Goal: Task Accomplishment & Management: Complete application form

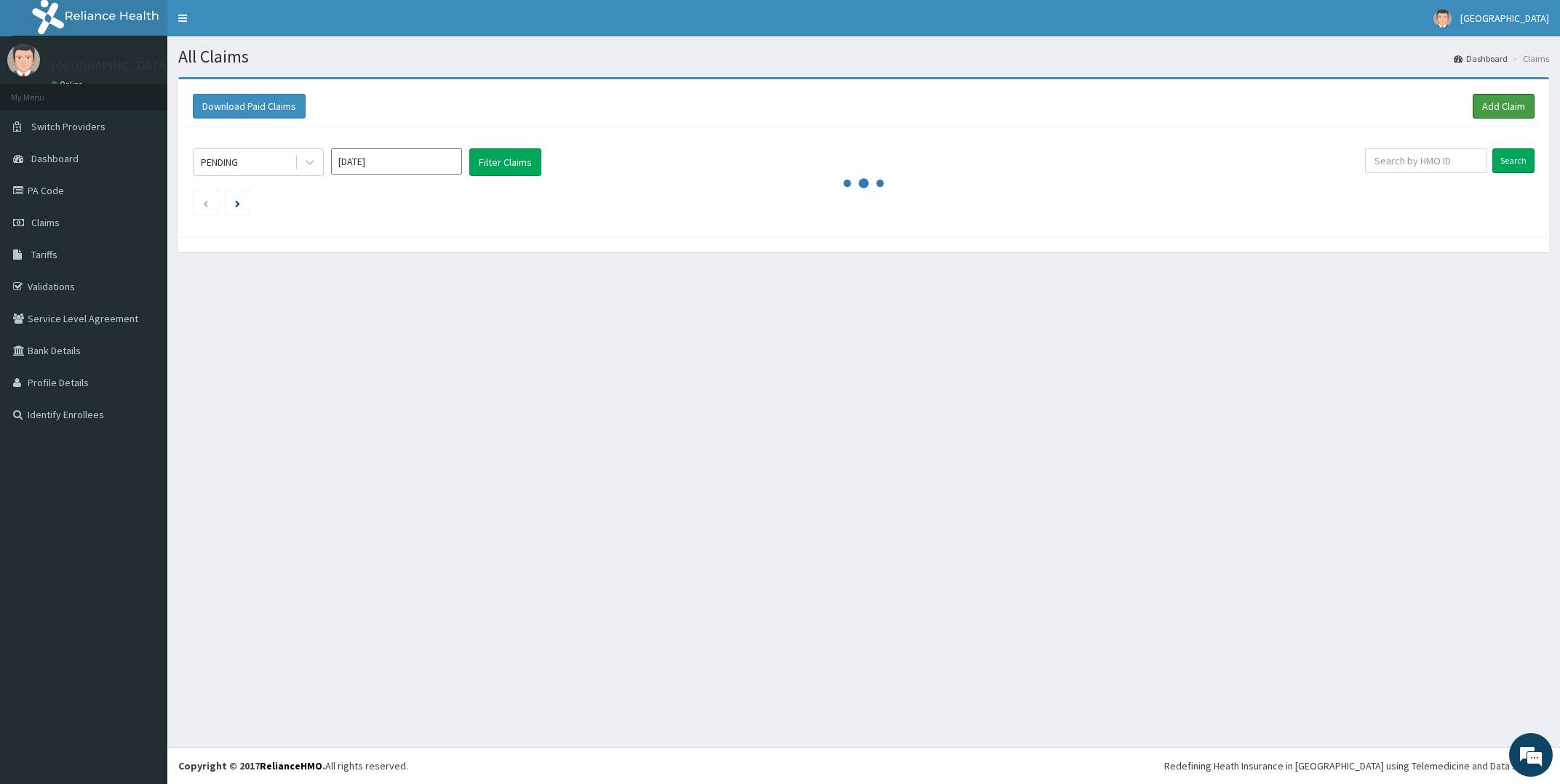
click at [1496, 104] on link "Add Claim" at bounding box center [1503, 106] width 62 height 25
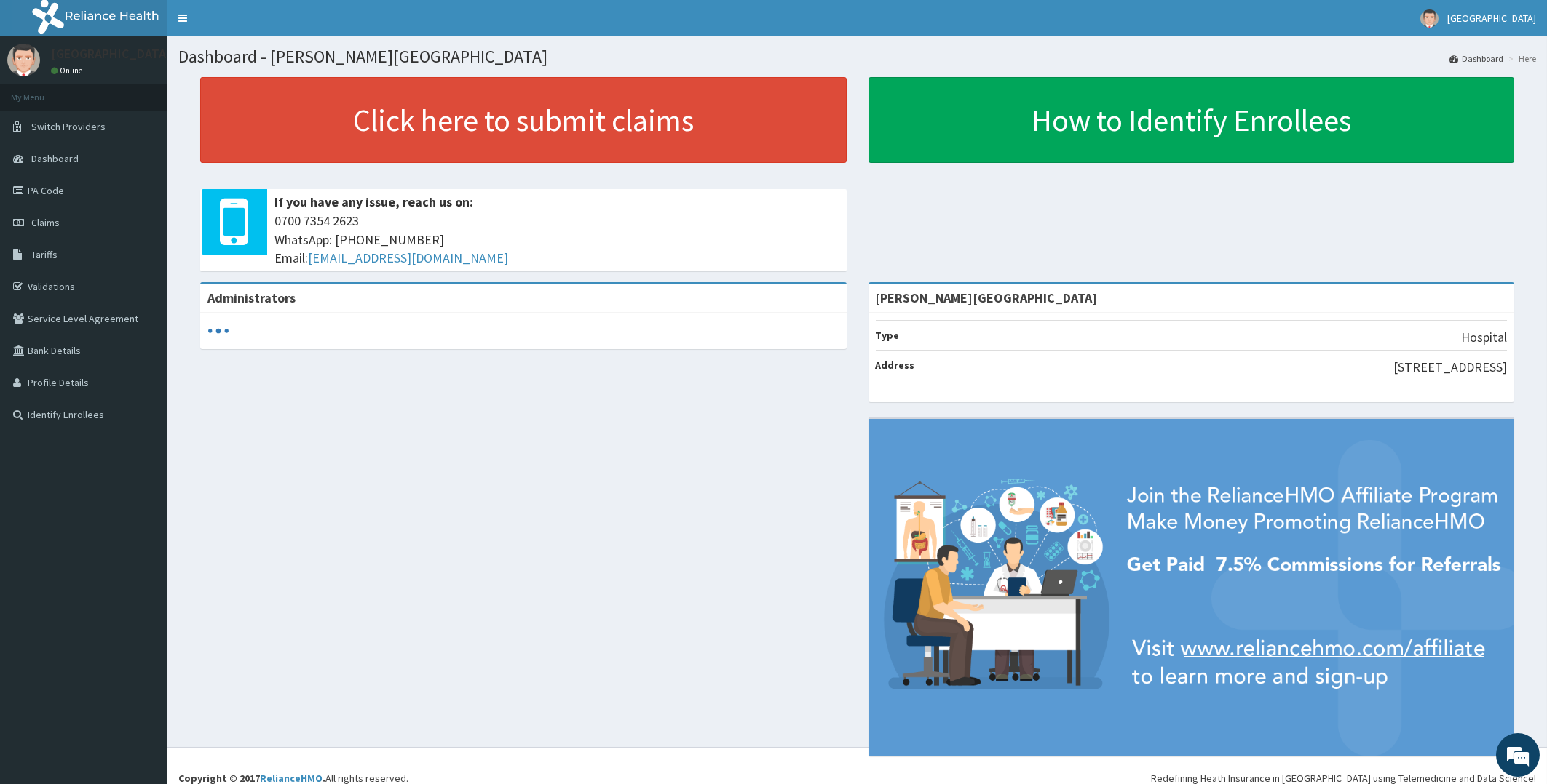
click at [45, 221] on span "Claims" at bounding box center [45, 222] width 29 height 13
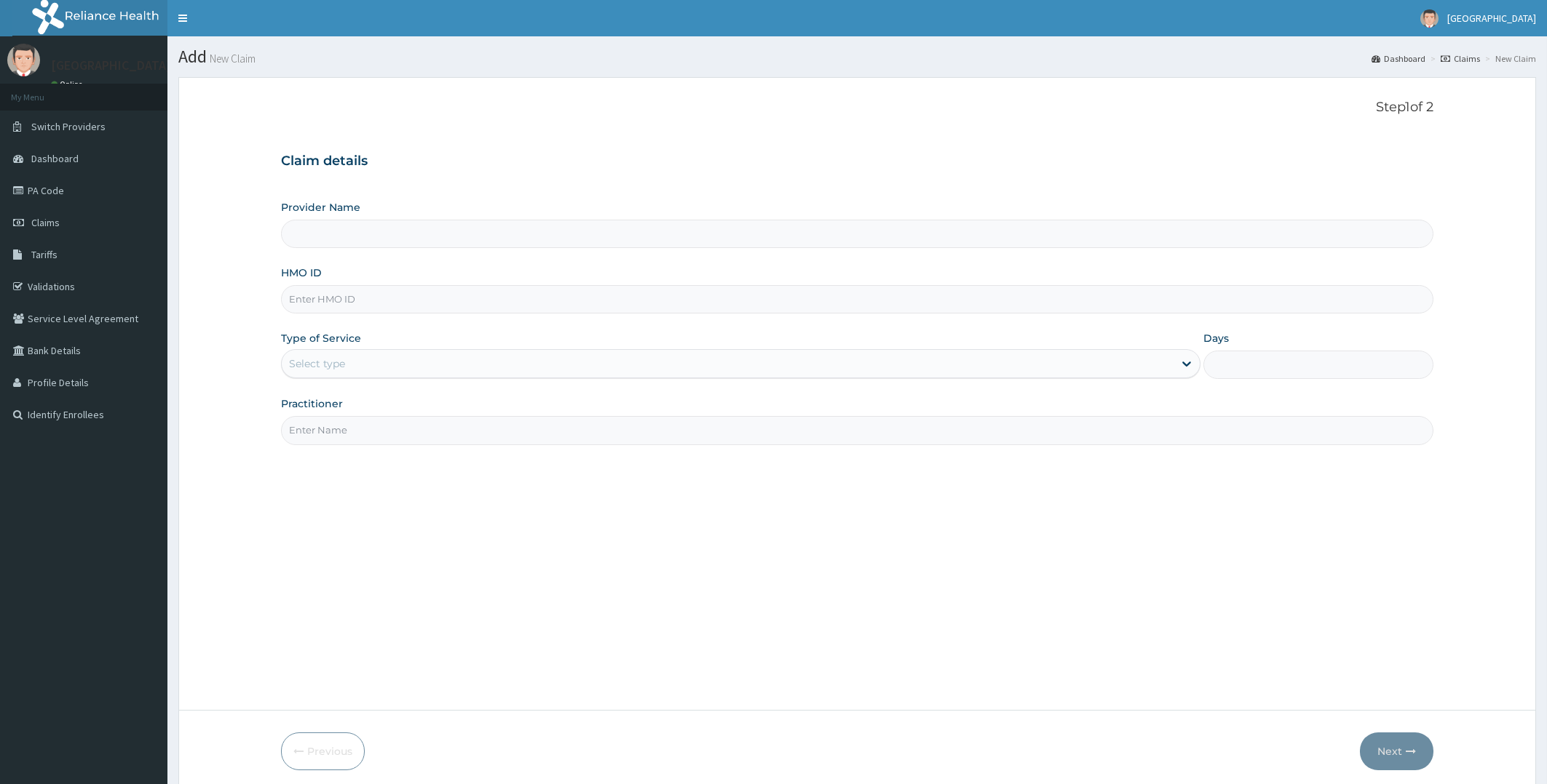
type input "[PERSON_NAME][GEOGRAPHIC_DATA]"
click at [330, 295] on input "HMO ID" at bounding box center [857, 300] width 1153 height 29
type input "TFE/11292/A"
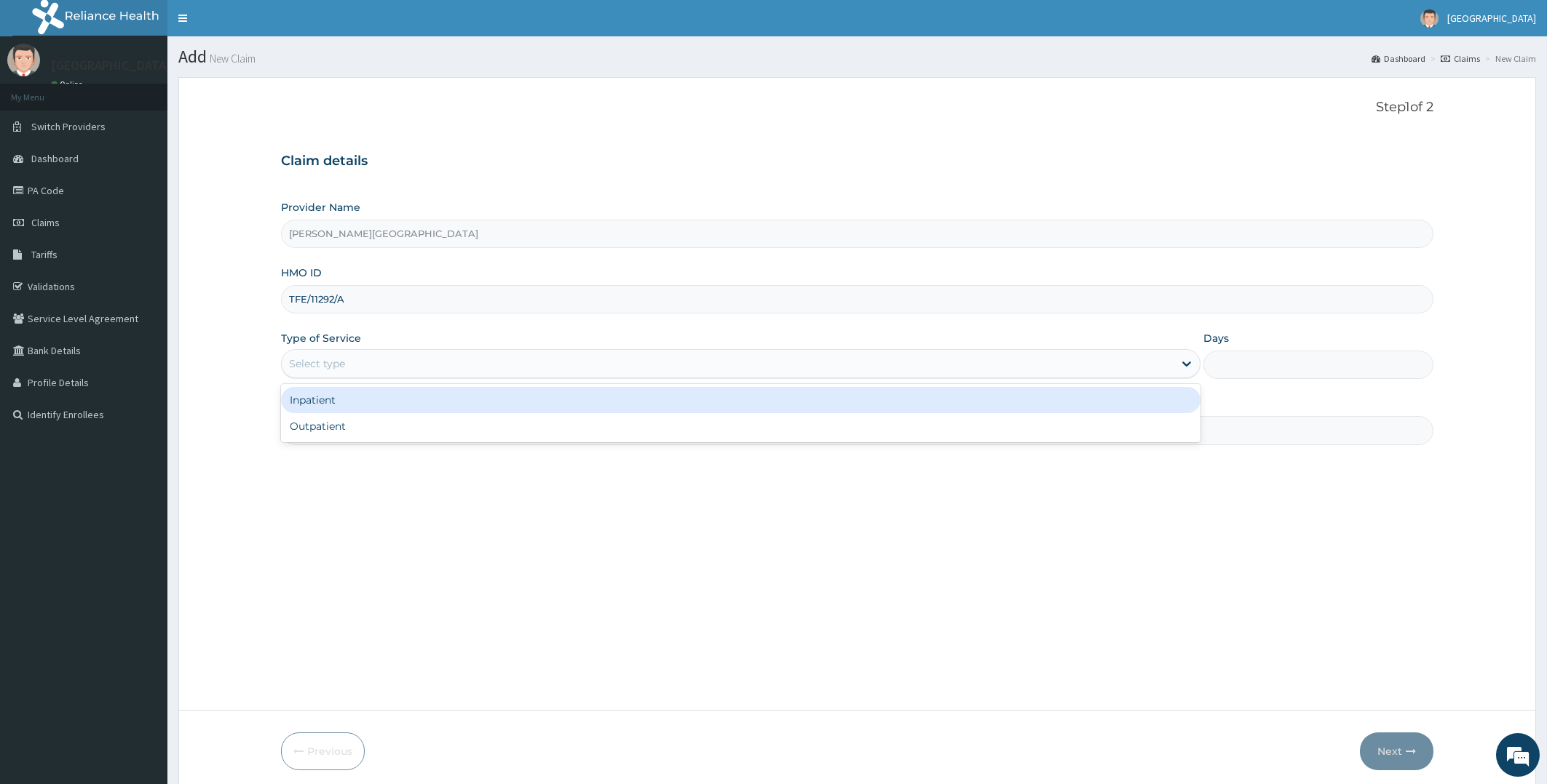
click at [362, 366] on div "Select type" at bounding box center [728, 364] width 892 height 23
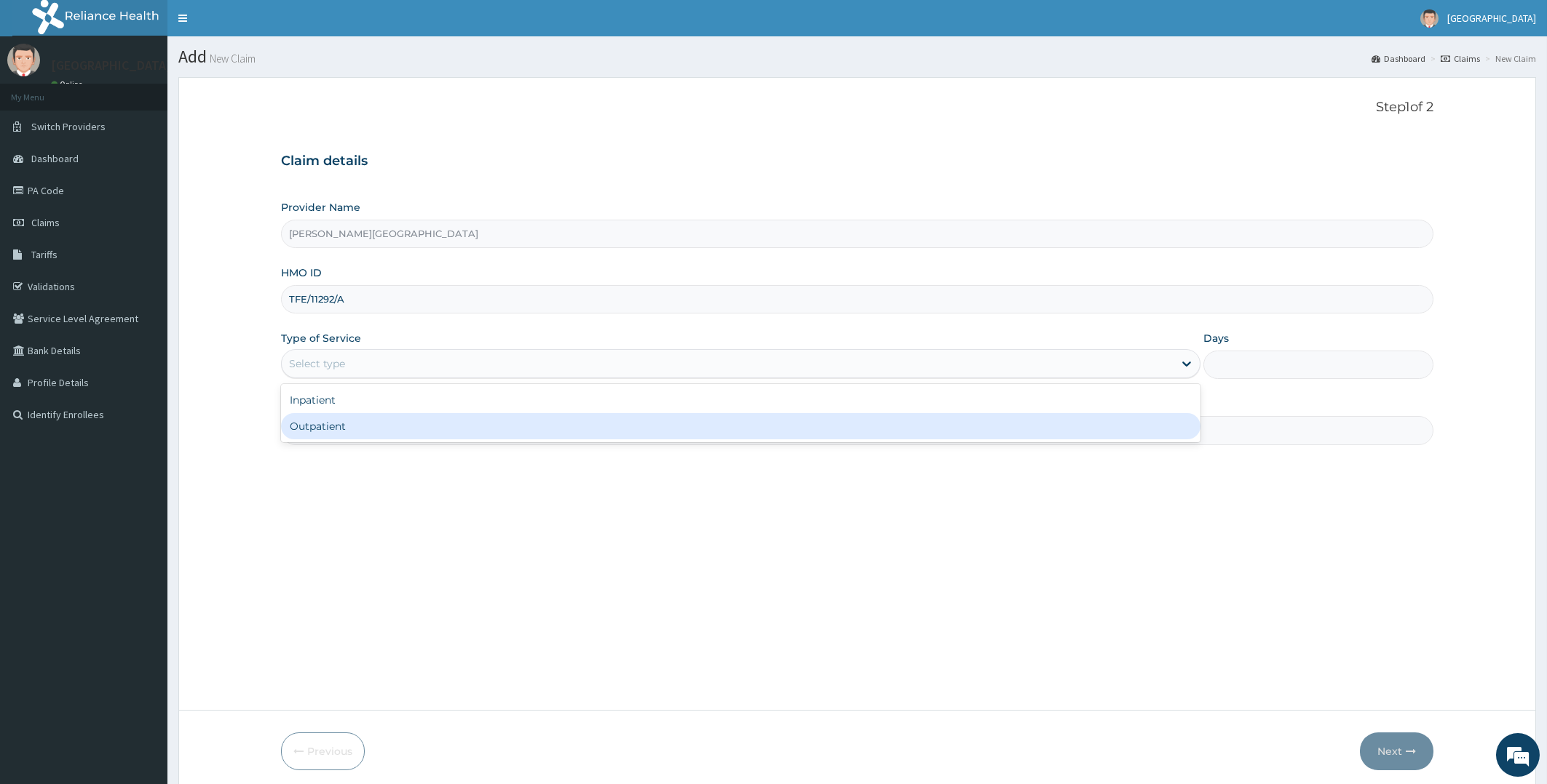
click at [334, 424] on div "Outpatient" at bounding box center [741, 426] width 920 height 26
type input "1"
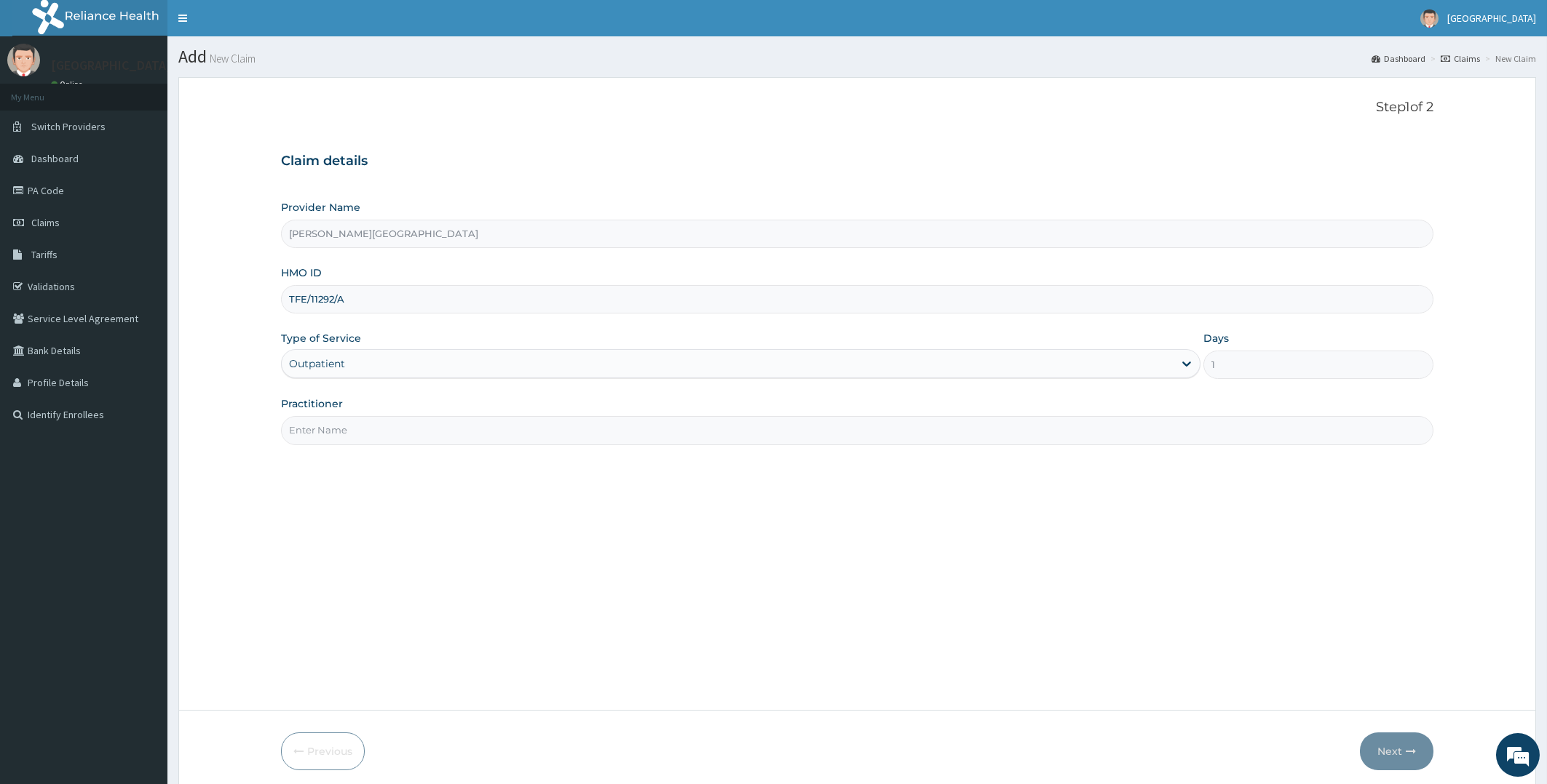
click at [342, 428] on input "Practitioner" at bounding box center [857, 430] width 1153 height 29
type input "DR ADETOLA"
click at [1396, 748] on button "Next" at bounding box center [1396, 752] width 73 height 38
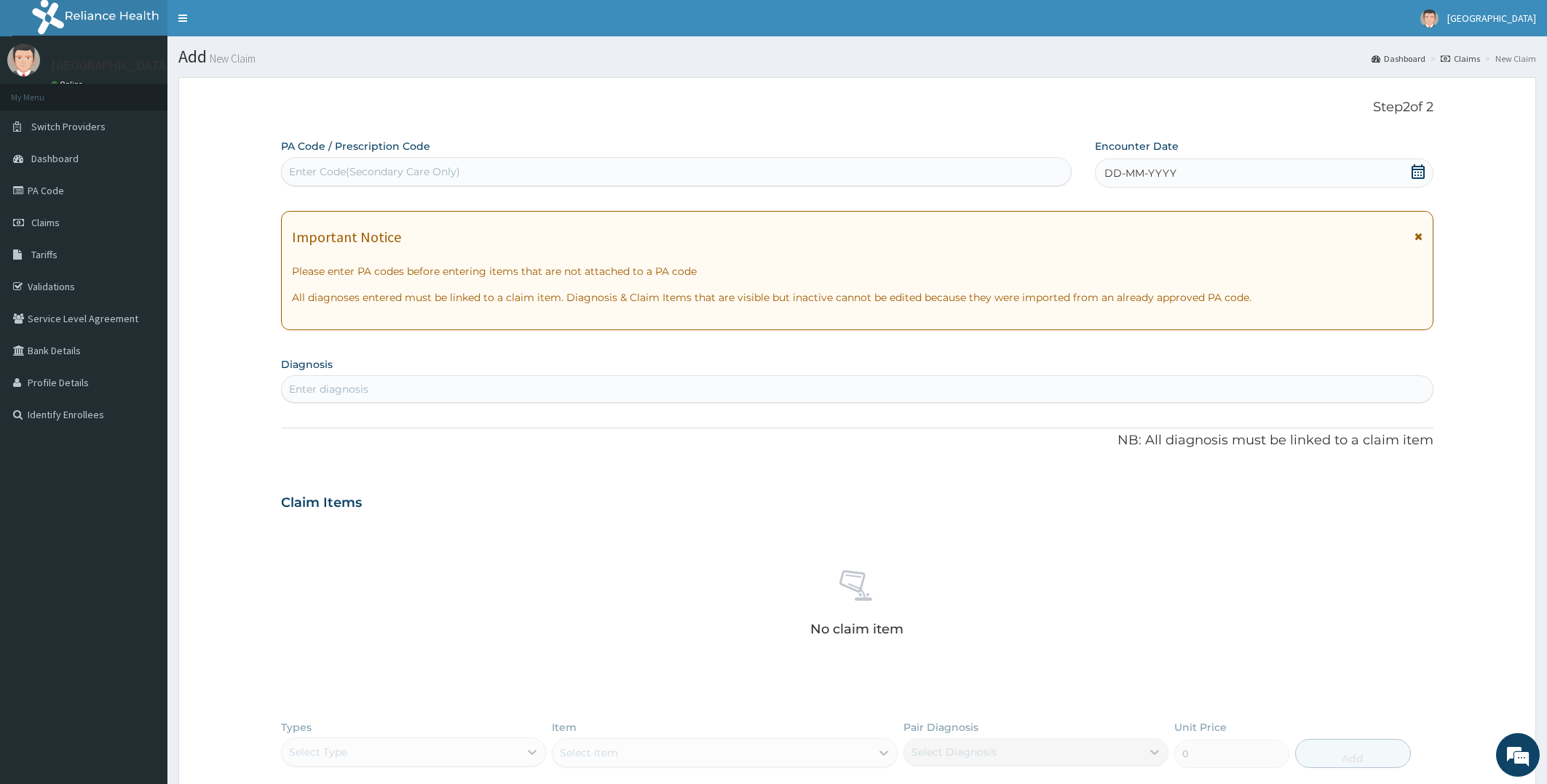
click at [1419, 168] on icon at bounding box center [1417, 171] width 14 height 14
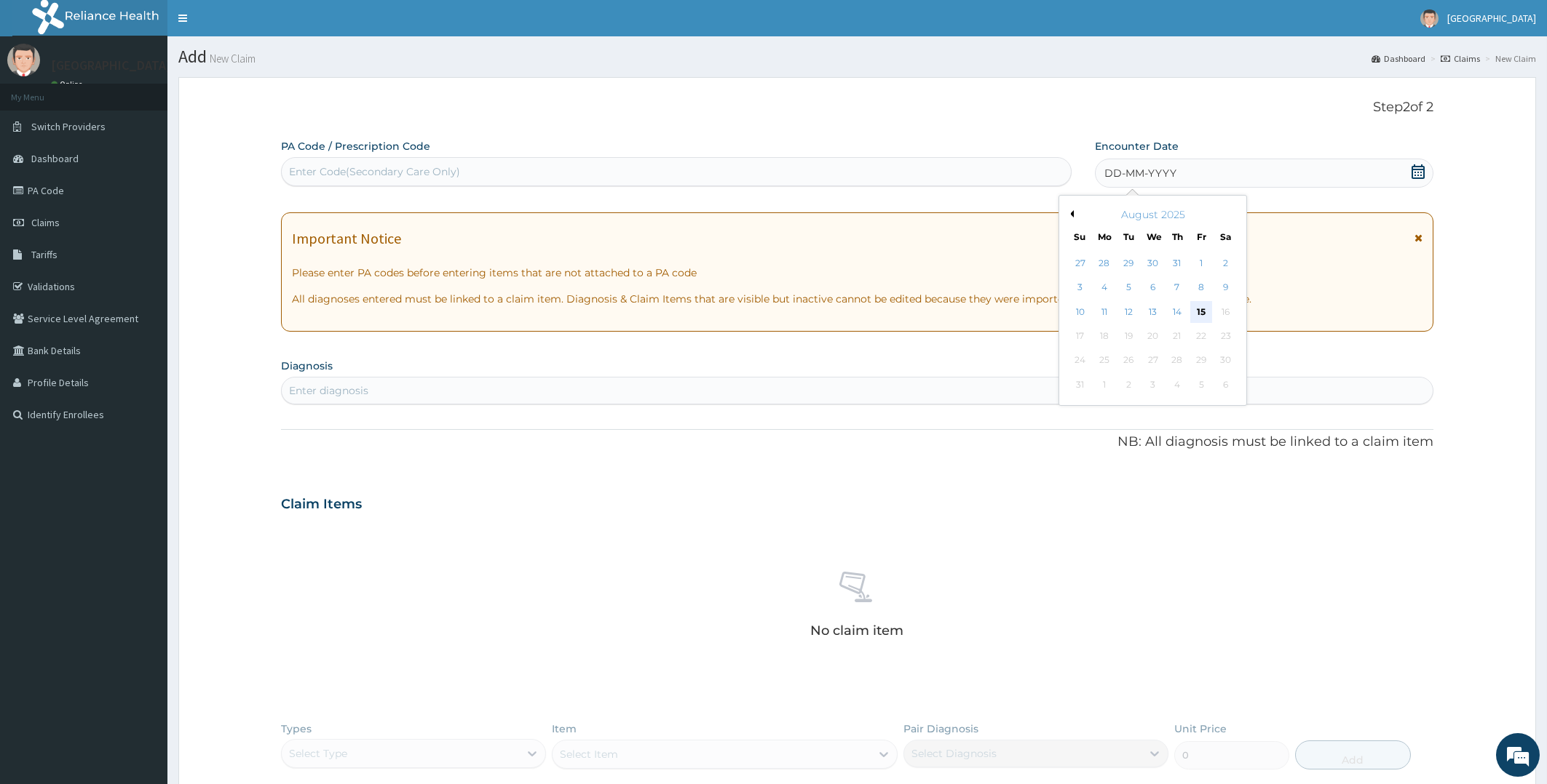
click at [1200, 307] on div "15" at bounding box center [1200, 312] width 22 height 22
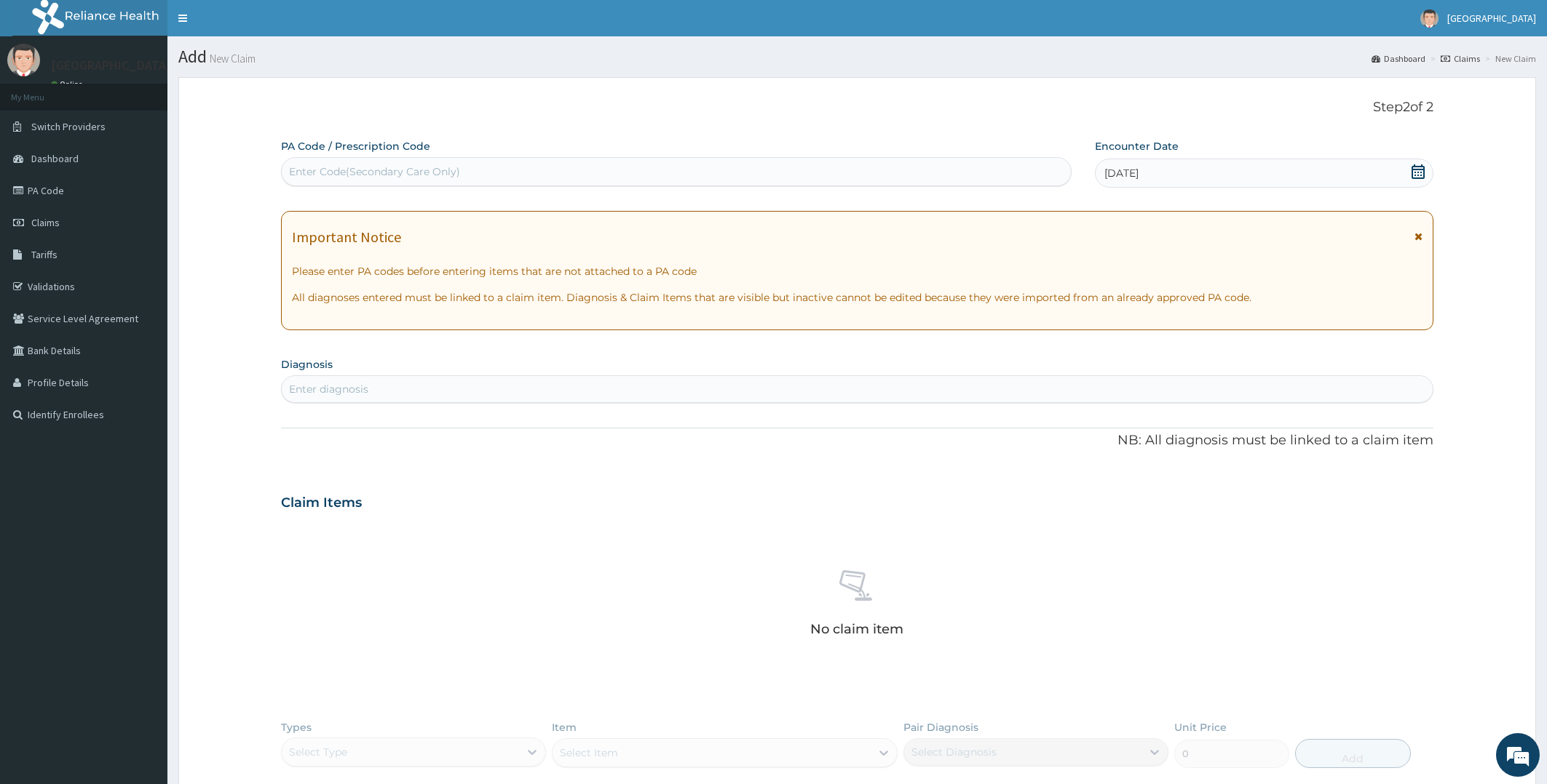
click at [446, 377] on div "Enter diagnosis" at bounding box center [857, 389] width 1153 height 28
type input "MALARIA"
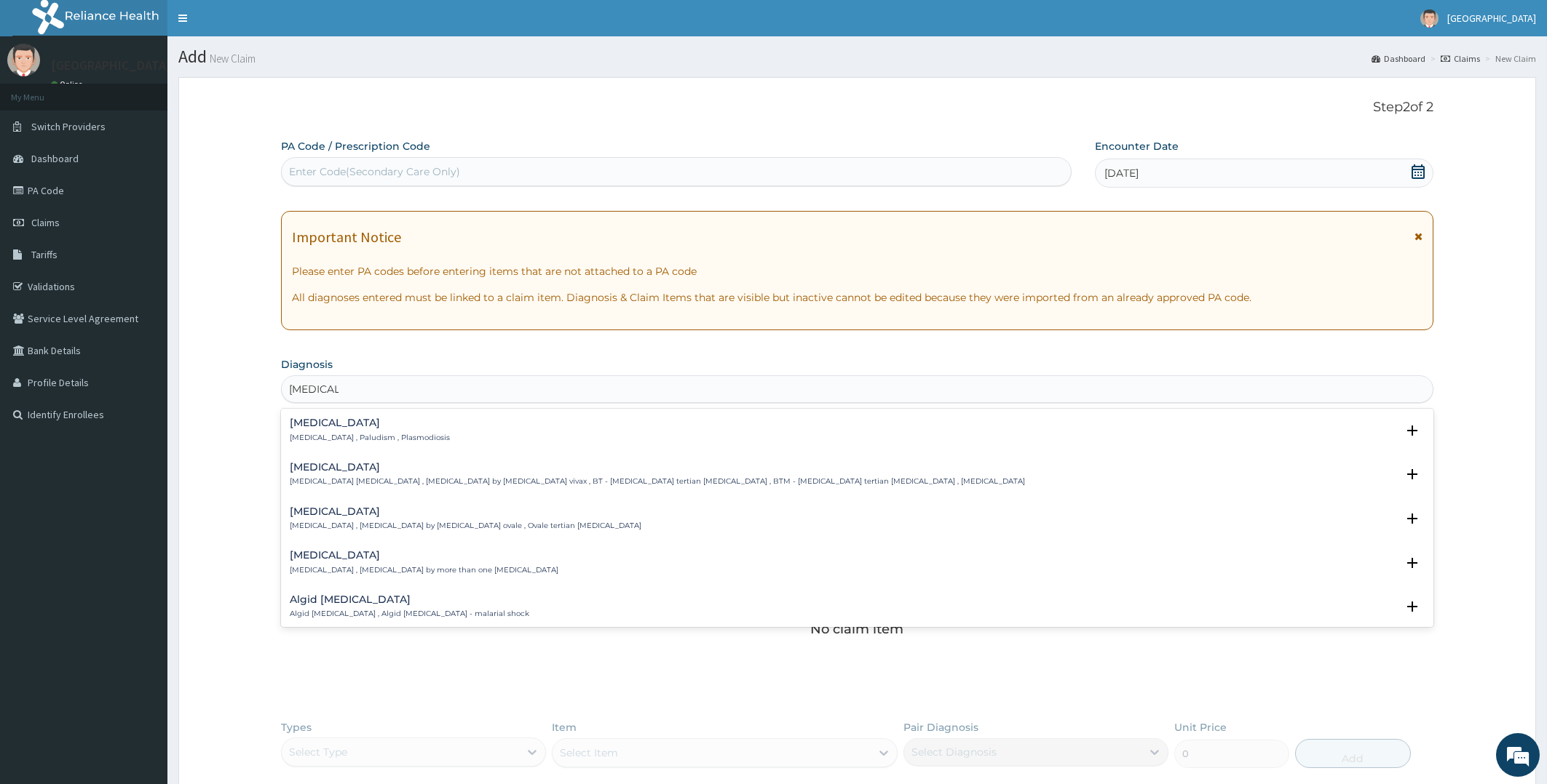
click at [304, 429] on h4 "Malaria" at bounding box center [370, 423] width 160 height 11
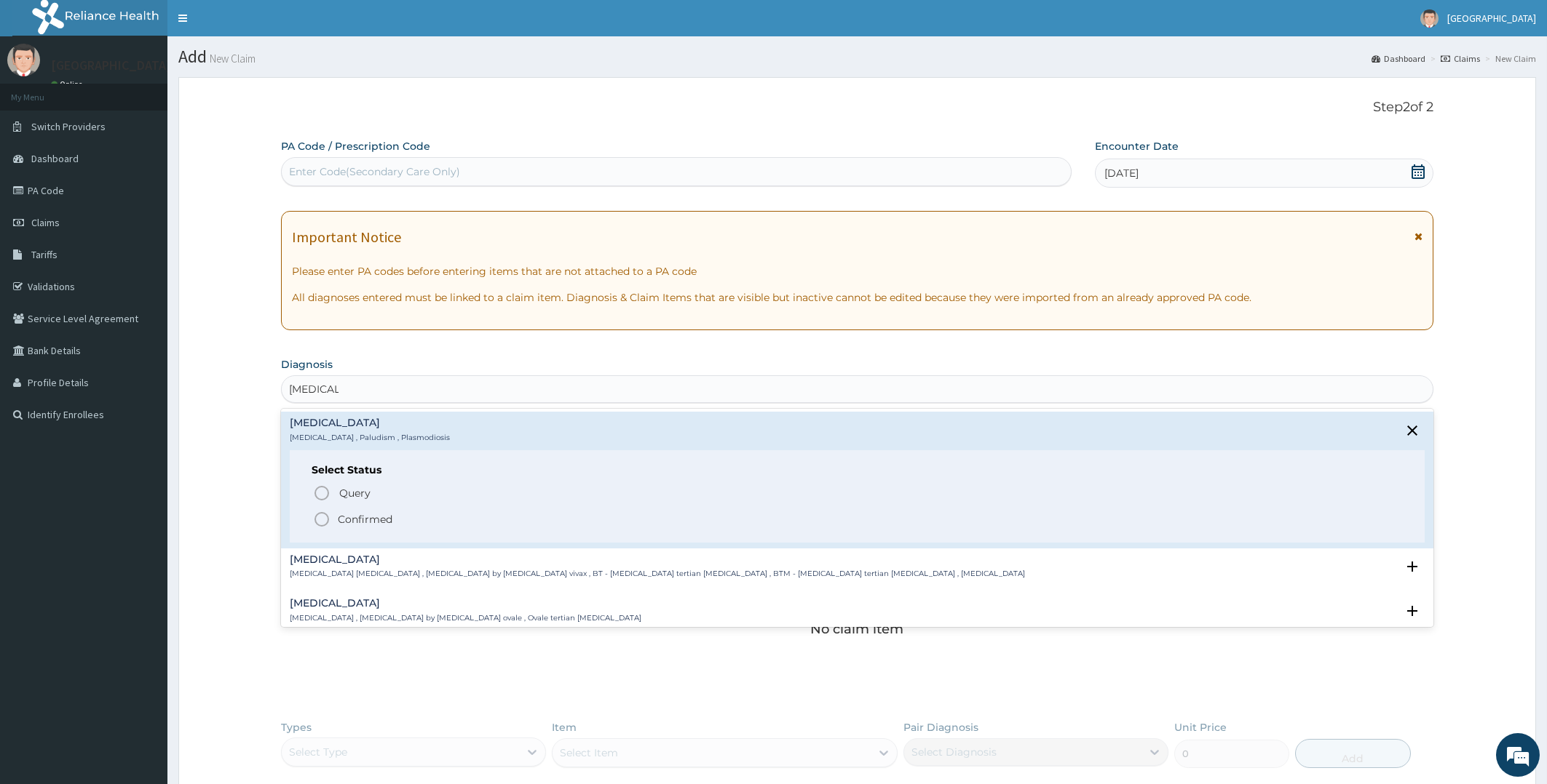
click at [319, 521] on icon "status option filled" at bounding box center [322, 519] width 17 height 17
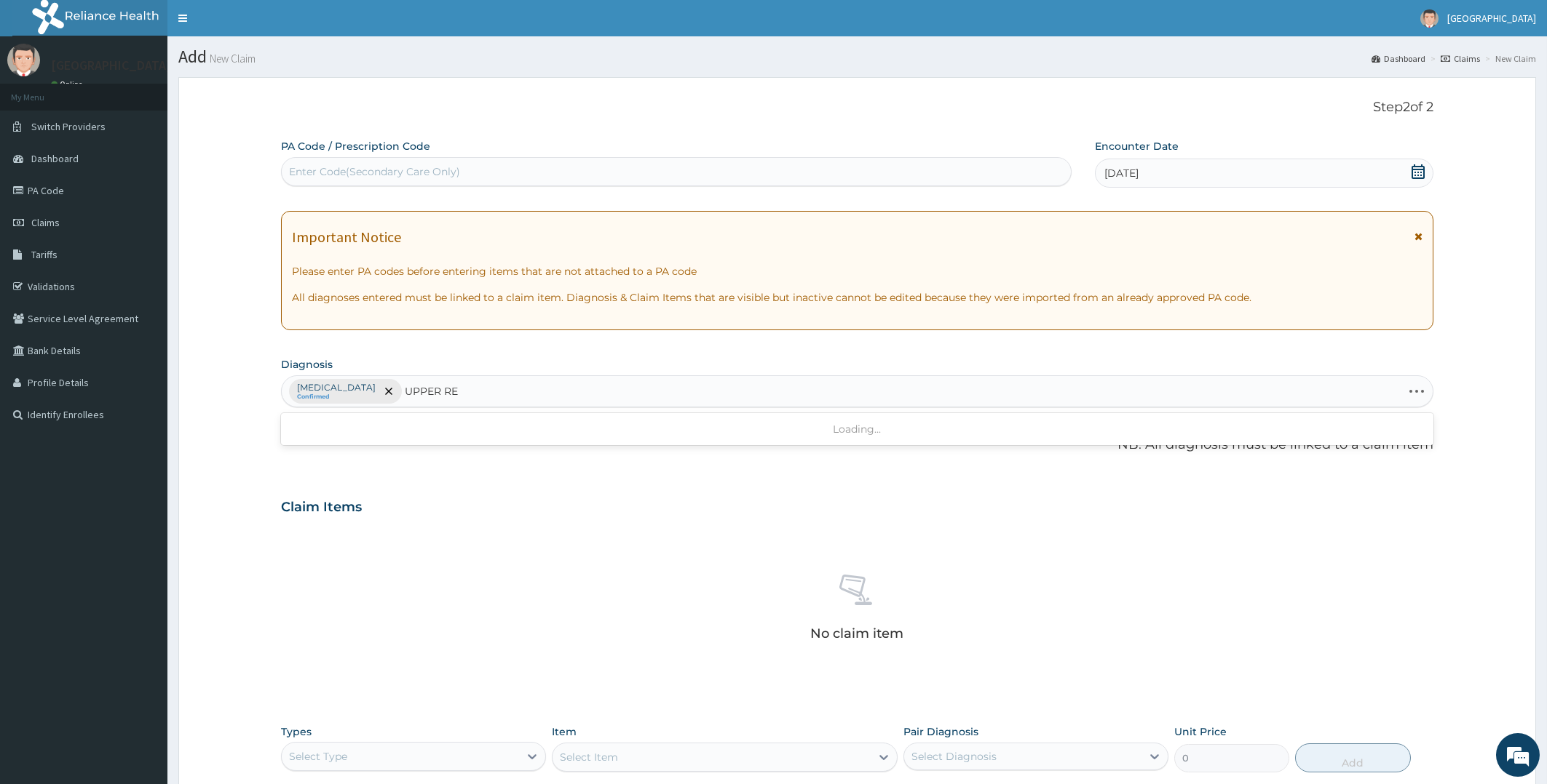
type input "UPPER RES"
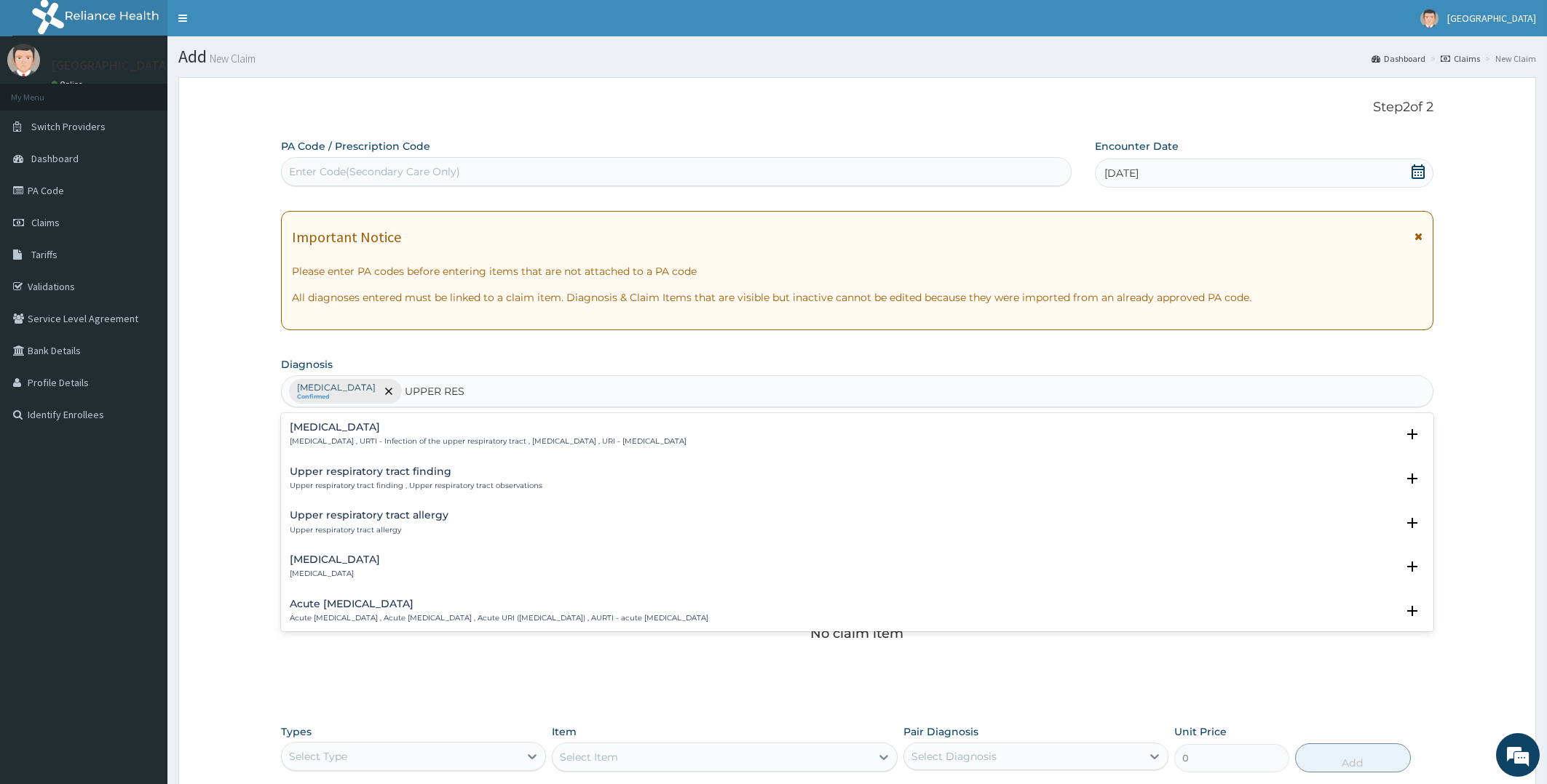
click at [402, 424] on h4 "Upper respiratory infection" at bounding box center [488, 427] width 396 height 11
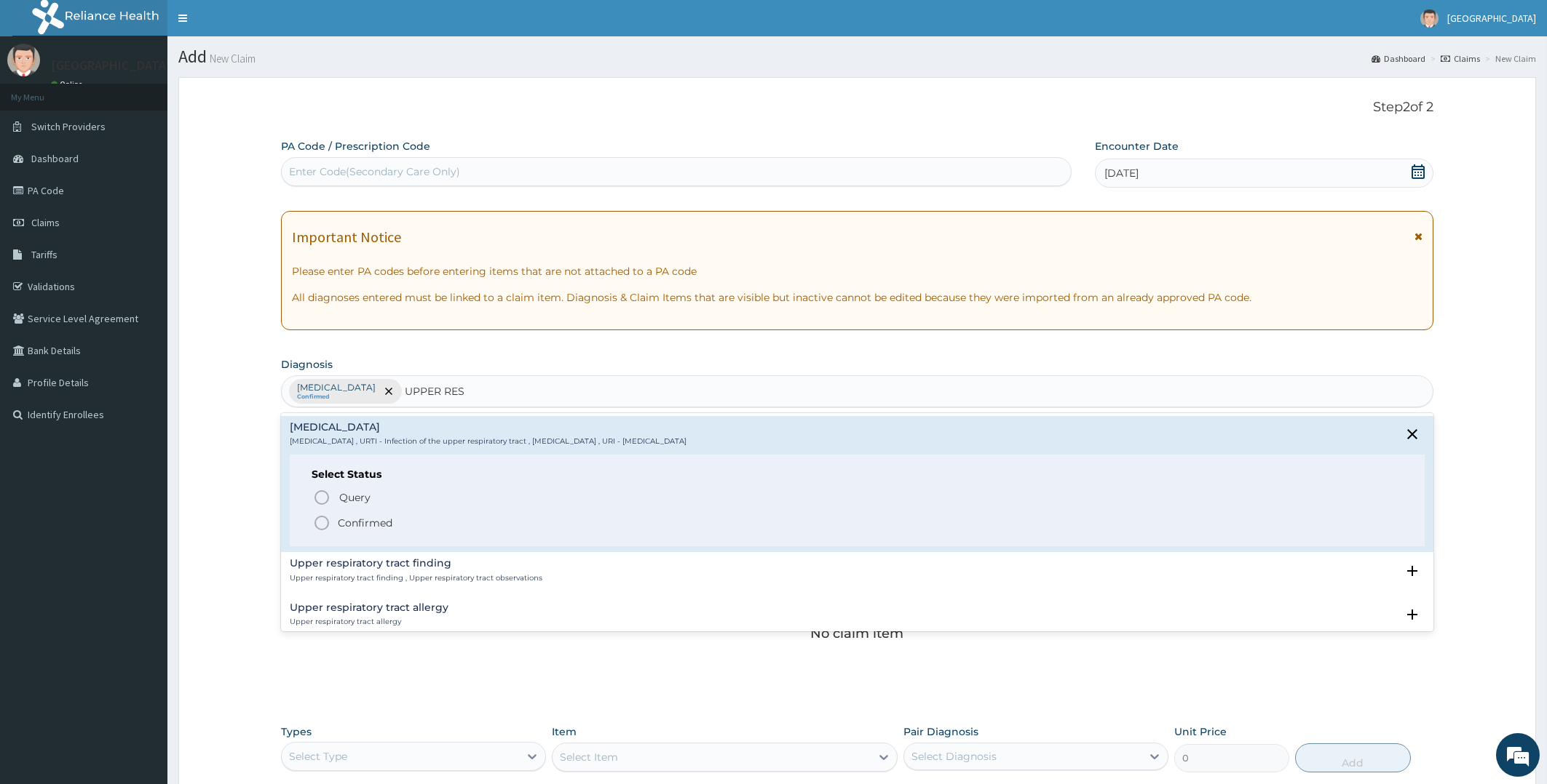
click at [318, 527] on icon "status option filled" at bounding box center [322, 523] width 17 height 17
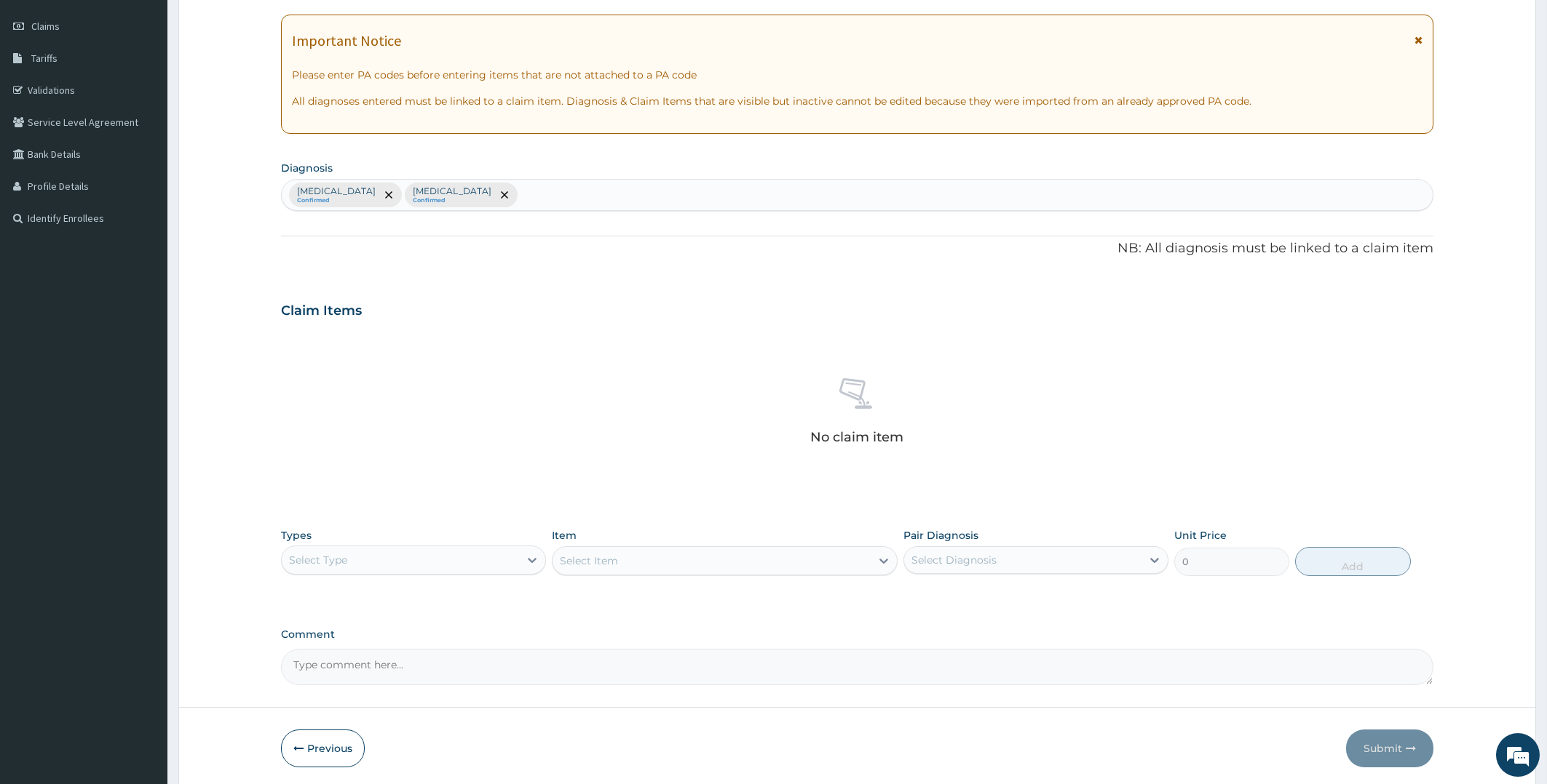
scroll to position [233, 0]
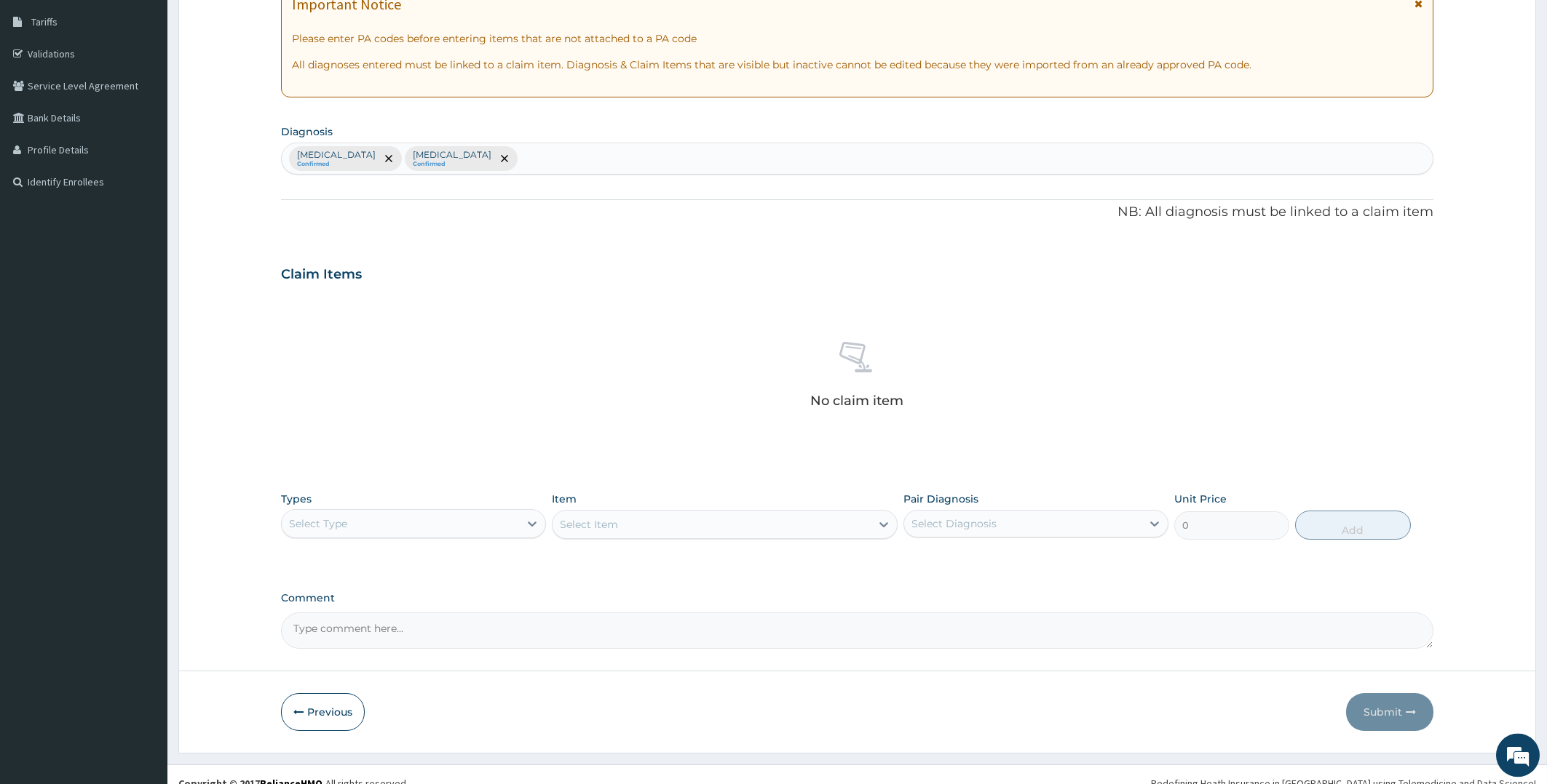
click at [495, 526] on div "Select Type" at bounding box center [400, 524] width 237 height 23
click at [382, 607] on div "Procedures" at bounding box center [413, 612] width 265 height 26
click at [658, 527] on div "Select Item" at bounding box center [725, 524] width 346 height 29
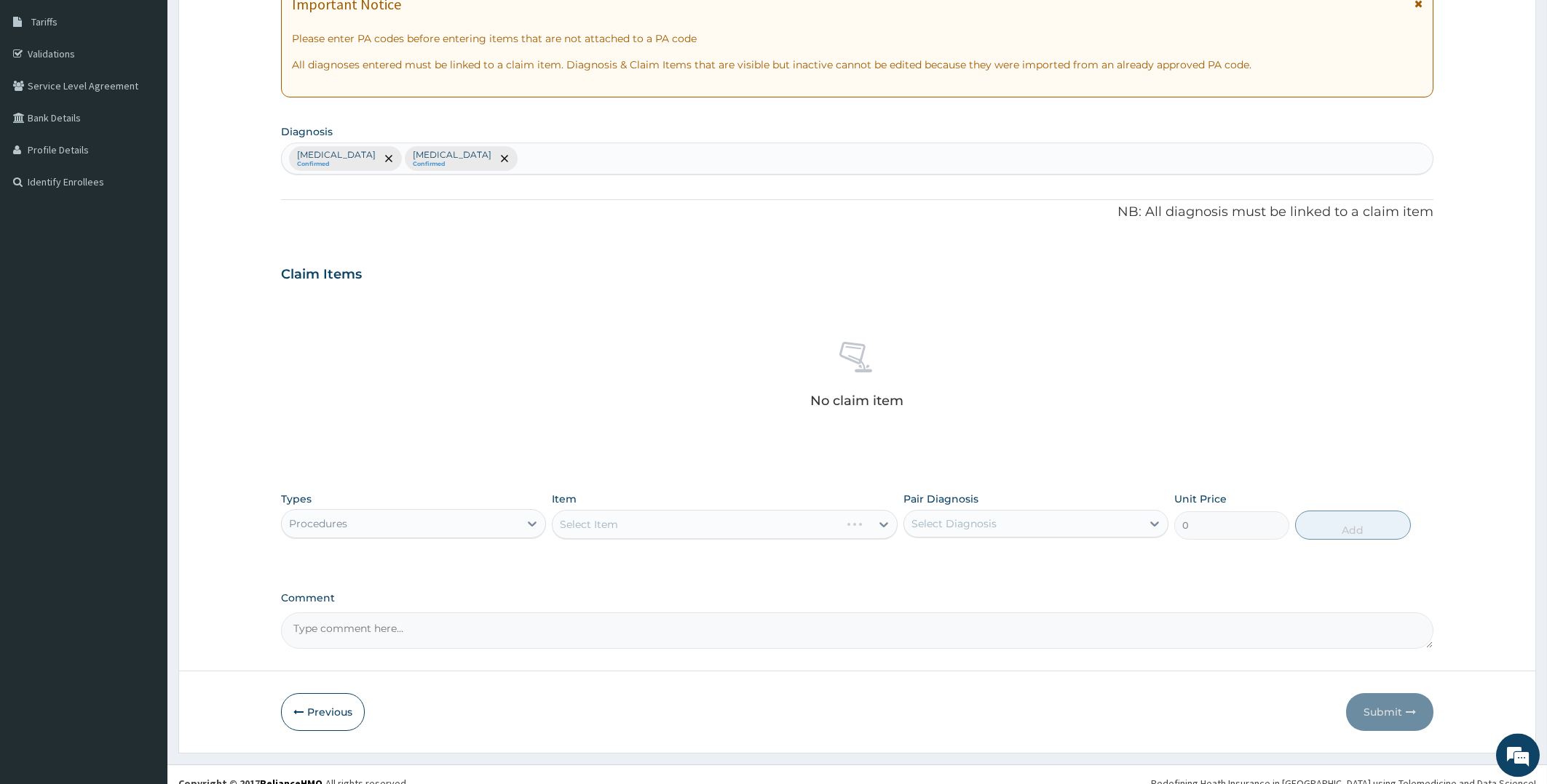
click at [658, 527] on div "Select Item" at bounding box center [725, 524] width 346 height 29
click at [659, 527] on div "Select Item" at bounding box center [725, 524] width 346 height 29
click at [674, 527] on div "Select Item" at bounding box center [725, 524] width 346 height 29
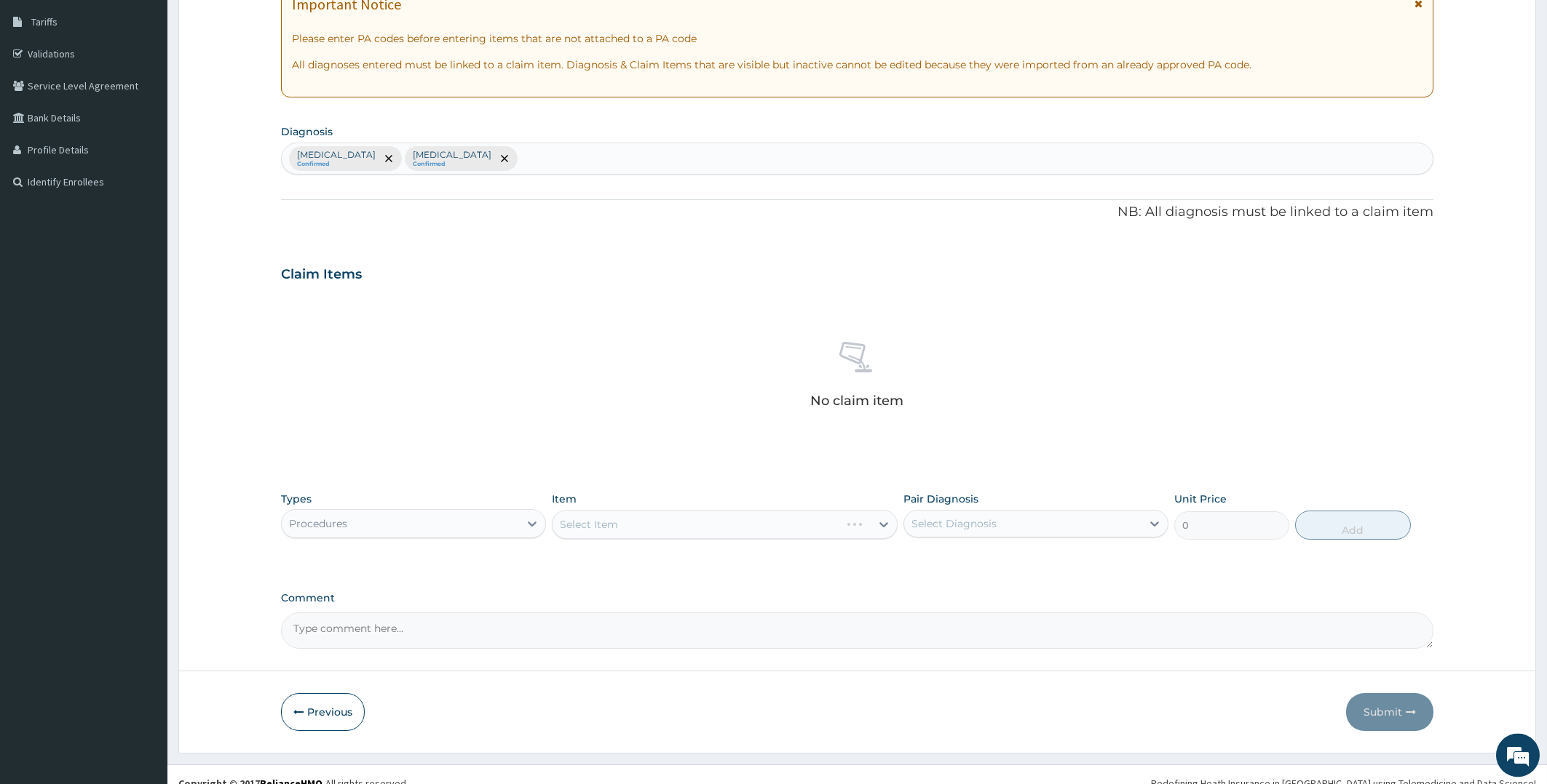
click at [677, 527] on div "Select Item" at bounding box center [725, 524] width 346 height 29
click at [678, 527] on div "Select Item" at bounding box center [725, 524] width 346 height 29
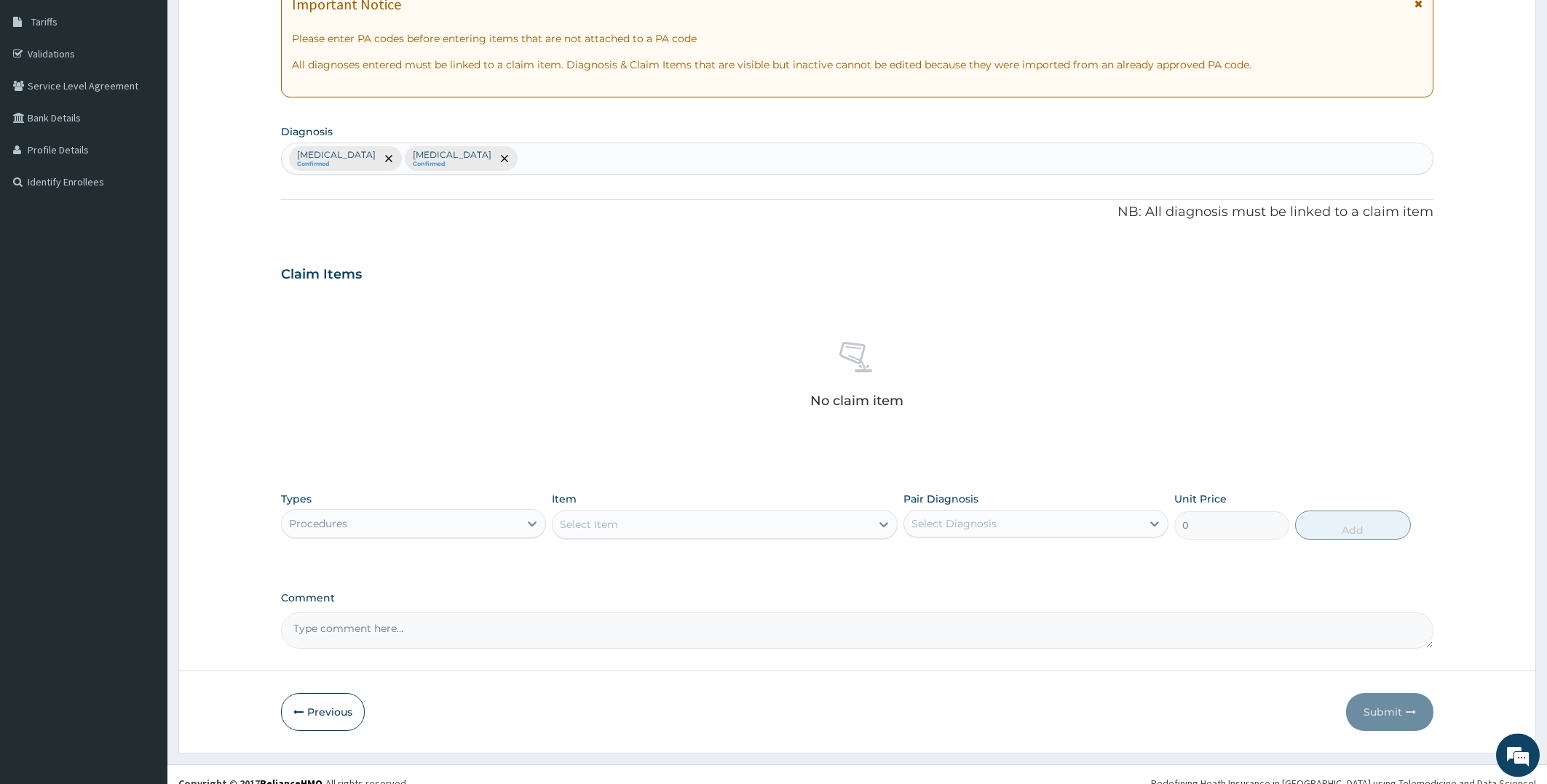
click at [703, 526] on div "Select Item" at bounding box center [711, 524] width 318 height 23
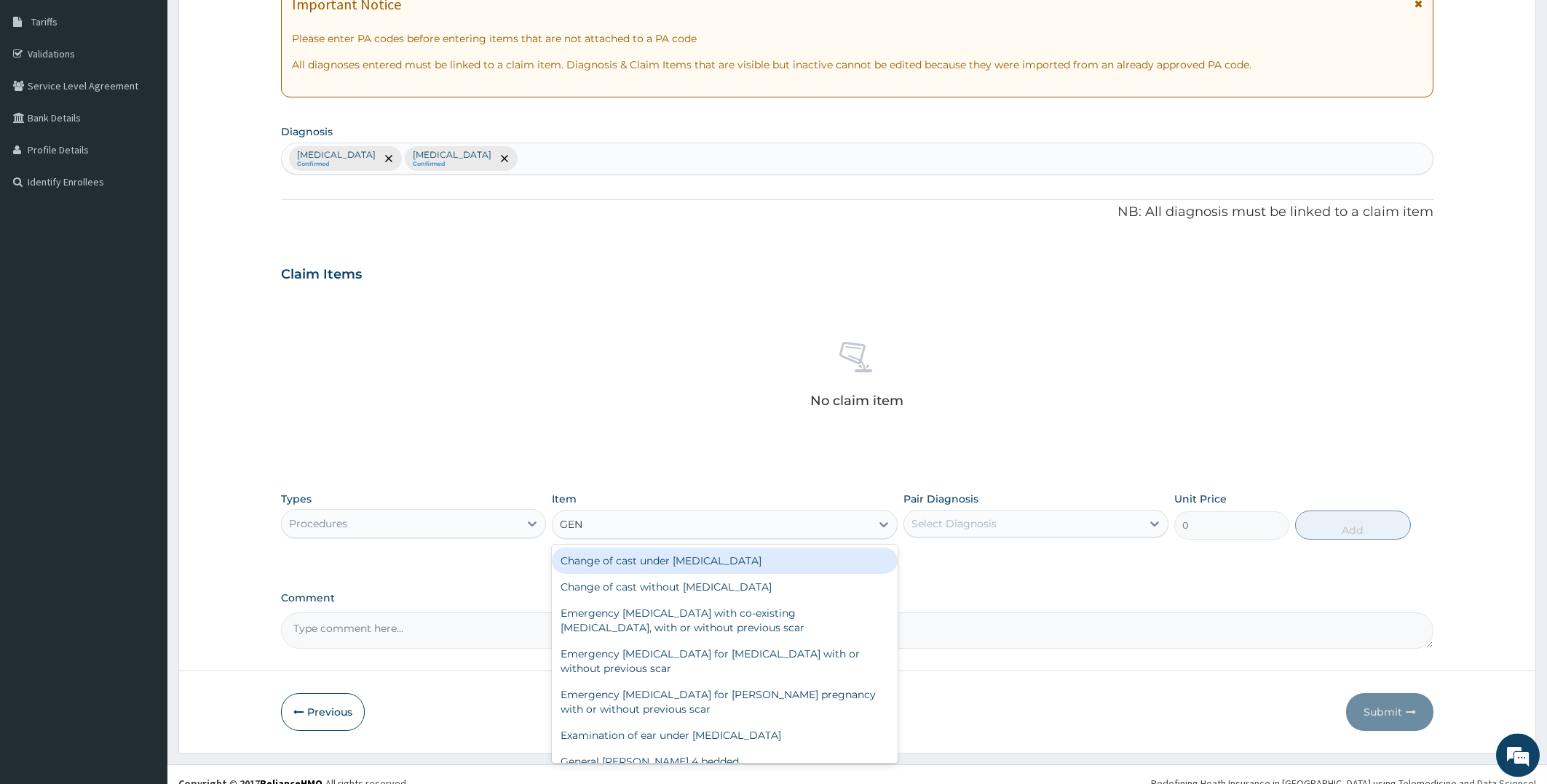
type input "GENE"
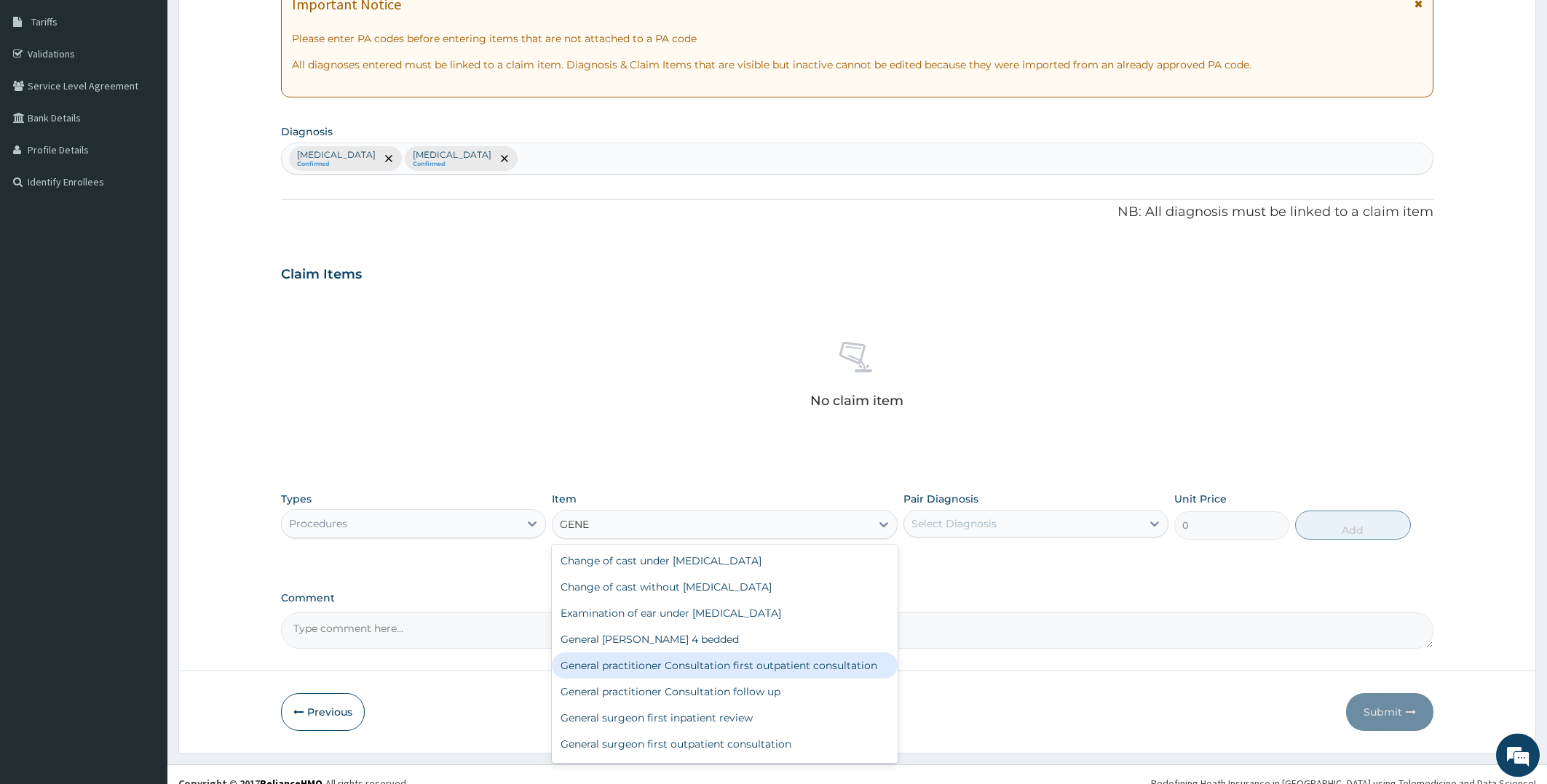
click at [788, 673] on div "General practitioner Consultation first outpatient consultation" at bounding box center [725, 666] width 346 height 26
type input "4000"
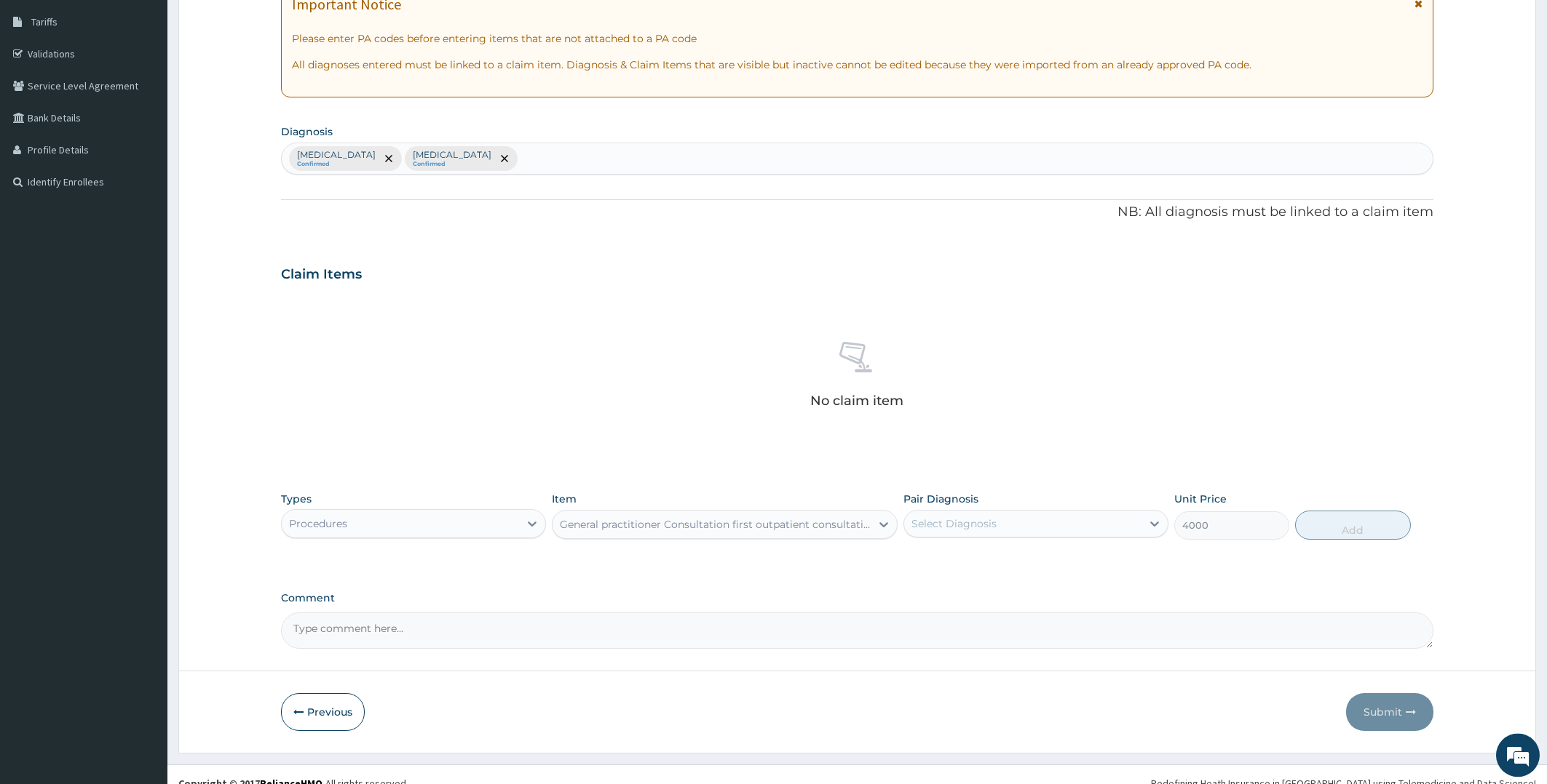
click at [982, 522] on div "Select Diagnosis" at bounding box center [954, 524] width 85 height 14
click at [927, 567] on label "Malaria" at bounding box center [972, 559] width 91 height 14
checkbox input "true"
click at [916, 595] on input "checkbox" at bounding box center [917, 589] width 10 height 10
checkbox input "true"
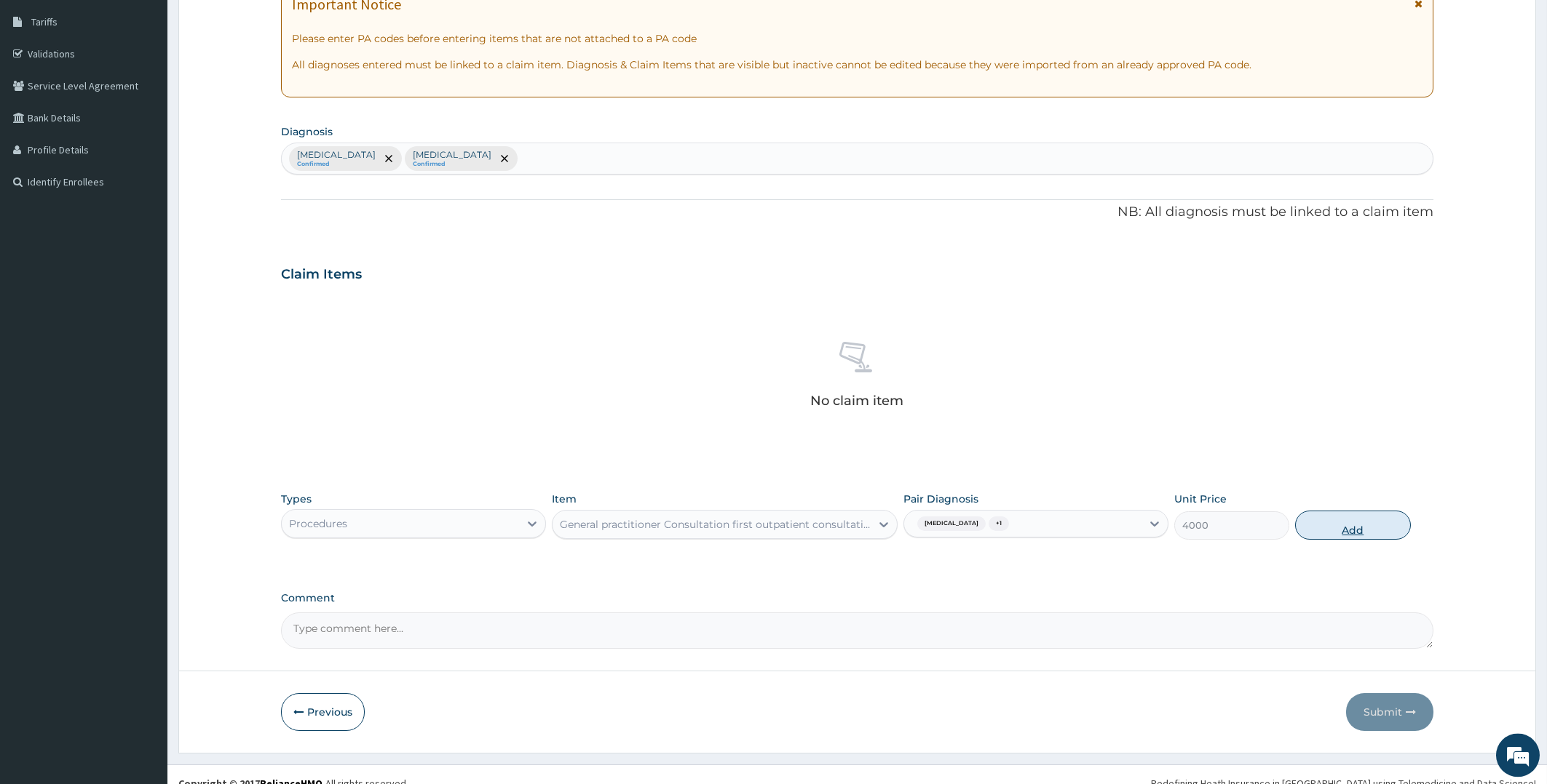
click at [1318, 516] on button "Add" at bounding box center [1352, 525] width 115 height 29
type input "0"
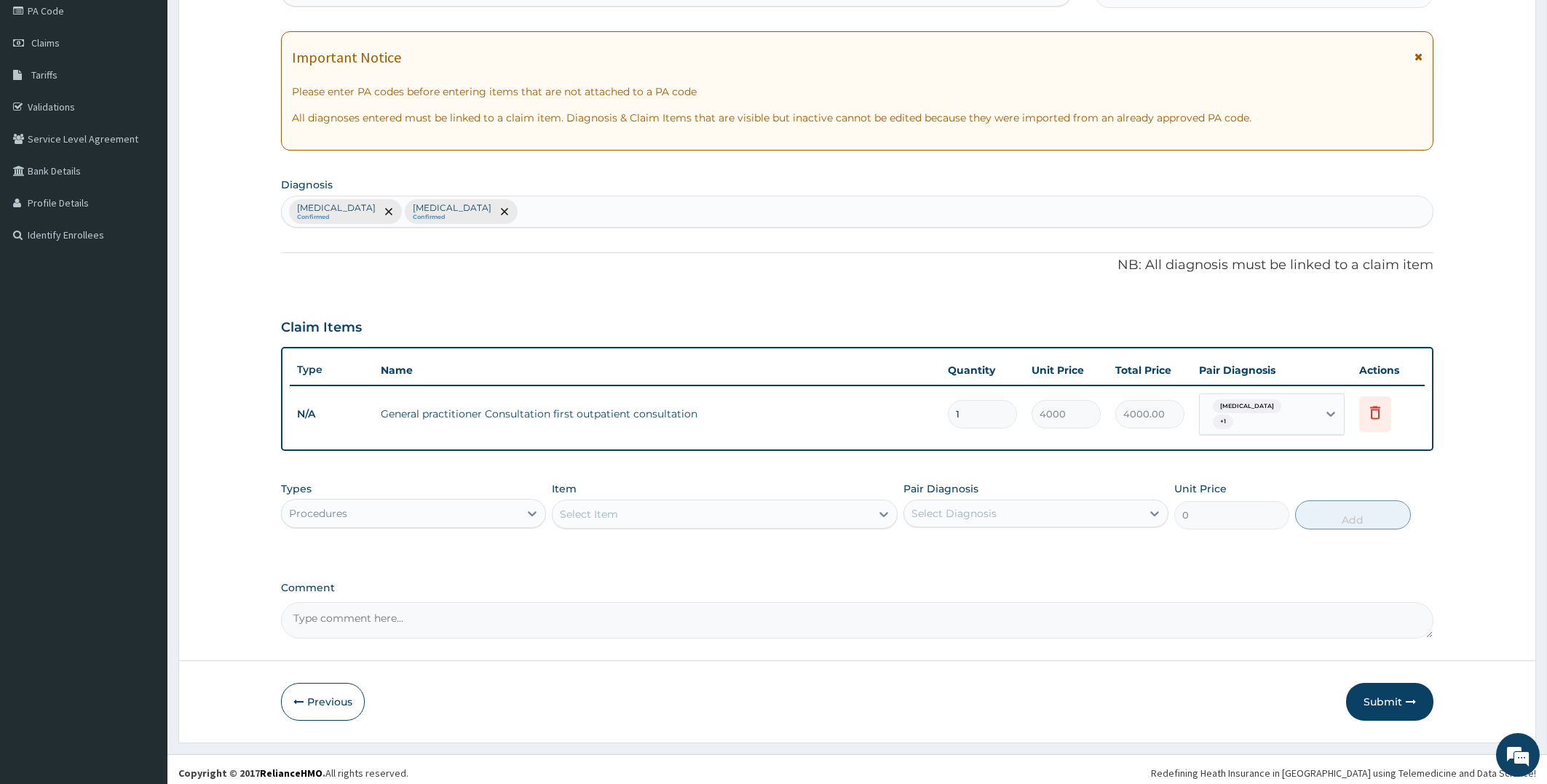
click at [389, 502] on div "Procedures" at bounding box center [400, 513] width 237 height 23
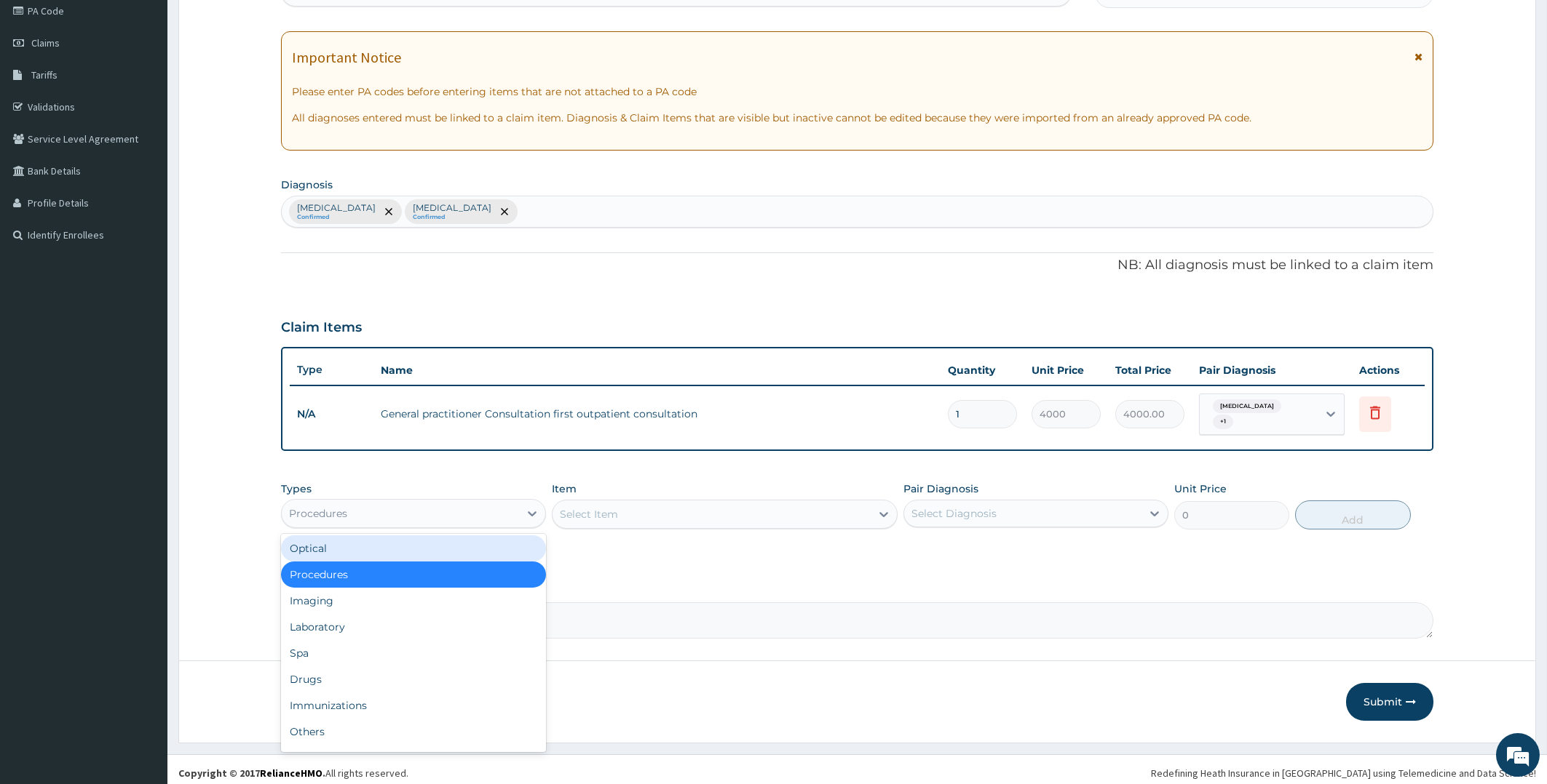
scroll to position [50, 0]
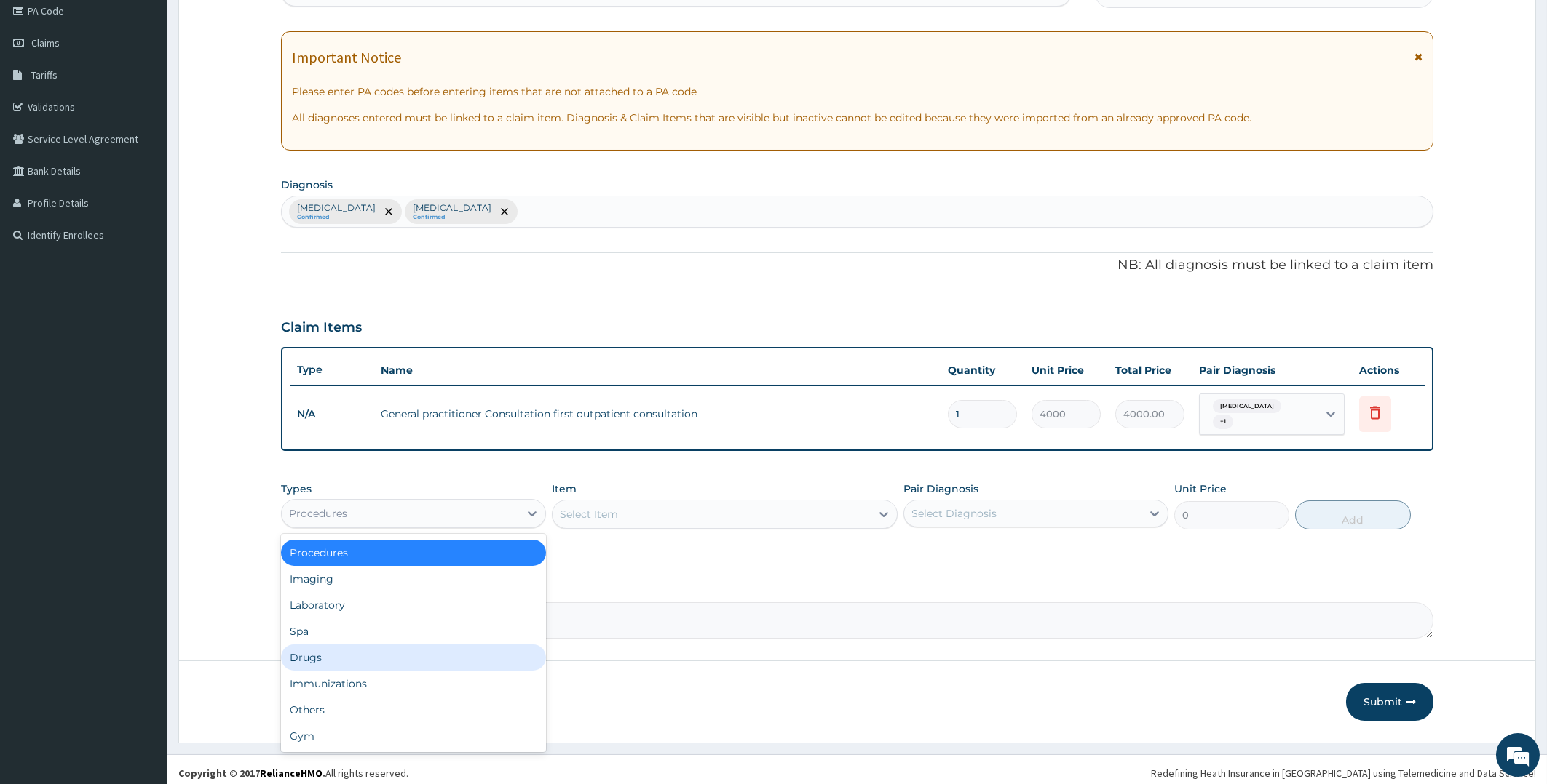
click at [335, 645] on div "Drugs" at bounding box center [413, 657] width 265 height 26
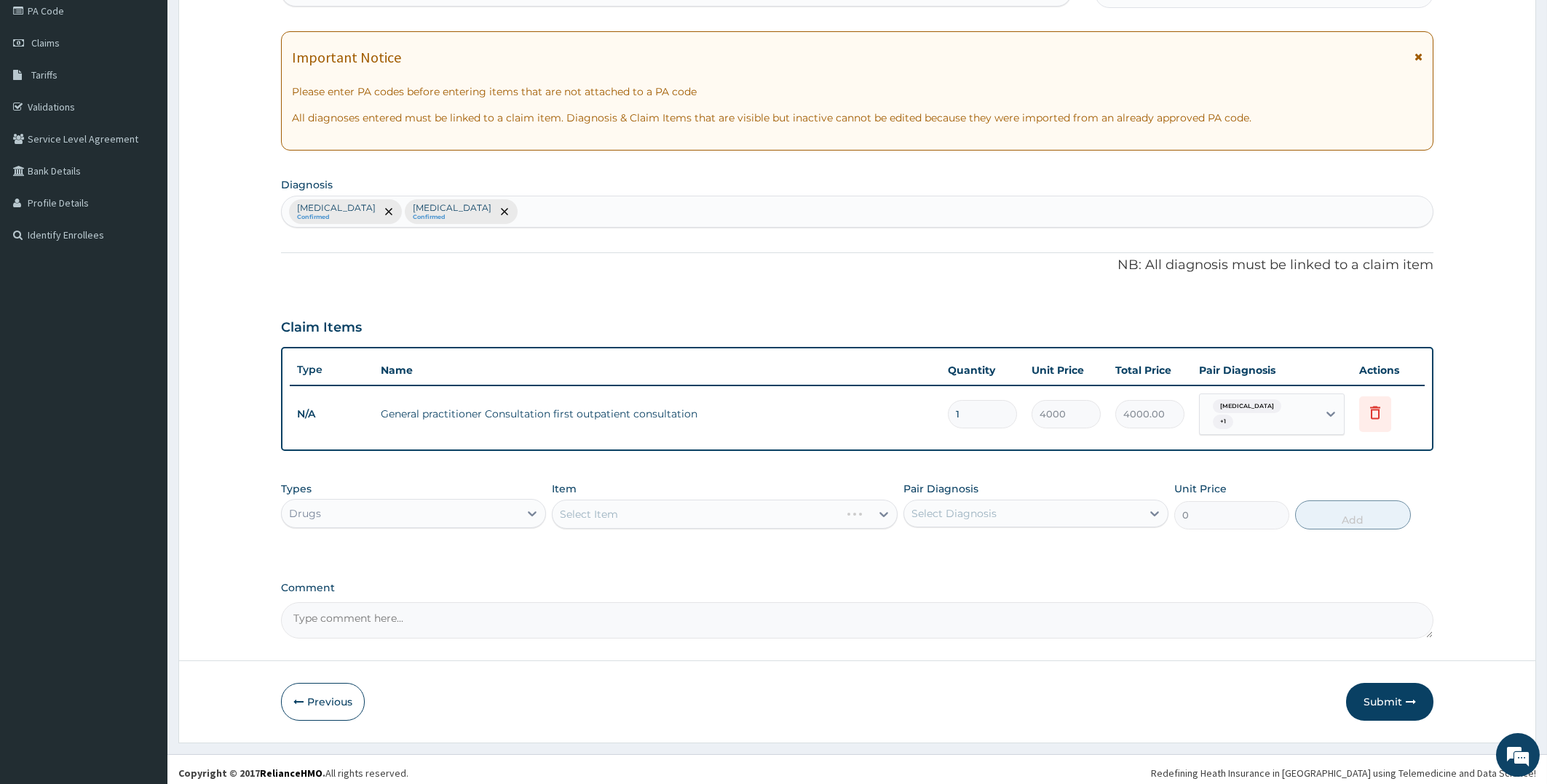
click at [717, 502] on div "Select Item" at bounding box center [725, 514] width 346 height 29
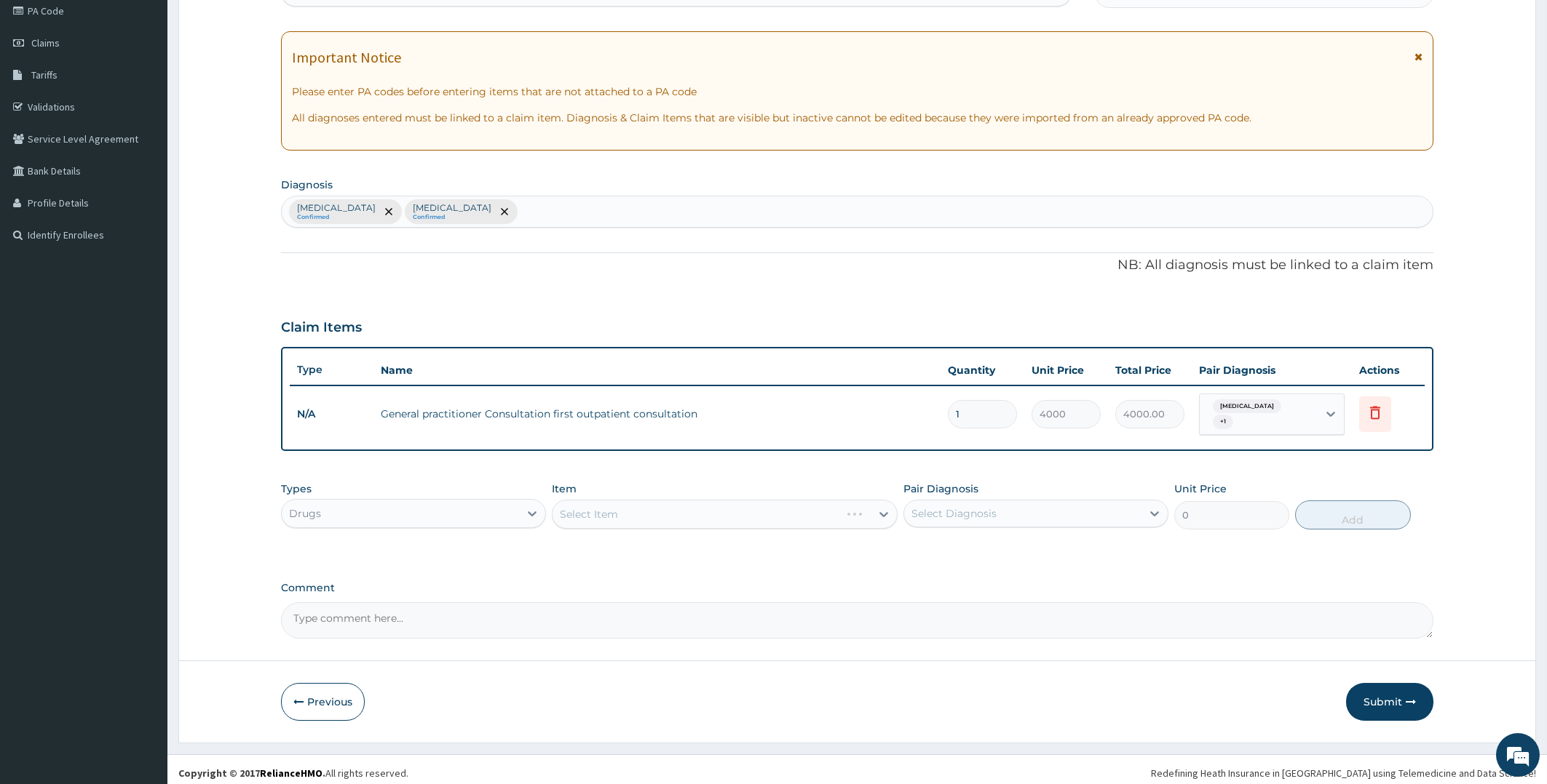
click at [717, 502] on div "Select Item" at bounding box center [725, 514] width 346 height 29
click at [659, 503] on div "Select Item" at bounding box center [725, 514] width 346 height 29
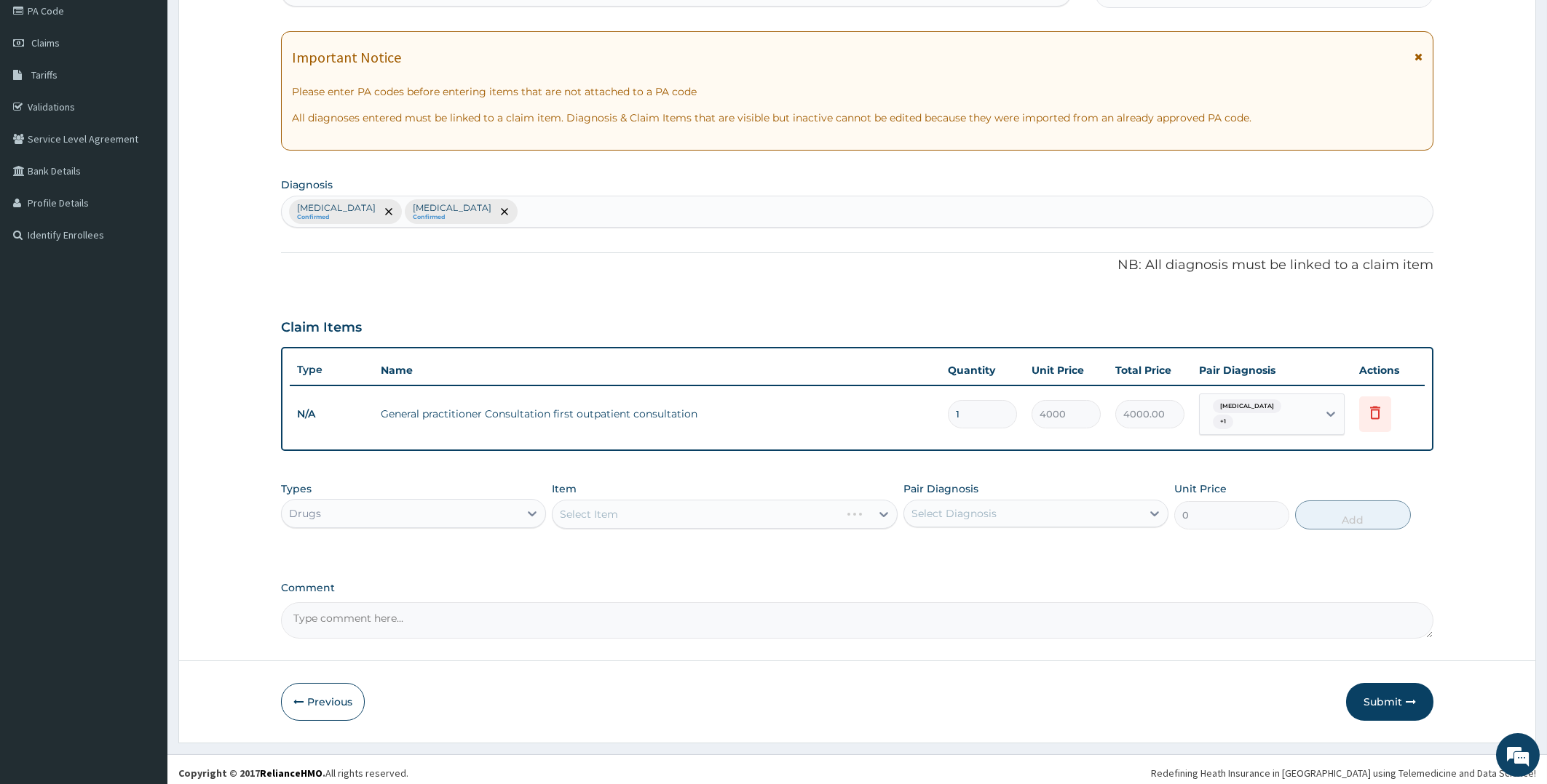
click at [659, 503] on div "Select Item" at bounding box center [725, 514] width 346 height 29
click at [659, 503] on div "Select Item" at bounding box center [711, 514] width 318 height 23
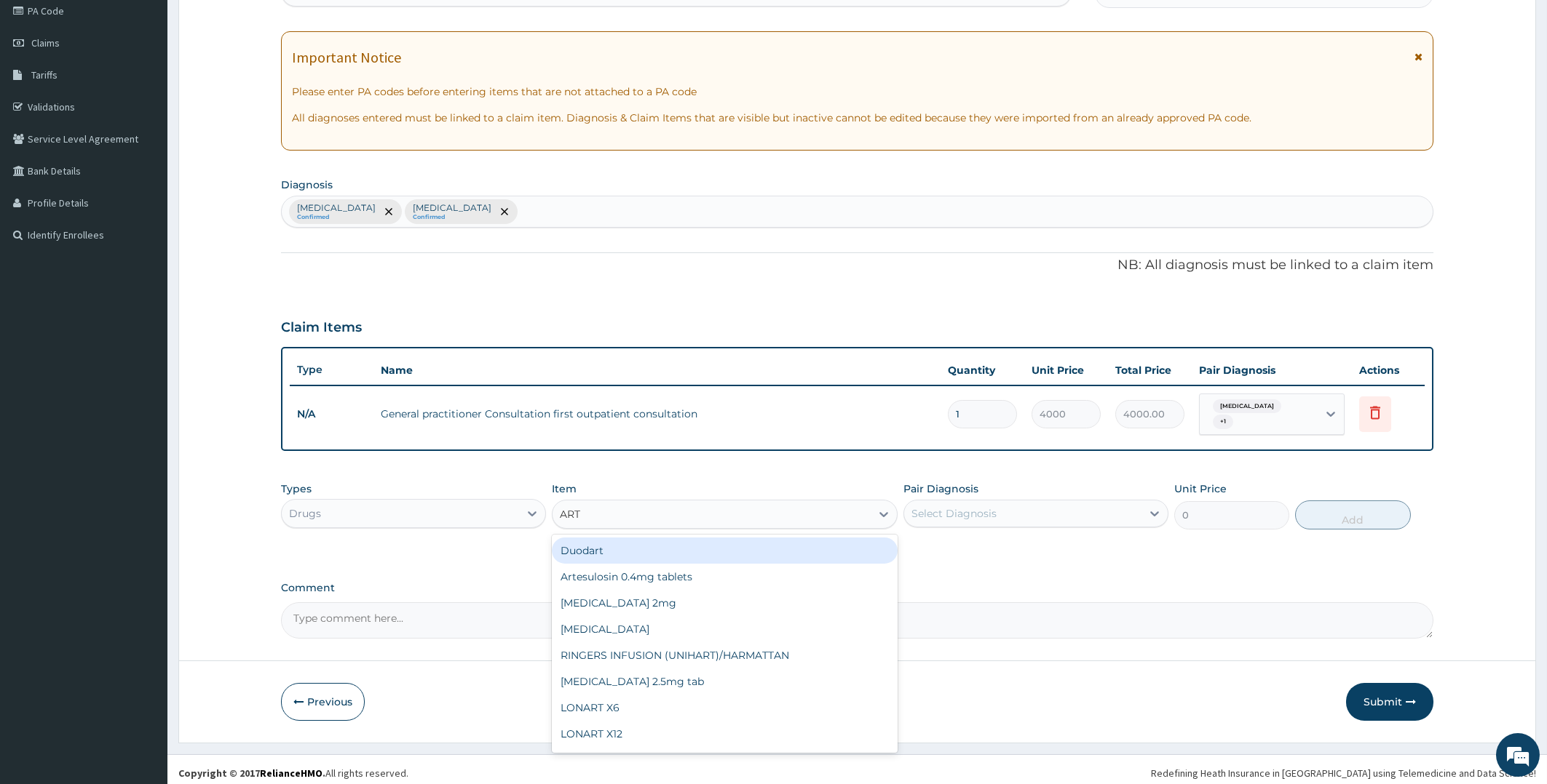
type input "ARTE"
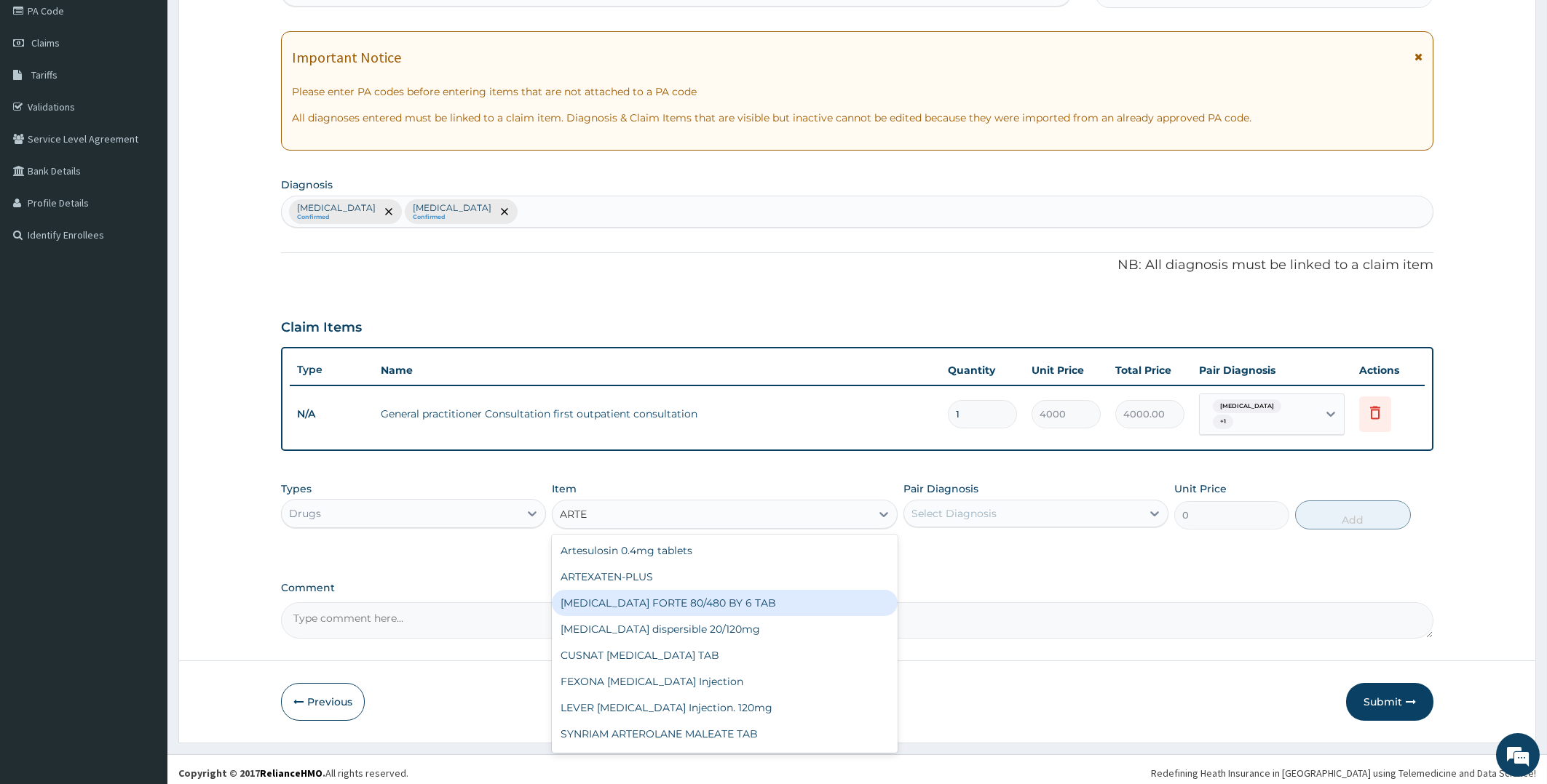
click at [670, 593] on div "COARTEM FORTE 80/480 BY 6 TAB" at bounding box center [725, 603] width 346 height 26
type input "1200"
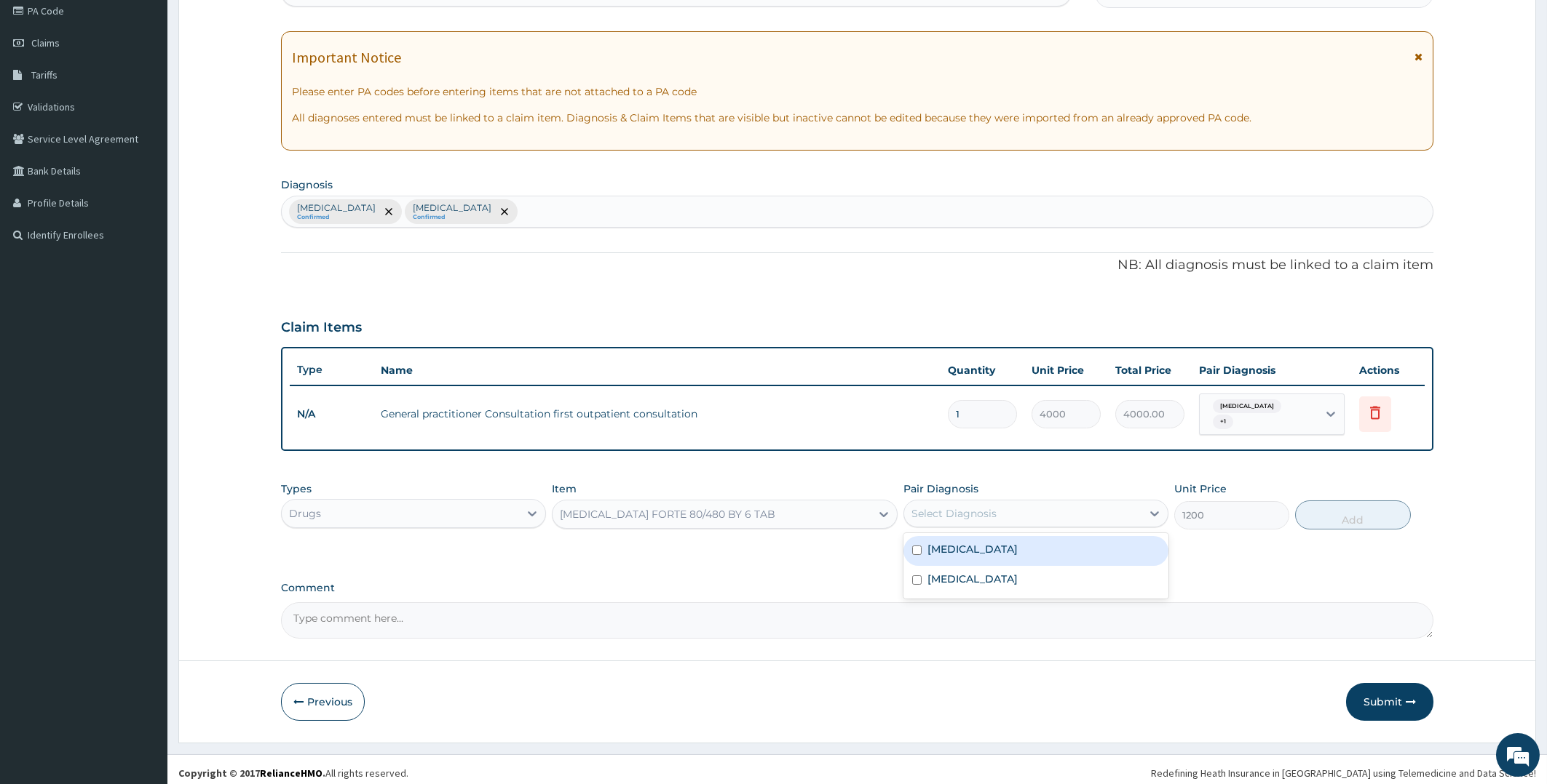
click at [954, 506] on div "Select Diagnosis" at bounding box center [954, 513] width 85 height 14
click at [938, 542] on label "Malaria" at bounding box center [972, 549] width 91 height 14
checkbox input "true"
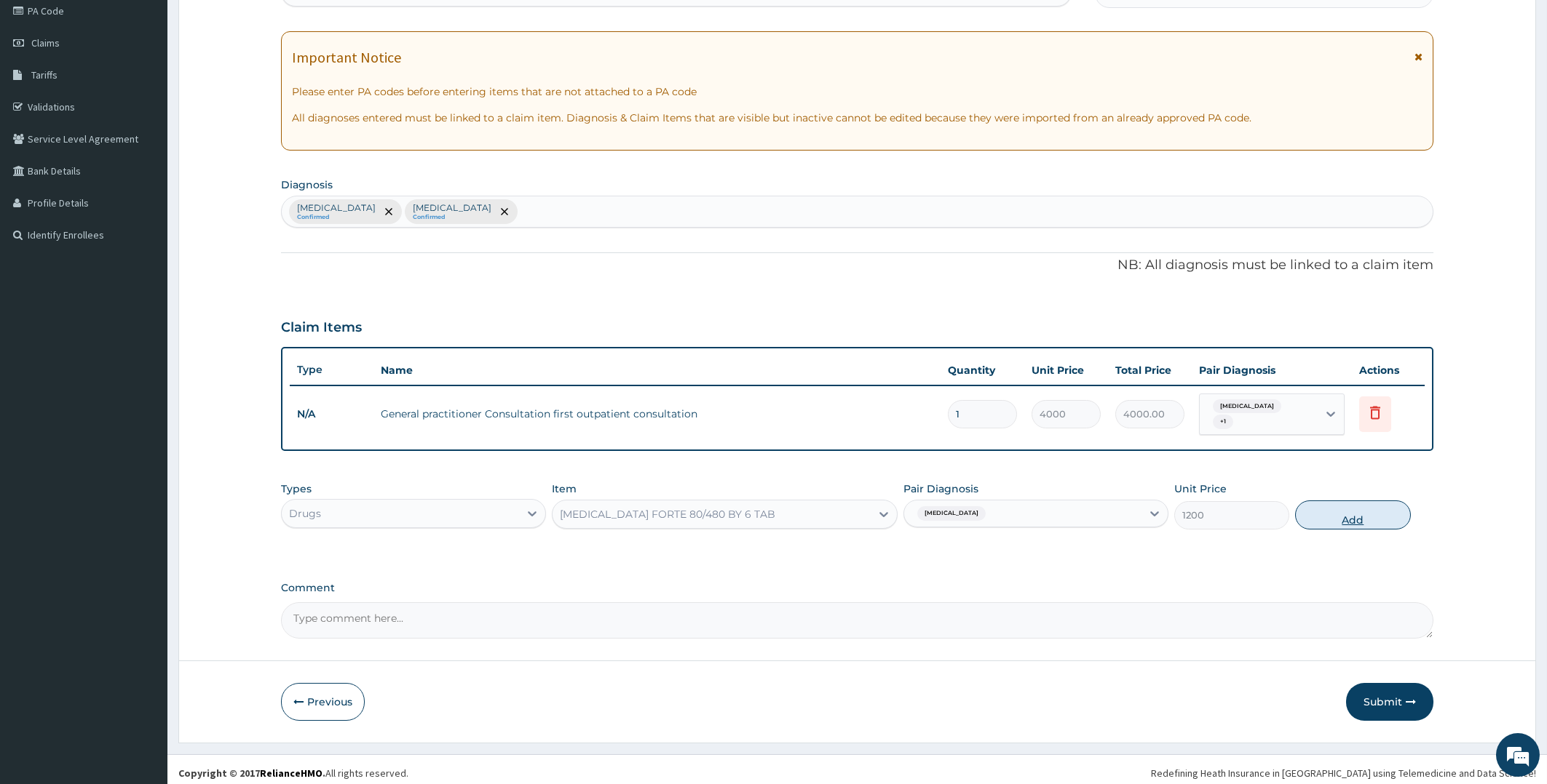
click at [1345, 507] on button "Add" at bounding box center [1352, 515] width 115 height 29
type input "0"
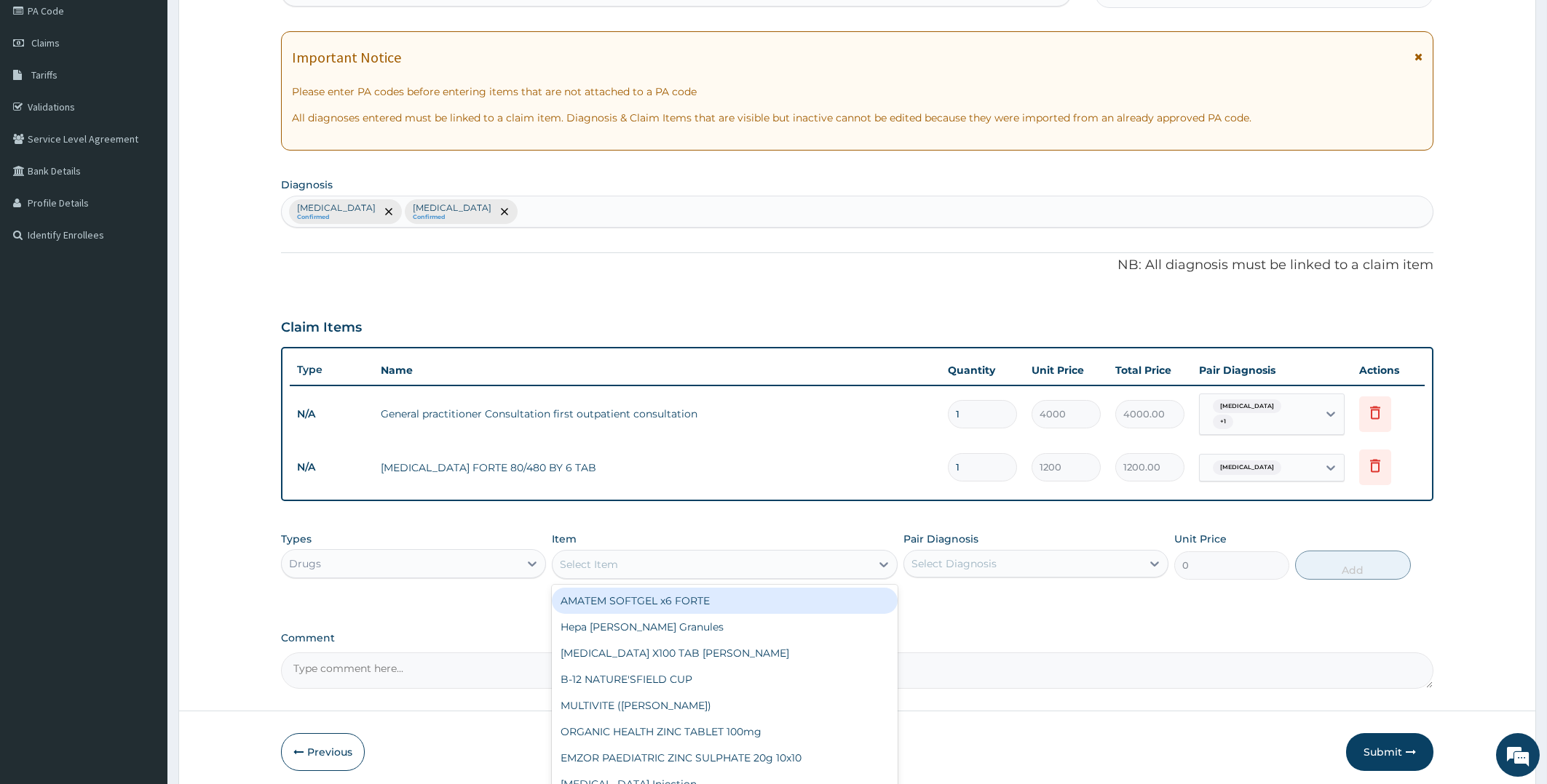
click at [636, 553] on div "Select Item" at bounding box center [711, 564] width 318 height 23
type input "ARTE"
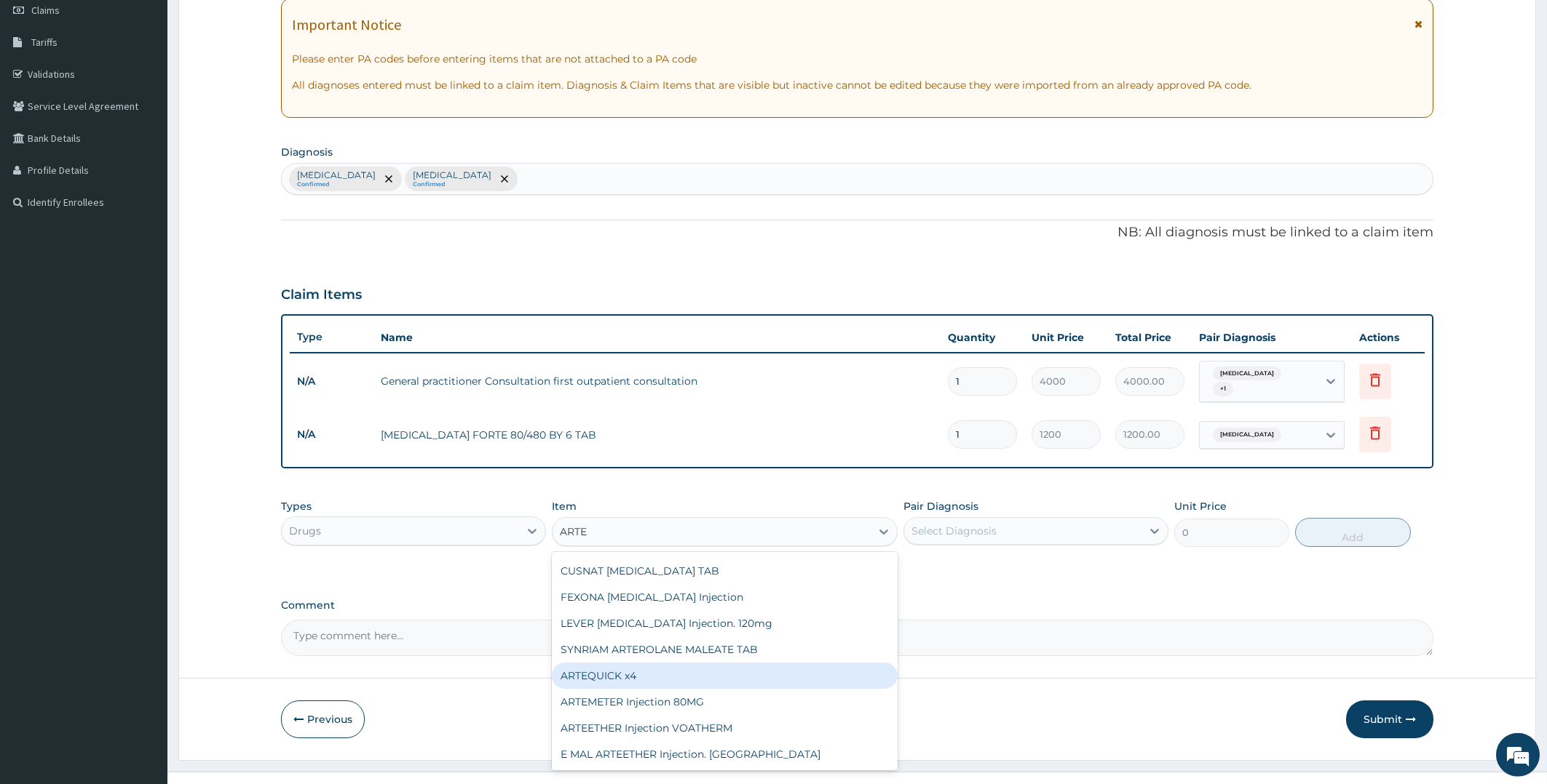
scroll to position [231, 0]
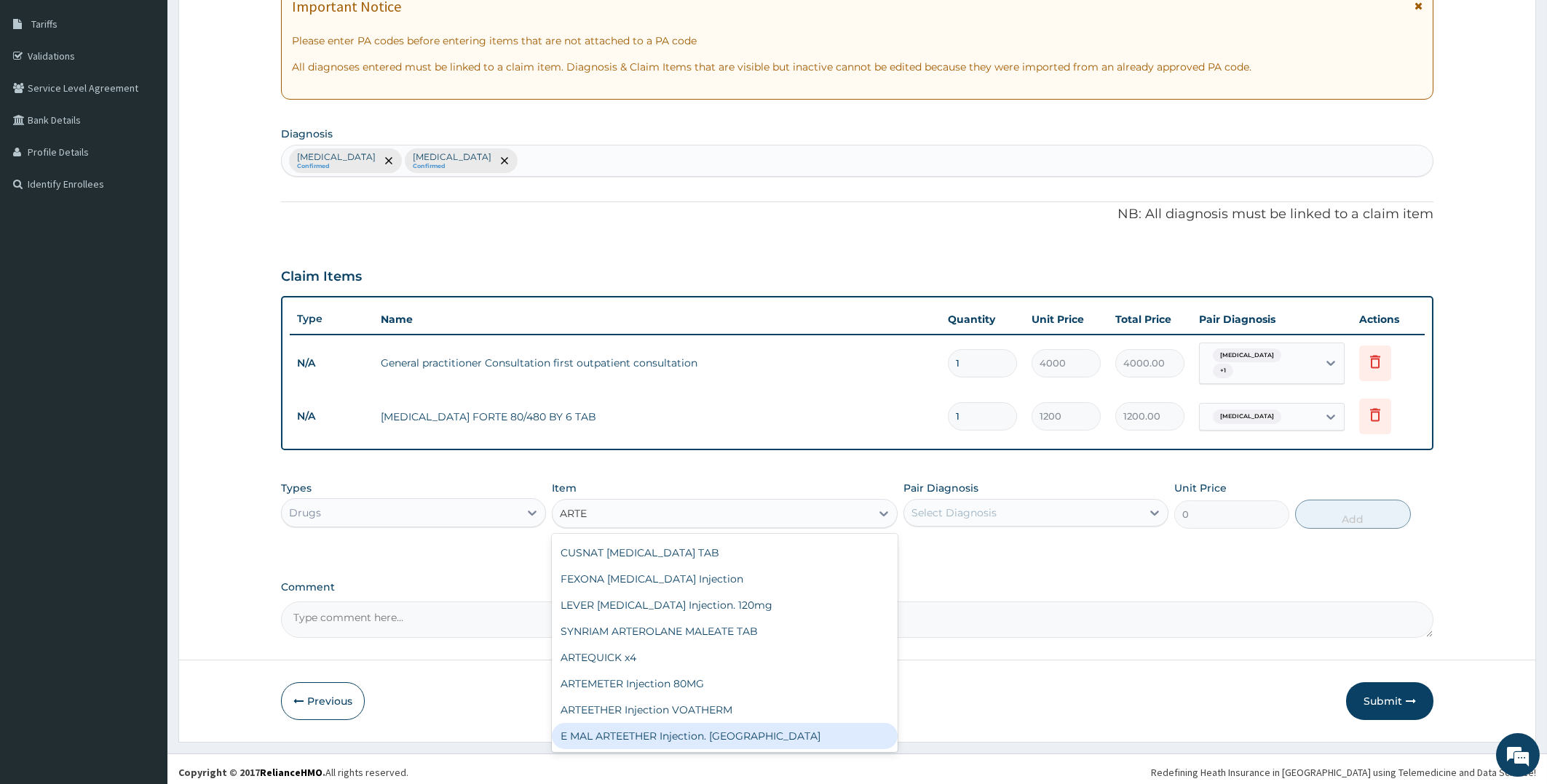
click at [694, 728] on div "E MAL ARTEETHER Injection. FIDSON" at bounding box center [725, 736] width 346 height 26
type input "2000"
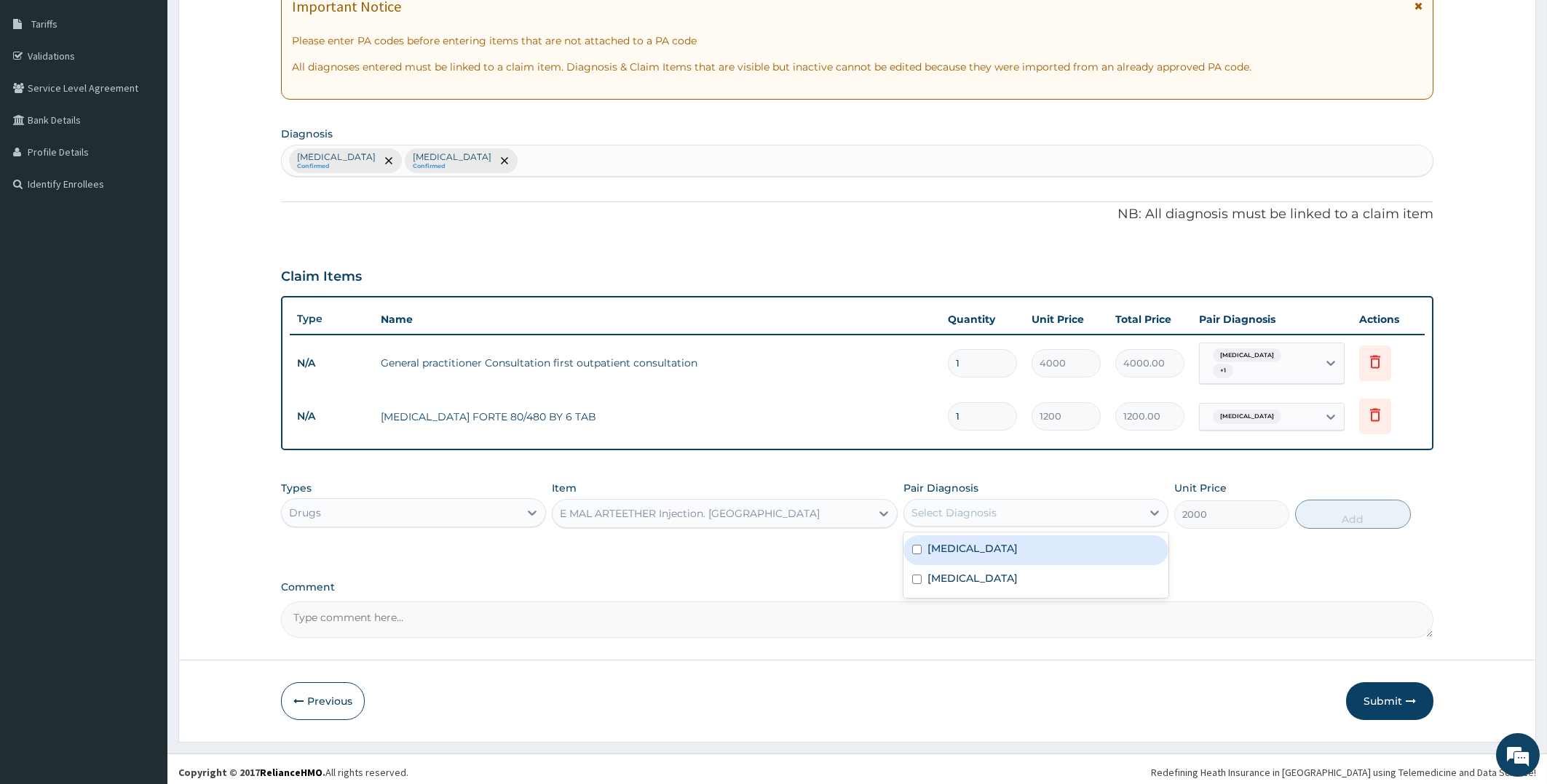
click at [1080, 501] on div "Select Diagnosis" at bounding box center [1022, 512] width 237 height 23
click at [936, 545] on label "Malaria" at bounding box center [972, 548] width 91 height 14
checkbox input "true"
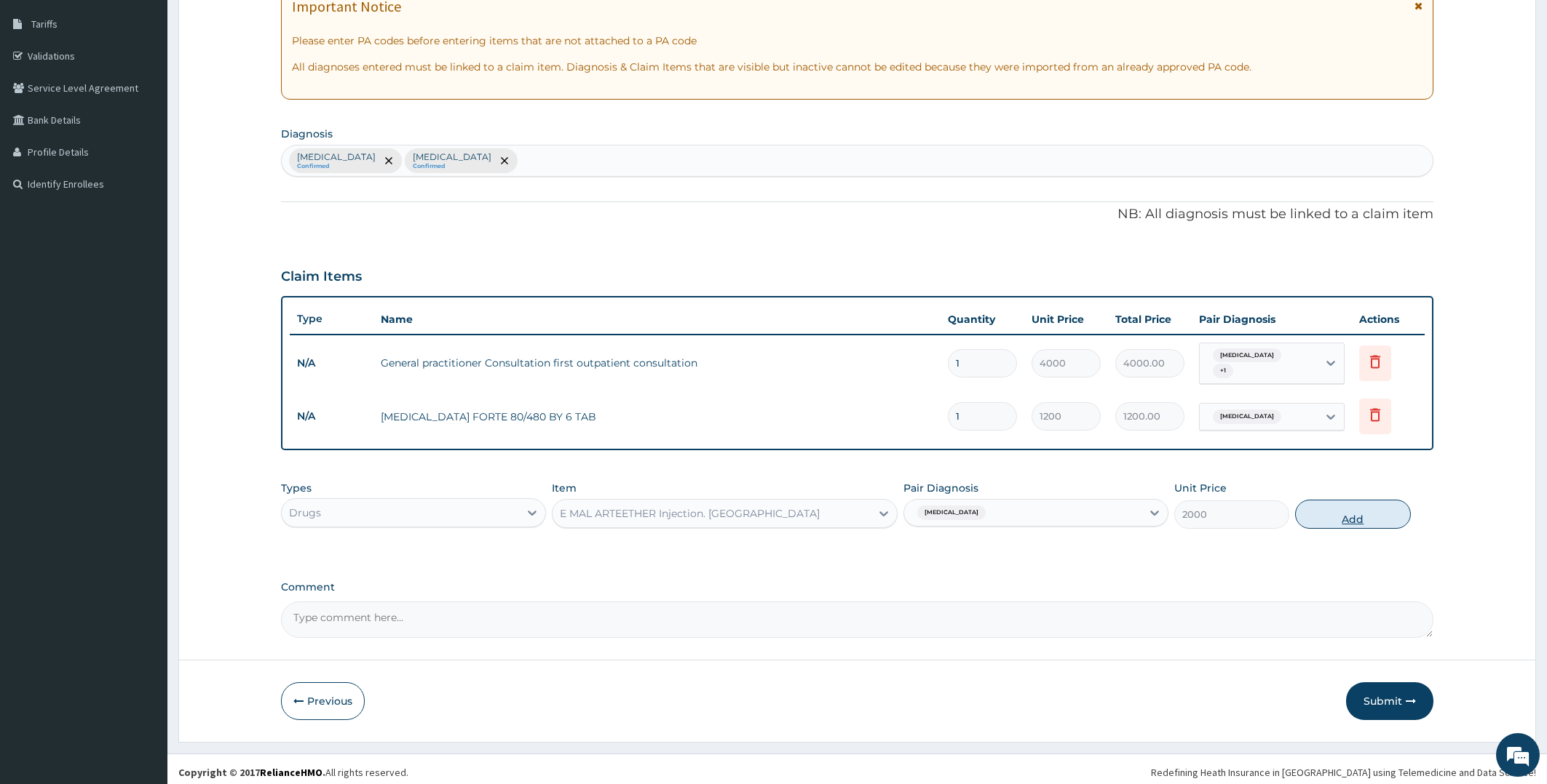
click at [1345, 511] on button "Add" at bounding box center [1352, 514] width 115 height 29
type input "0"
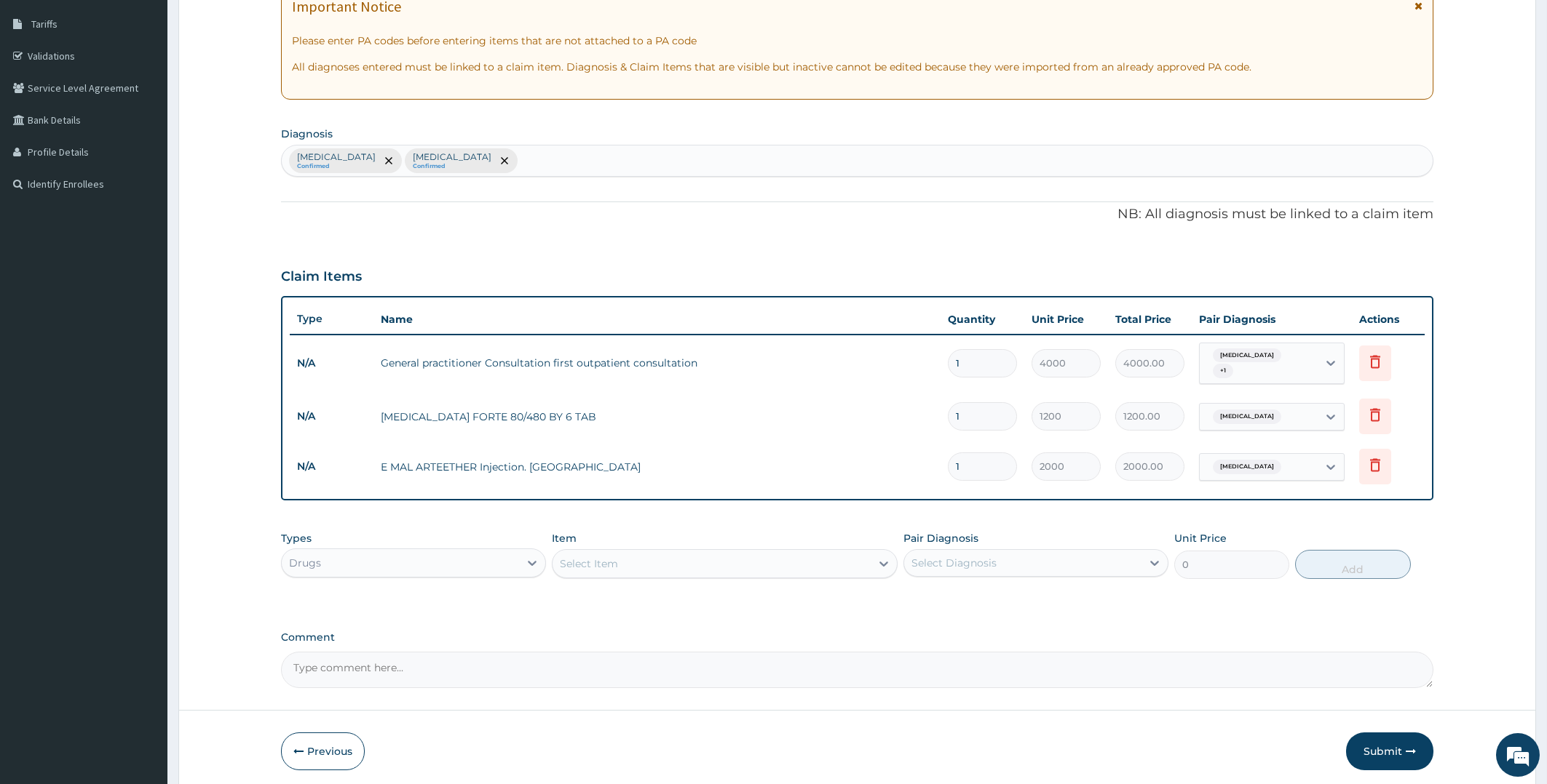
type input "0.00"
type input "3"
type input "6000.00"
type input "3"
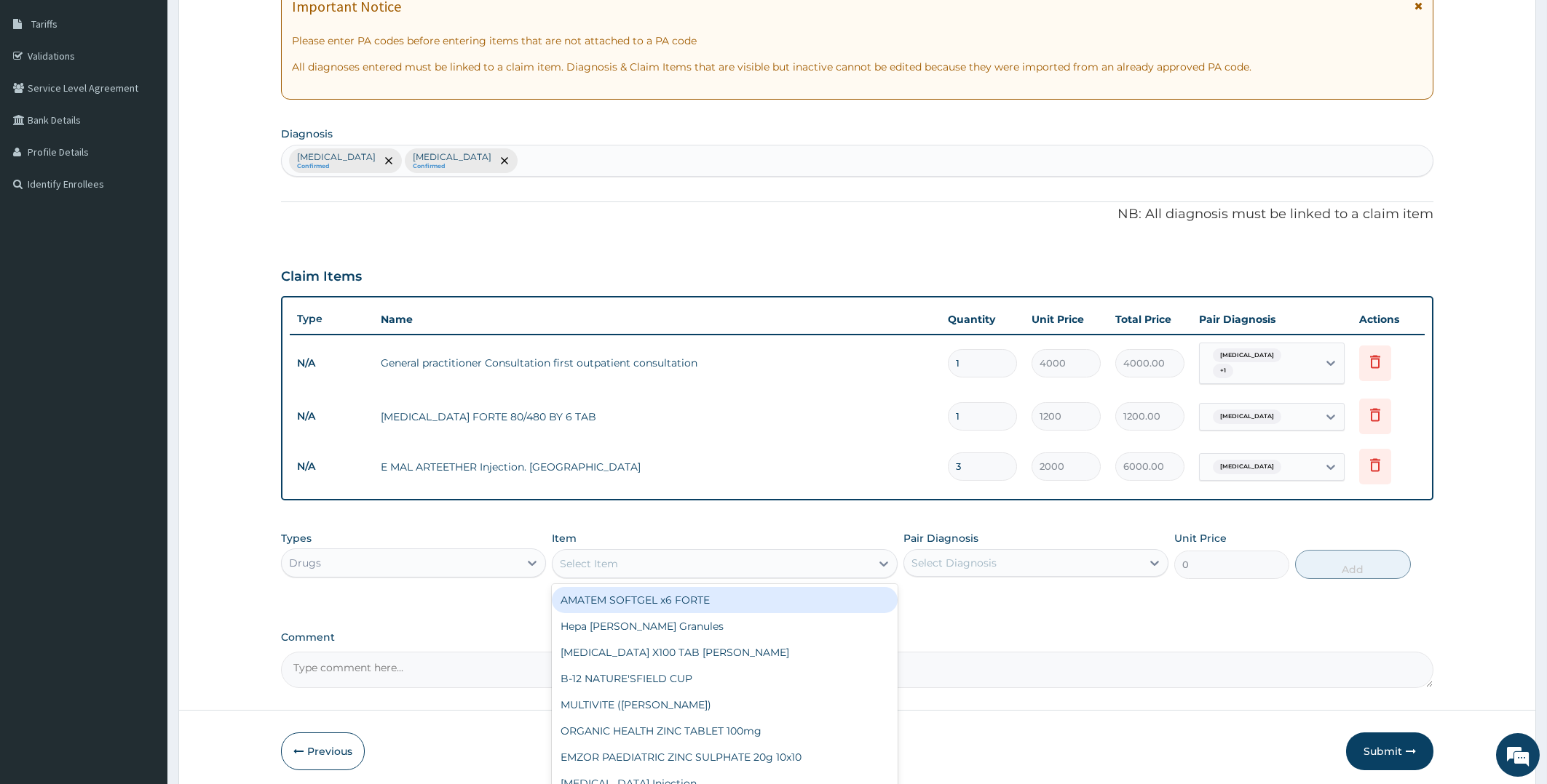
click at [803, 555] on div "Select Item" at bounding box center [711, 564] width 318 height 23
type input "DICLO"
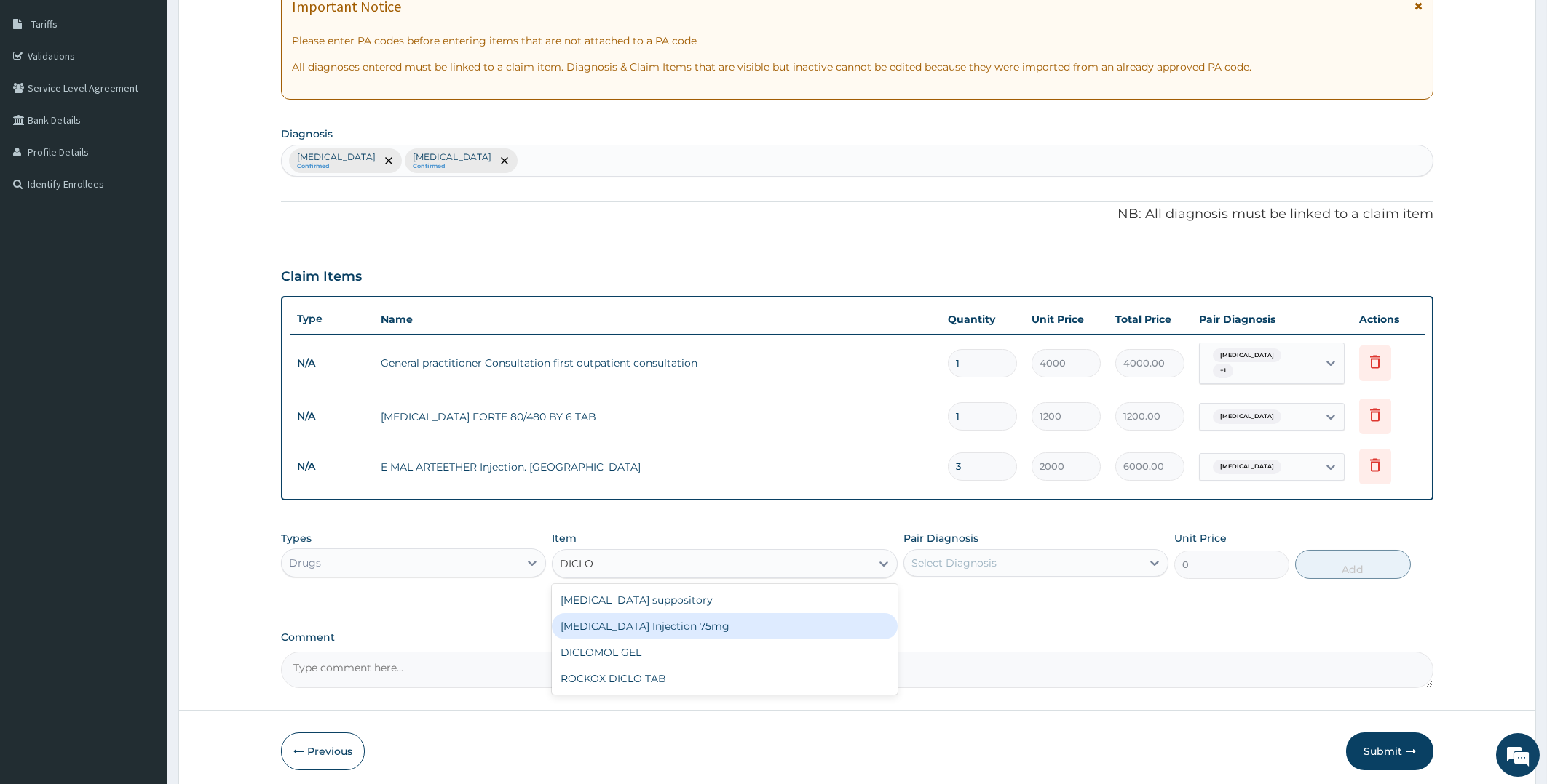
click at [760, 618] on div "Diclofenac Injection 75mg" at bounding box center [725, 626] width 346 height 26
type input "650"
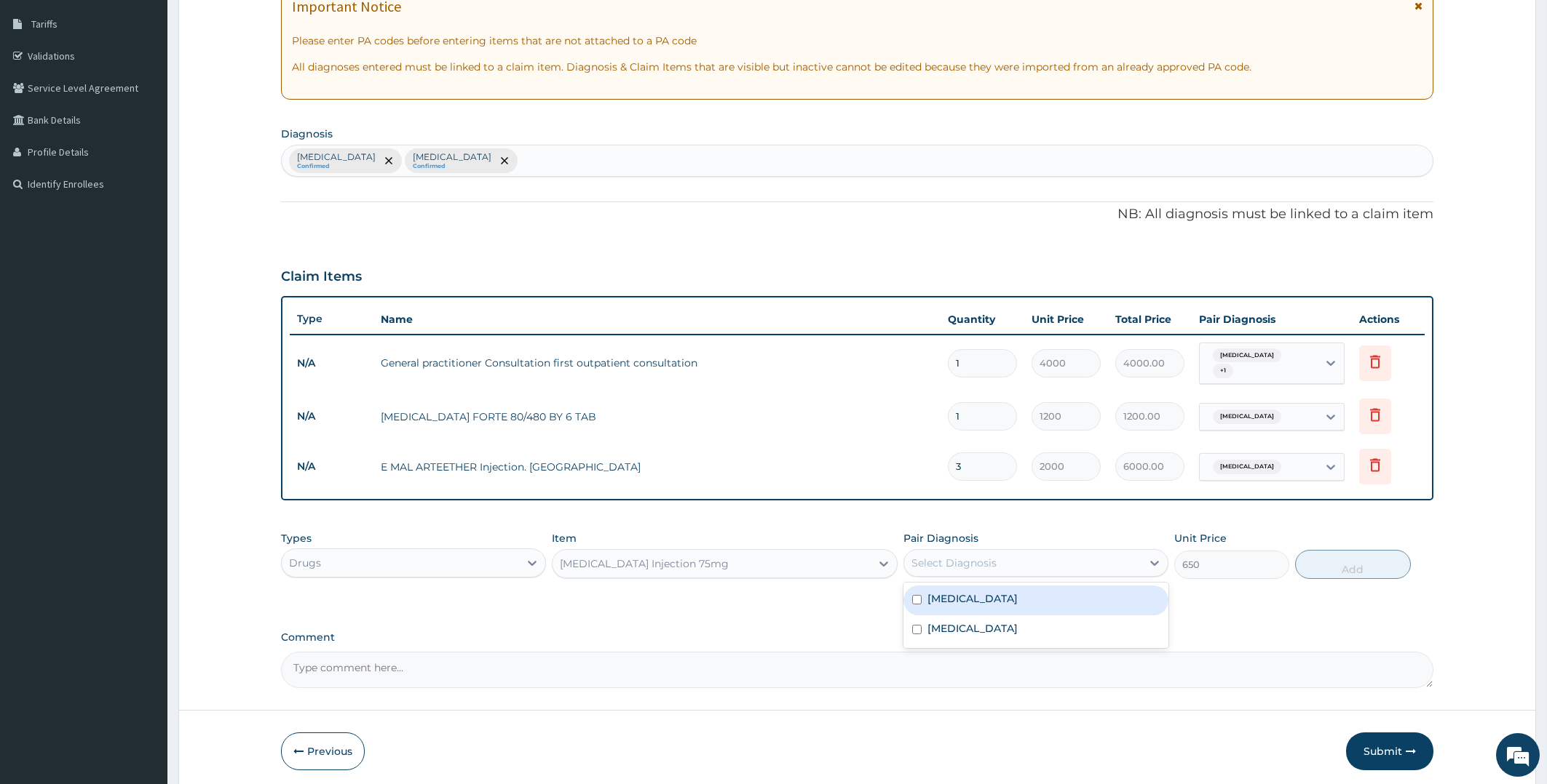
click at [1049, 555] on div "Select Diagnosis" at bounding box center [1022, 563] width 237 height 23
click at [915, 595] on input "checkbox" at bounding box center [917, 600] width 10 height 10
checkbox input "true"
click at [1339, 558] on button "Add" at bounding box center [1352, 564] width 115 height 29
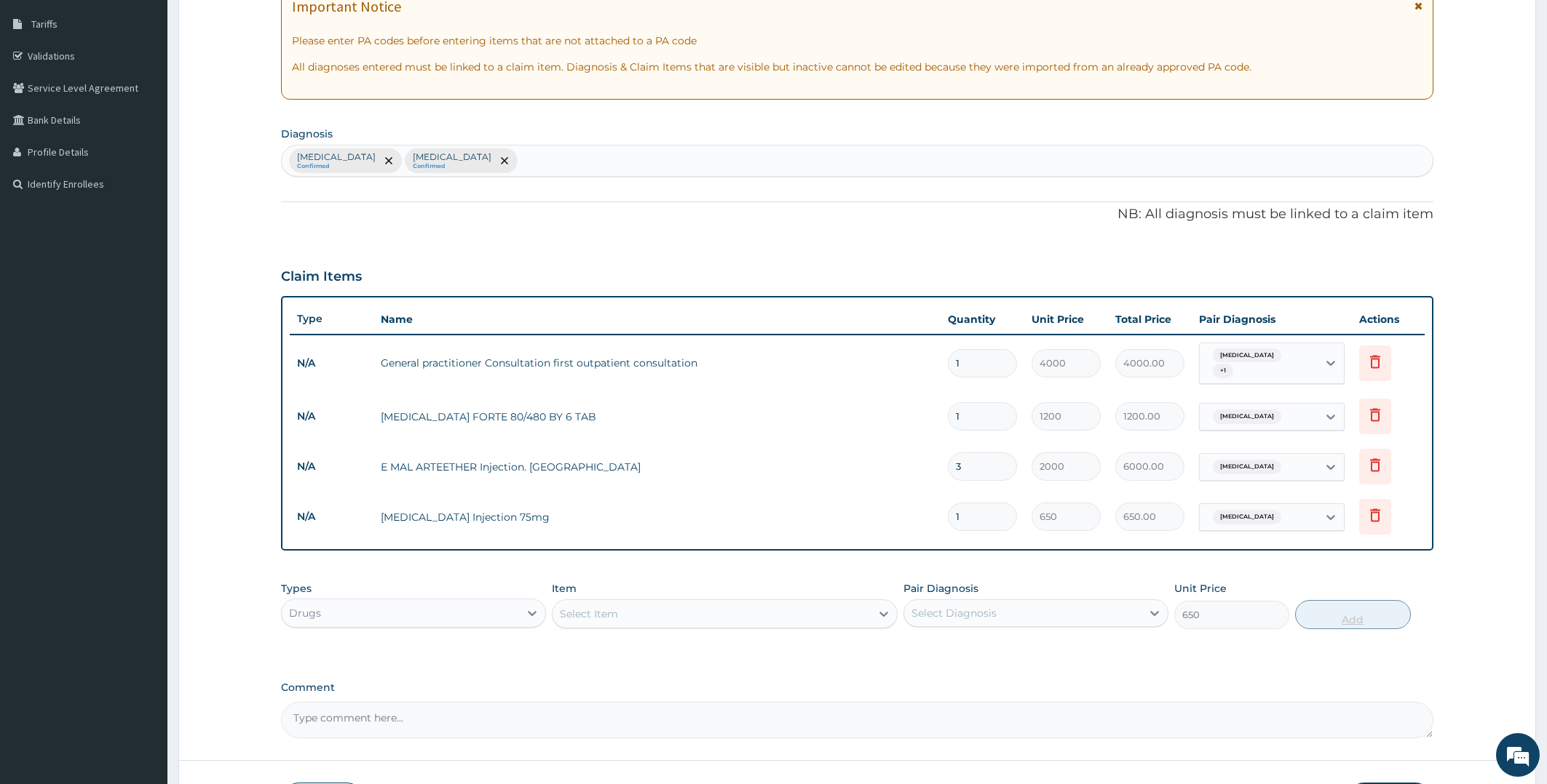
type input "0"
type input "0.00"
type input "2"
type input "1300.00"
type input "2"
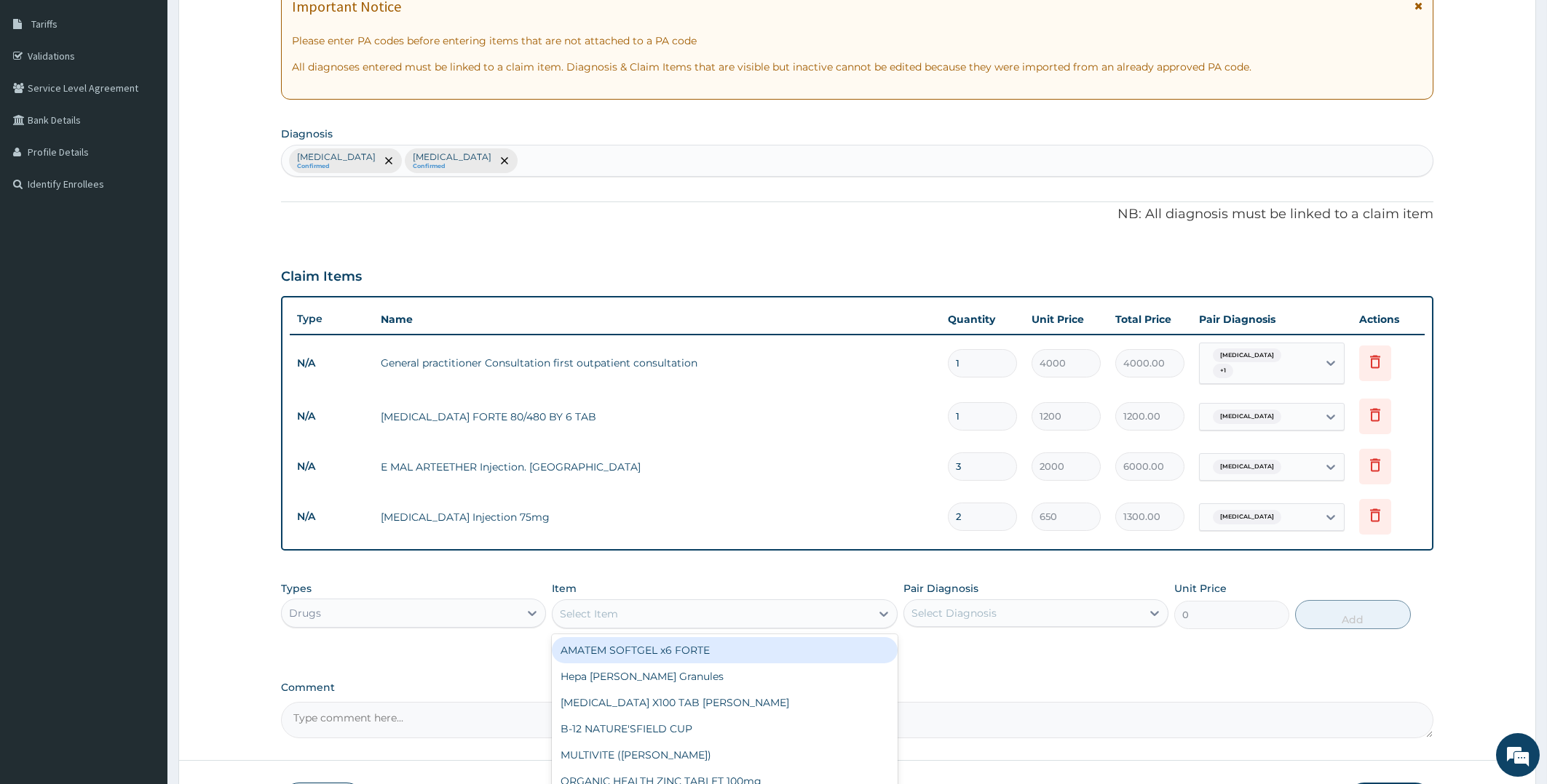
click at [742, 603] on div "Select Item" at bounding box center [711, 613] width 318 height 23
type input "ORP"
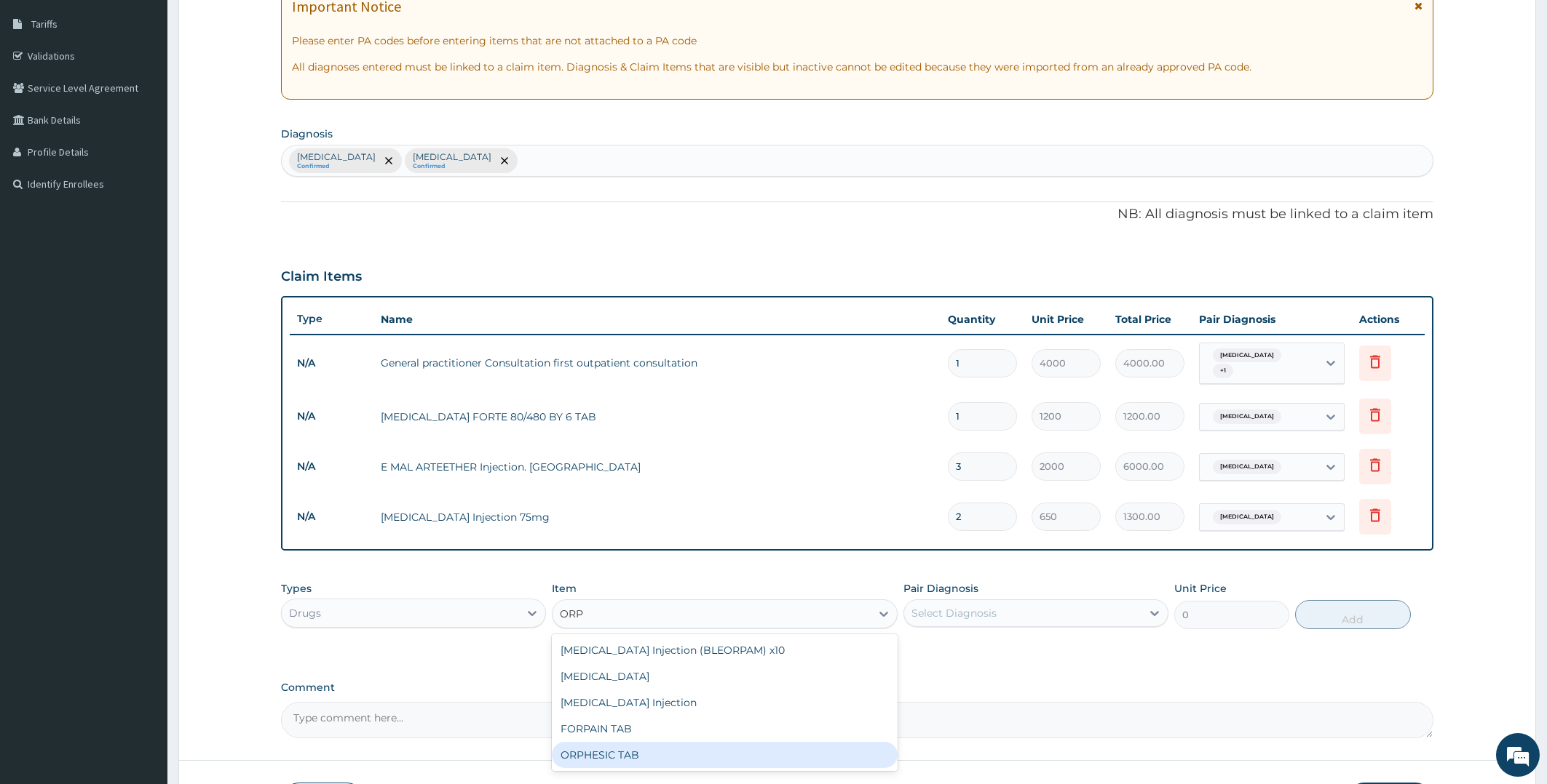
click at [652, 747] on div "ORPHESIC TAB" at bounding box center [725, 755] width 346 height 26
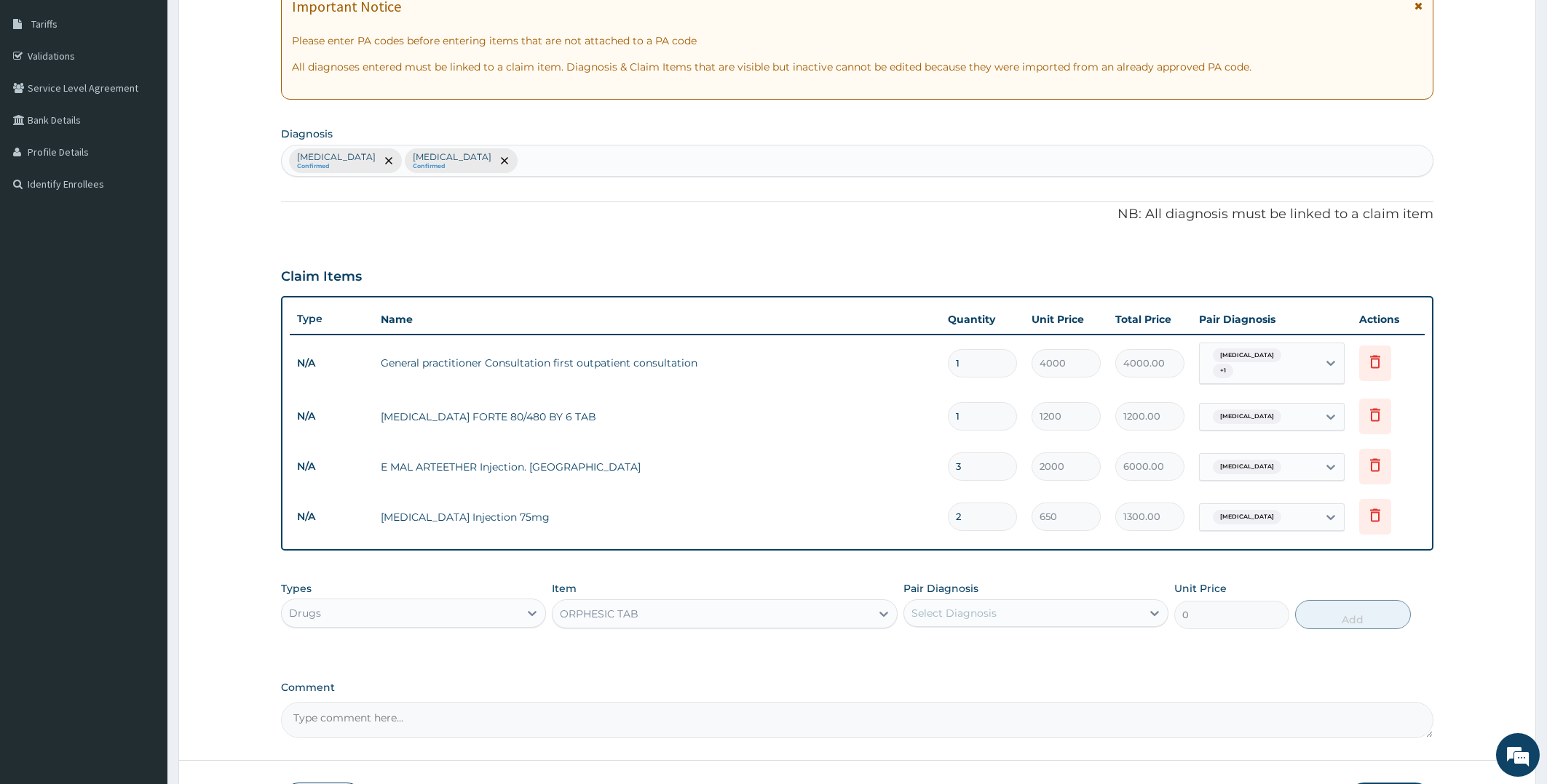
type input "120"
click at [1030, 606] on div "Select Diagnosis" at bounding box center [1022, 613] width 237 height 23
click at [923, 640] on div "Malaria" at bounding box center [1035, 651] width 265 height 30
checkbox input "true"
click at [1367, 608] on button "Add" at bounding box center [1352, 614] width 115 height 29
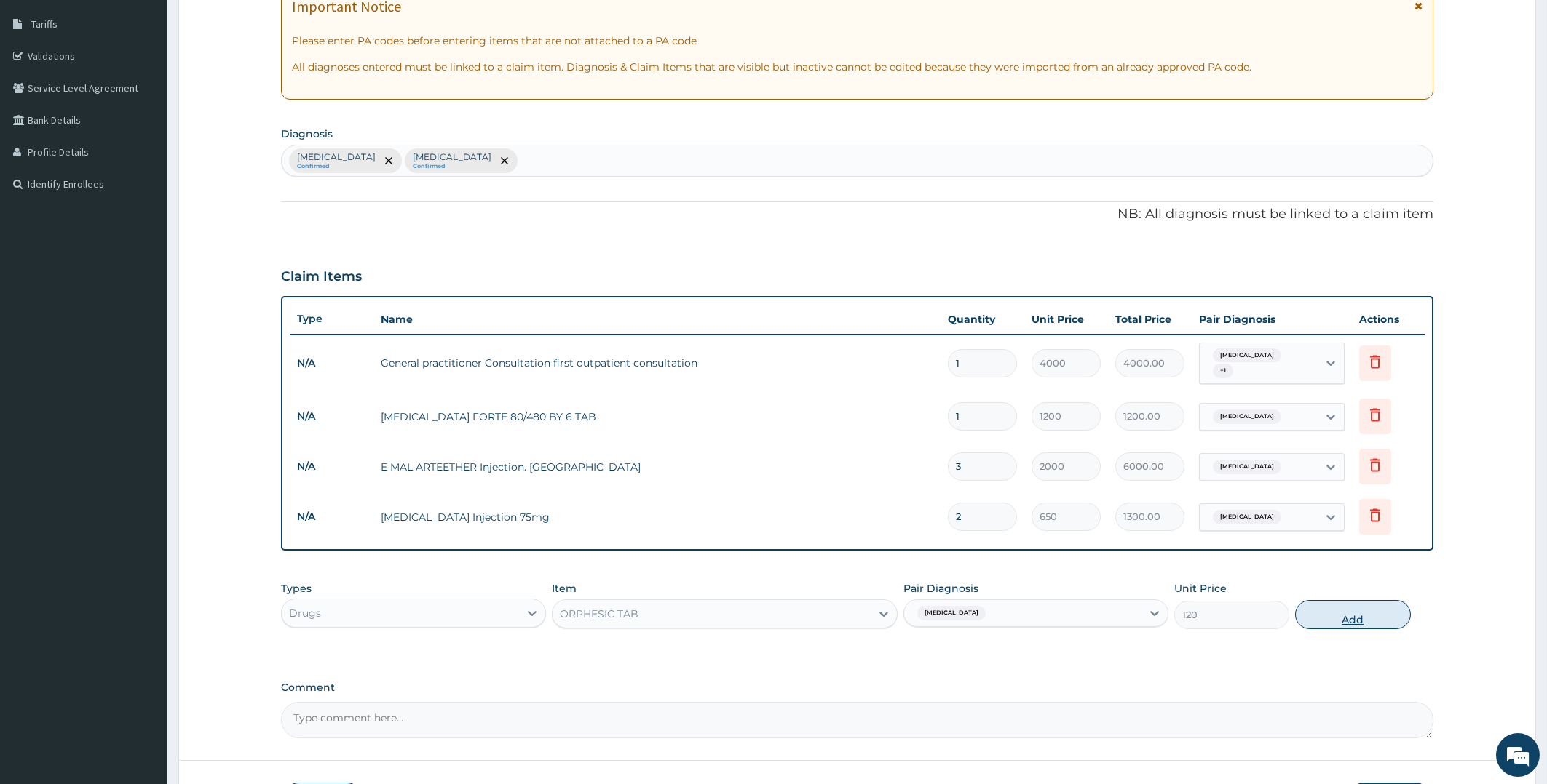
type input "0"
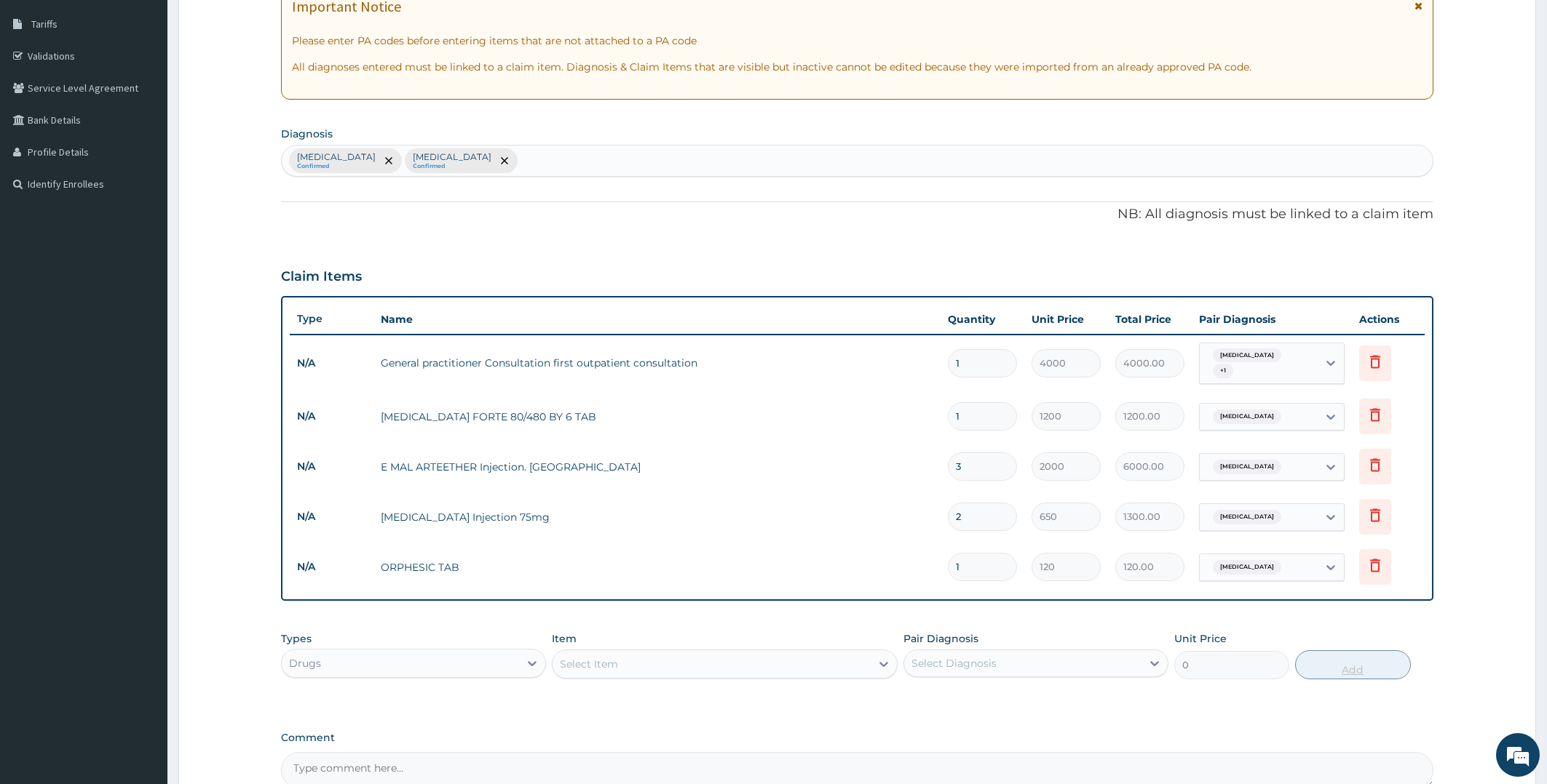
type input "0.00"
type input "2"
type input "240.00"
type input "20"
type input "2400.00"
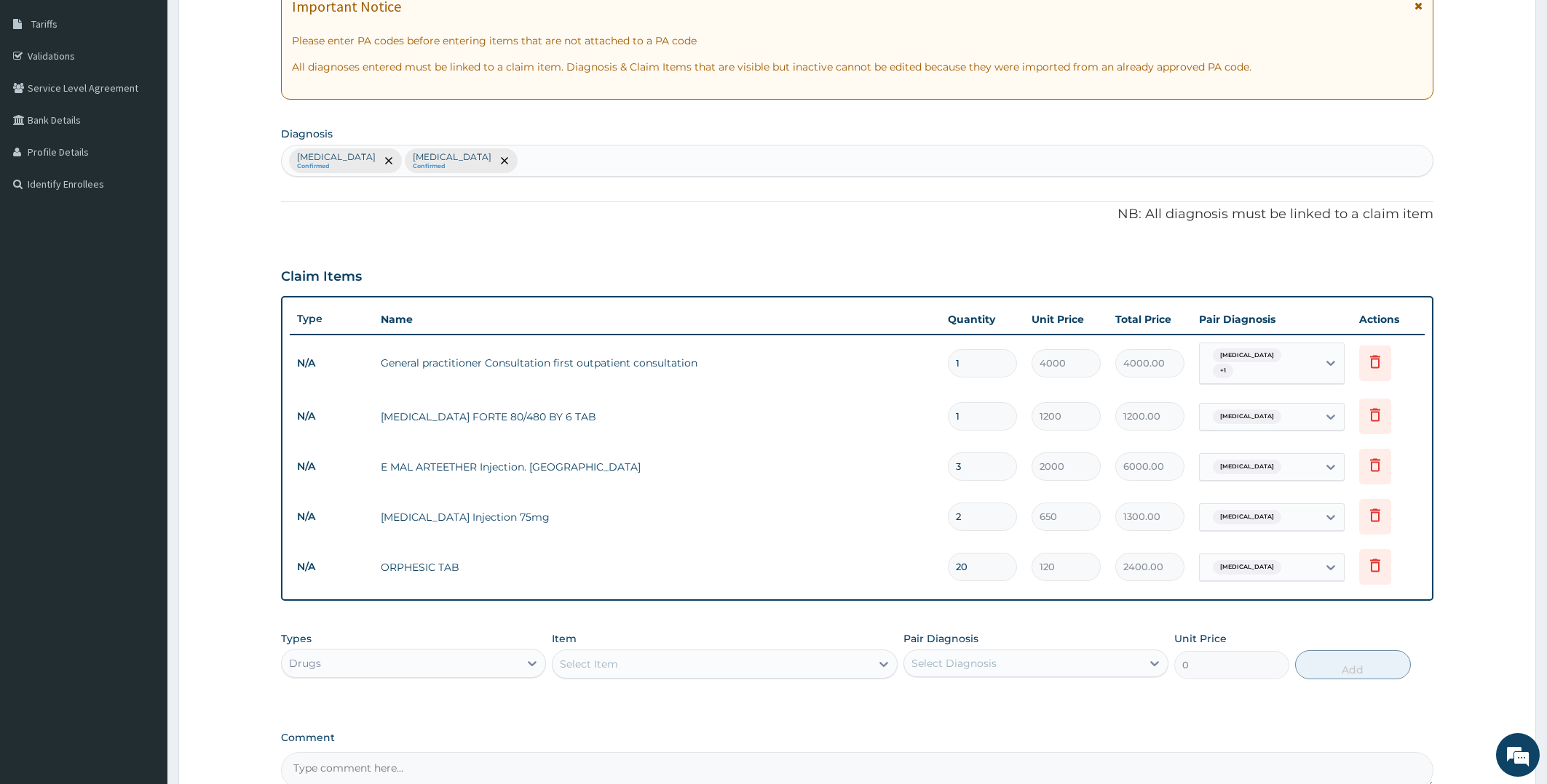
type input "20"
click at [625, 653] on div "Select Item" at bounding box center [711, 664] width 318 height 23
type input "PROM"
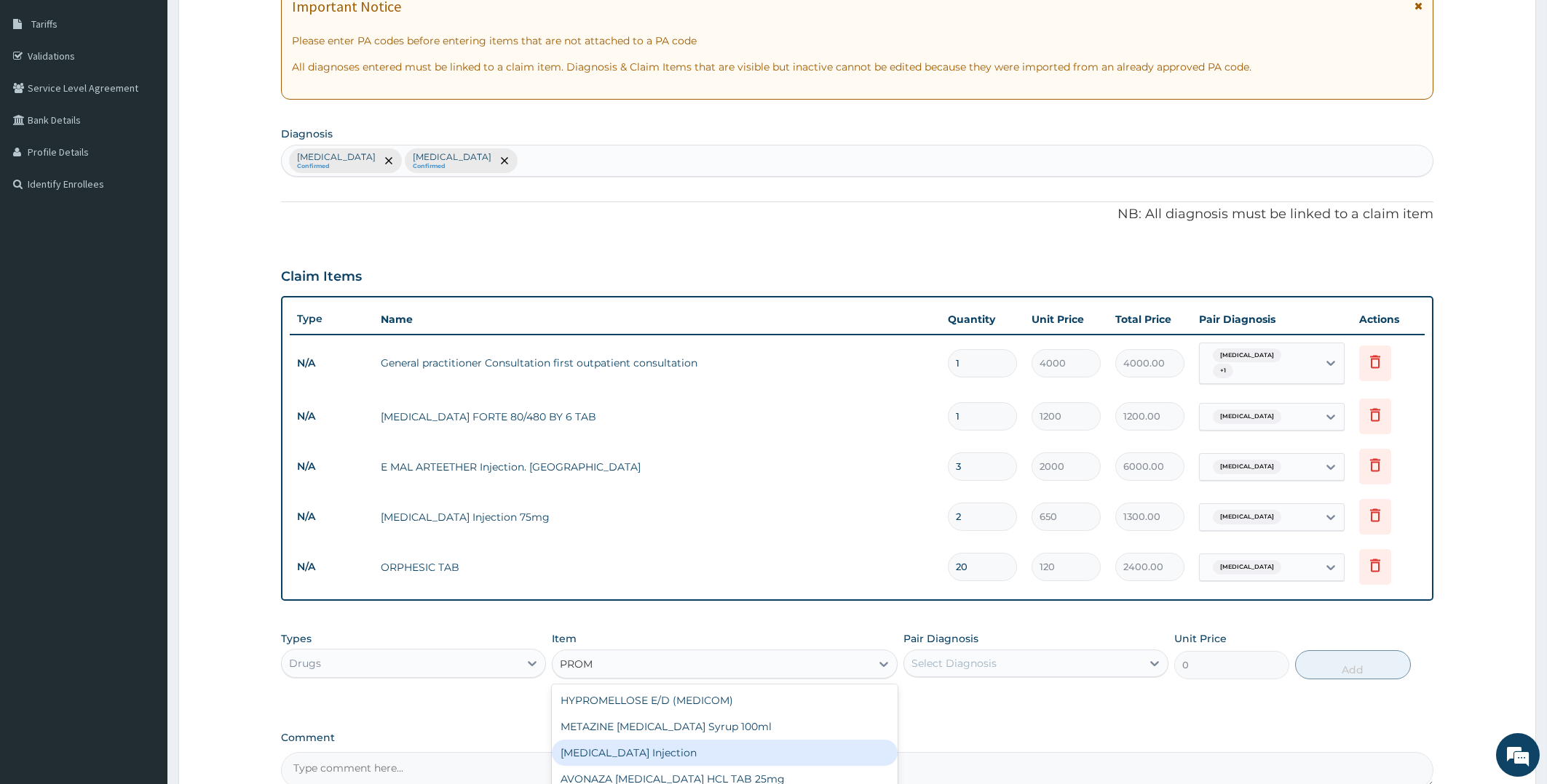
click at [679, 747] on div "PROMETHAZINE Injection" at bounding box center [725, 753] width 346 height 26
type input "450"
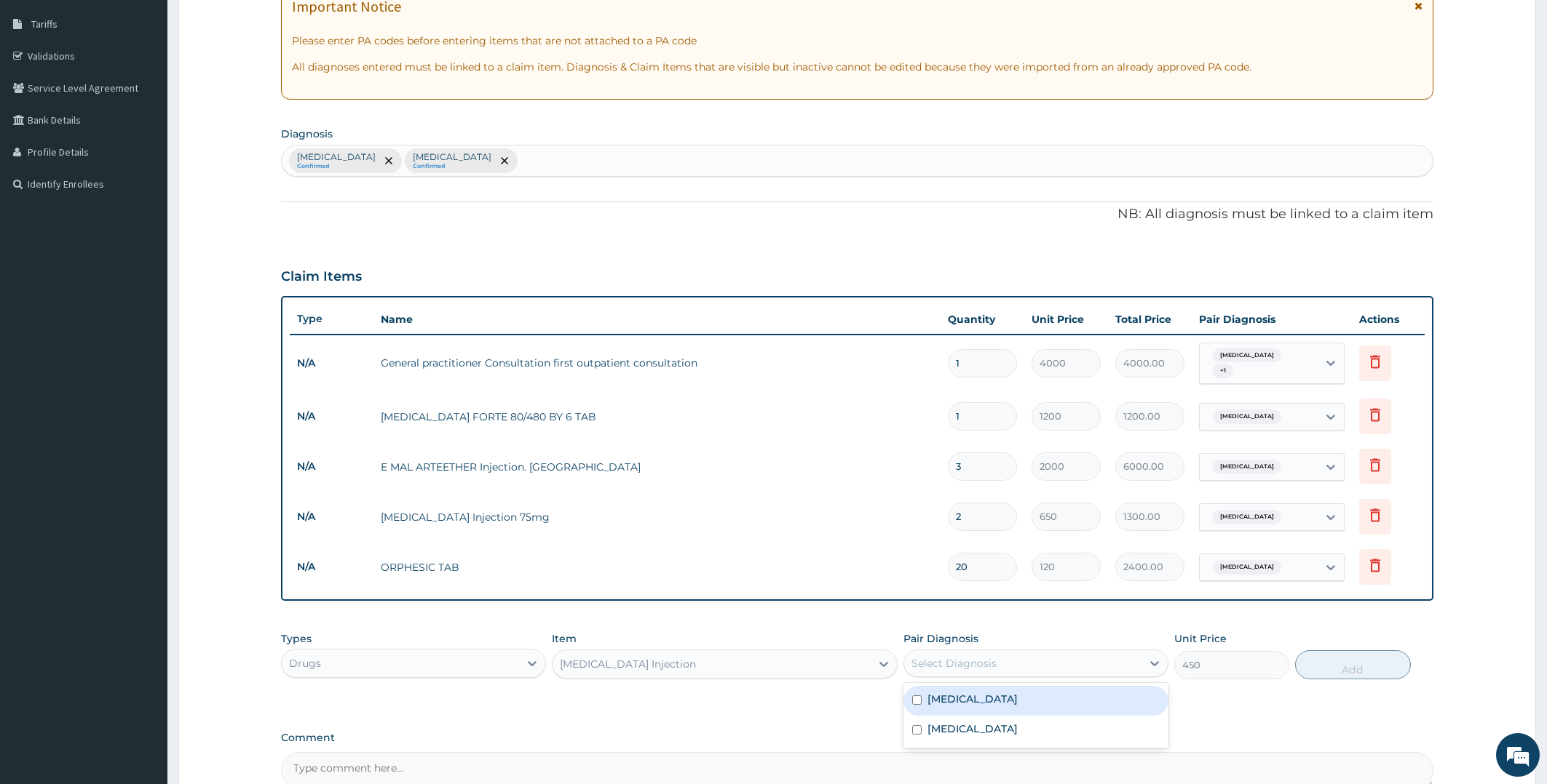
click at [980, 656] on div "Select Diagnosis" at bounding box center [954, 663] width 85 height 14
click at [950, 697] on label "Malaria" at bounding box center [972, 699] width 91 height 14
checkbox input "true"
click at [1375, 657] on button "Add" at bounding box center [1352, 665] width 115 height 29
type input "0"
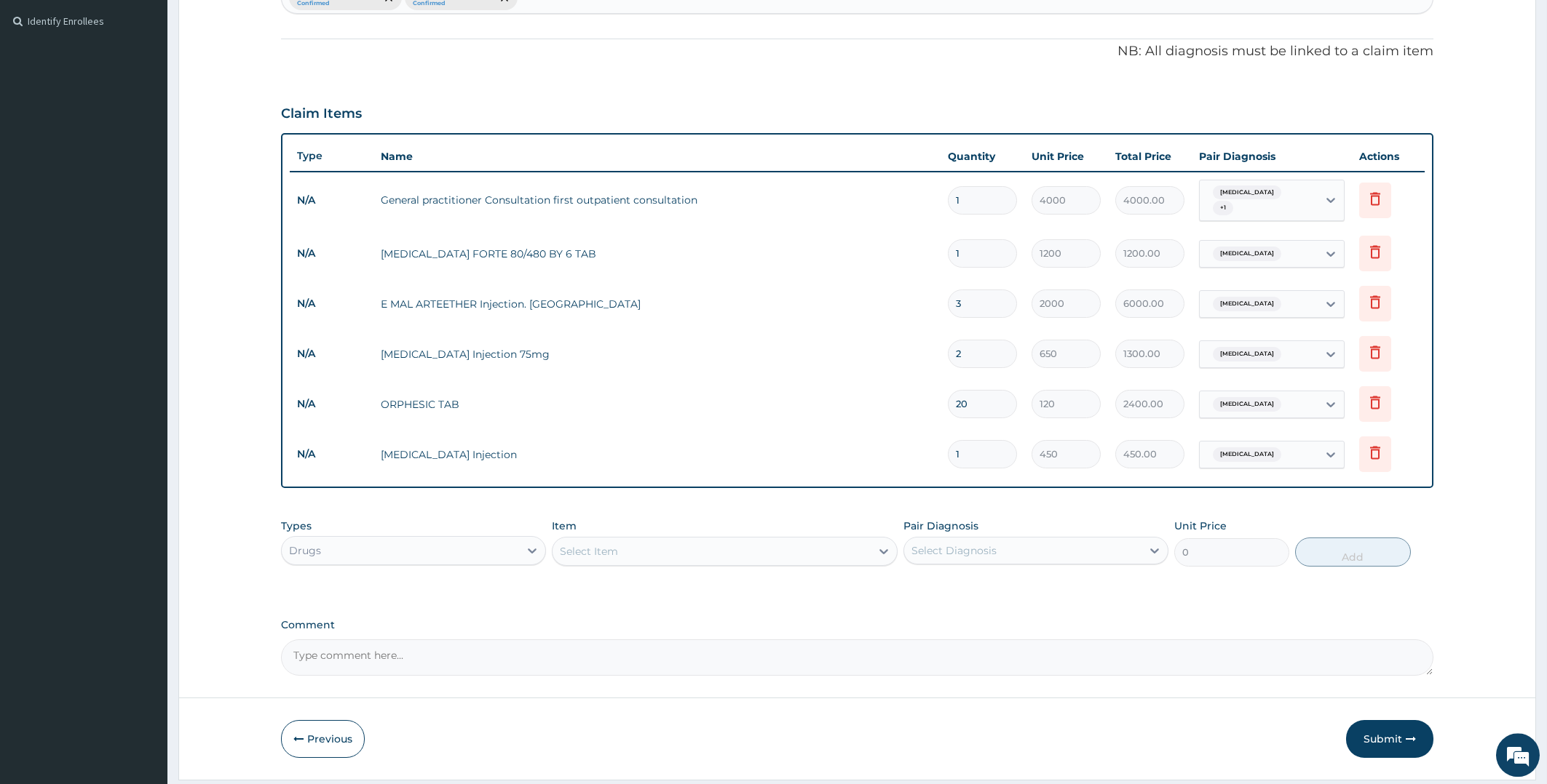
scroll to position [431, 0]
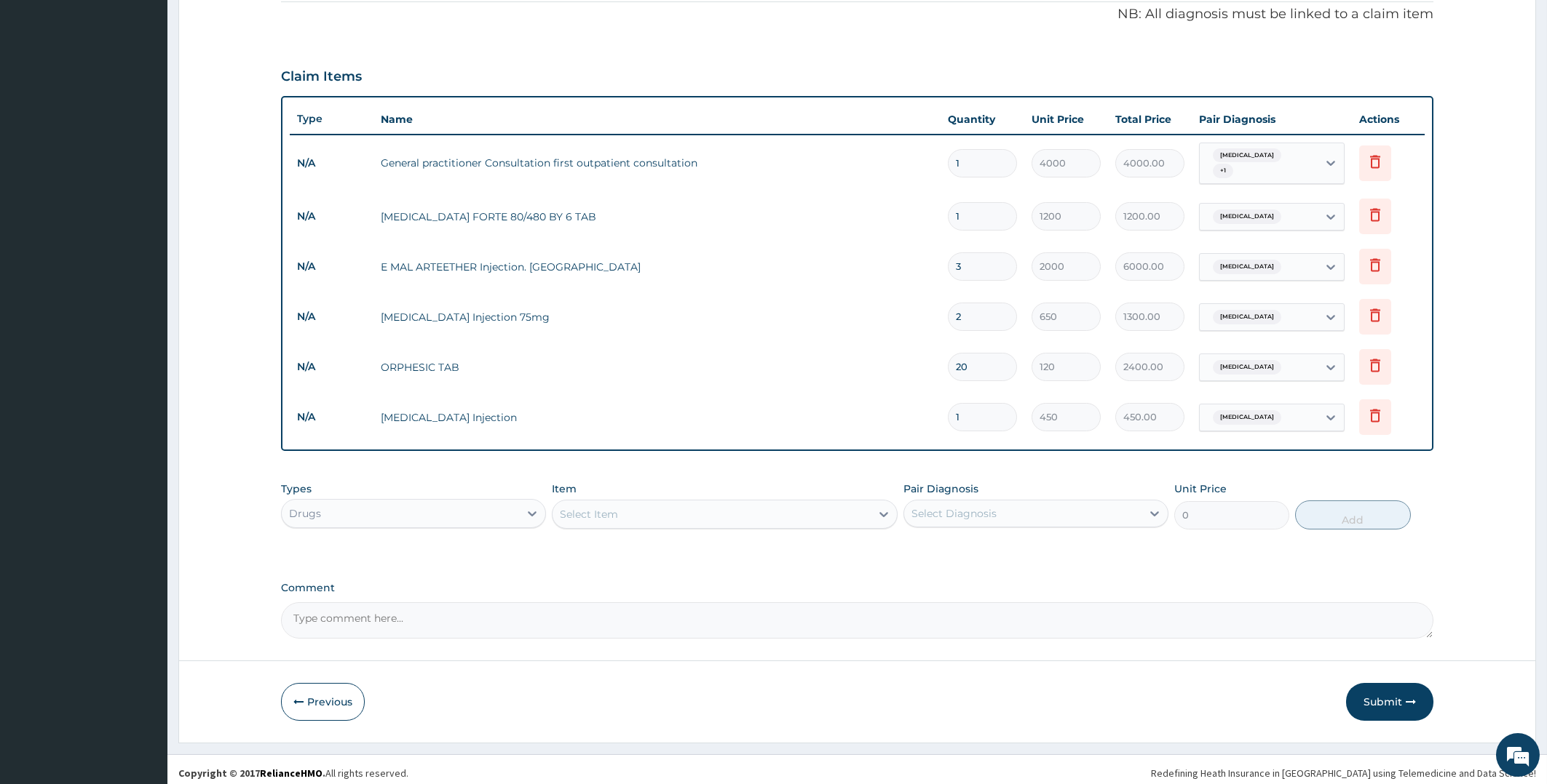
click at [704, 508] on div "Select Item" at bounding box center [711, 514] width 318 height 23
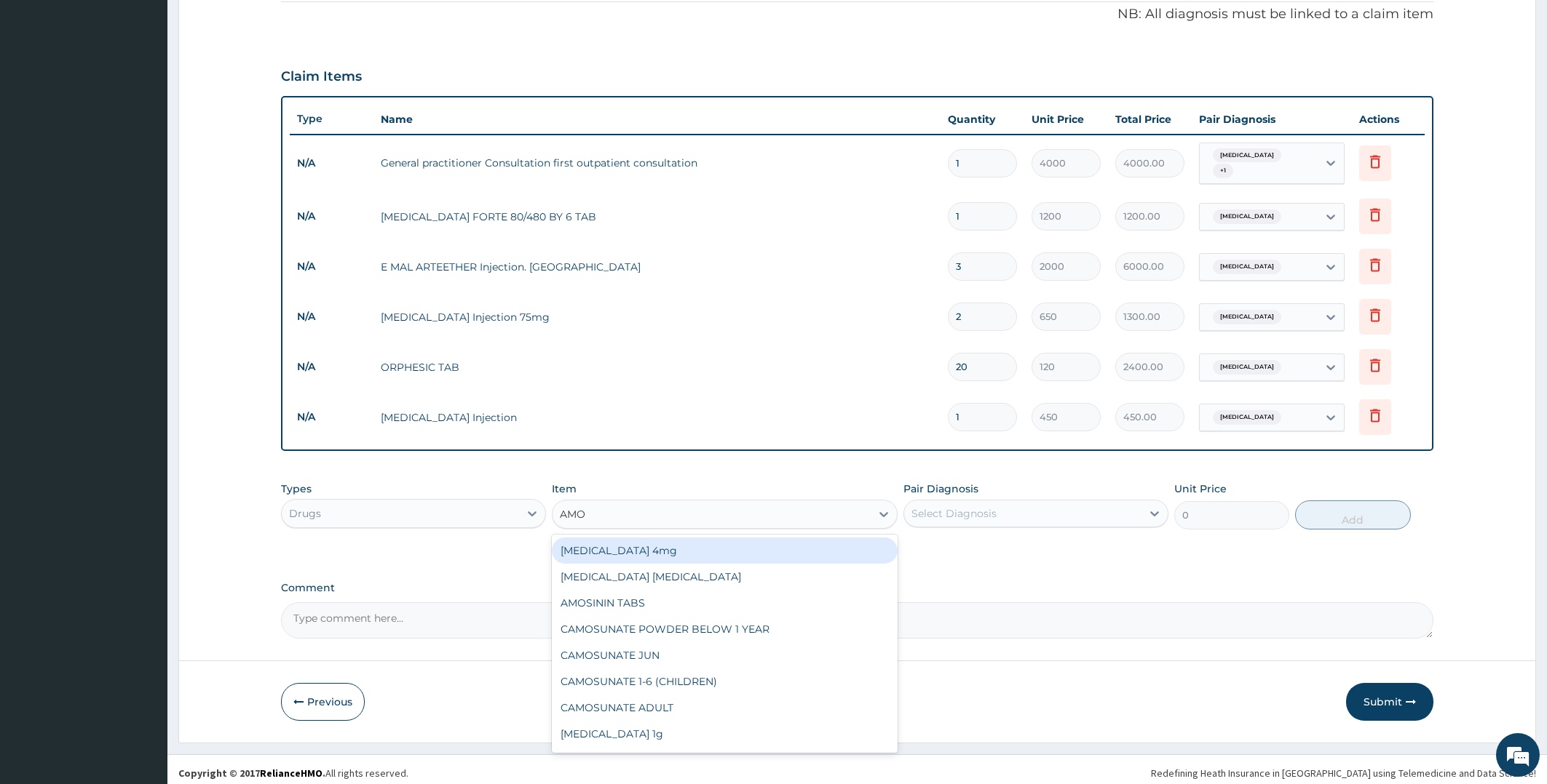
type input "AMOX"
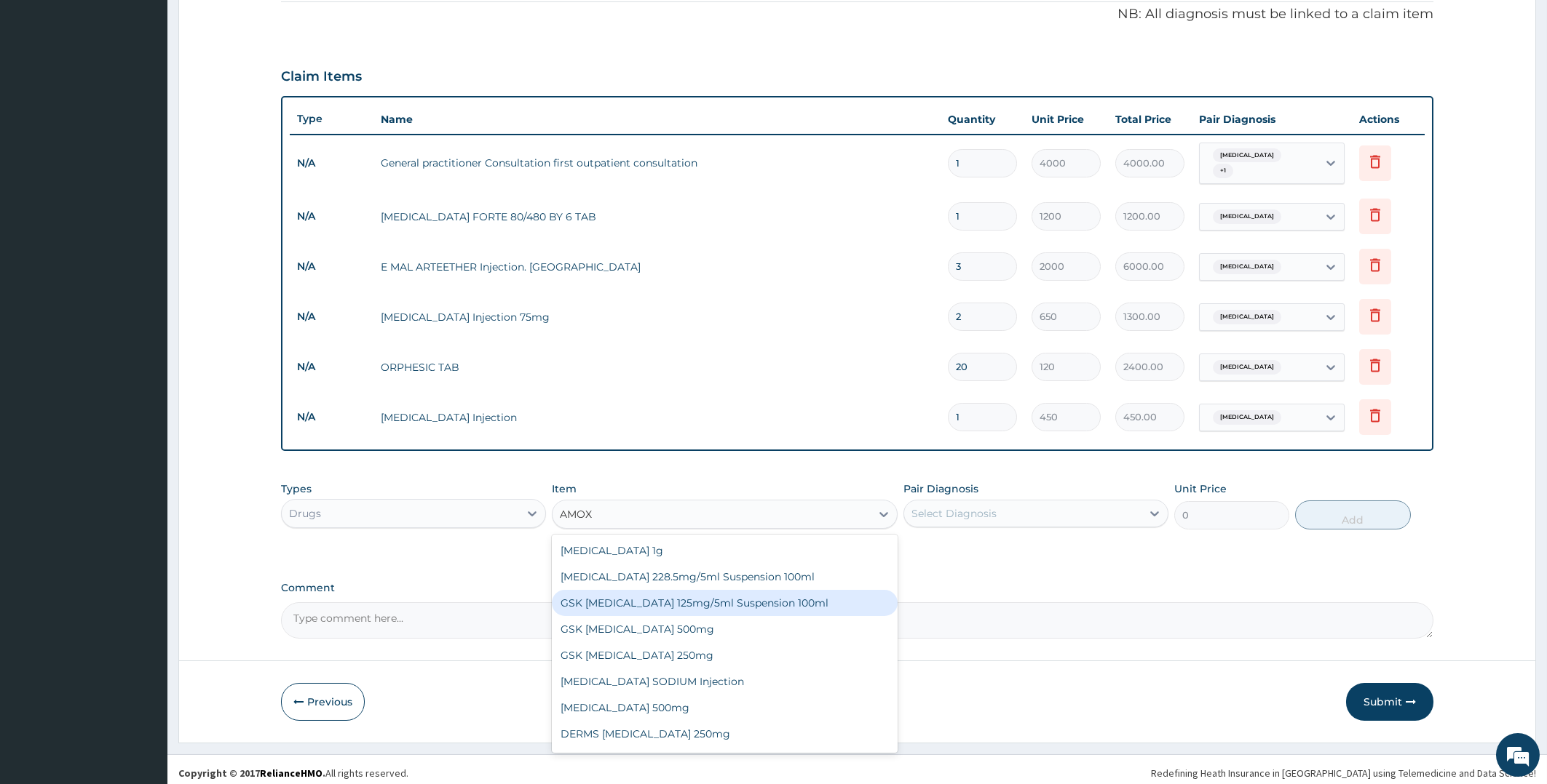
scroll to position [23, 0]
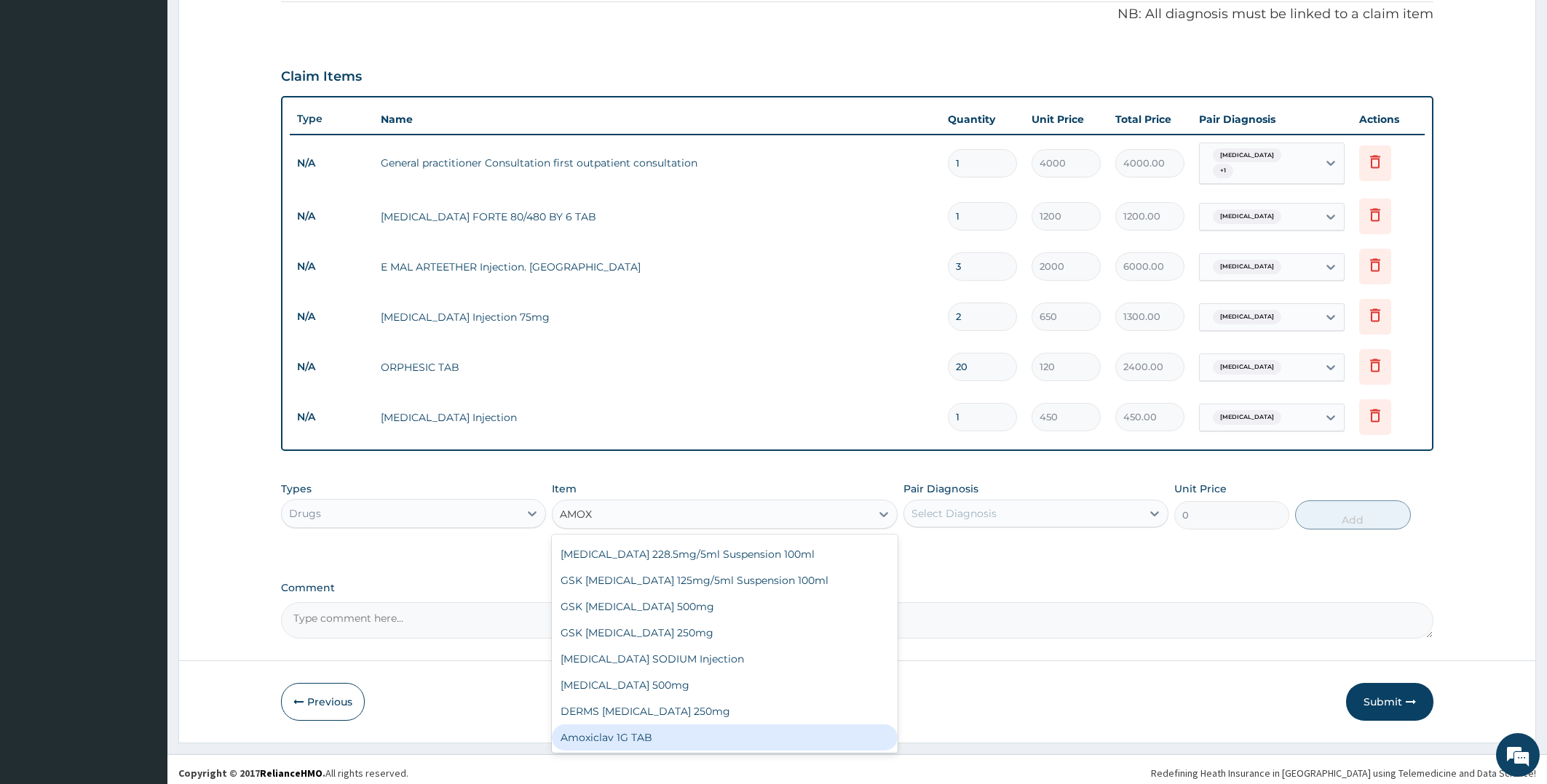
click at [723, 731] on div "Amoxiclav 1G TAB" at bounding box center [725, 737] width 346 height 26
type input "300"
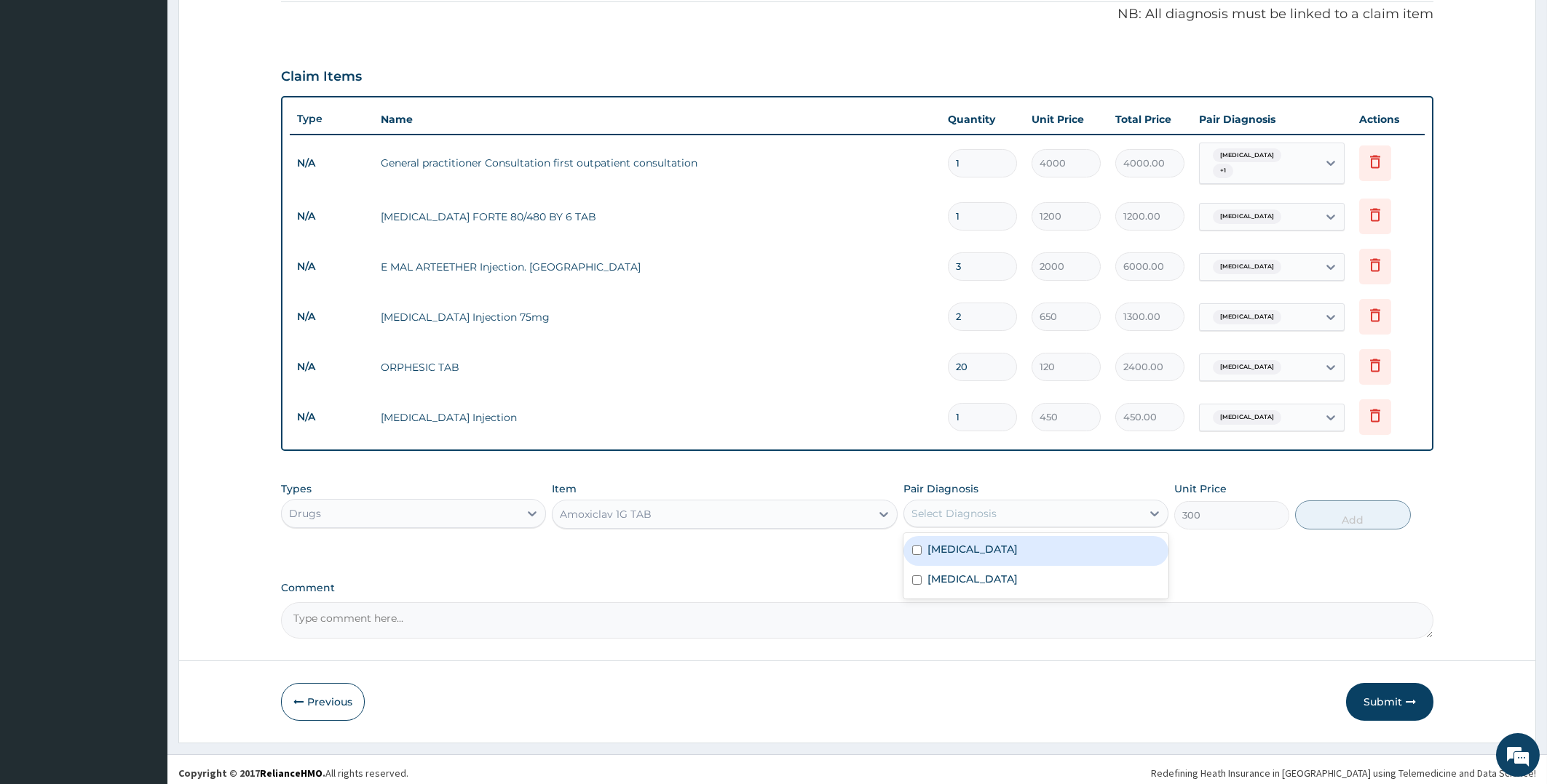
click at [948, 506] on div "Select Diagnosis" at bounding box center [954, 513] width 85 height 14
click at [948, 572] on label "Upper respiratory infection" at bounding box center [972, 579] width 91 height 14
checkbox input "true"
type input "1"
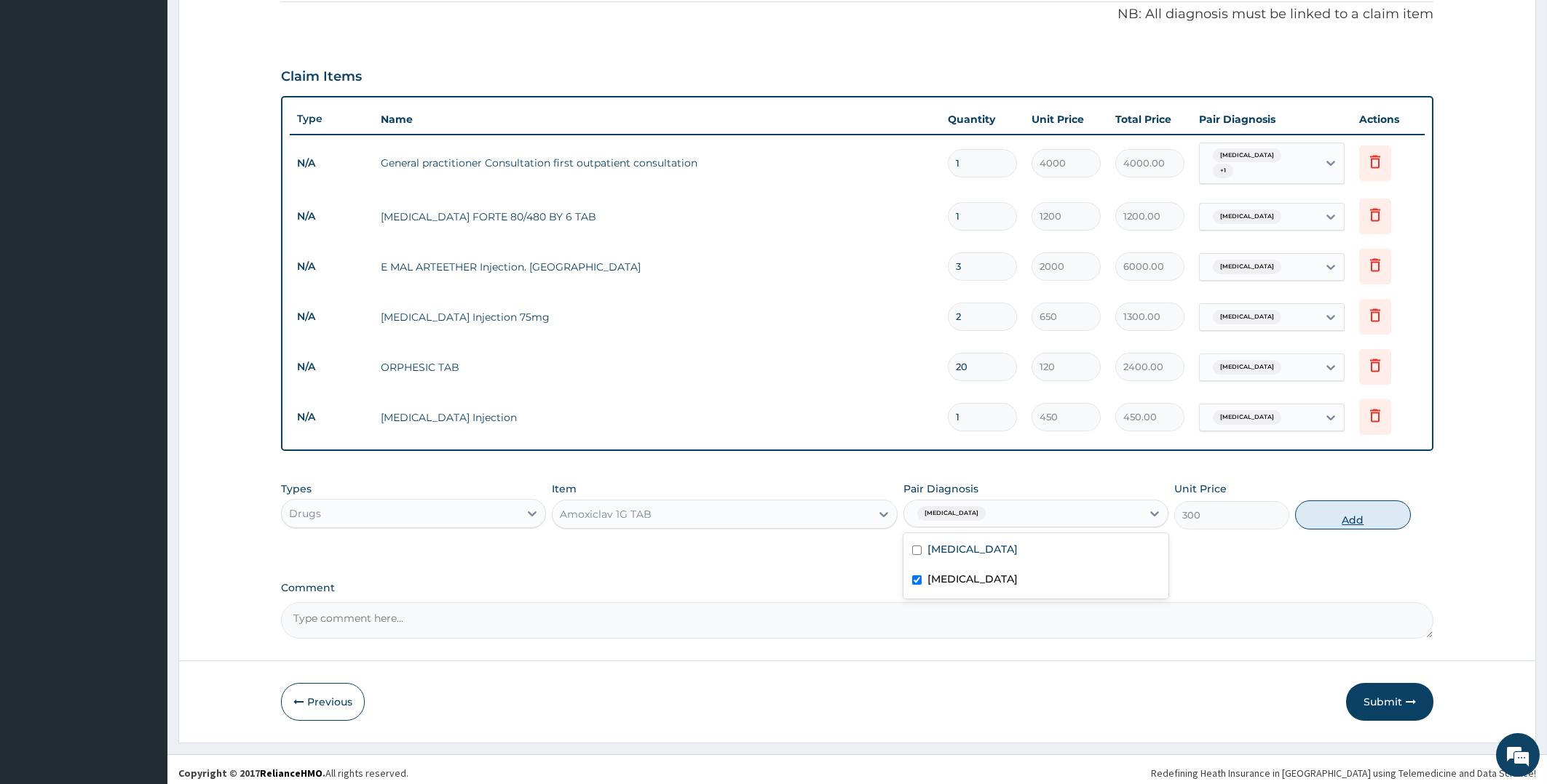
click at [1345, 510] on button "Add" at bounding box center [1352, 515] width 115 height 29
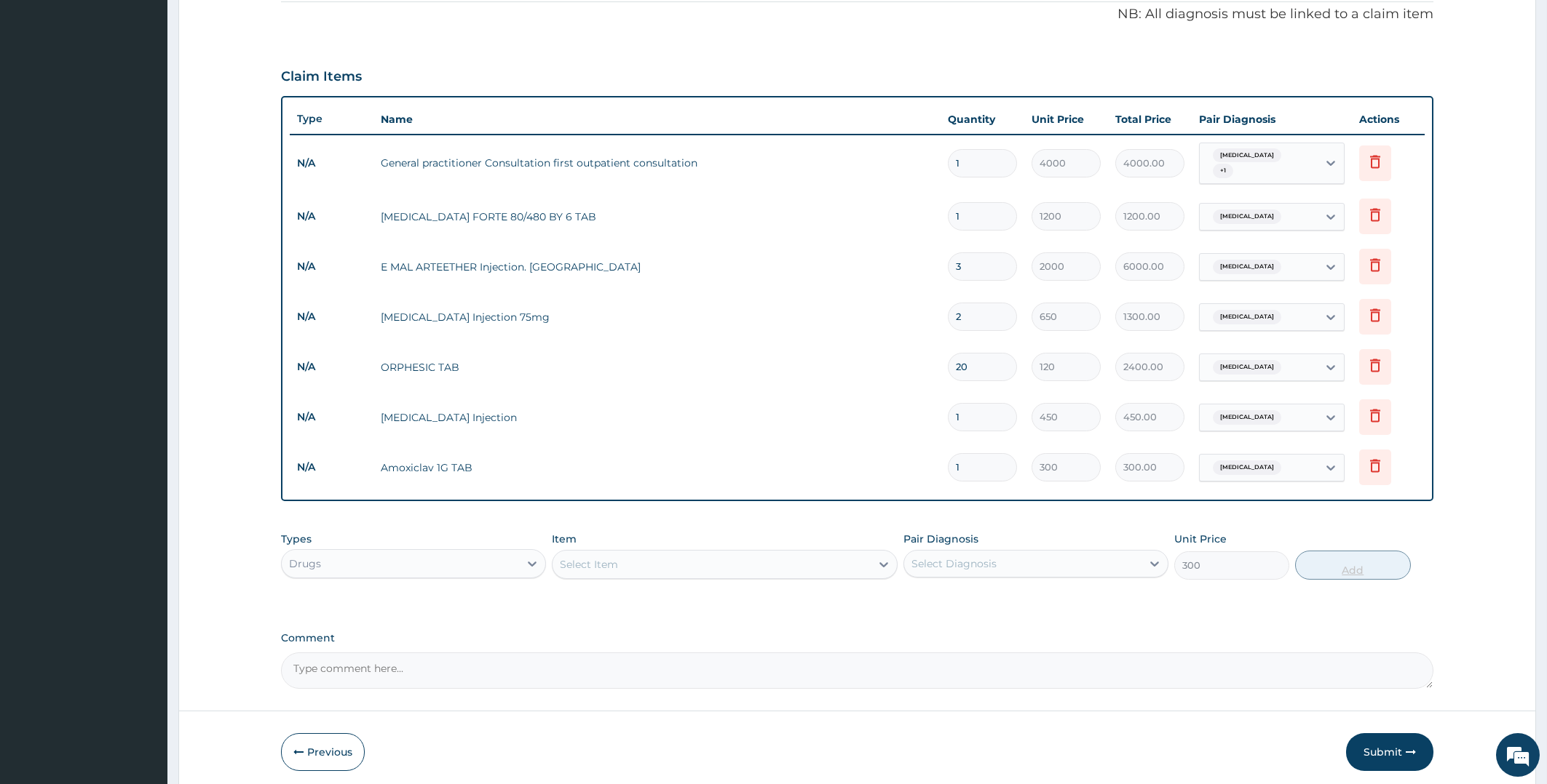
type input "0"
type input "10"
type input "3000.00"
type input "10"
click at [641, 556] on div "Select Item" at bounding box center [711, 564] width 318 height 23
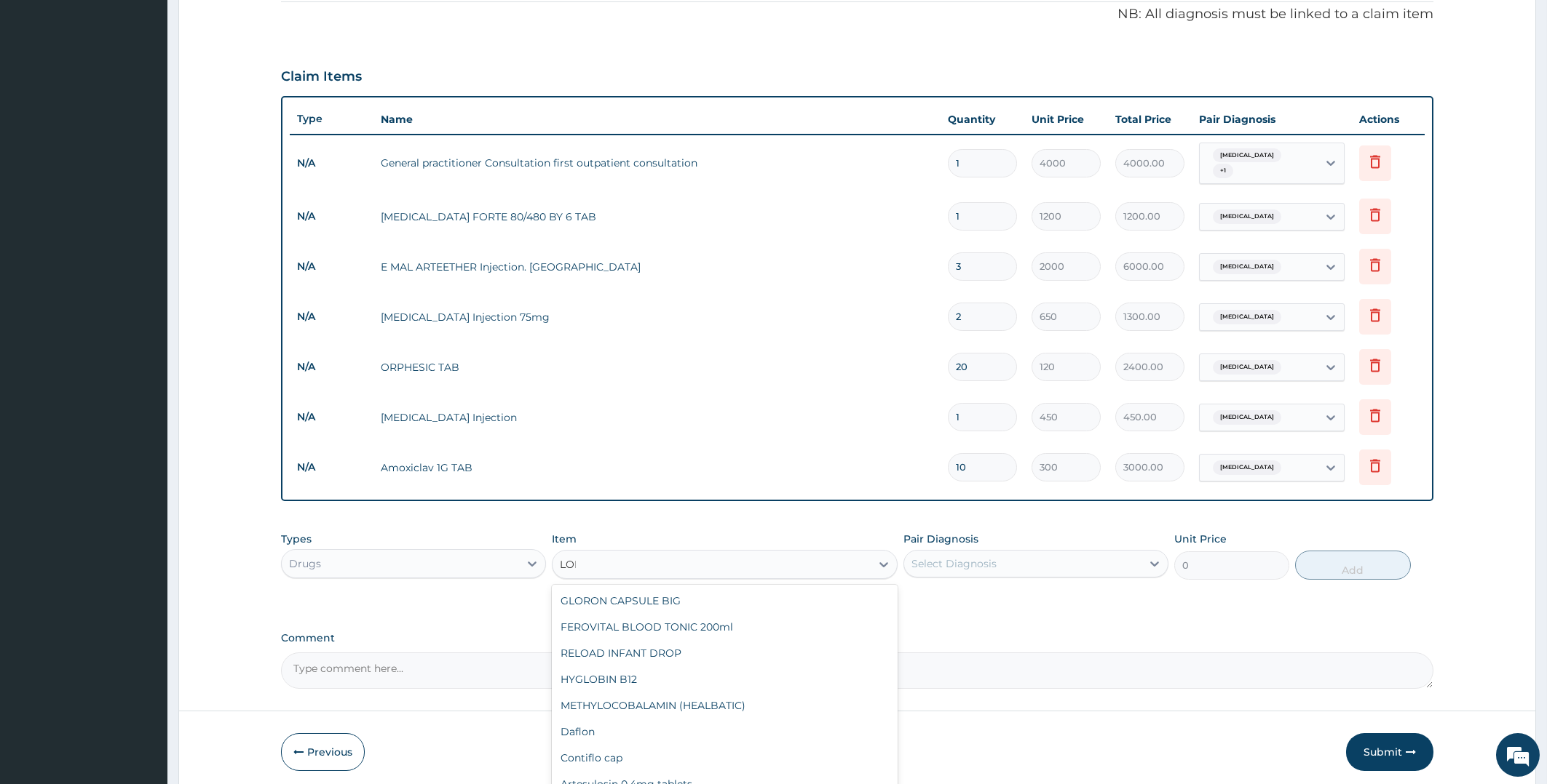
type input "LORA"
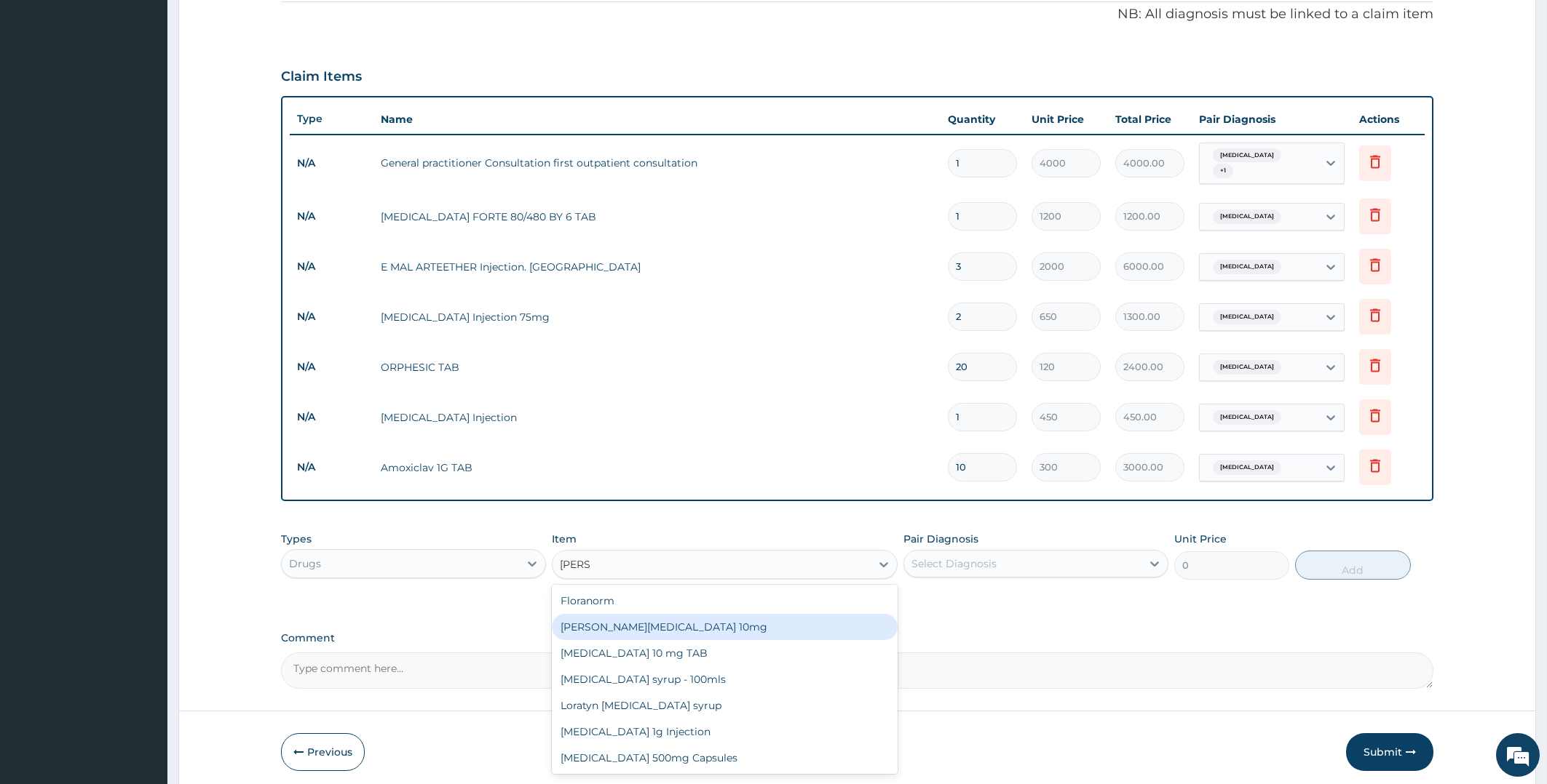
click at [627, 621] on div "Loratyn Loratadine 10mg" at bounding box center [725, 627] width 346 height 26
type input "88.6875"
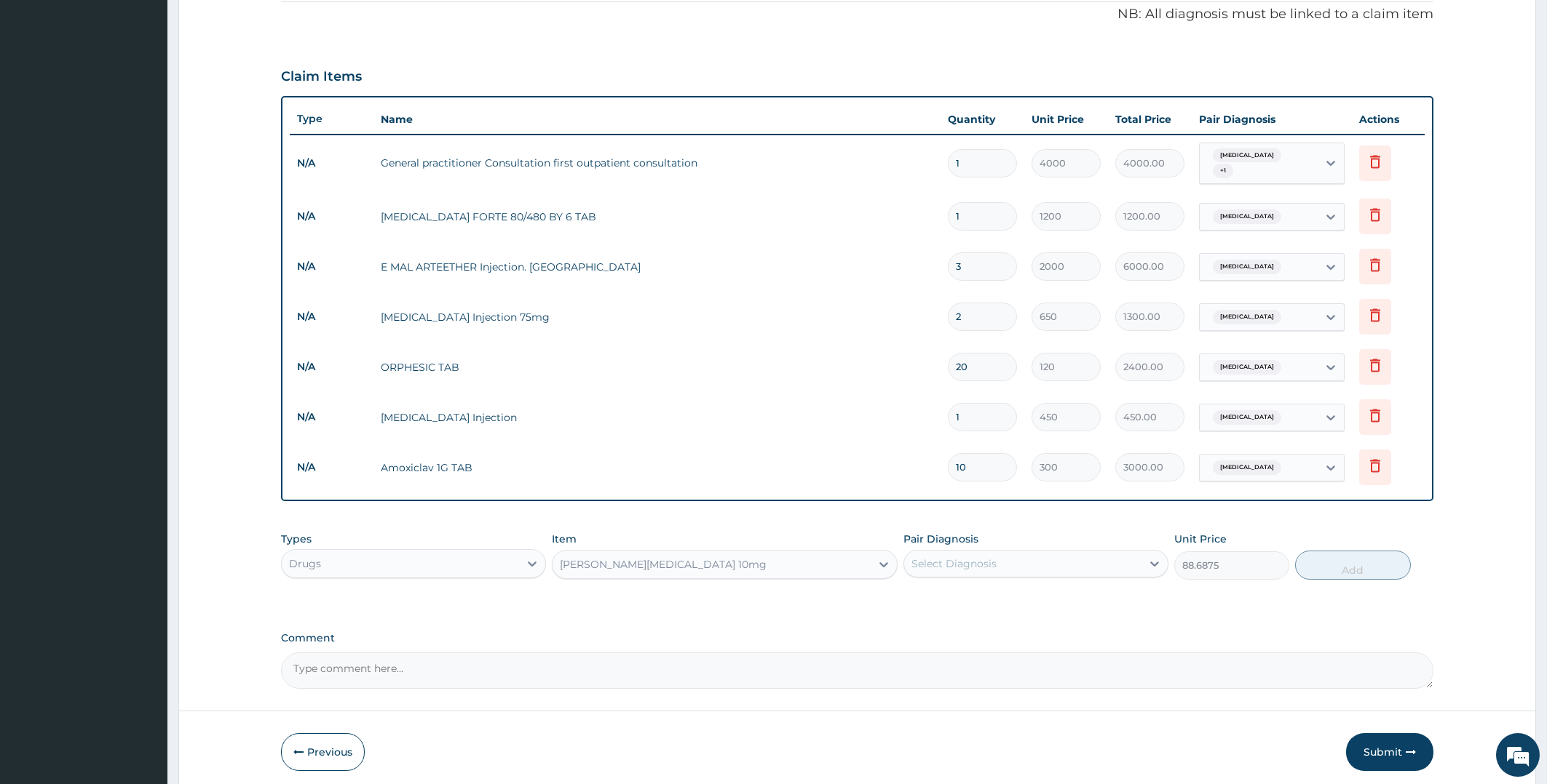
click at [1034, 559] on div "Select Diagnosis" at bounding box center [1022, 564] width 237 height 23
click at [966, 634] on div "Upper respiratory infection" at bounding box center [1035, 632] width 265 height 30
checkbox input "true"
click at [1310, 558] on button "Add" at bounding box center [1352, 565] width 115 height 29
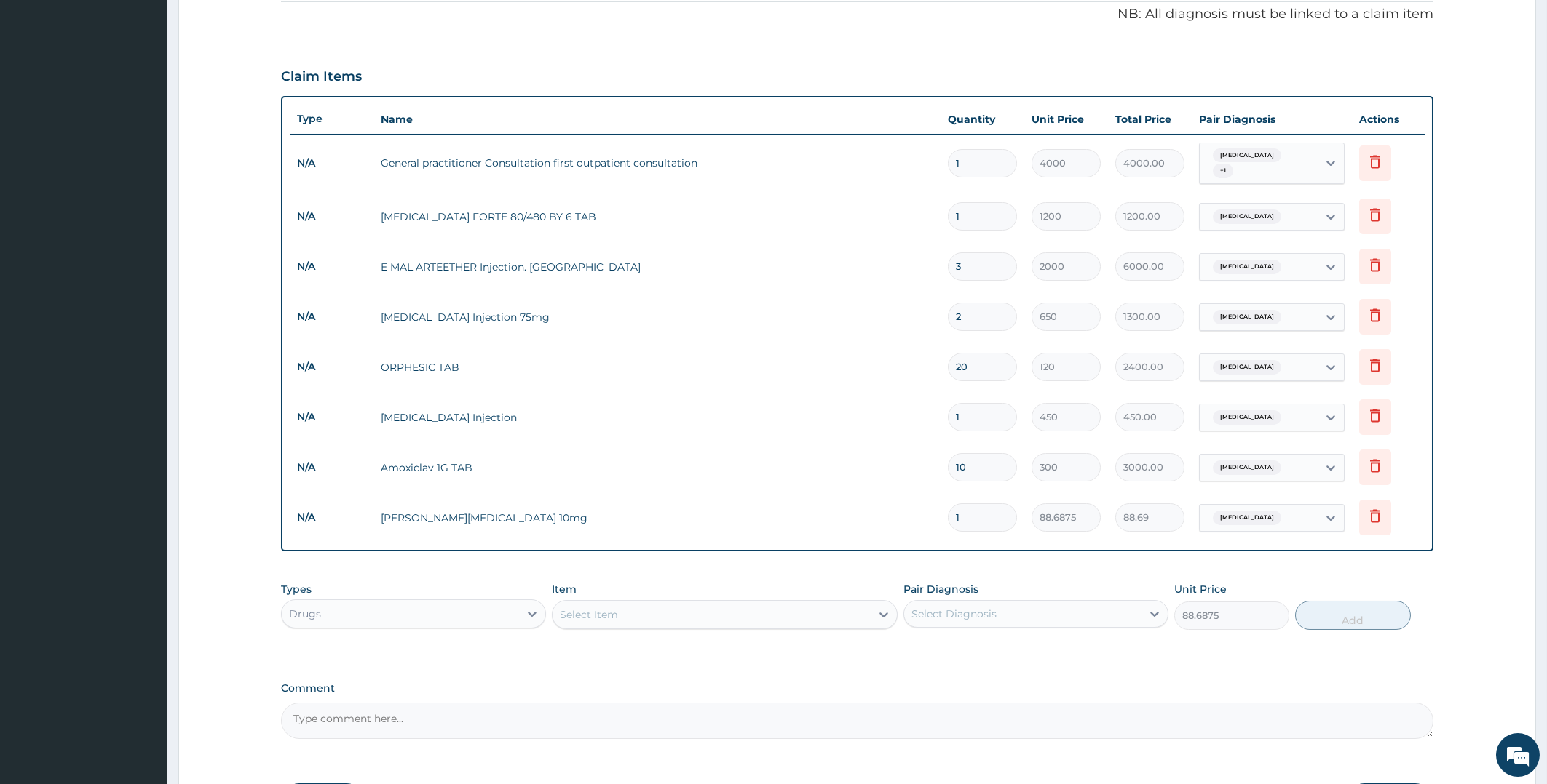
type input "0"
type input "10"
type input "886.88"
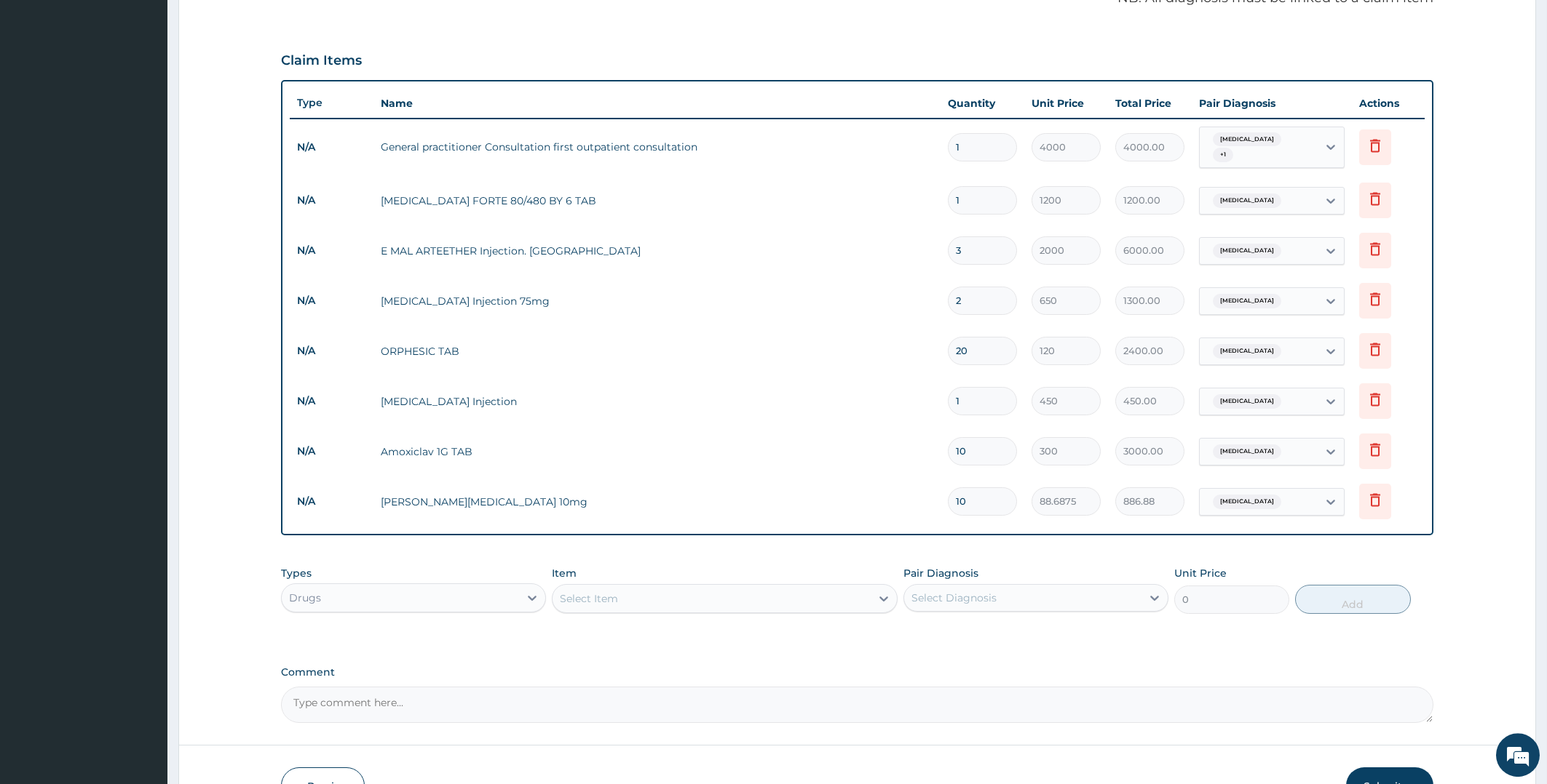
scroll to position [531, 0]
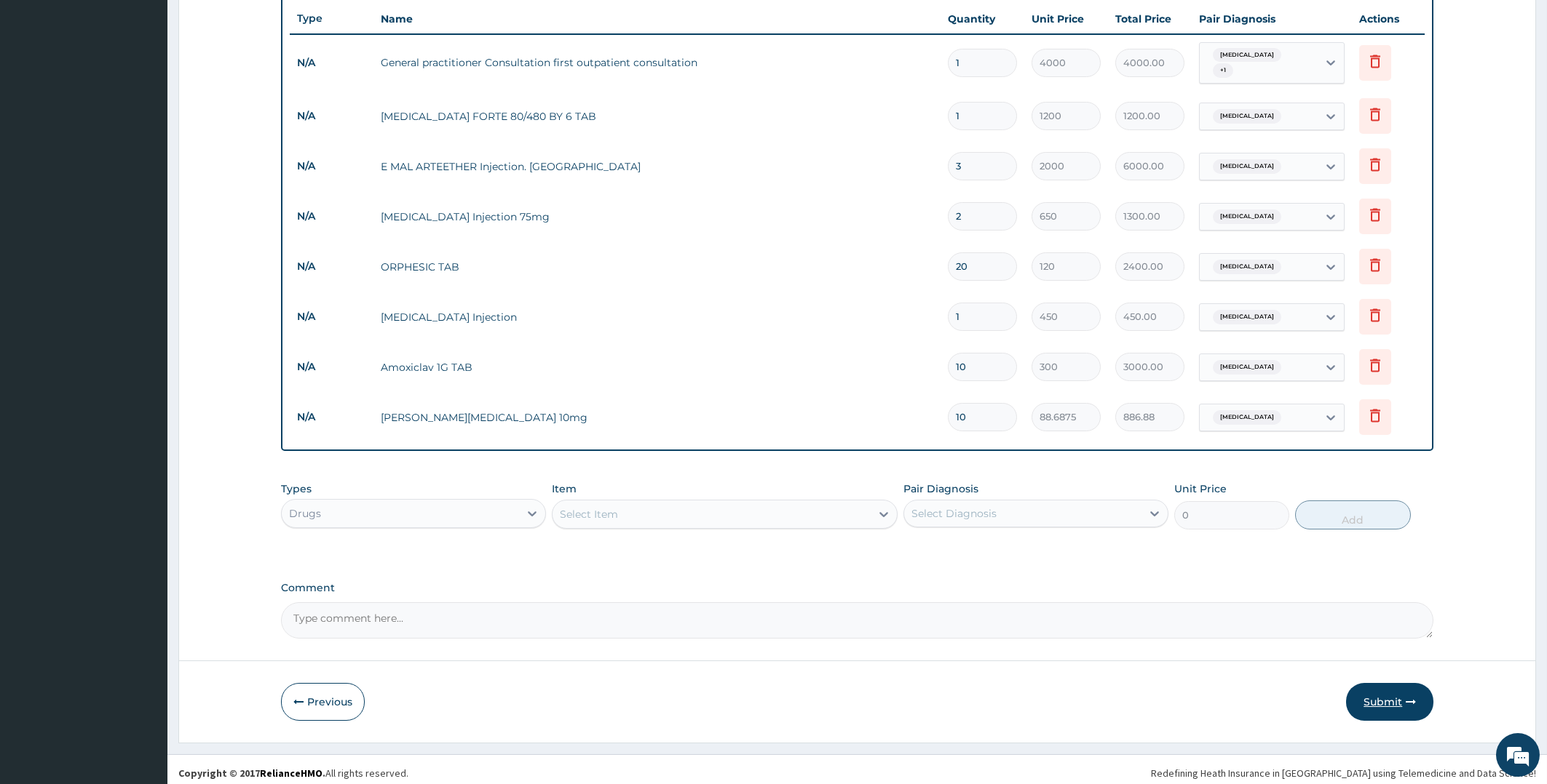
type input "10"
click at [1373, 690] on button "Submit" at bounding box center [1390, 702] width 88 height 38
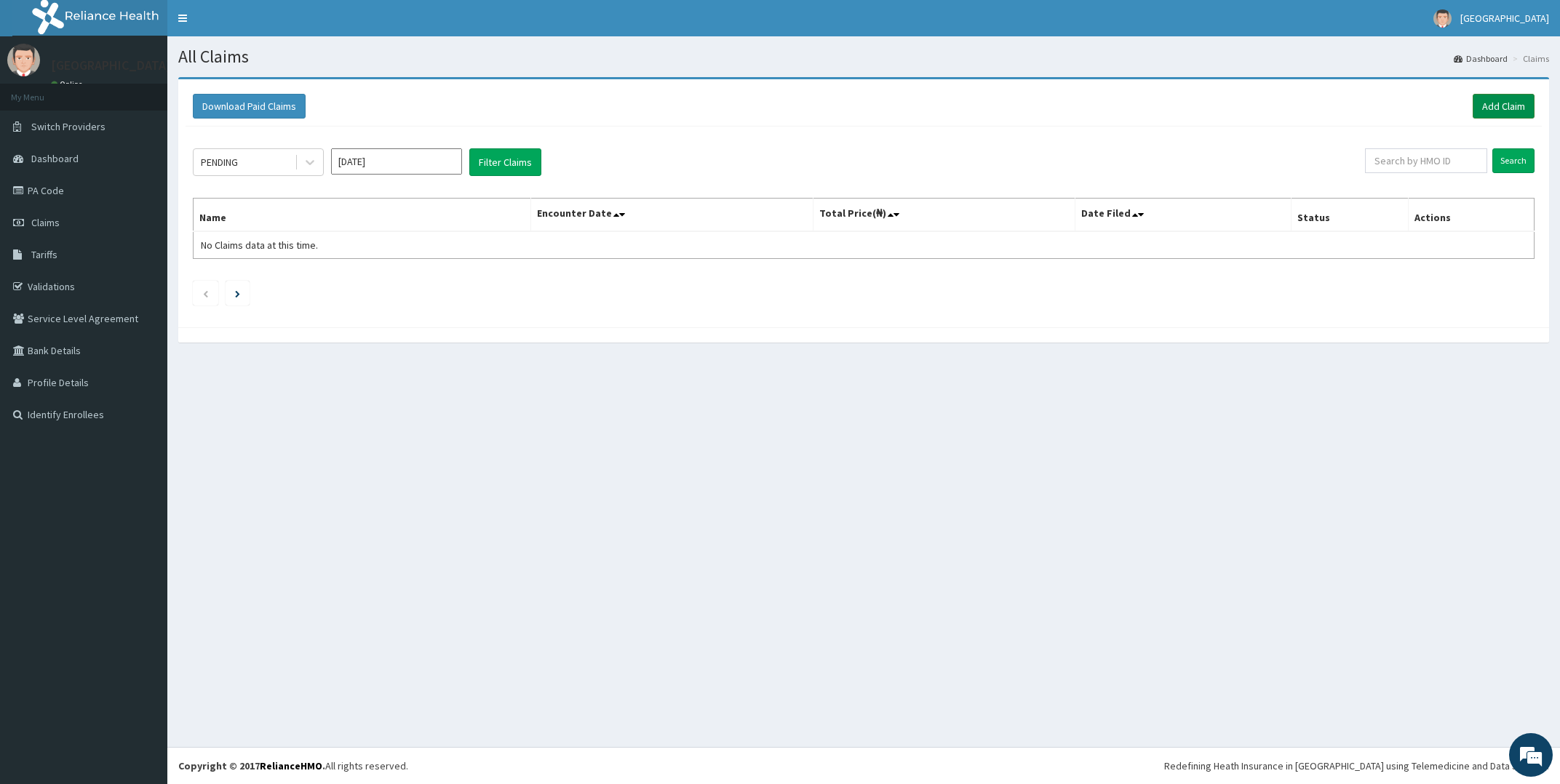
click at [1506, 103] on link "Add Claim" at bounding box center [1503, 106] width 62 height 25
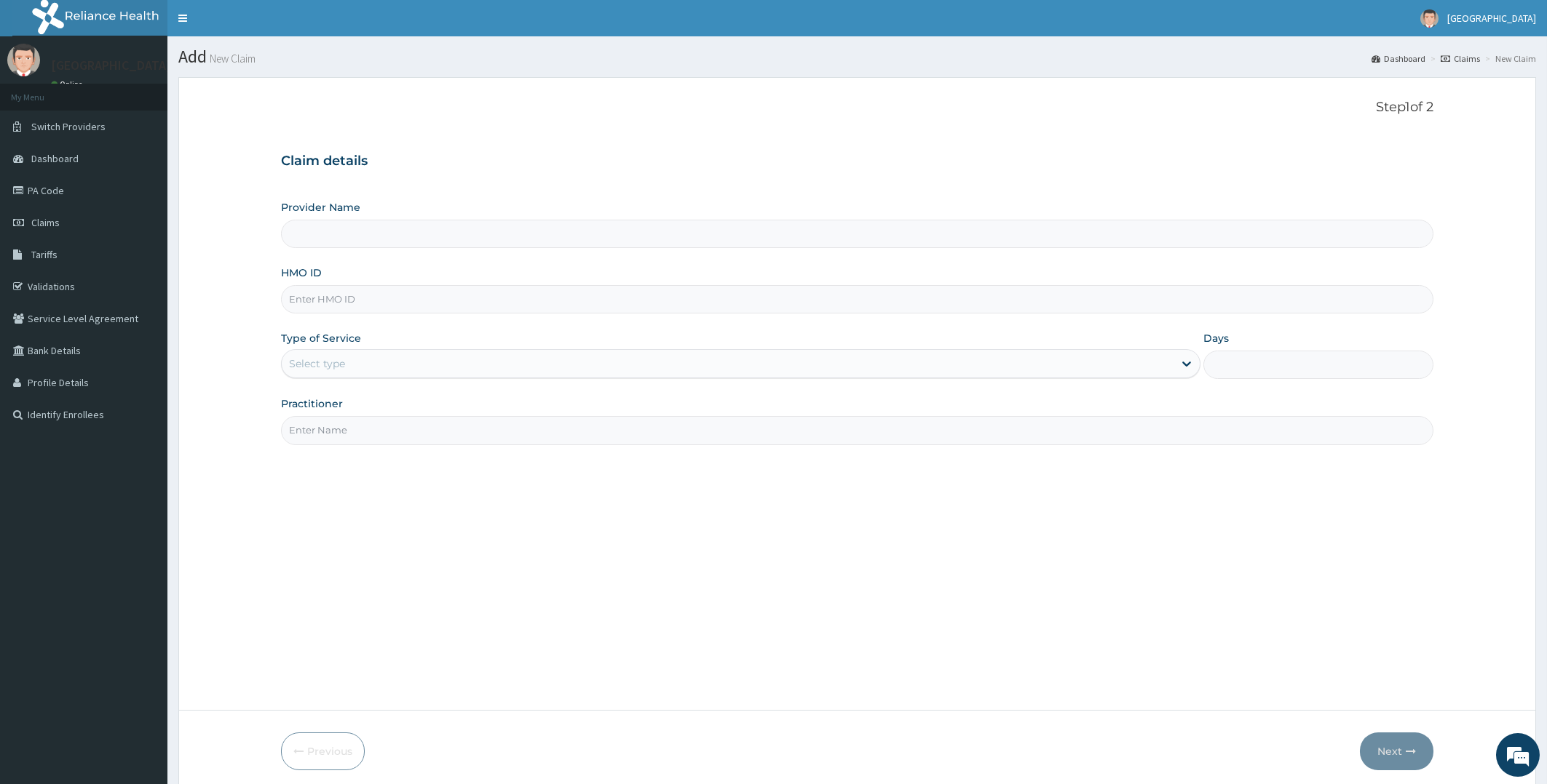
type input "Olu-Ola Hospital"
click at [371, 303] on input "HMO ID" at bounding box center [857, 300] width 1153 height 29
type input "LAC/10033/B"
click at [388, 366] on div "Select type" at bounding box center [728, 364] width 892 height 23
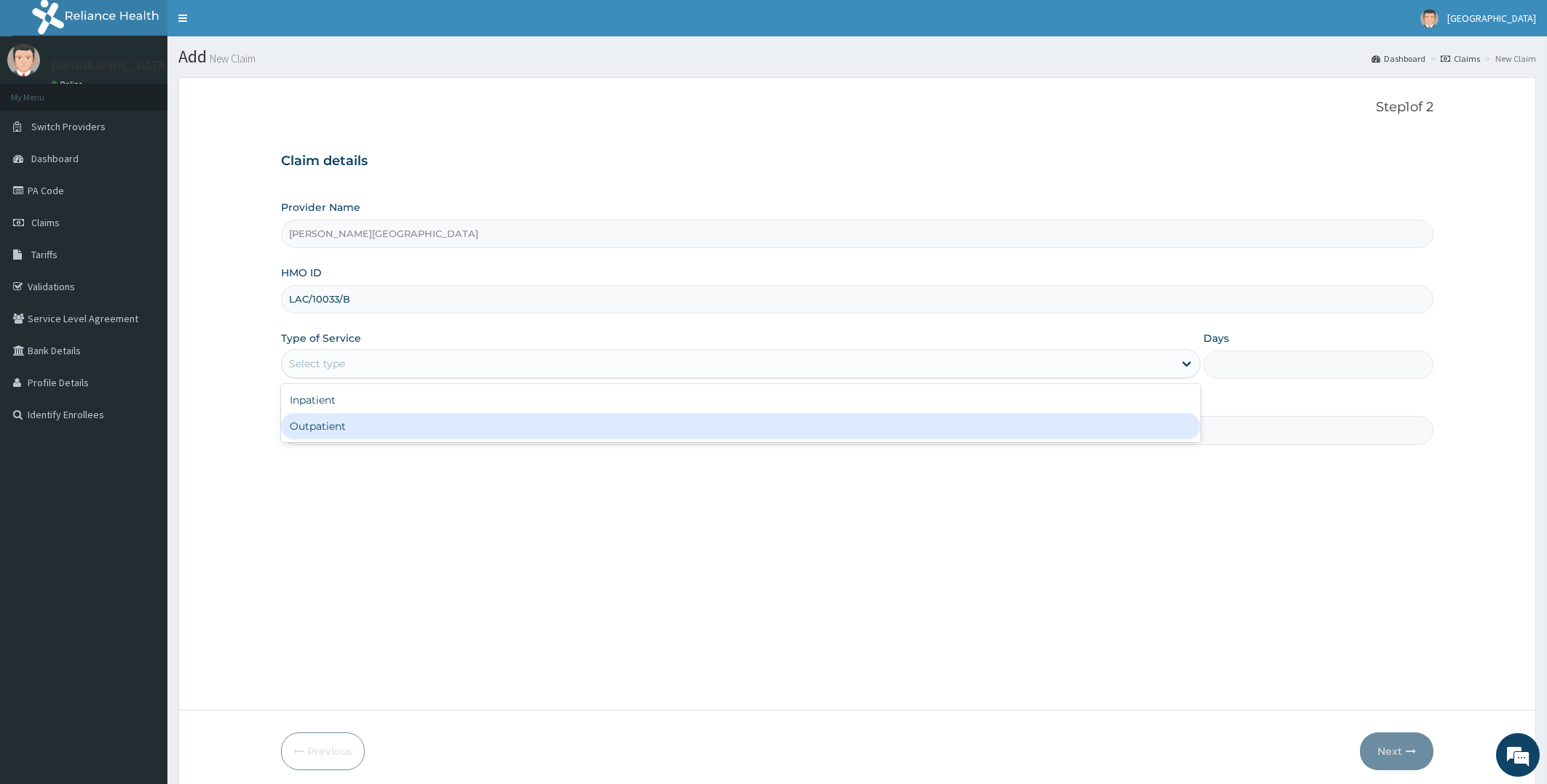
click at [325, 422] on div "Outpatient" at bounding box center [741, 426] width 920 height 26
type input "1"
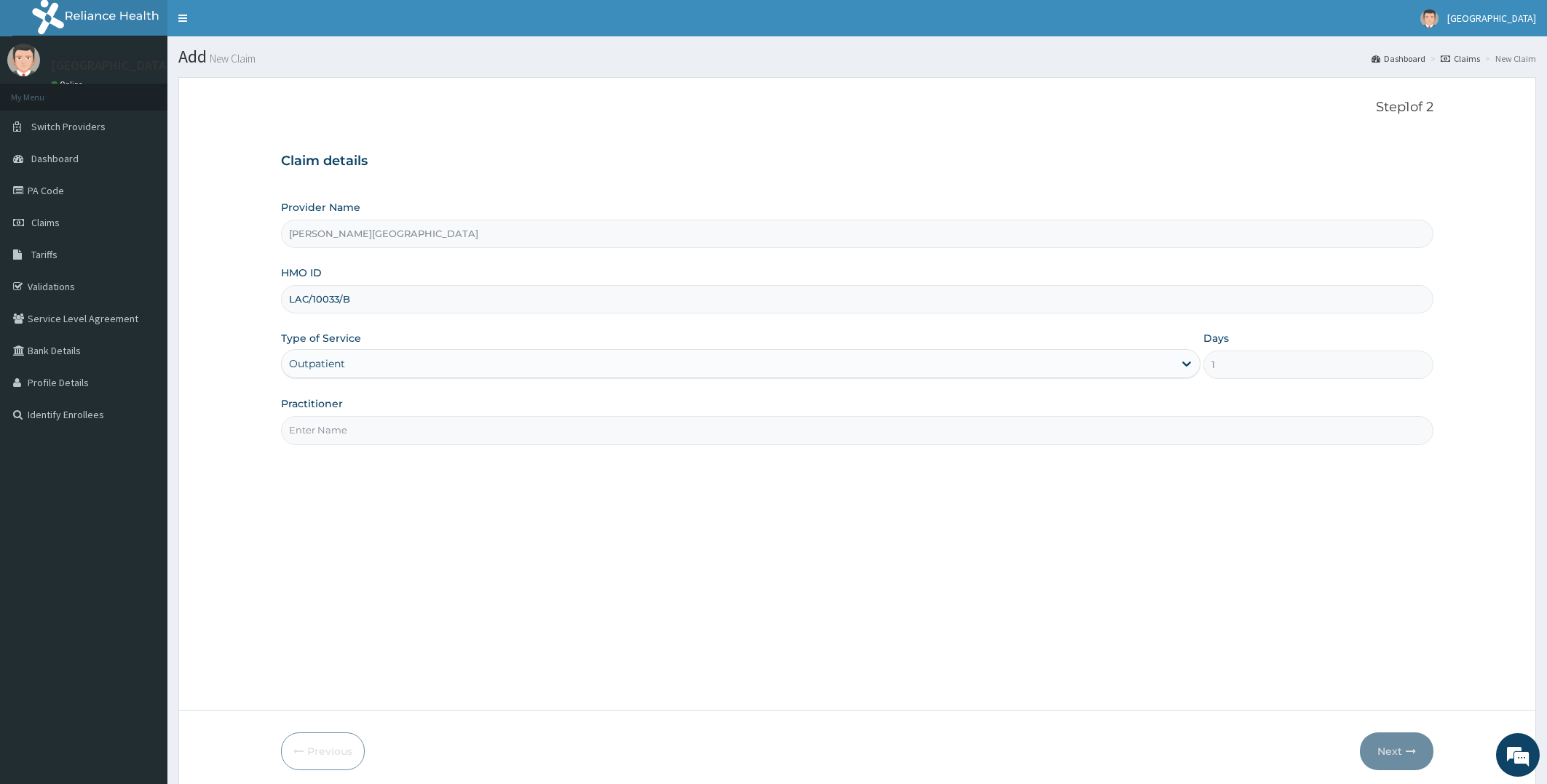
click at [362, 420] on input "Practitioner" at bounding box center [857, 430] width 1153 height 29
type input "DR ADETOLA"
drag, startPoint x: 356, startPoint y: 301, endPoint x: 288, endPoint y: 293, distance: 68.5
click at [288, 293] on input "LAC/10033/B" at bounding box center [857, 300] width 1153 height 29
click at [54, 281] on link "Validations" at bounding box center [84, 287] width 168 height 32
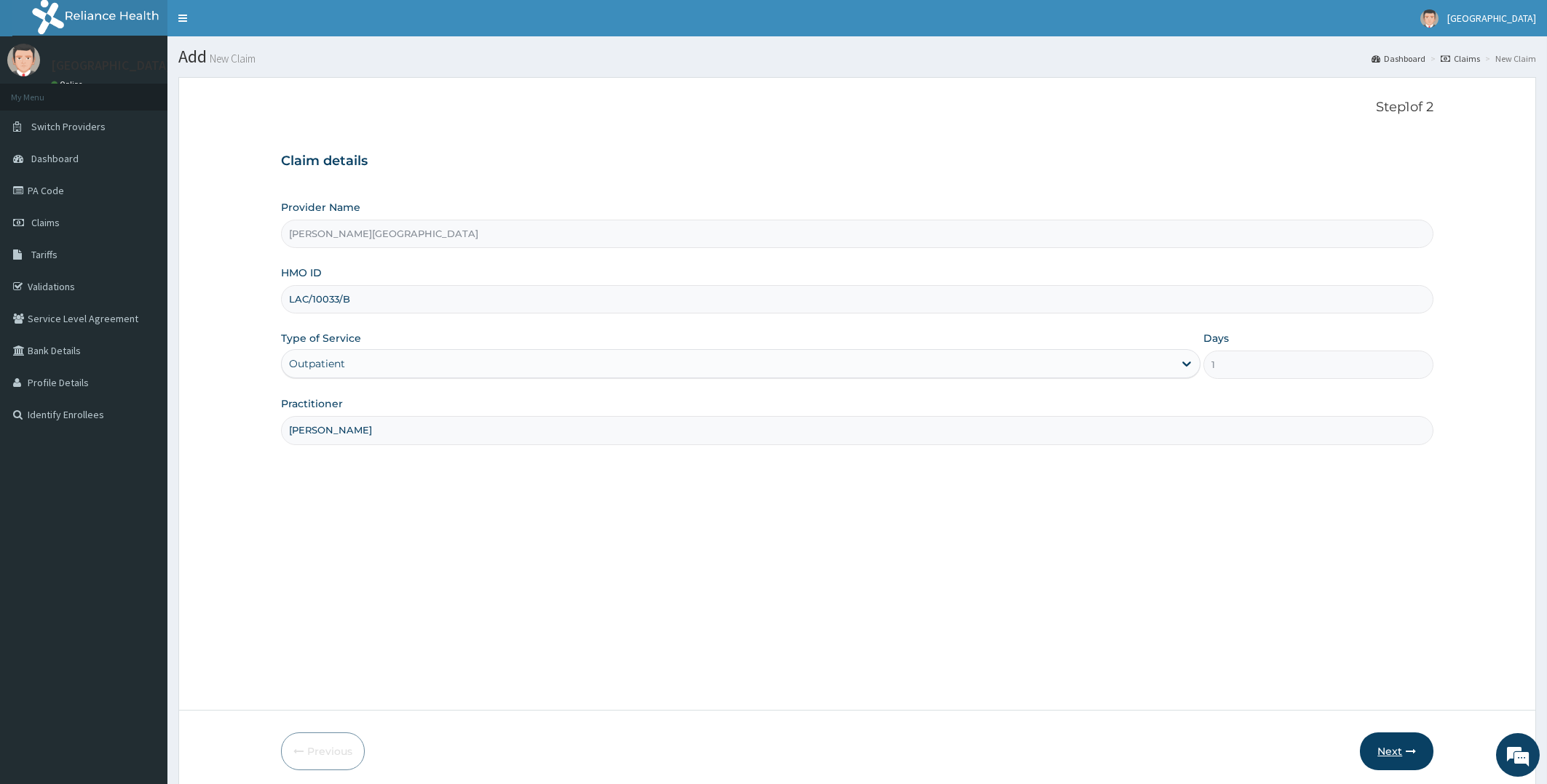
click at [1396, 747] on button "Next" at bounding box center [1396, 752] width 73 height 38
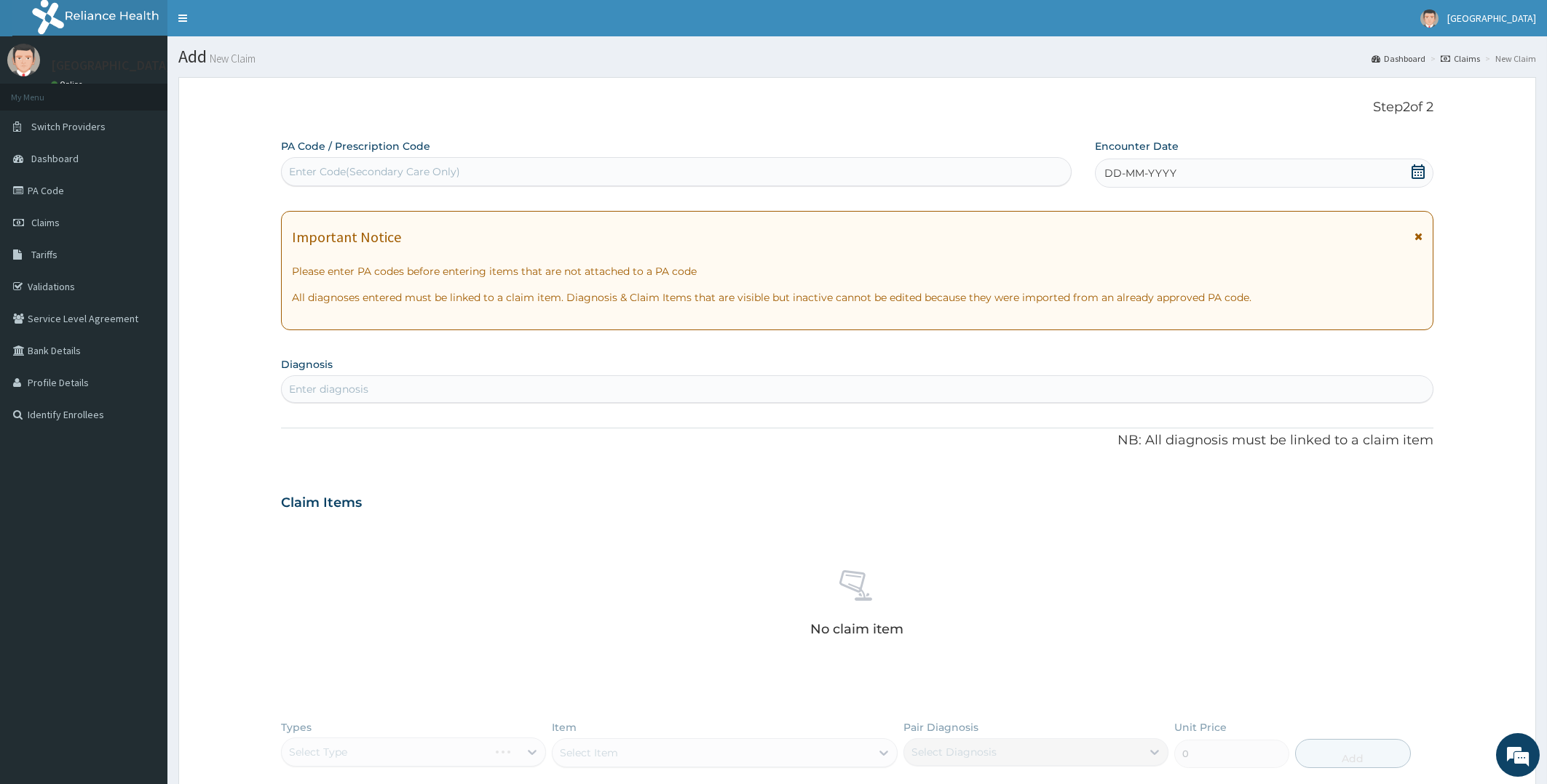
click at [1420, 166] on icon at bounding box center [1417, 171] width 13 height 14
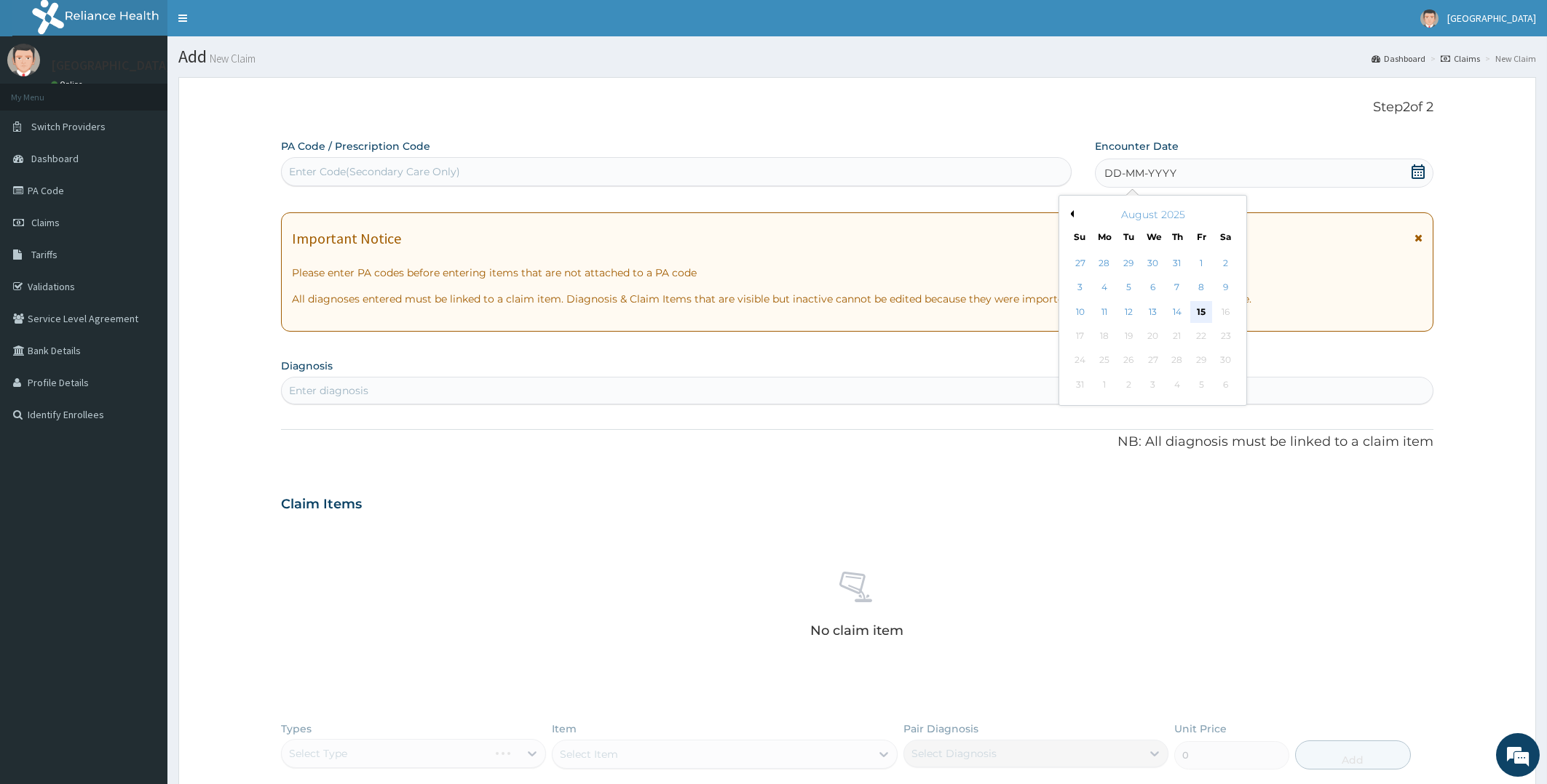
click at [1199, 314] on div "15" at bounding box center [1200, 312] width 22 height 22
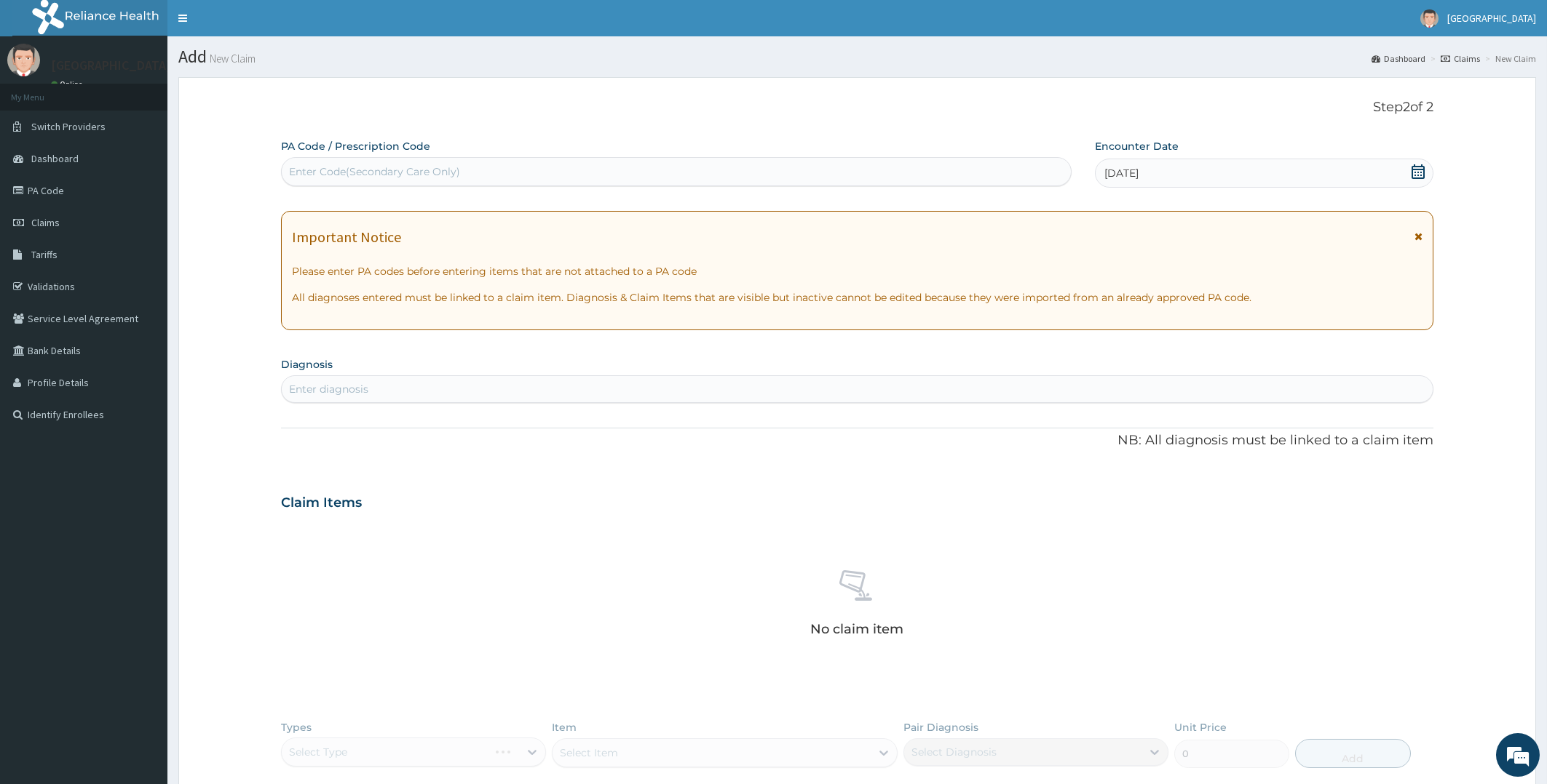
click at [527, 383] on div "Enter diagnosis" at bounding box center [857, 389] width 1151 height 23
type input "MALARIA"
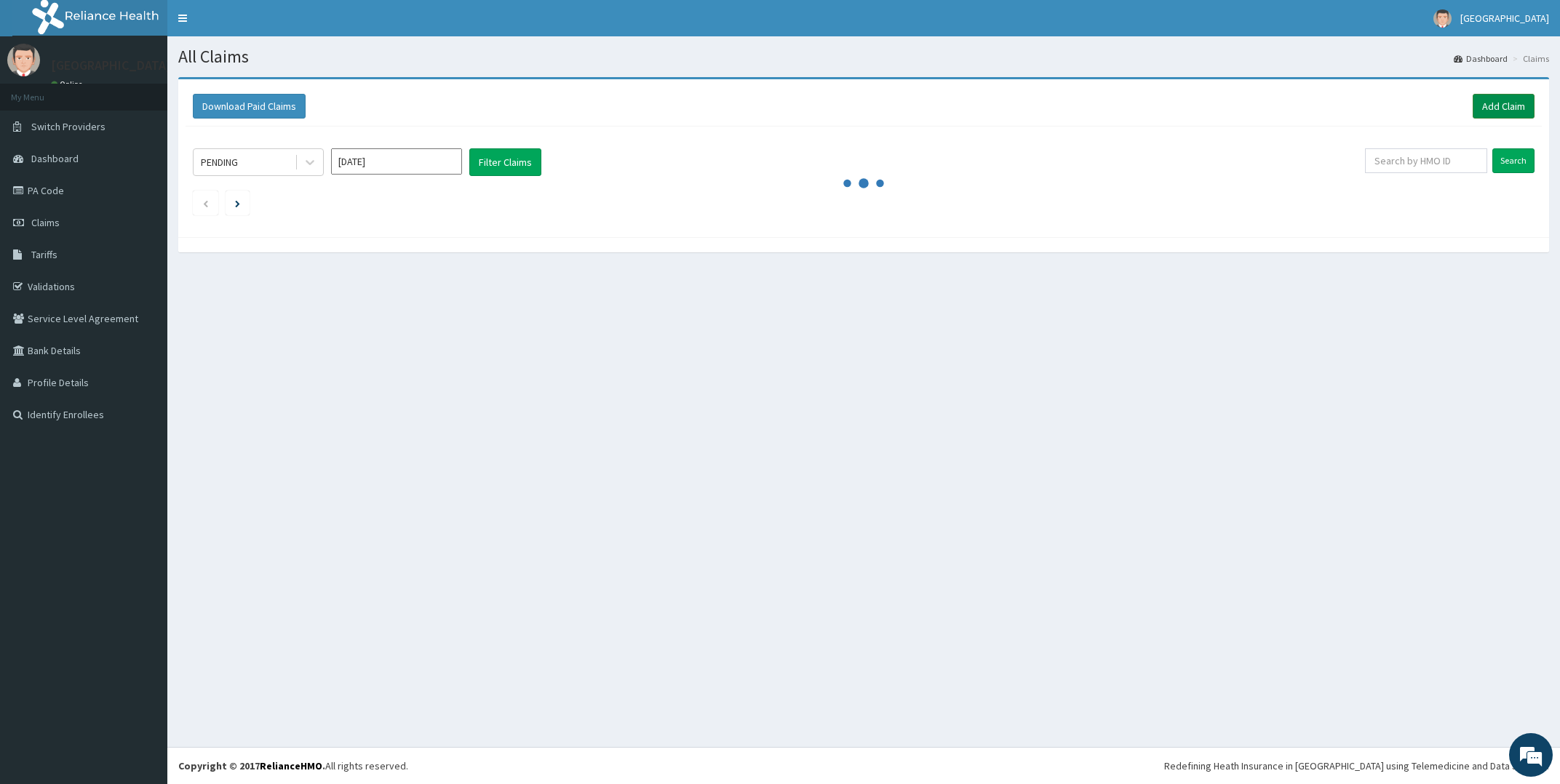
click at [1489, 99] on link "Add Claim" at bounding box center [1503, 106] width 62 height 25
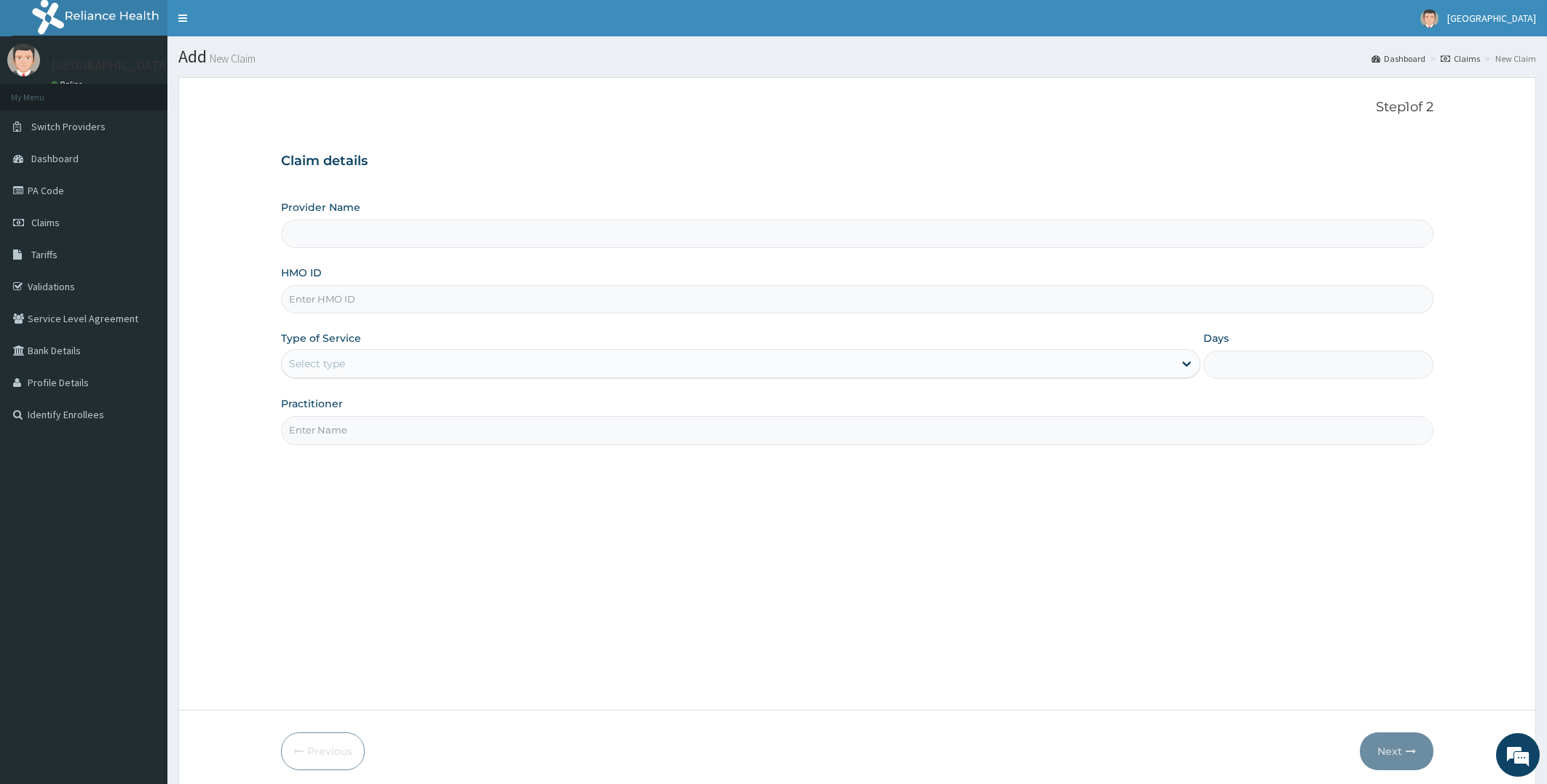
type input "[PERSON_NAME][GEOGRAPHIC_DATA]"
click at [514, 297] on input "HMO ID" at bounding box center [857, 300] width 1153 height 29
type input "LAC/10033/B"
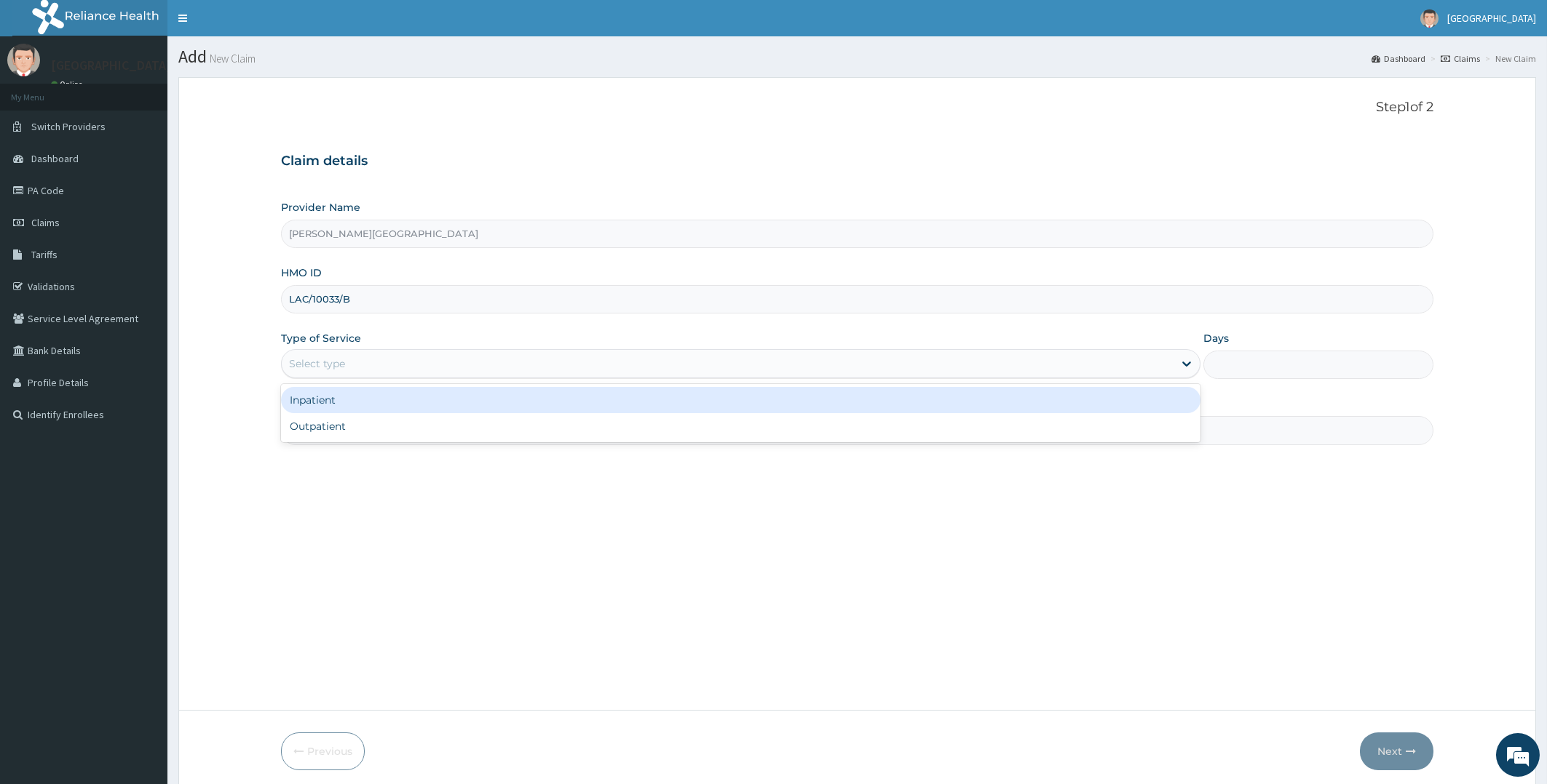
click at [664, 360] on div "Select type" at bounding box center [728, 364] width 892 height 23
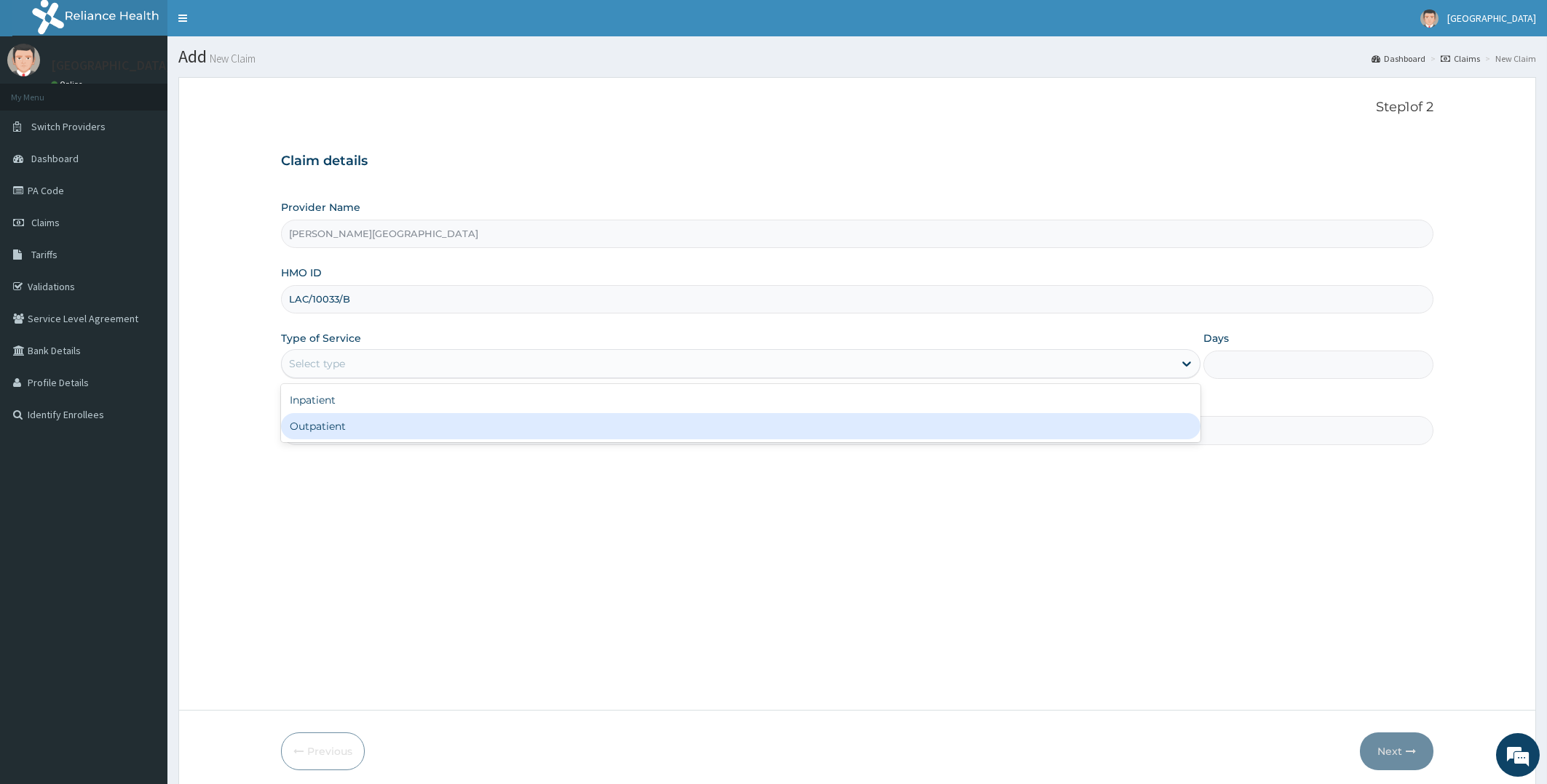
click at [469, 428] on div "Outpatient" at bounding box center [741, 426] width 920 height 26
type input "1"
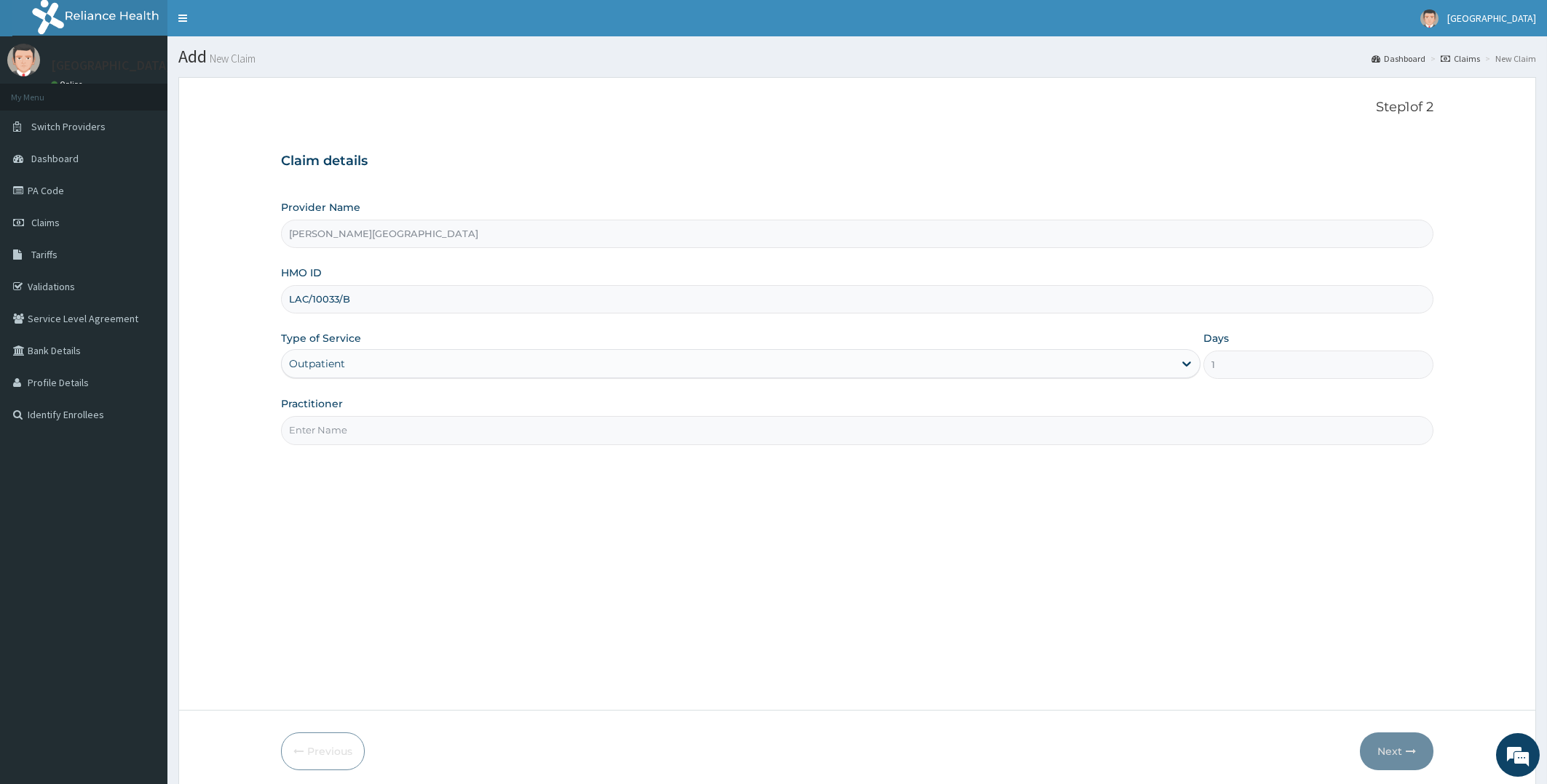
click at [473, 429] on input "Practitioner" at bounding box center [857, 430] width 1153 height 29
type input "DR ADEBOYE"
click at [1404, 750] on button "Next" at bounding box center [1396, 752] width 73 height 38
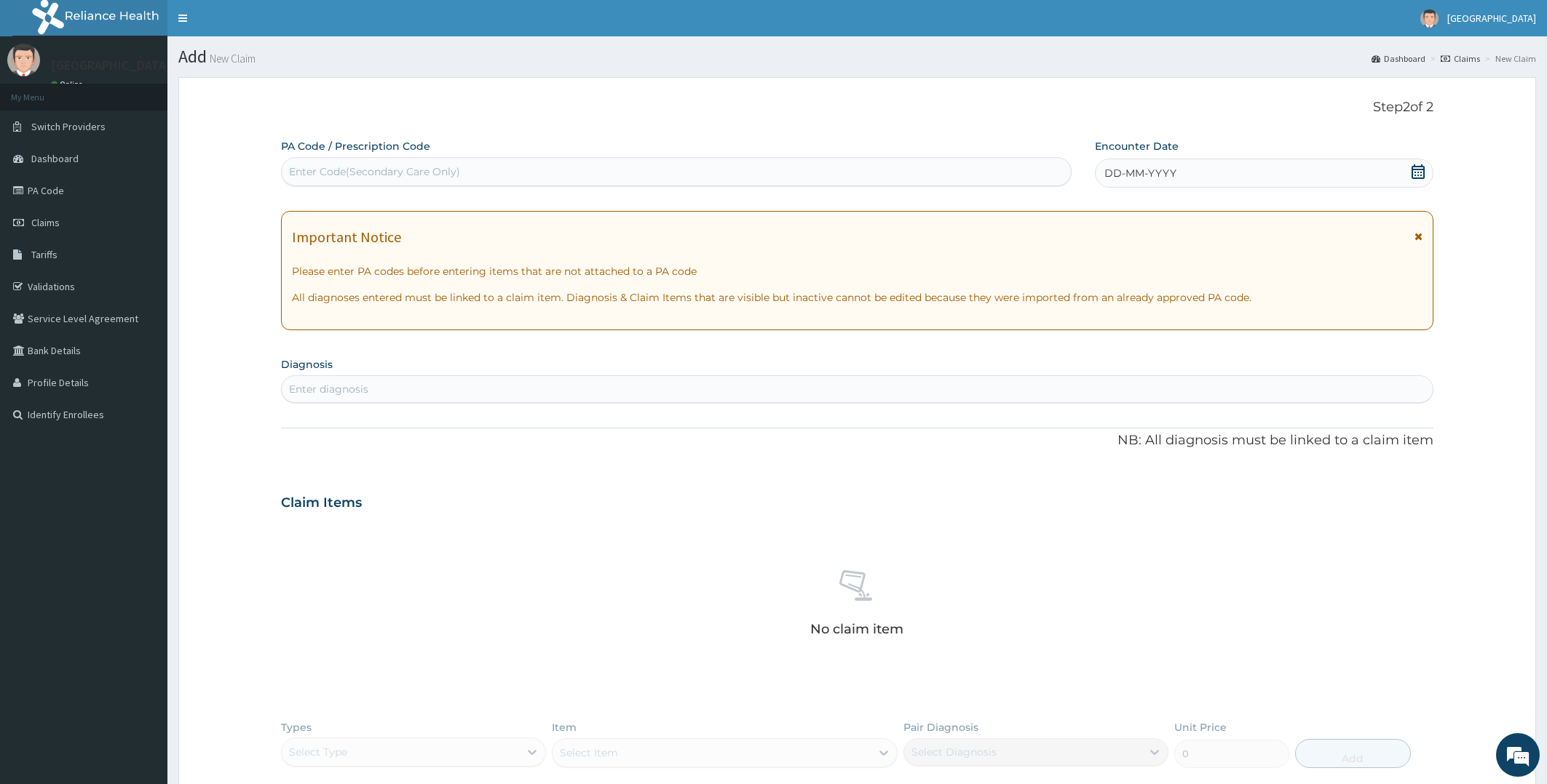
click at [1420, 173] on icon at bounding box center [1417, 171] width 14 height 14
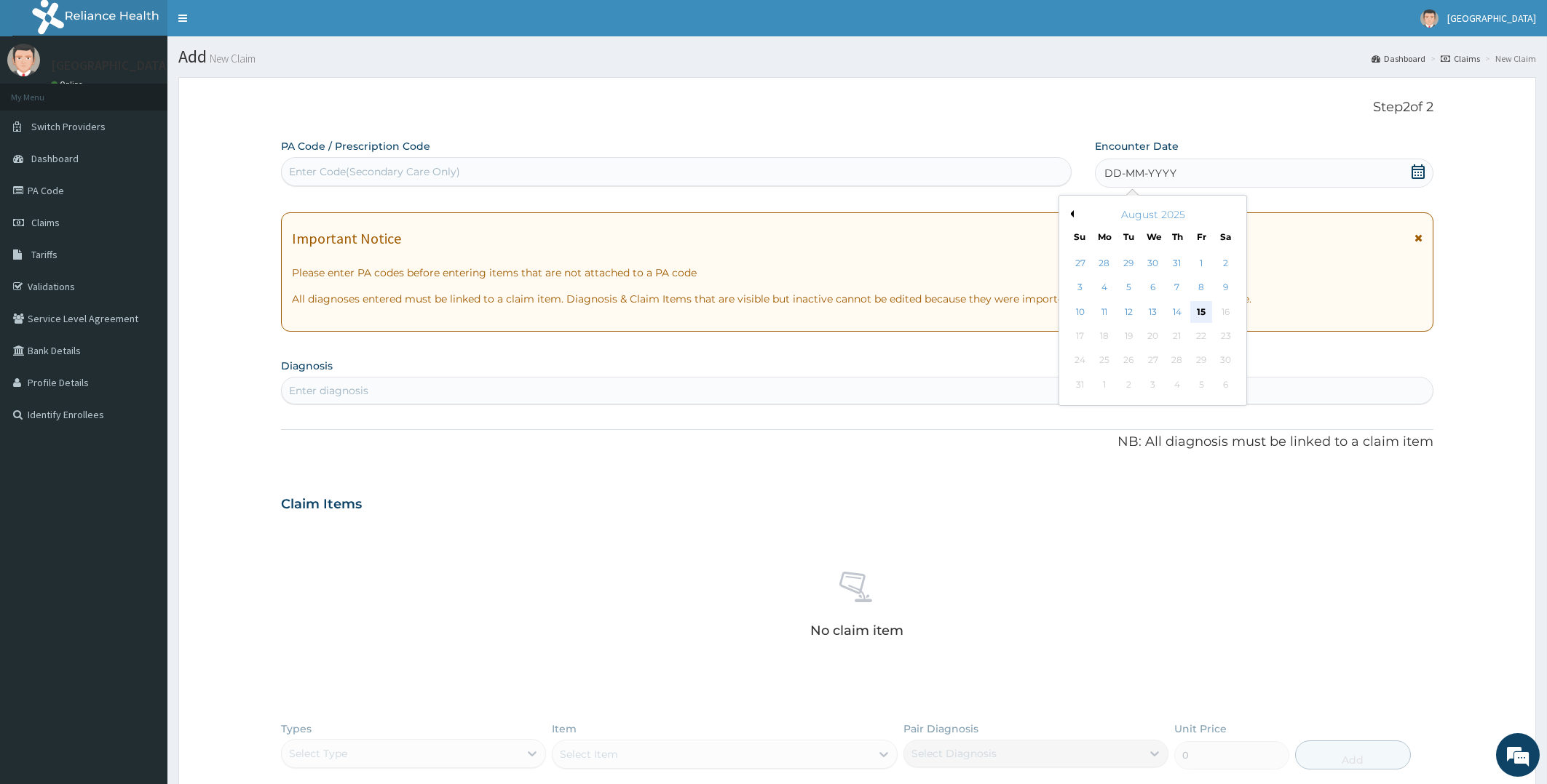
click at [1204, 313] on div "15" at bounding box center [1200, 312] width 22 height 22
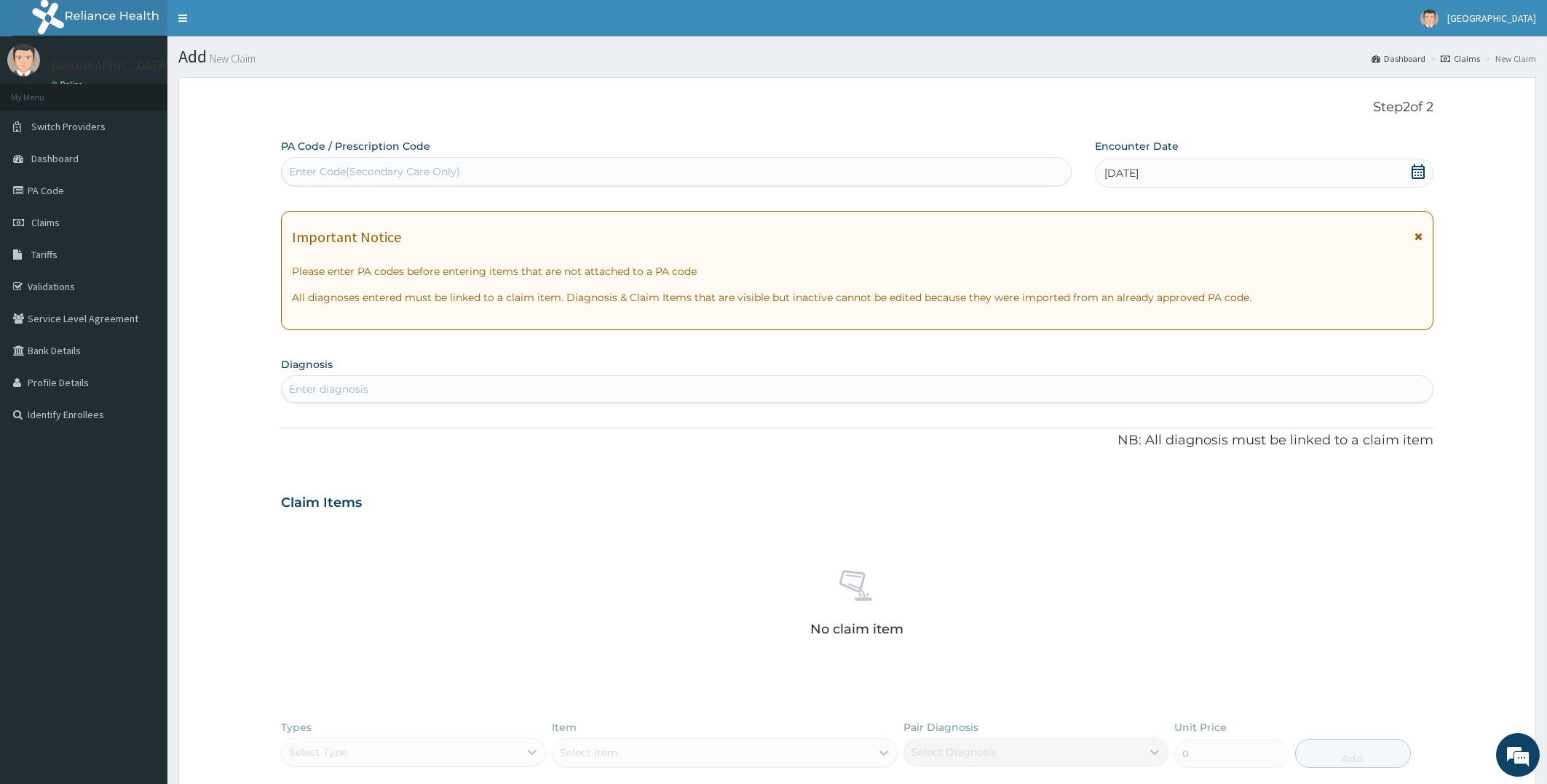
click at [482, 392] on div "Enter diagnosis" at bounding box center [857, 389] width 1151 height 23
type input "MALARIA"
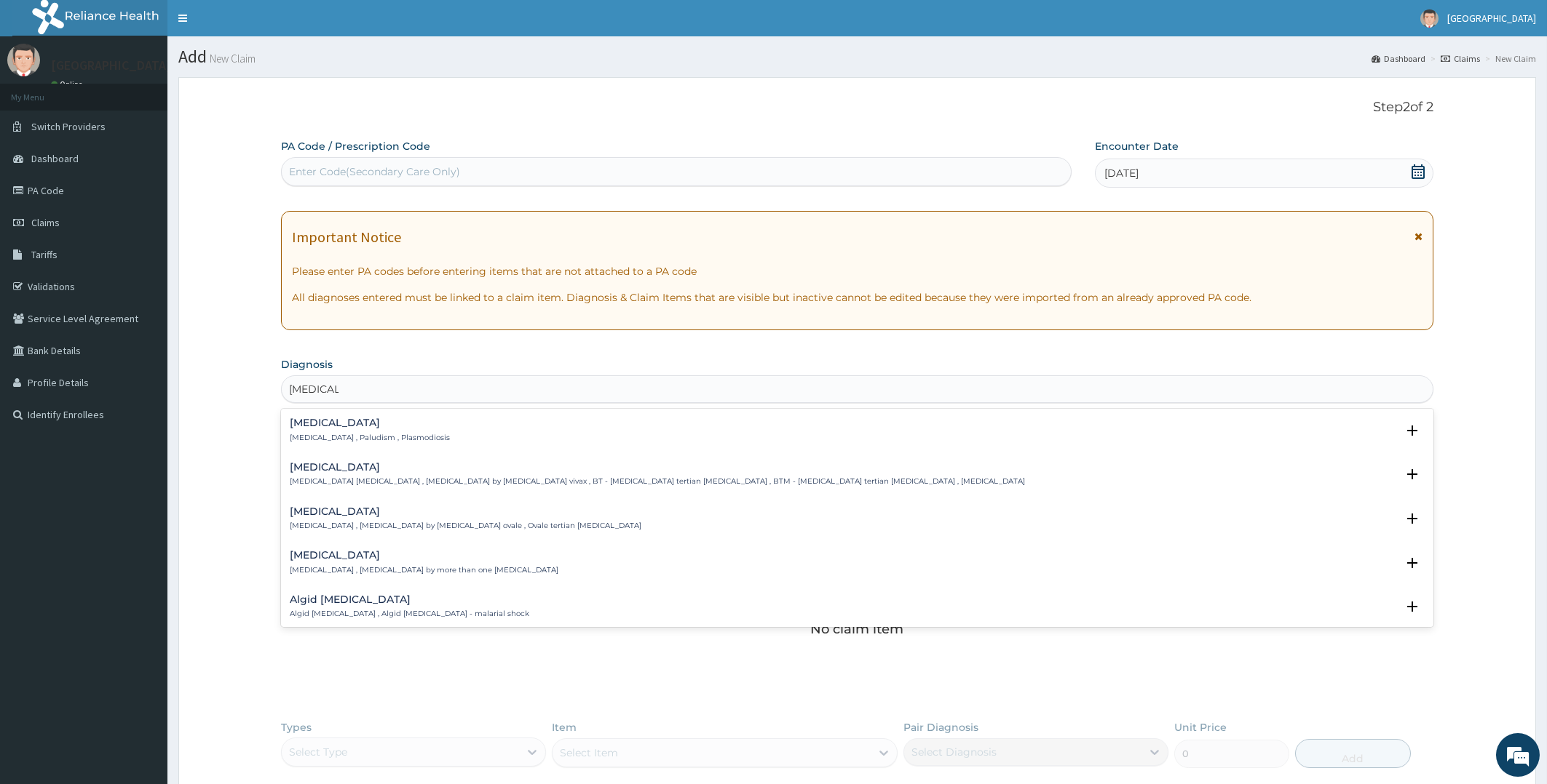
click at [327, 422] on h4 "Malaria" at bounding box center [370, 423] width 160 height 11
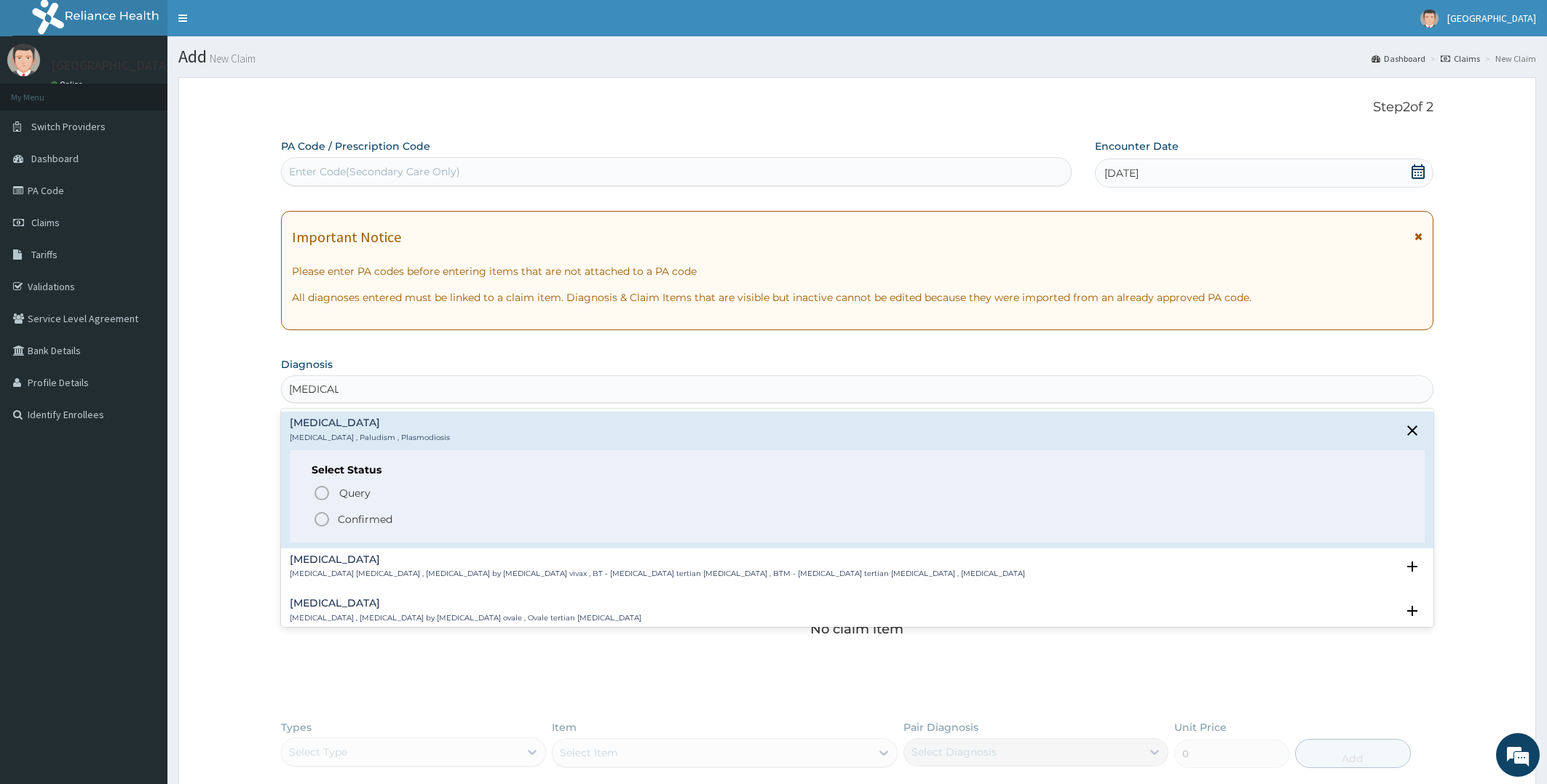
click at [328, 523] on icon "status option filled" at bounding box center [322, 519] width 17 height 17
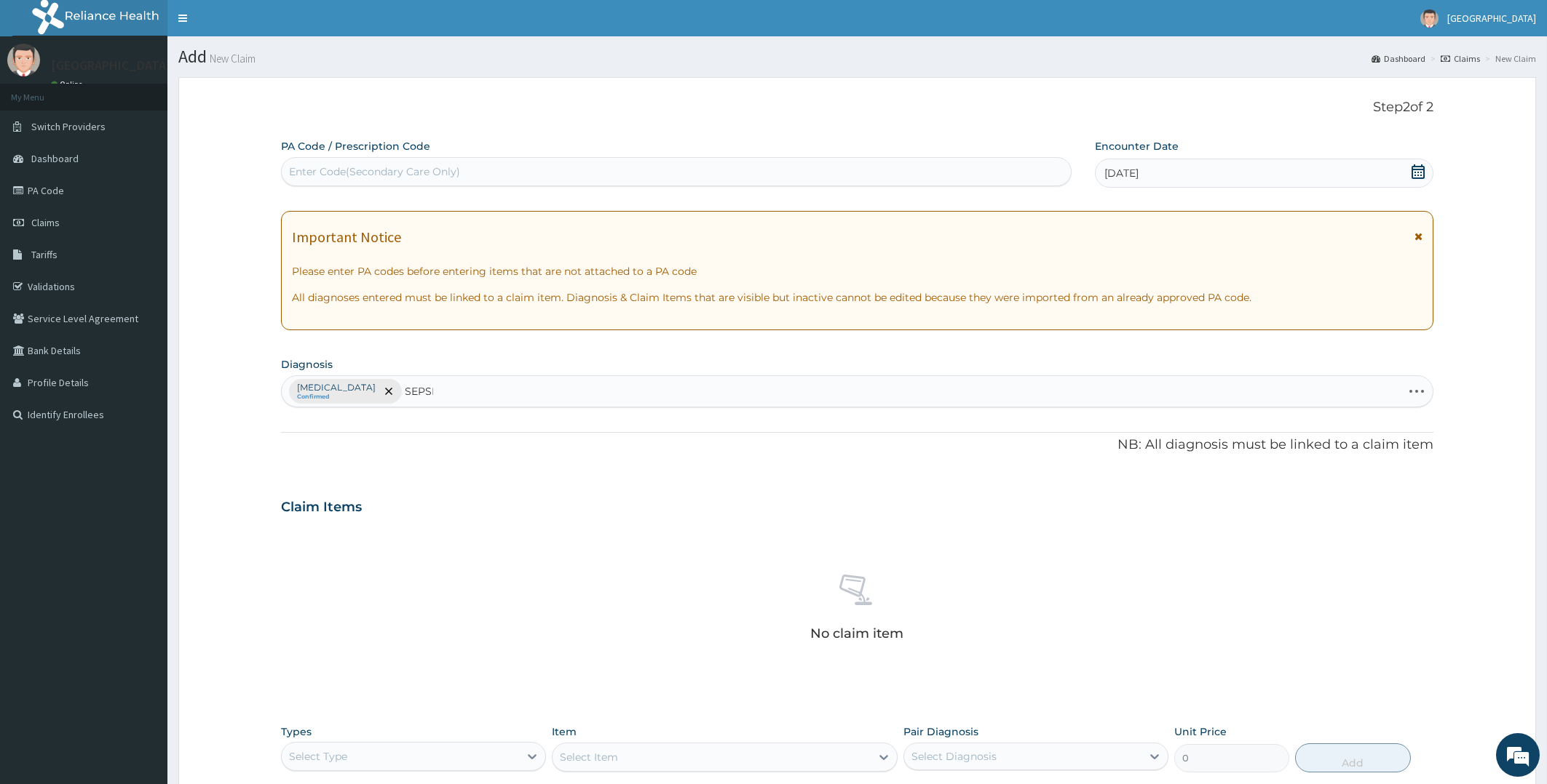
type input "SEPSIS"
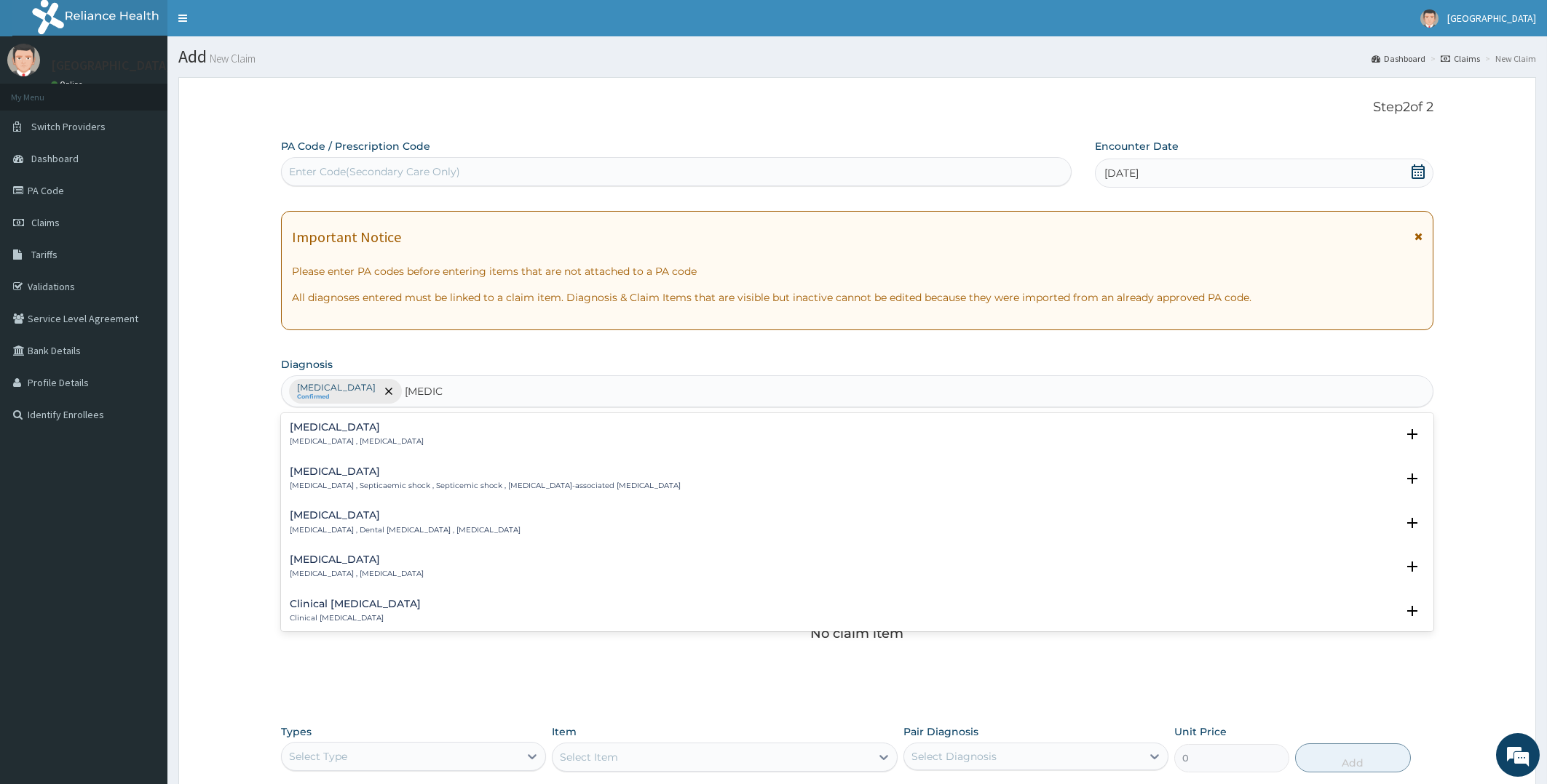
click at [321, 433] on h4 "Sepsis" at bounding box center [356, 427] width 134 height 11
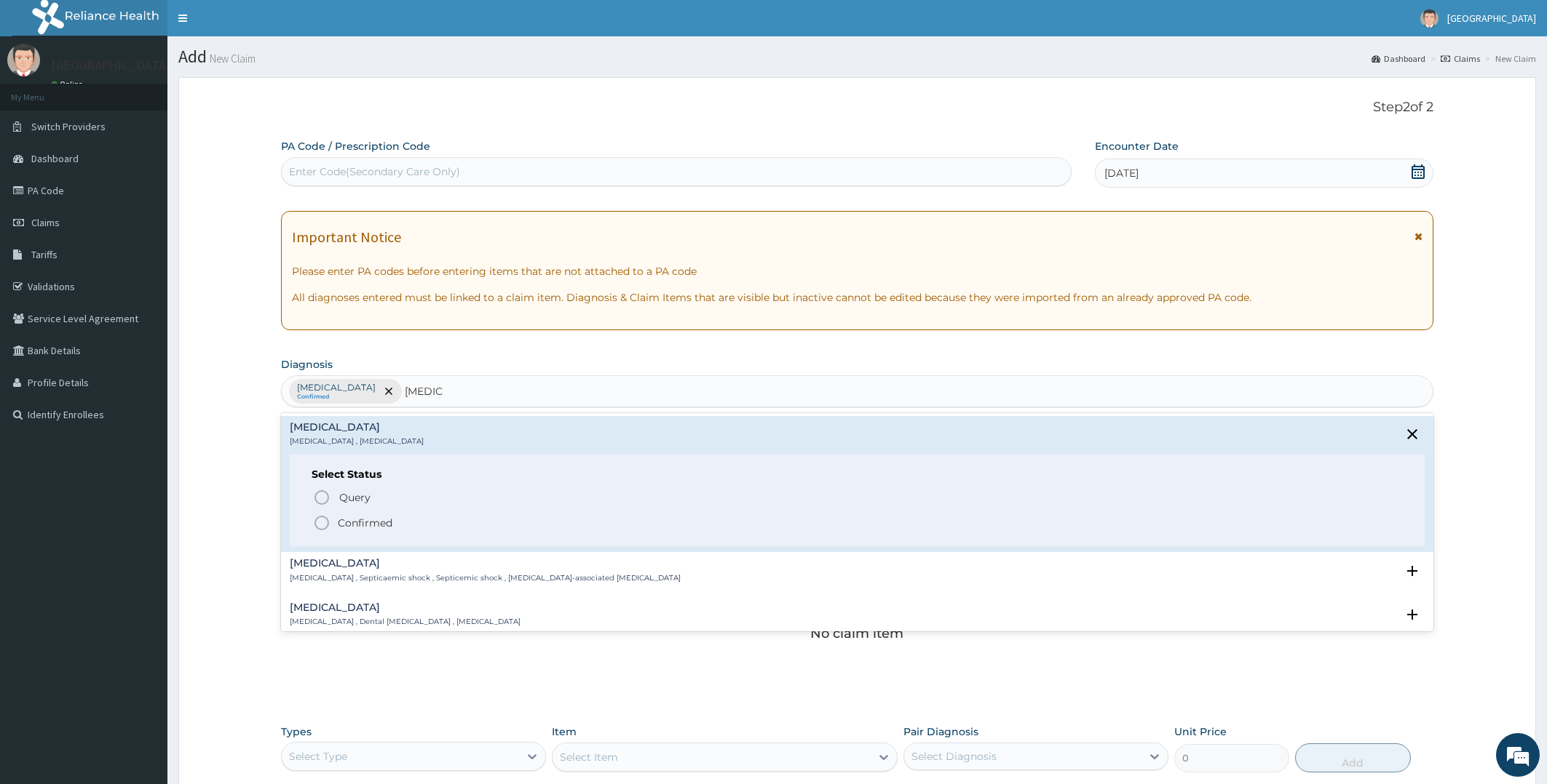
click at [321, 521] on icon "status option filled" at bounding box center [322, 523] width 17 height 17
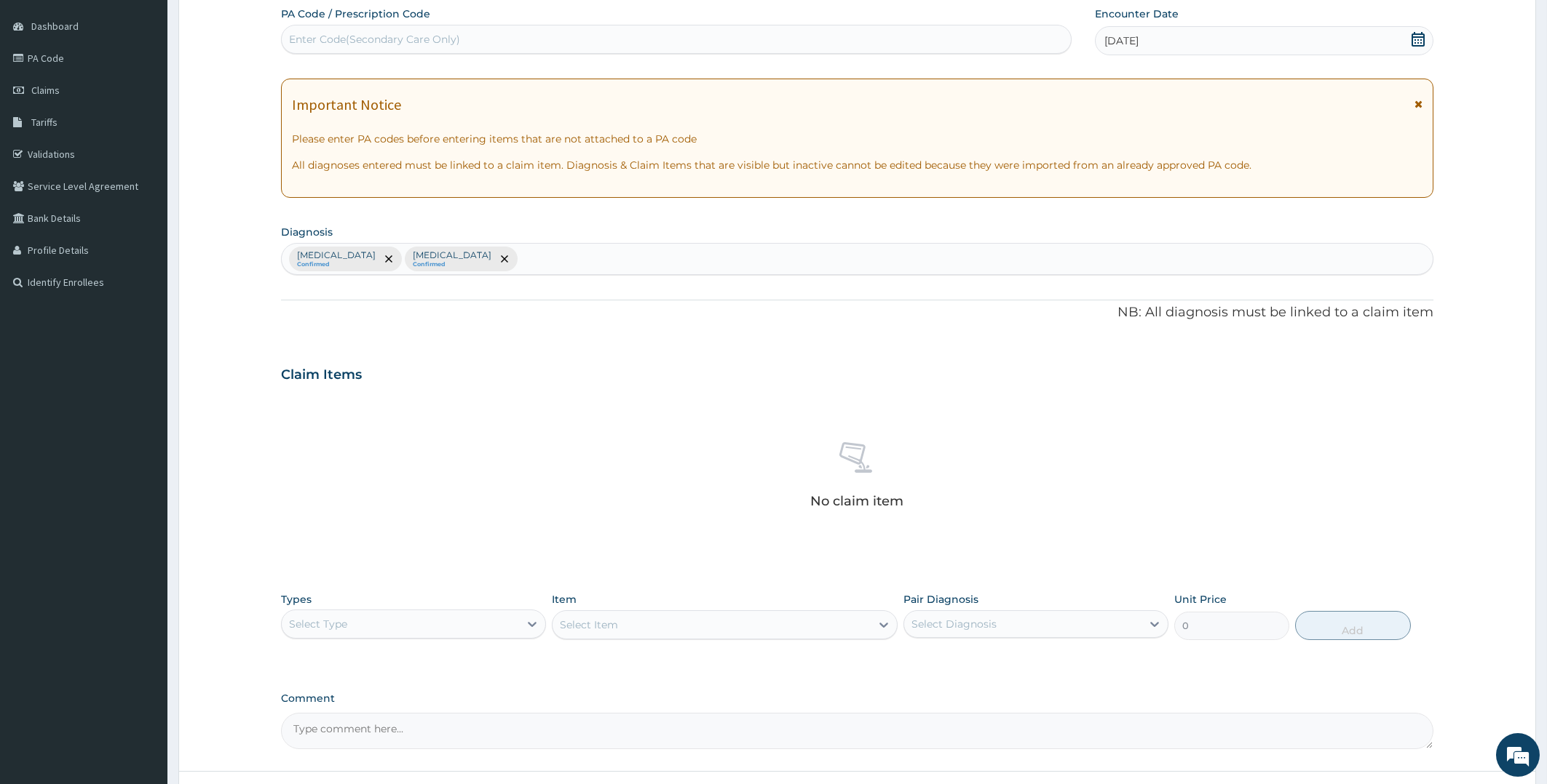
scroll to position [251, 0]
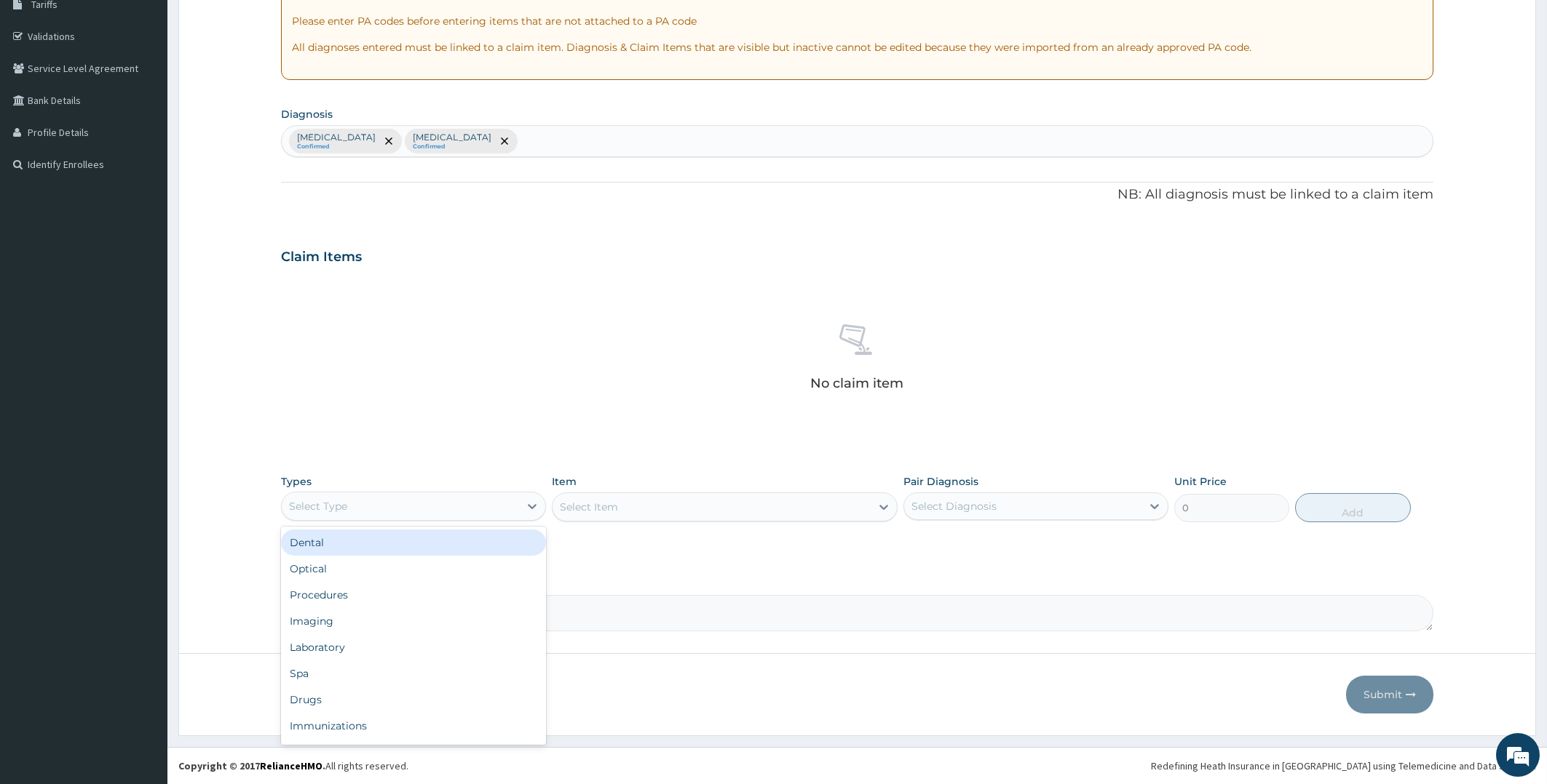
click at [427, 507] on div "Select Type" at bounding box center [400, 506] width 237 height 23
click at [374, 600] on div "Procedures" at bounding box center [413, 595] width 265 height 26
click at [821, 497] on div "Select Item" at bounding box center [725, 507] width 346 height 29
click at [807, 510] on div "Select Item" at bounding box center [725, 507] width 346 height 29
click at [806, 510] on div "Select Item" at bounding box center [725, 507] width 346 height 29
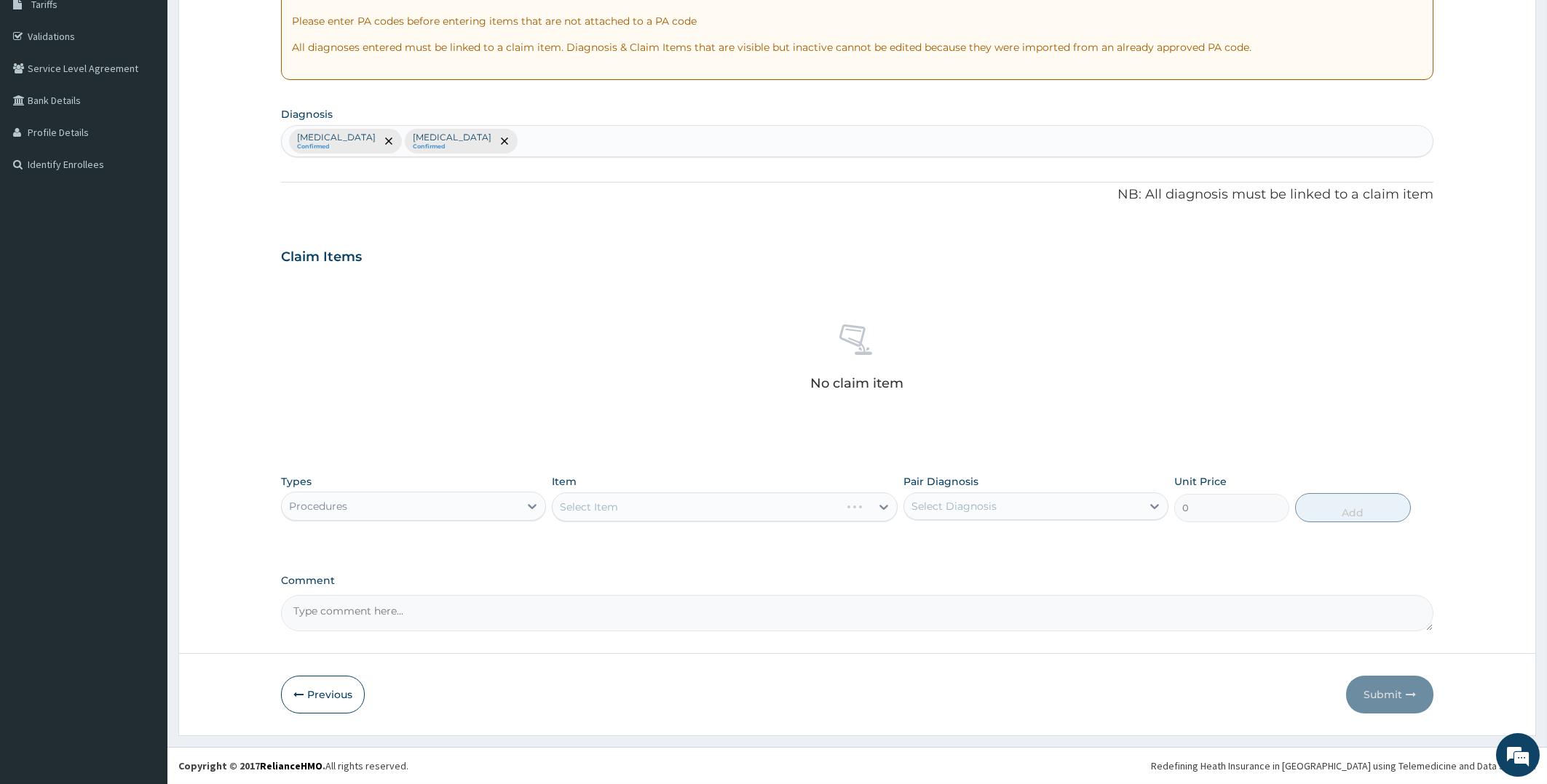
click at [806, 510] on div "Select Item" at bounding box center [725, 507] width 346 height 29
click at [741, 509] on div "Select Item" at bounding box center [725, 507] width 346 height 29
click at [741, 509] on div "Select Item" at bounding box center [711, 507] width 318 height 23
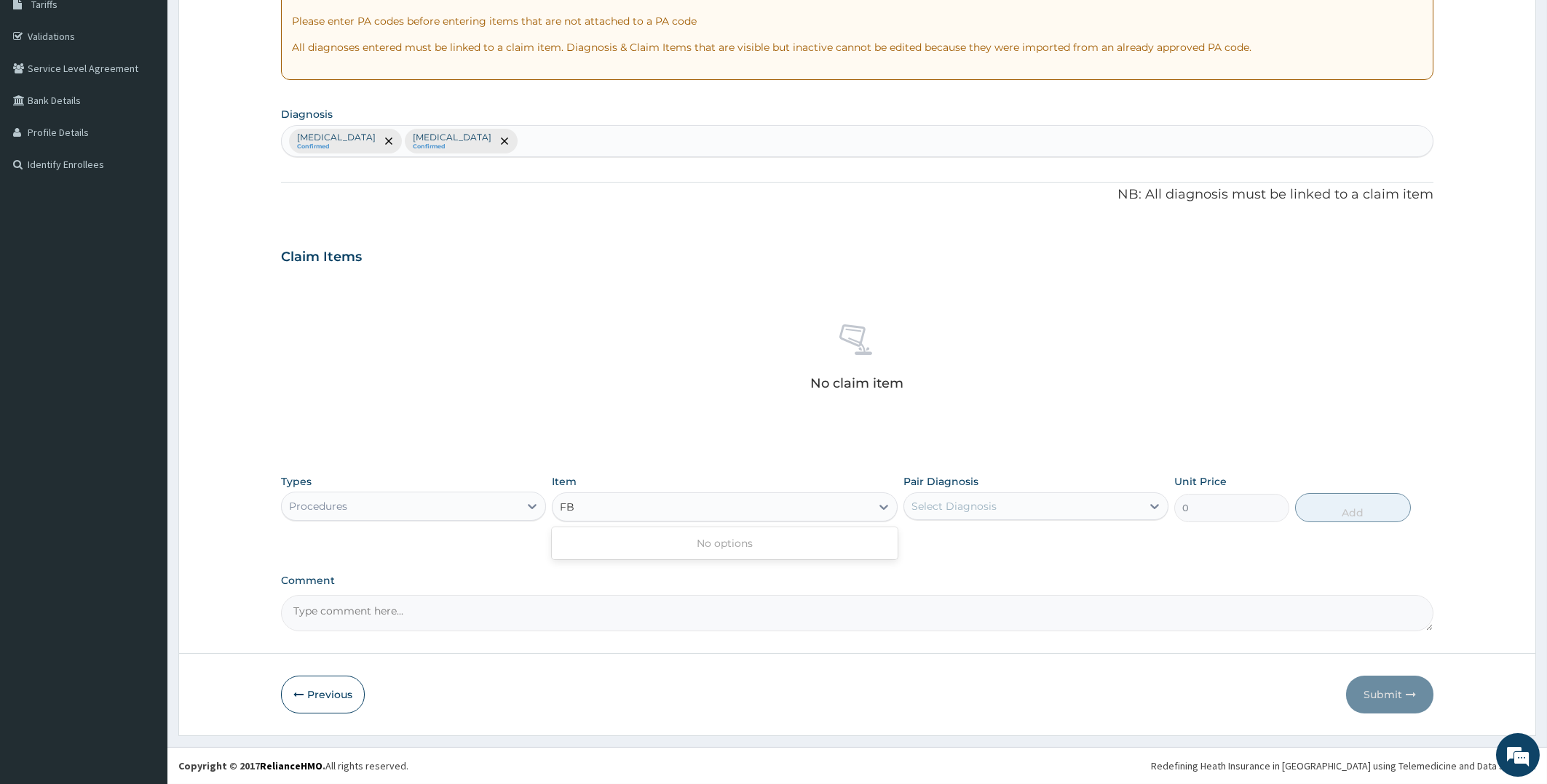
type input "F"
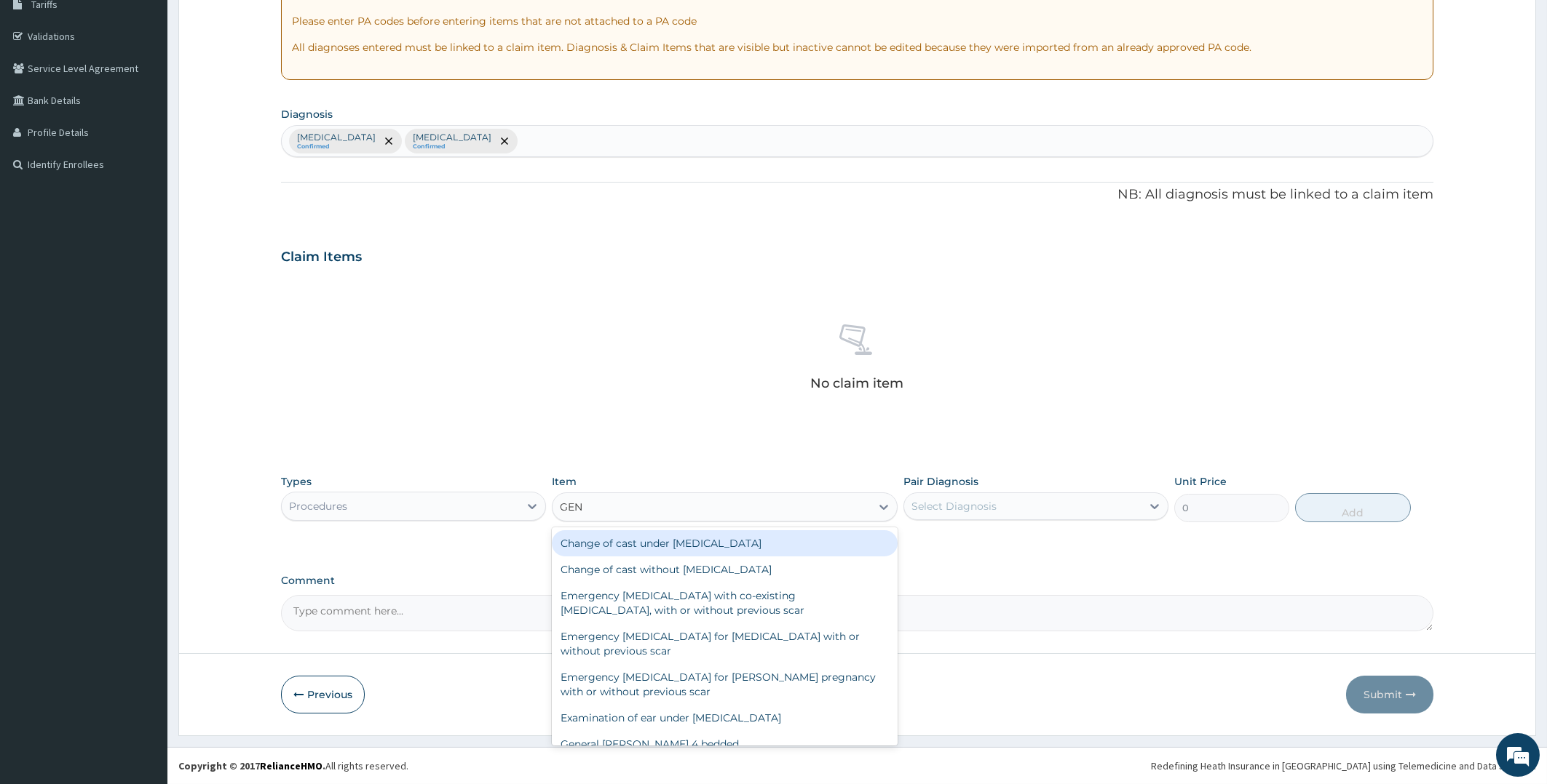
type input "GENE"
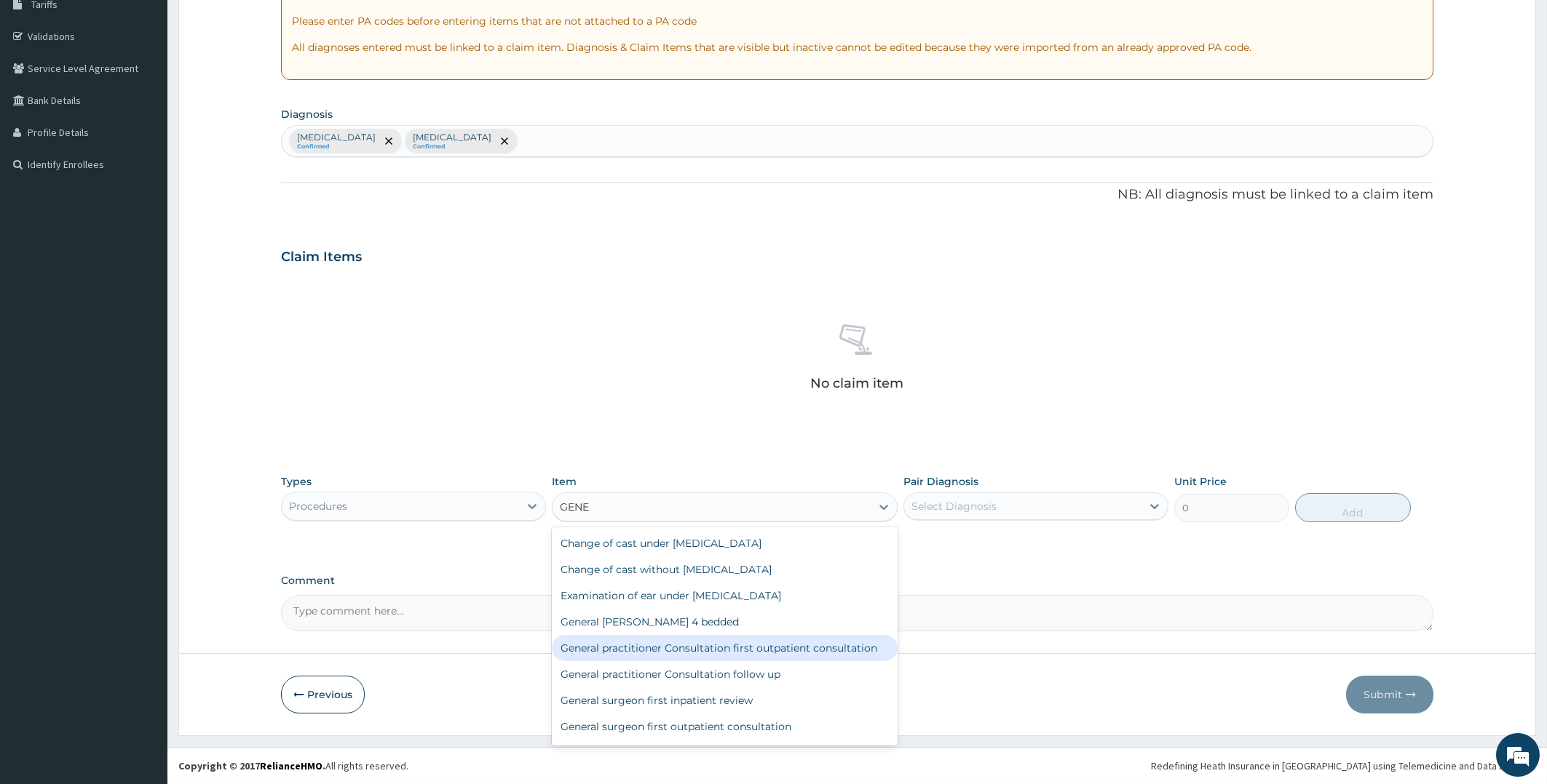
click at [824, 650] on div "General practitioner Consultation first outpatient consultation" at bounding box center [725, 648] width 346 height 26
type input "4000"
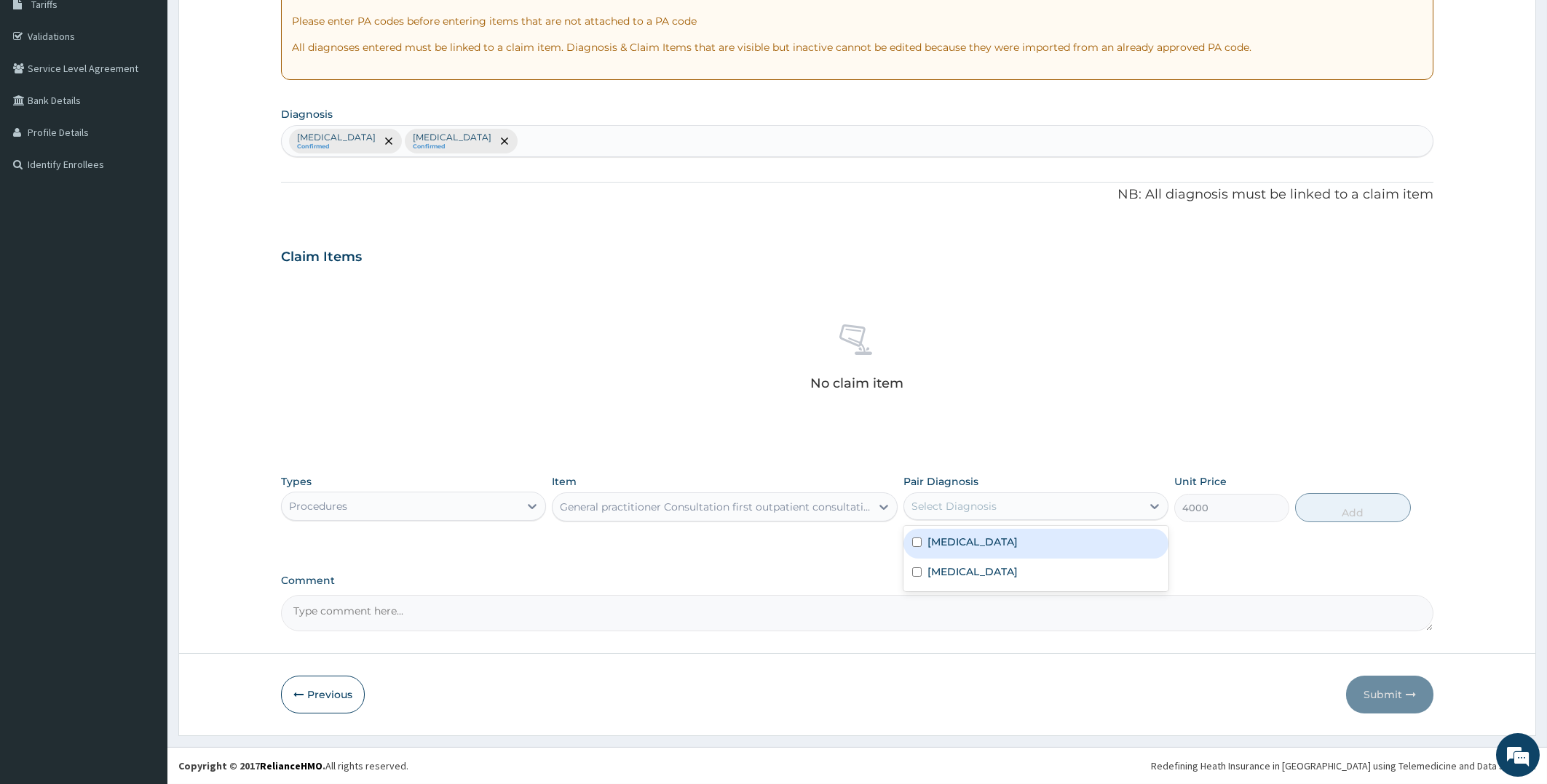
click at [997, 509] on div "Select Diagnosis" at bounding box center [1022, 506] width 237 height 23
drag, startPoint x: 960, startPoint y: 547, endPoint x: 955, endPoint y: 559, distance: 13.0
click at [960, 546] on label "Malaria" at bounding box center [972, 542] width 91 height 14
checkbox input "true"
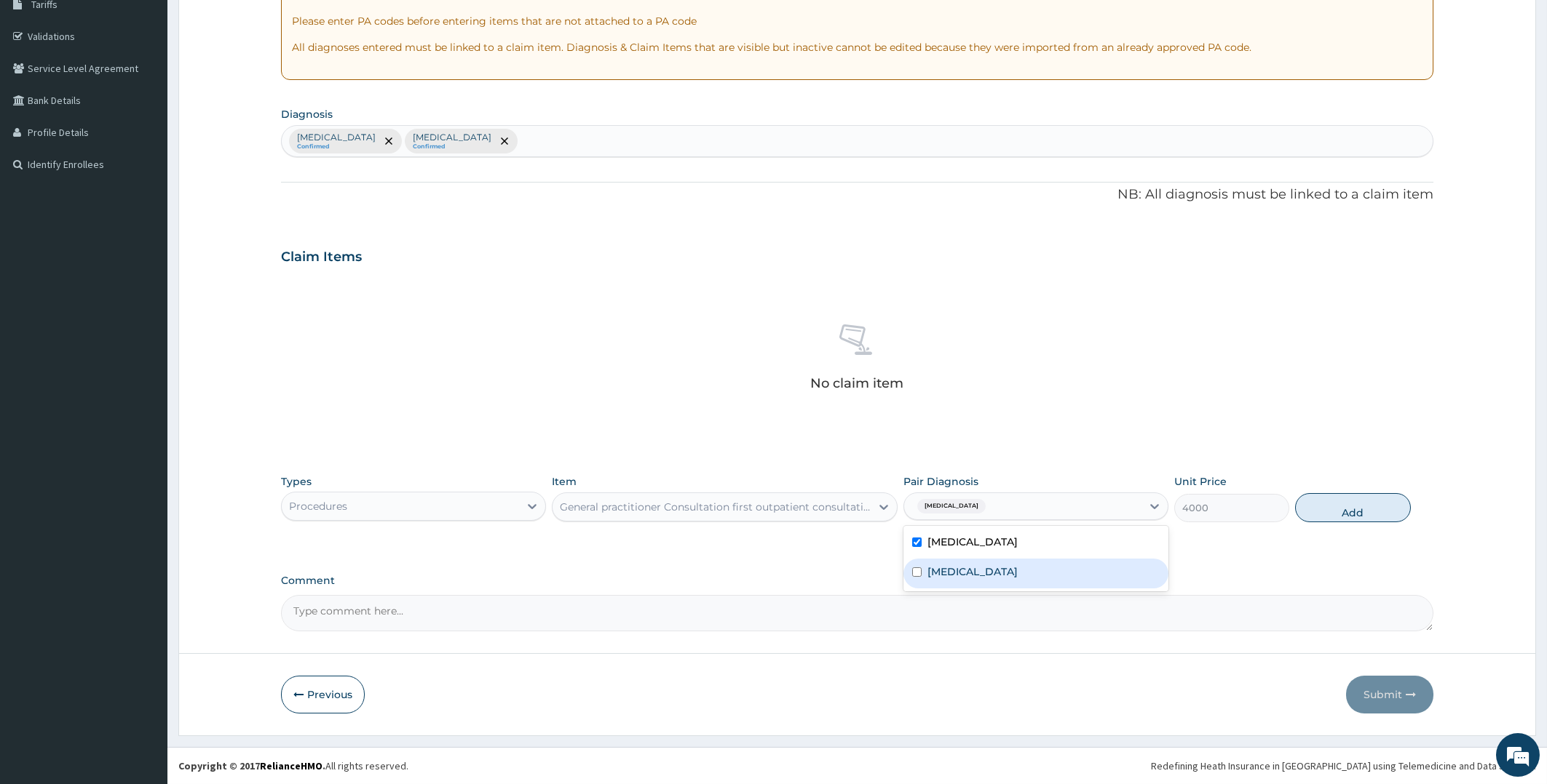
click at [950, 573] on label "Sepsis" at bounding box center [972, 571] width 91 height 14
checkbox input "true"
click at [1379, 512] on button "Add" at bounding box center [1352, 508] width 115 height 29
type input "0"
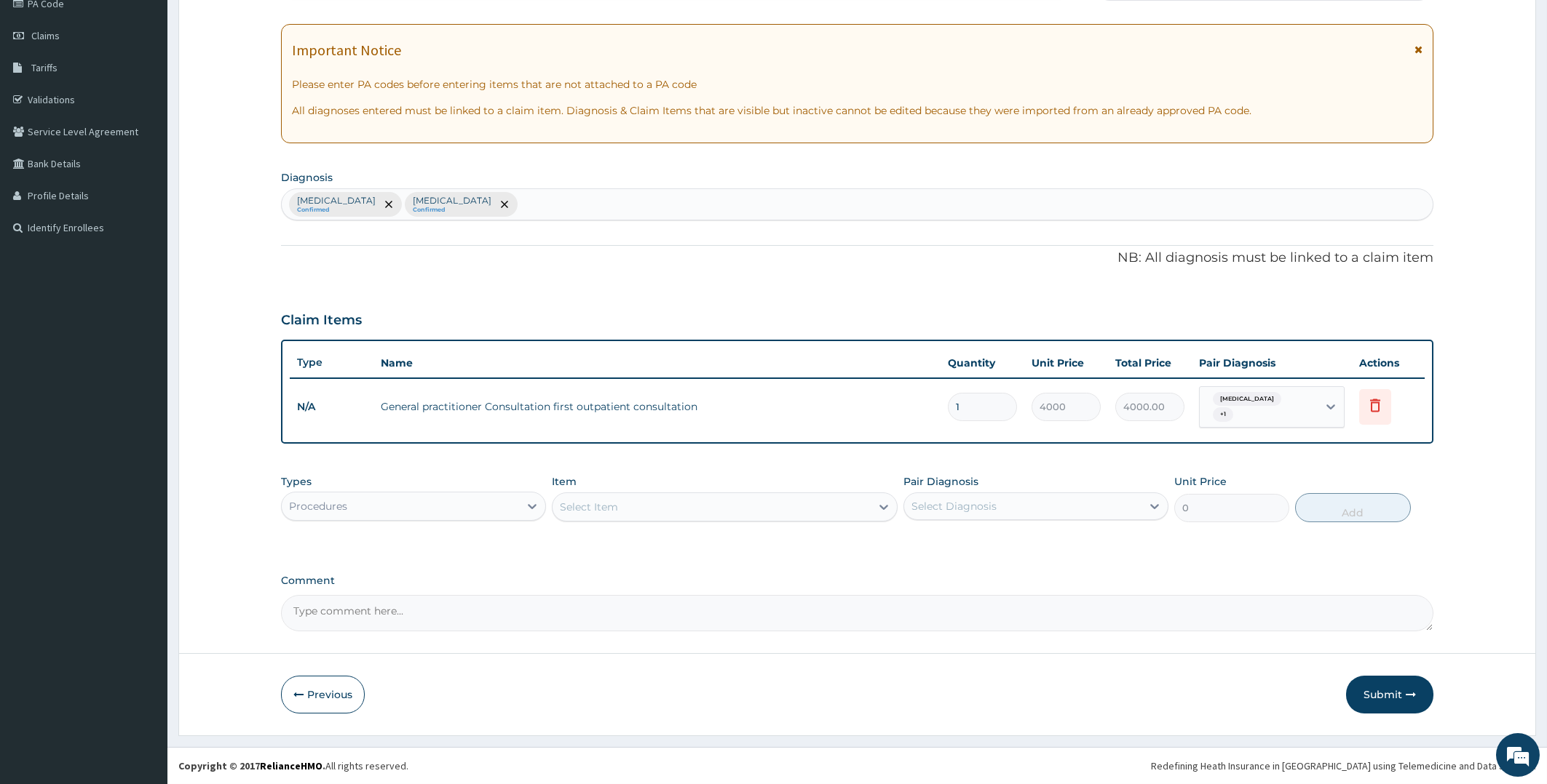
scroll to position [180, 0]
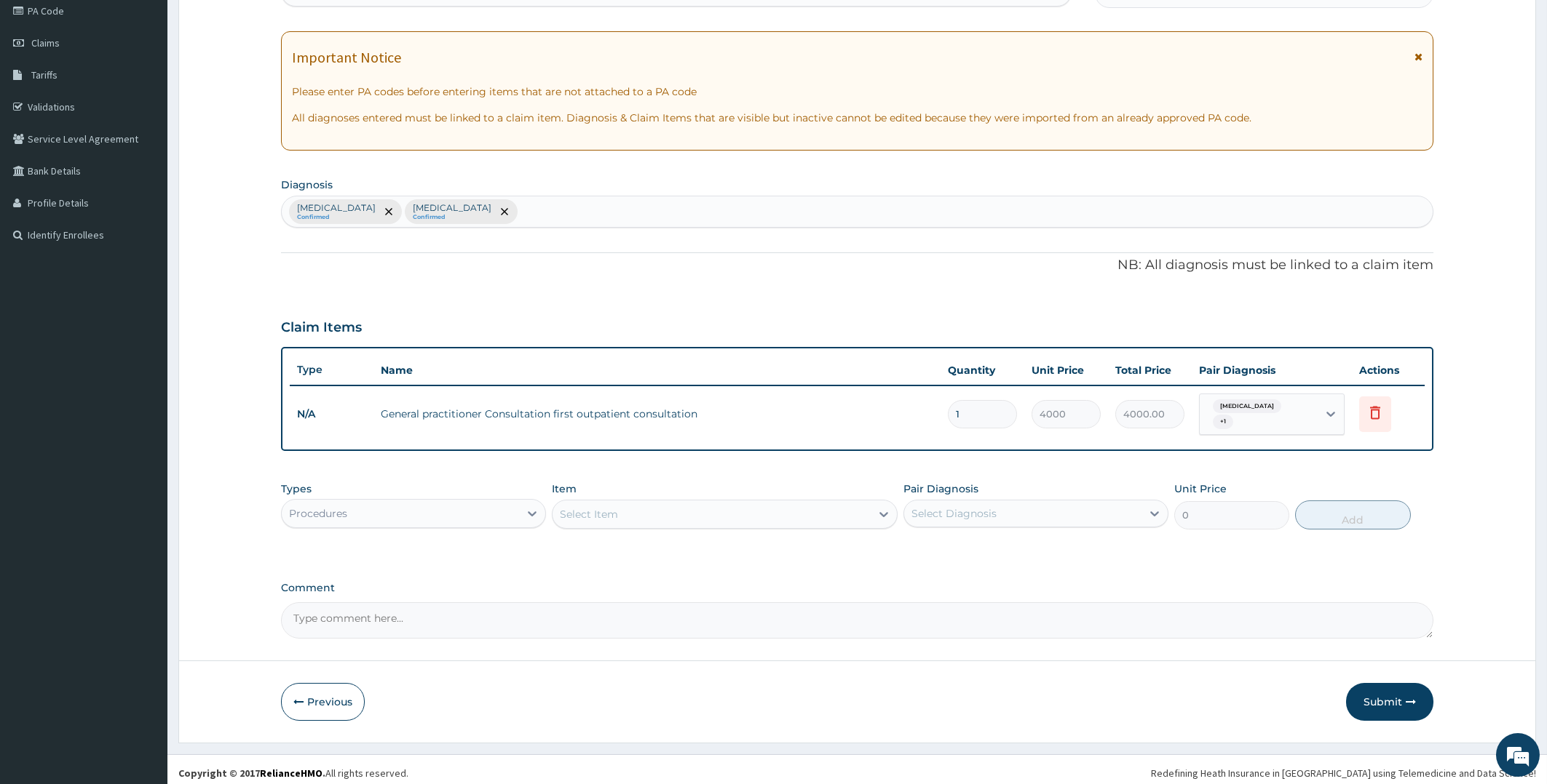
click at [420, 510] on div "Procedures" at bounding box center [400, 513] width 237 height 23
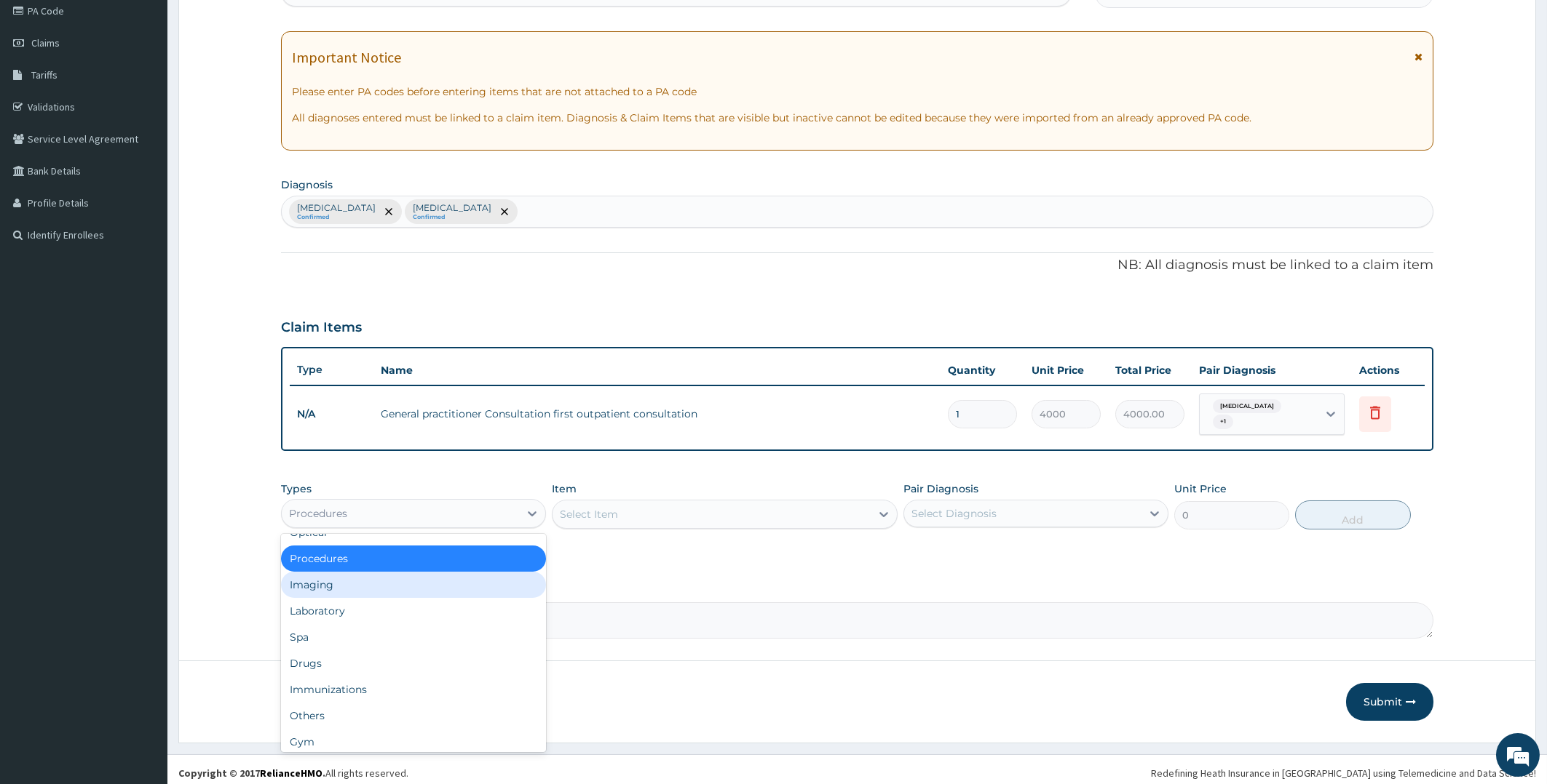
scroll to position [50, 0]
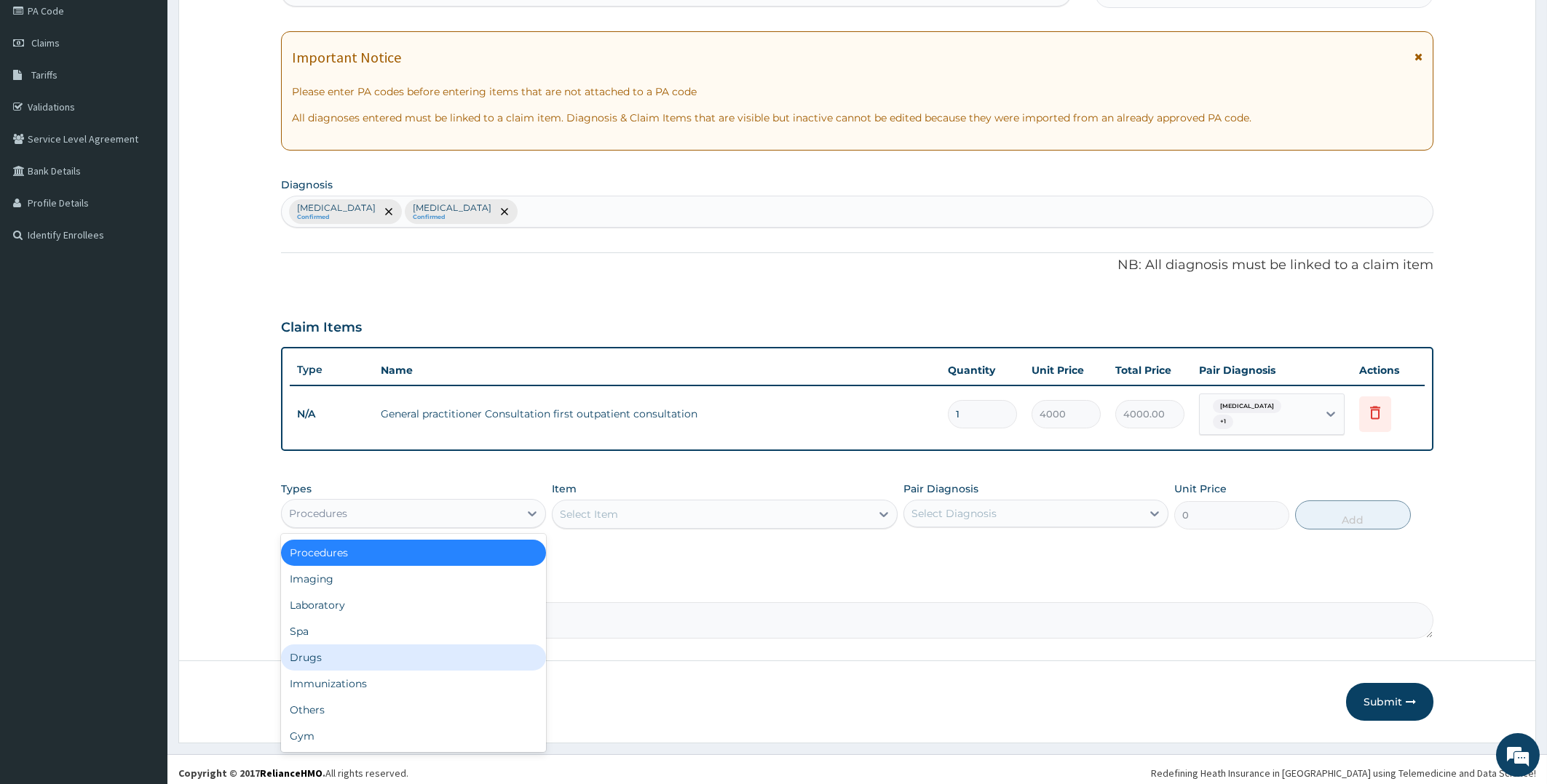
click at [355, 655] on div "Drugs" at bounding box center [413, 657] width 265 height 26
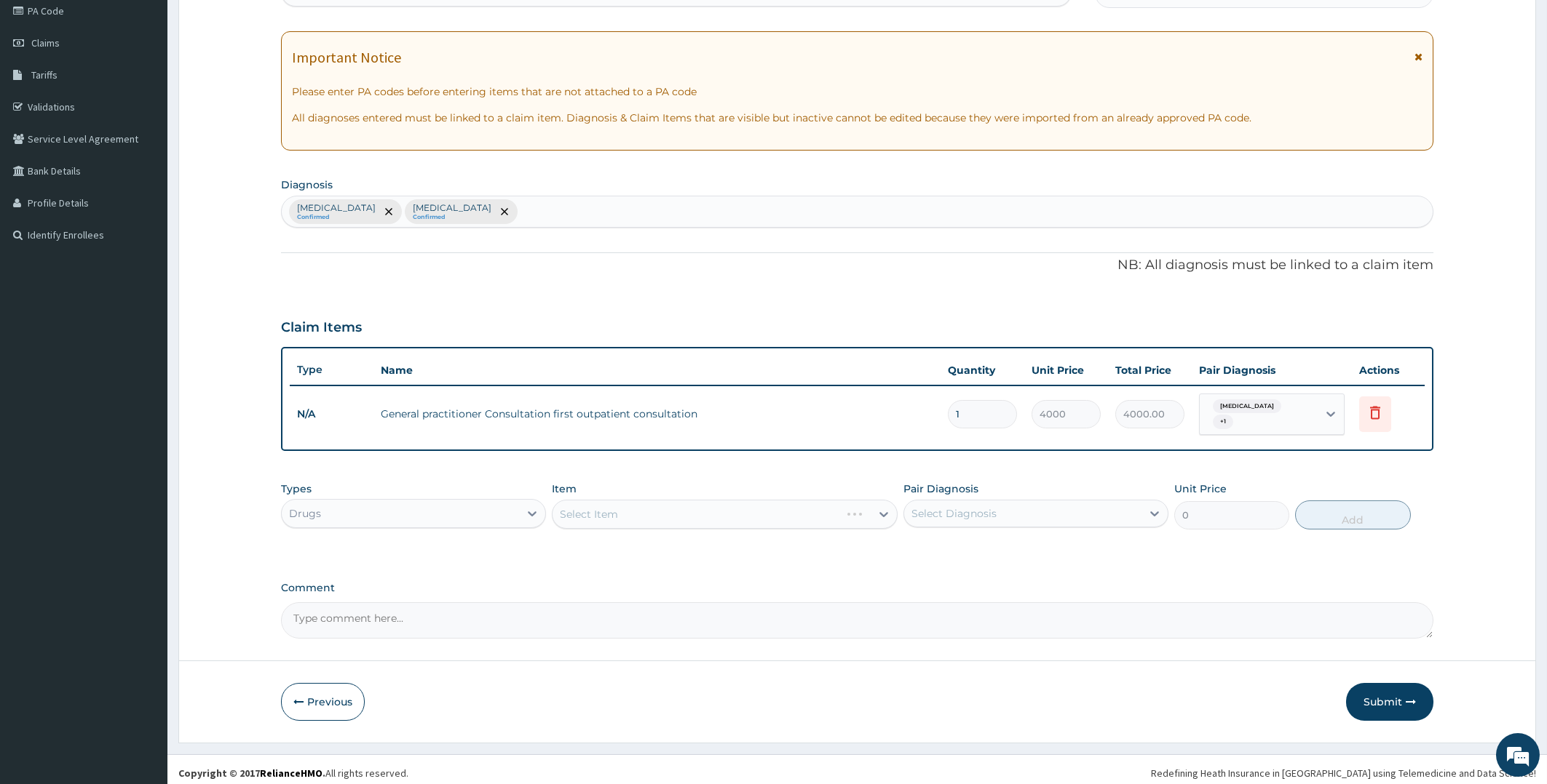
click at [711, 503] on div "Select Item" at bounding box center [725, 514] width 346 height 29
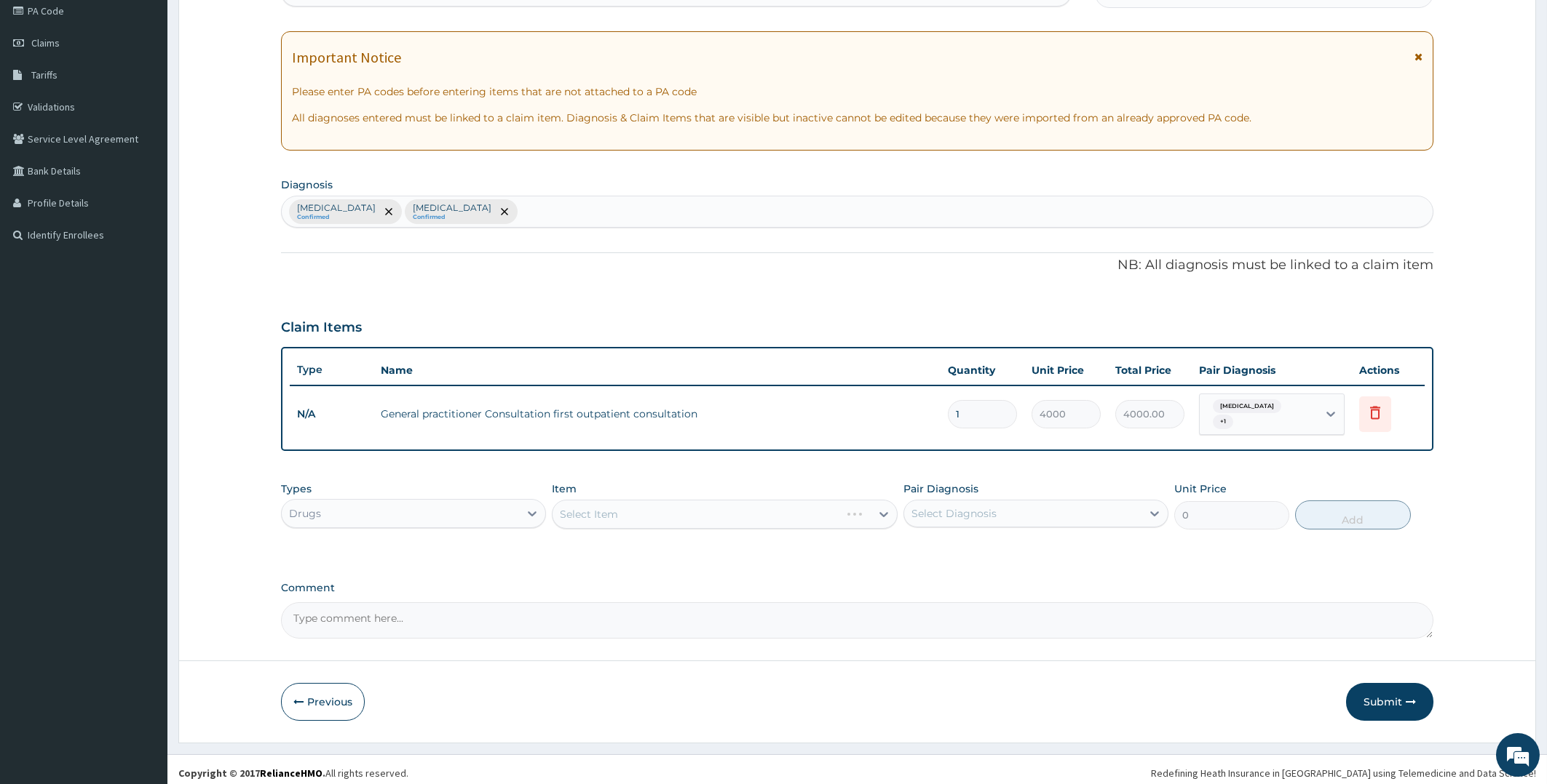
click at [711, 503] on div "Select Item" at bounding box center [725, 514] width 346 height 29
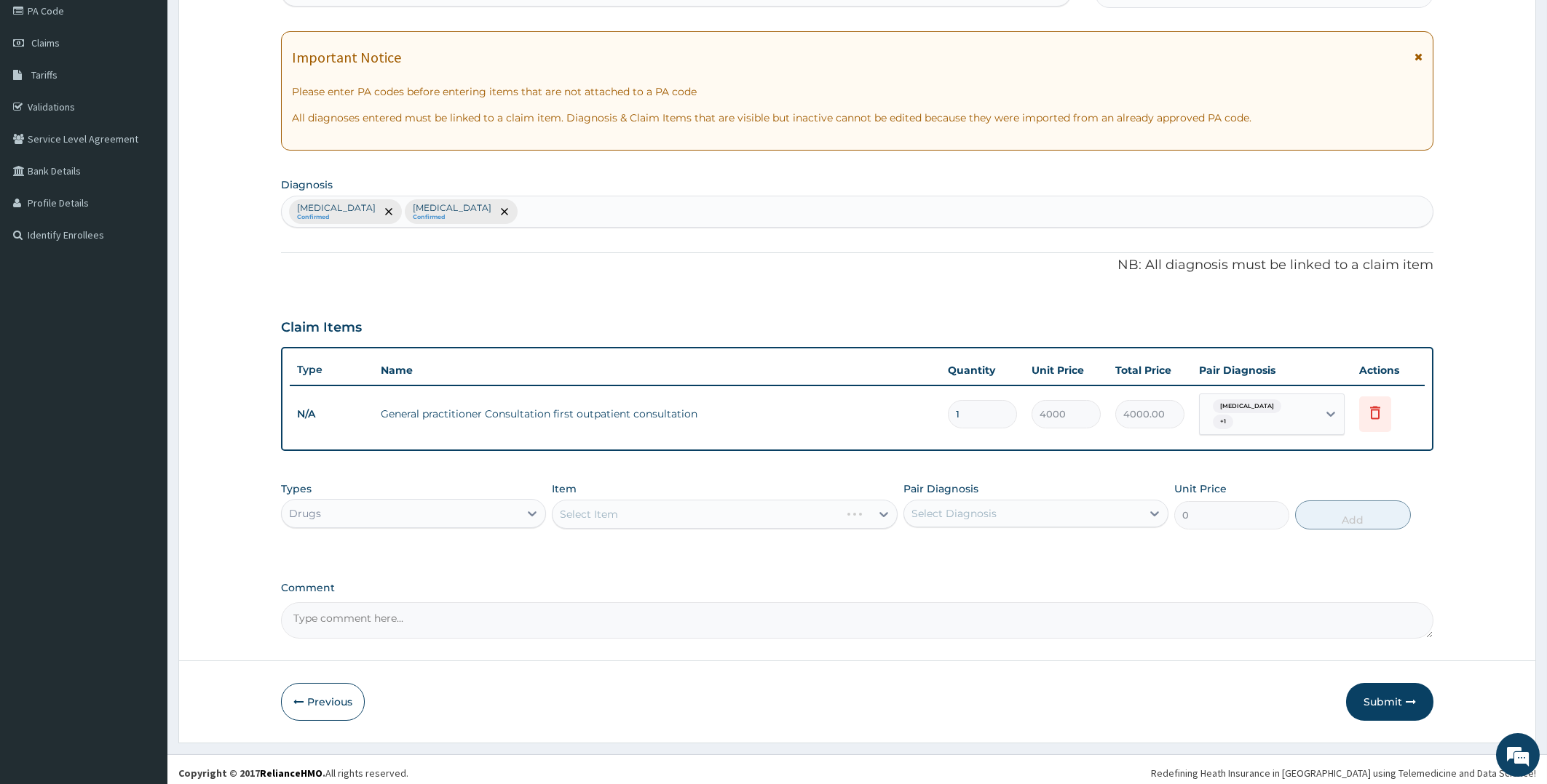
click at [696, 506] on div "Select Item" at bounding box center [725, 514] width 346 height 29
click at [696, 506] on div "Select Item" at bounding box center [725, 514] width 346 height 29
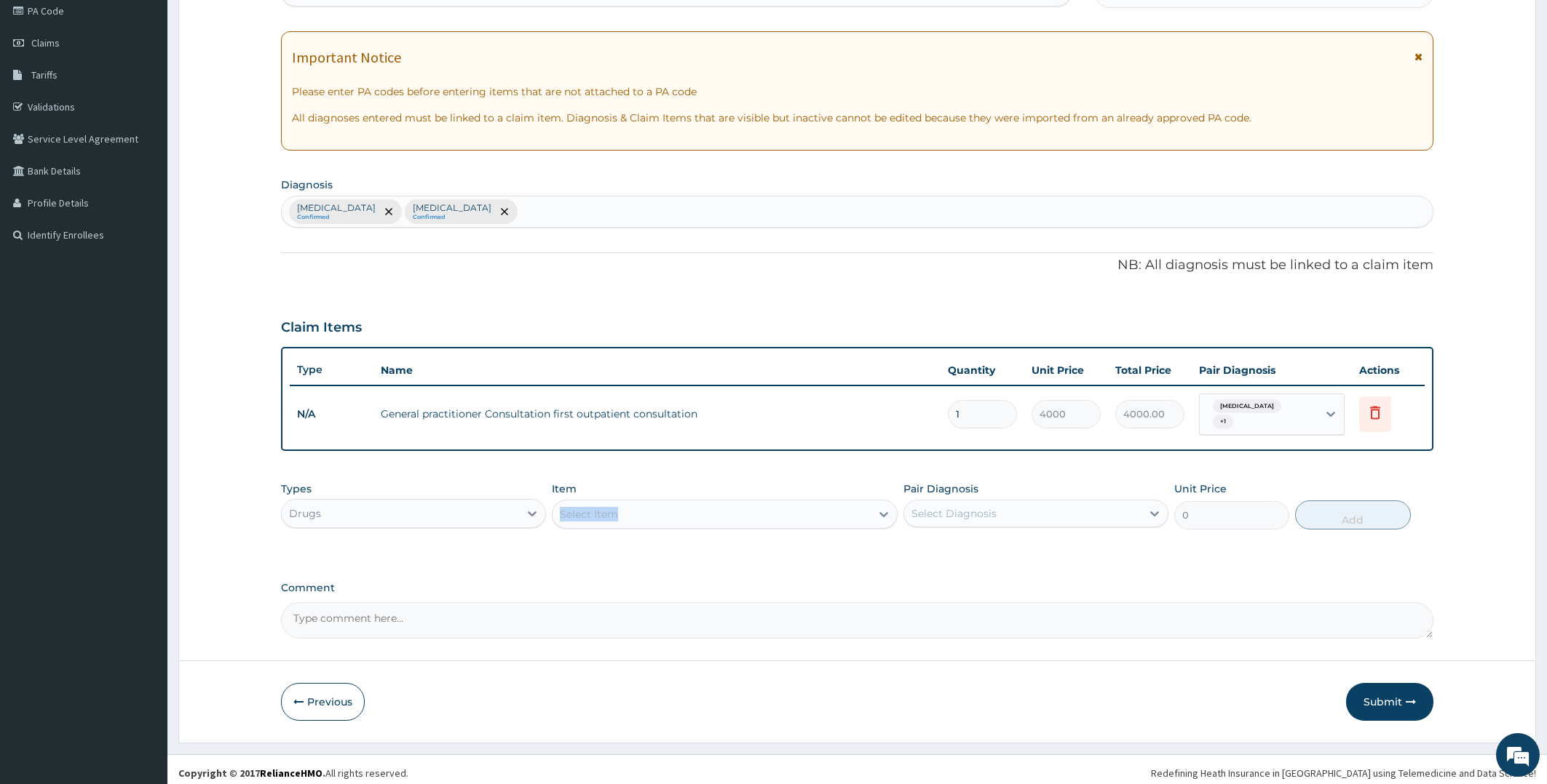
click at [662, 509] on div "Select Item" at bounding box center [711, 514] width 318 height 23
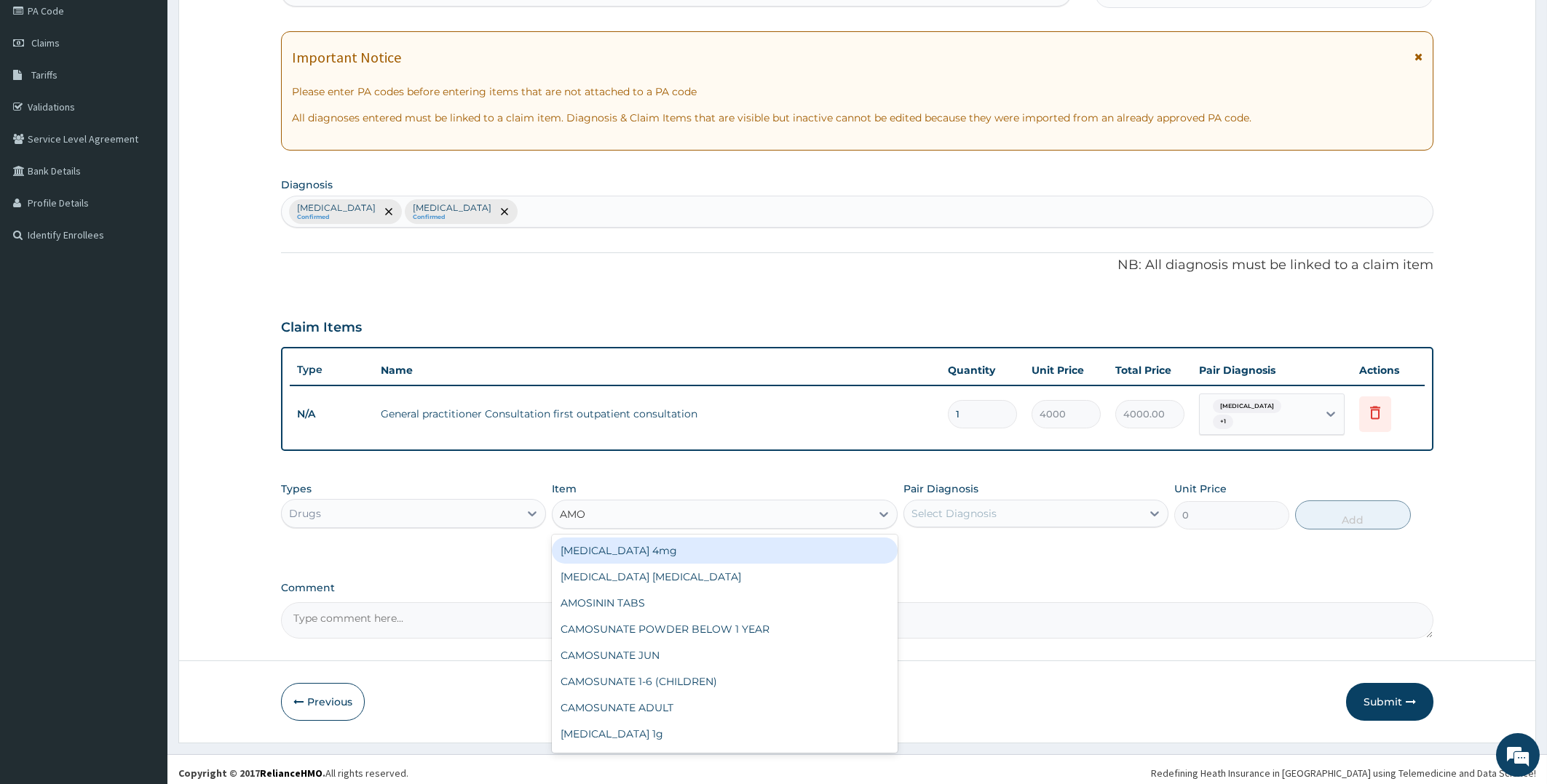
type input "AMOX"
click at [671, 538] on div "Co-amoxiclav 1g" at bounding box center [725, 550] width 346 height 26
type input "709.5"
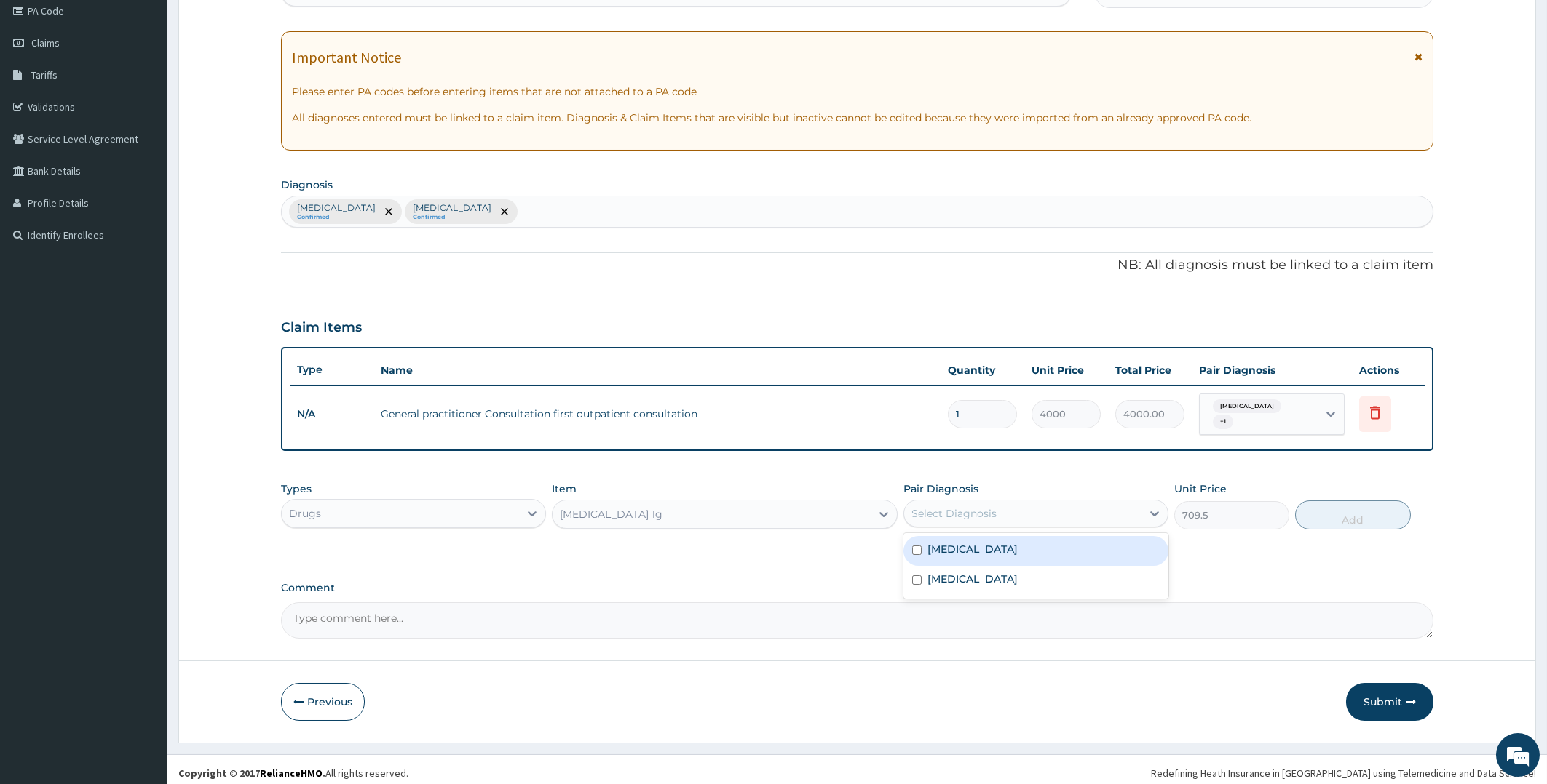
click at [948, 506] on div "Select Diagnosis" at bounding box center [954, 513] width 85 height 14
click at [915, 576] on input "checkbox" at bounding box center [917, 580] width 10 height 10
checkbox input "true"
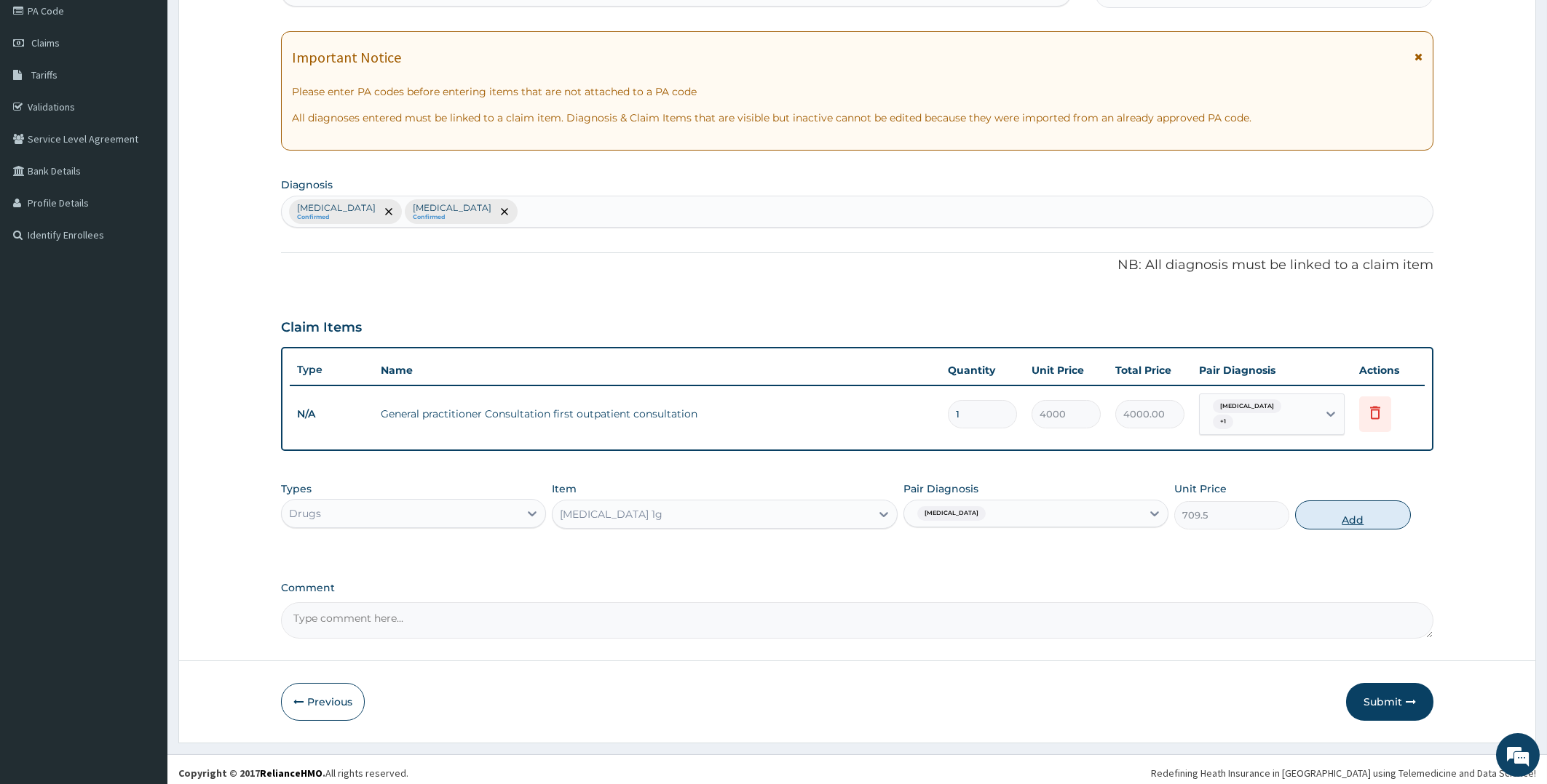
click at [1328, 503] on button "Add" at bounding box center [1352, 515] width 115 height 29
type input "0"
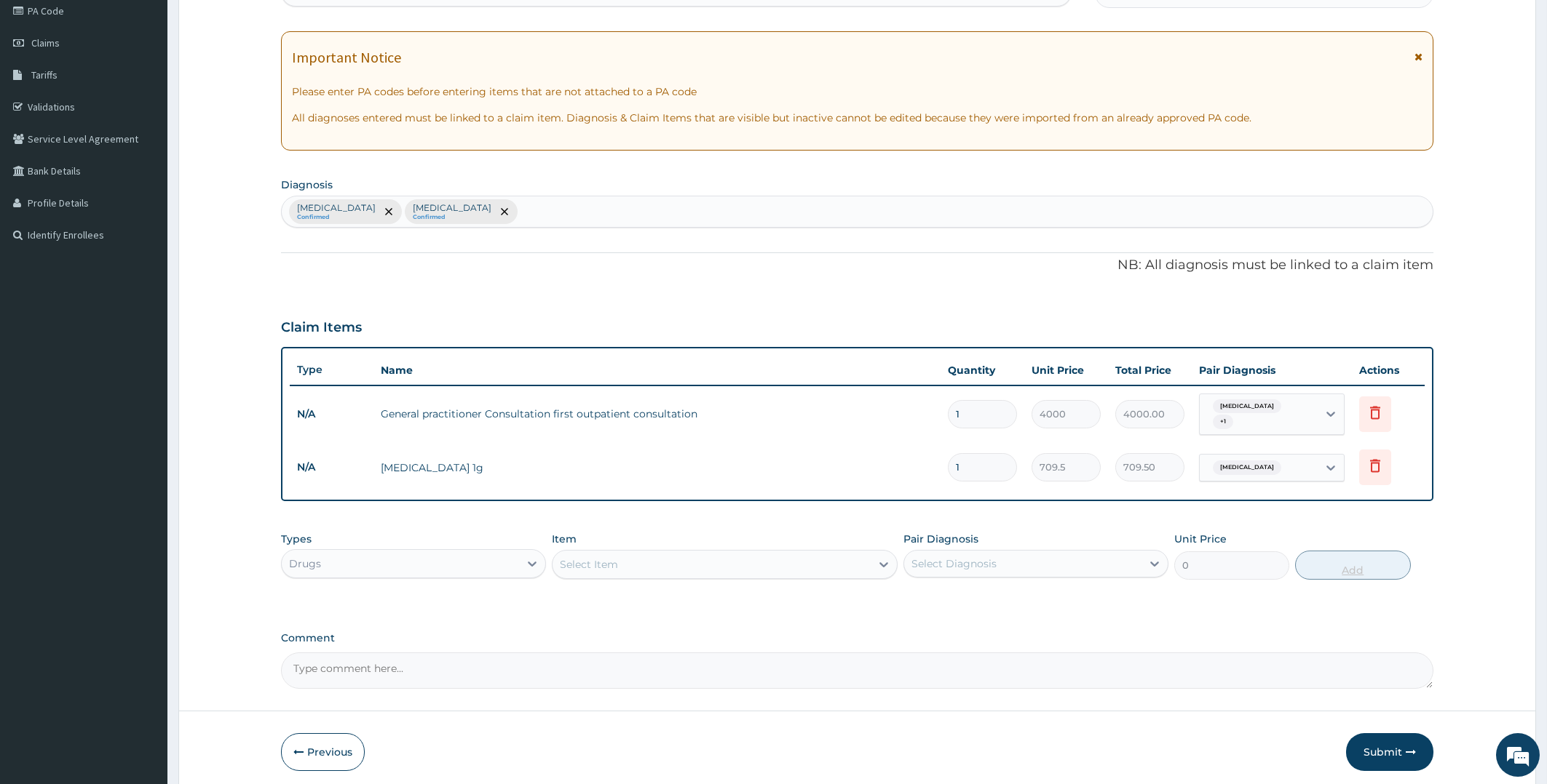
type input "10"
type input "7095.00"
type input "10"
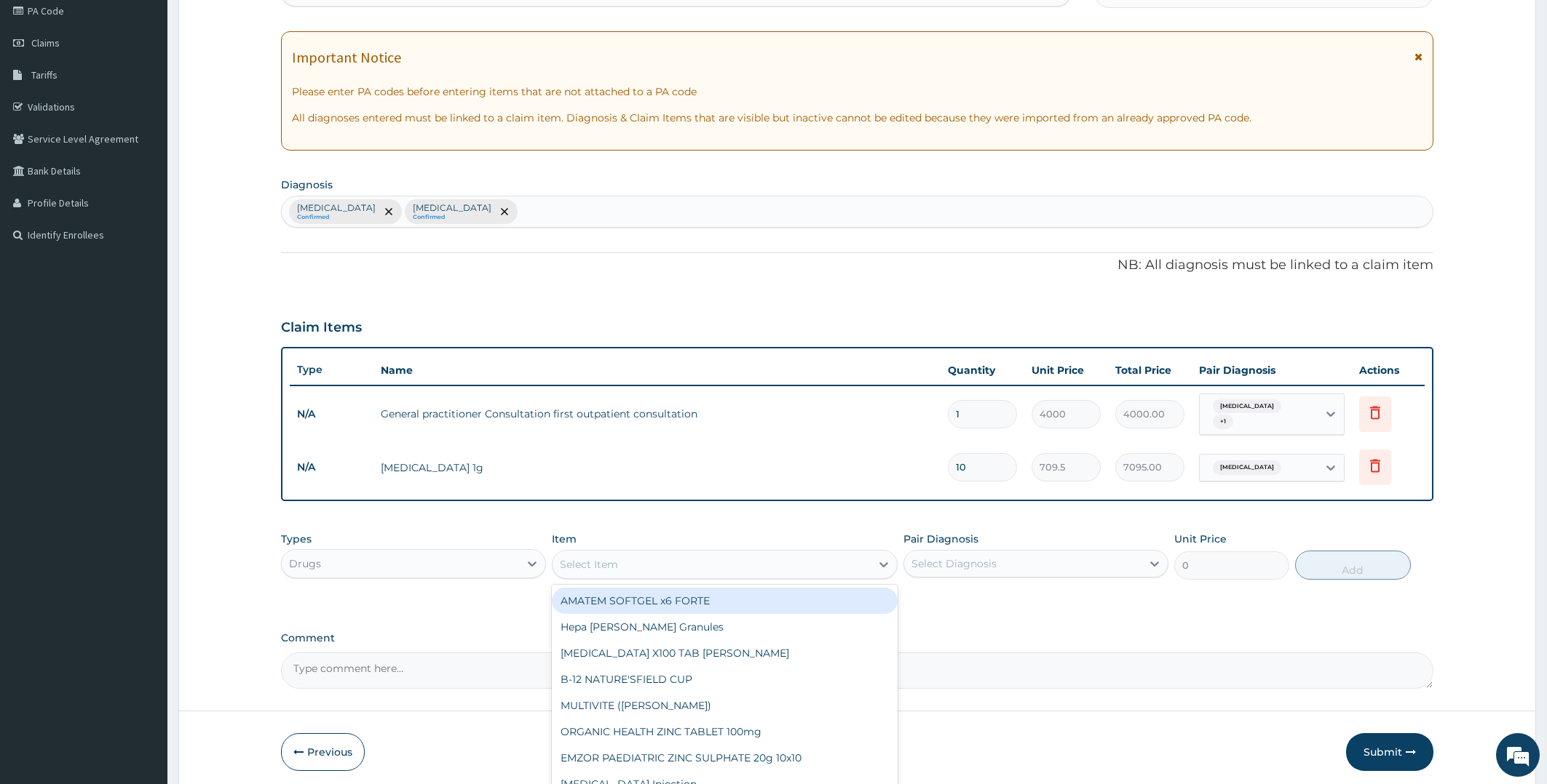
click at [626, 553] on div "Select Item" at bounding box center [711, 564] width 318 height 23
type input "GENT"
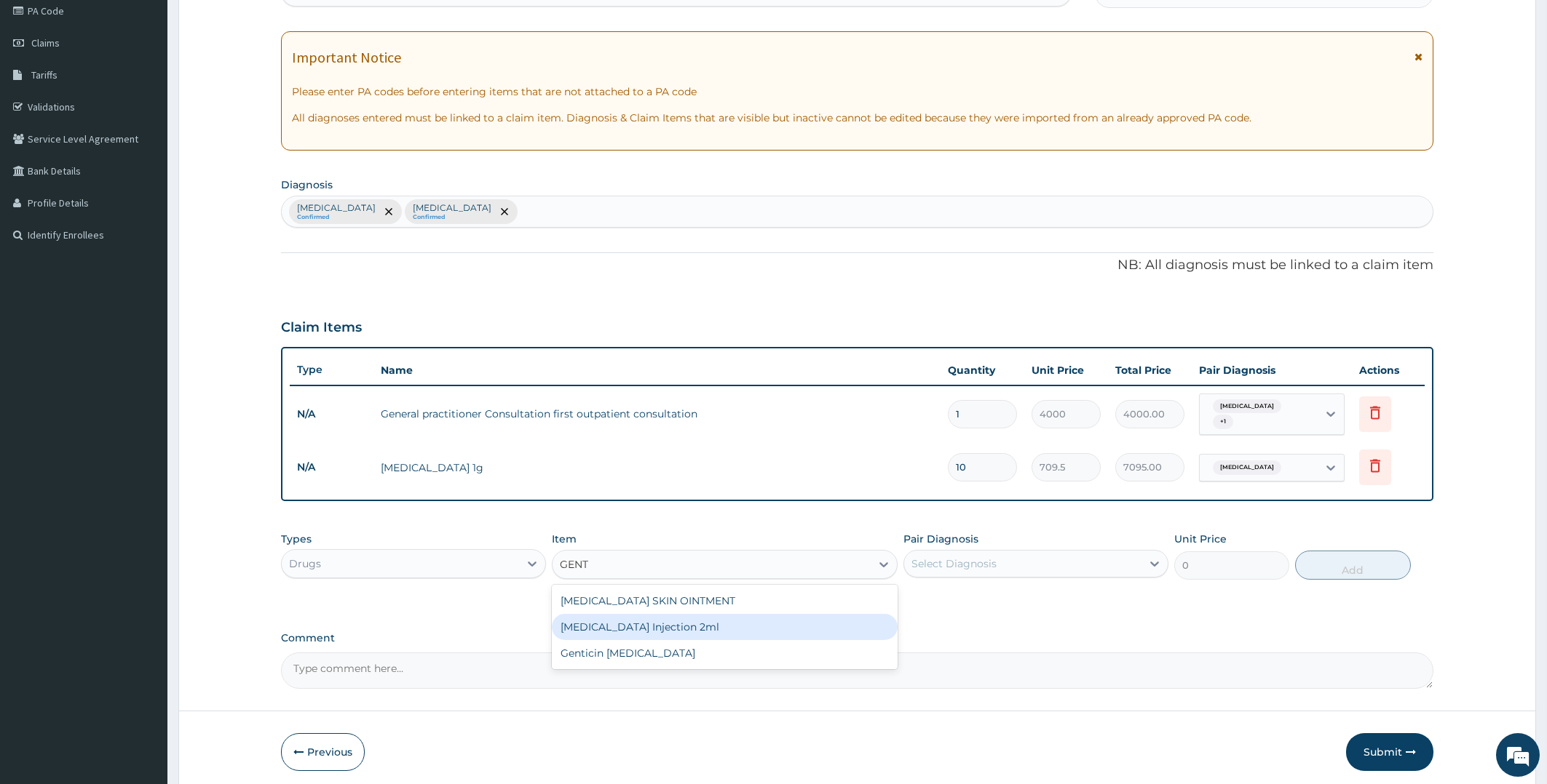
click at [657, 622] on div "GENTAMICIN Injection 2ml" at bounding box center [725, 627] width 346 height 26
type input "450"
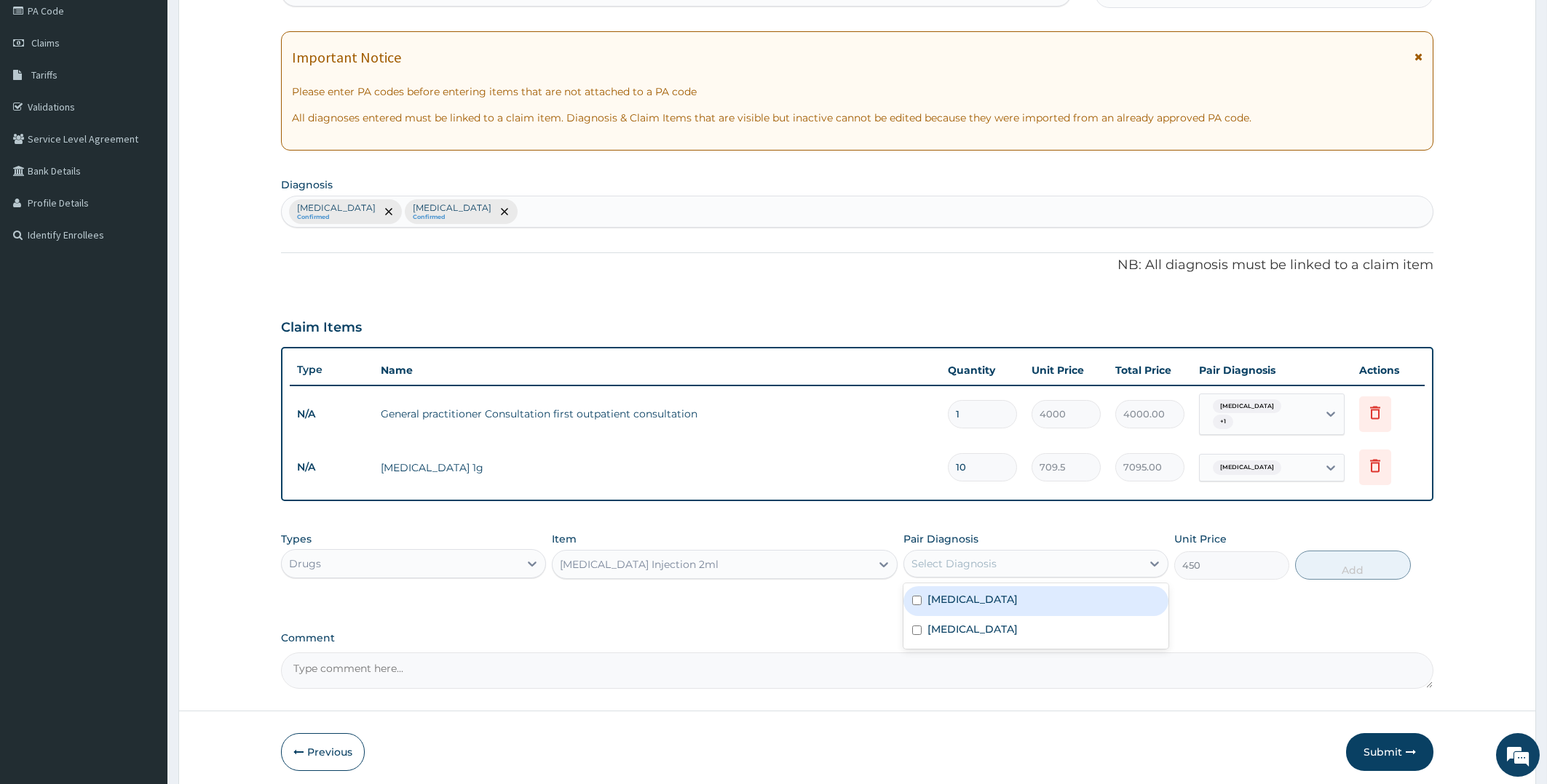
click at [981, 552] on div "Select Diagnosis" at bounding box center [1022, 564] width 237 height 23
click at [921, 621] on div "Sepsis" at bounding box center [1035, 632] width 265 height 30
checkbox input "true"
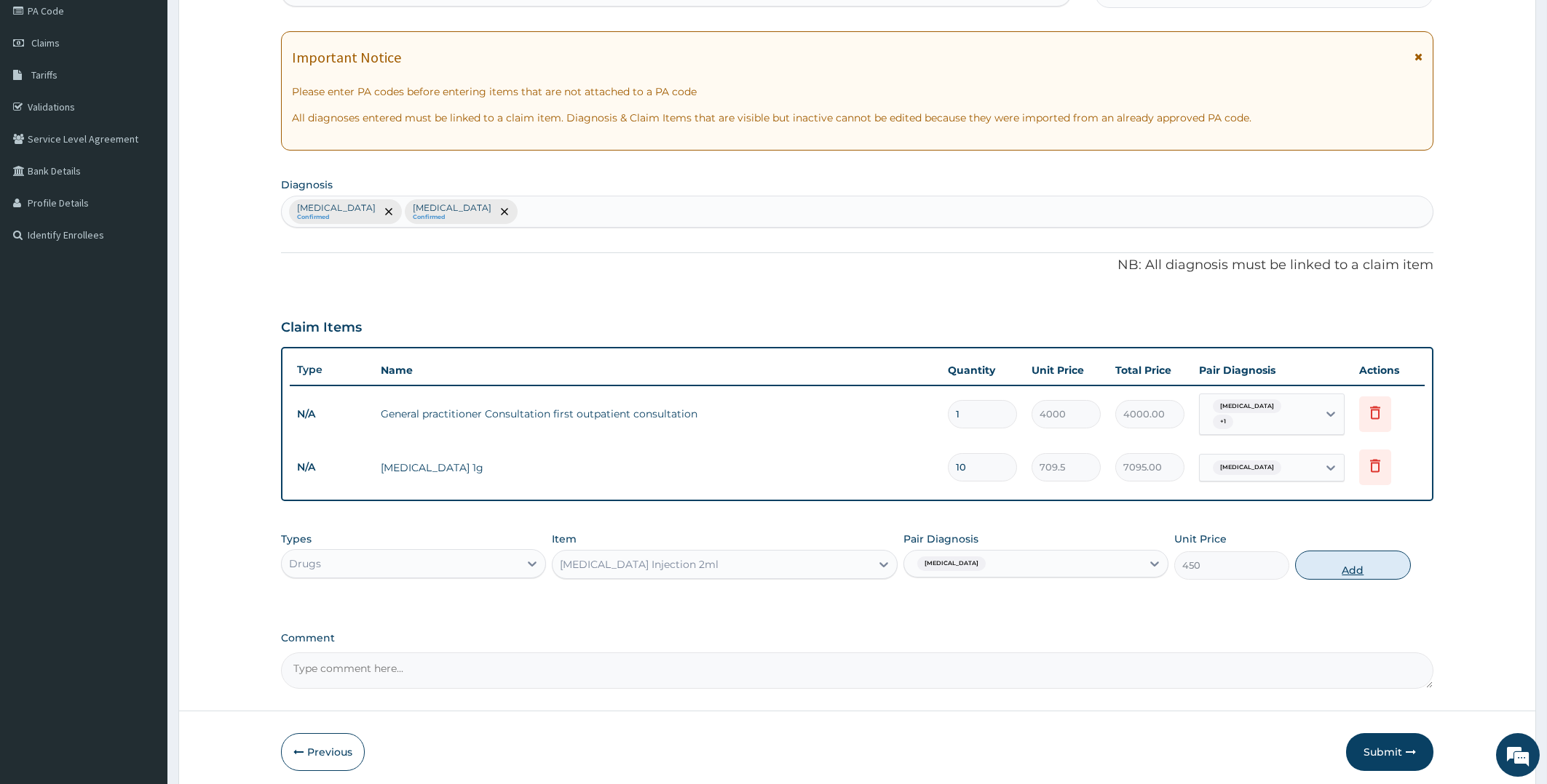
click at [1342, 561] on button "Add" at bounding box center [1352, 565] width 115 height 29
type input "0"
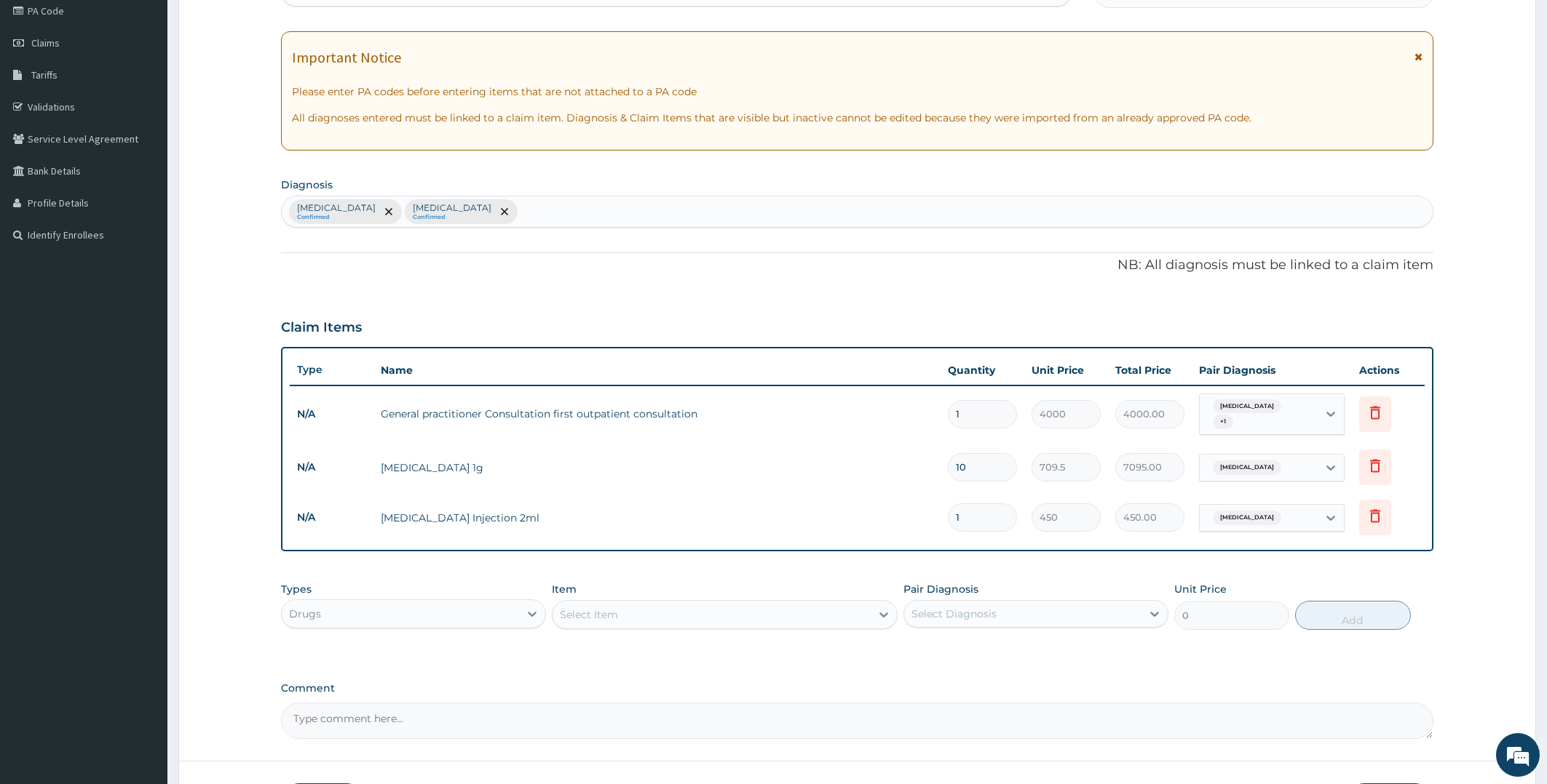
type input "0.00"
type input "2"
type input "900.00"
type input "2"
click at [713, 603] on div "Select Item" at bounding box center [711, 614] width 318 height 23
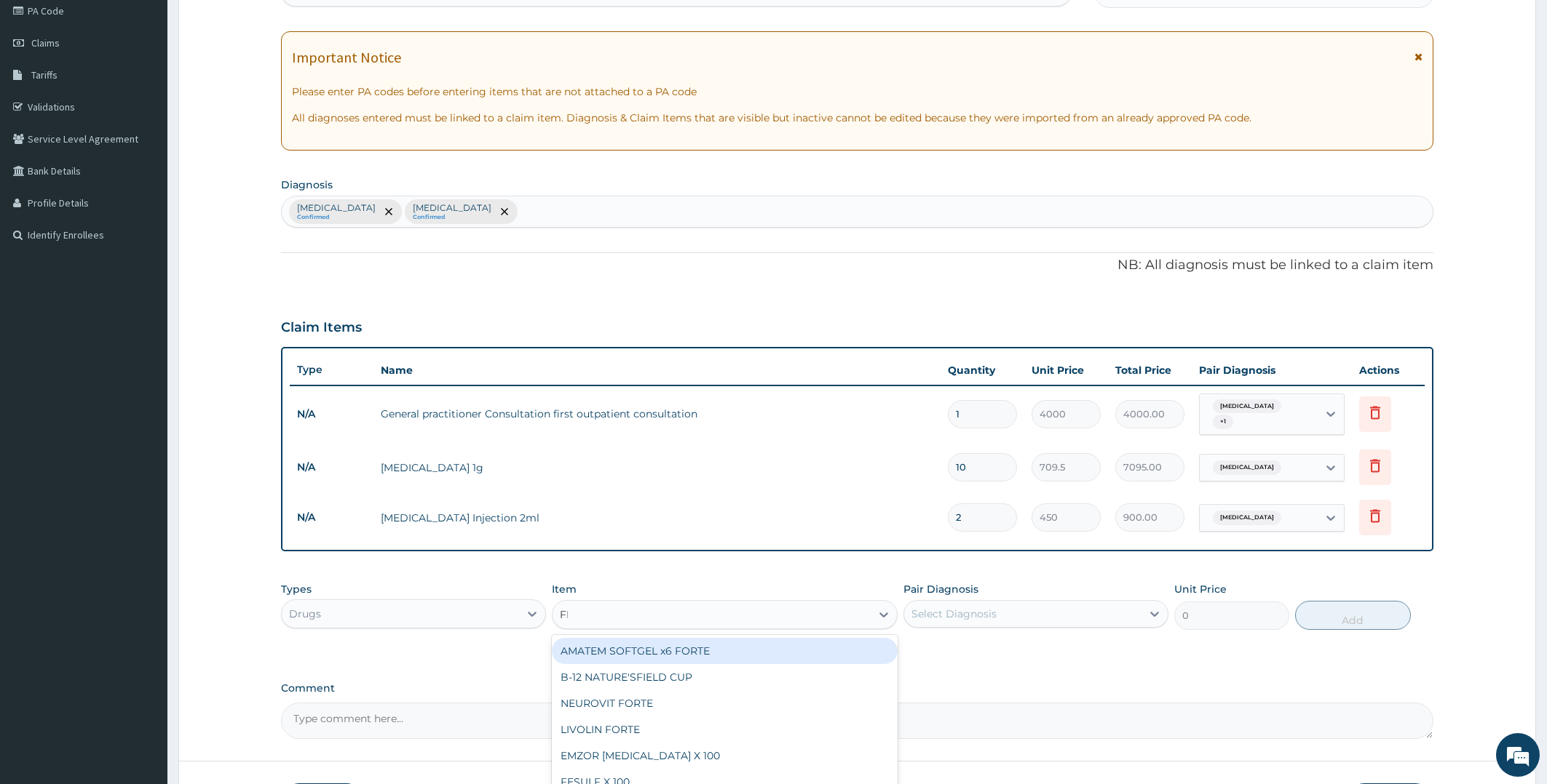
type input "FLA"
click at [649, 646] on div "FLAGLY 400 SANOFI" at bounding box center [725, 651] width 346 height 26
type input "130"
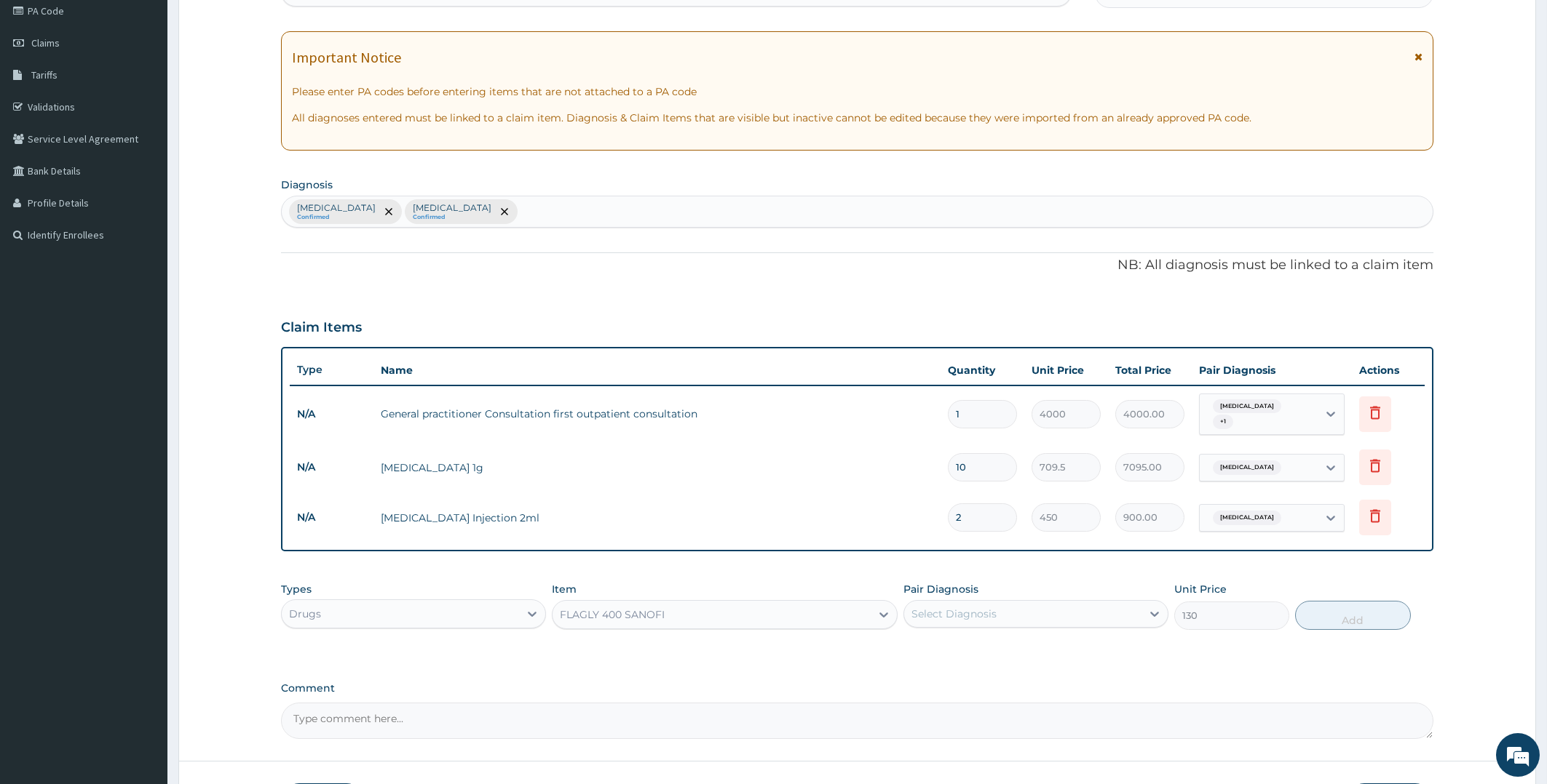
click at [1013, 604] on div "Select Diagnosis" at bounding box center [1022, 613] width 237 height 23
click at [923, 672] on div "Sepsis" at bounding box center [1035, 681] width 265 height 30
checkbox input "true"
click at [1348, 607] on button "Add" at bounding box center [1352, 615] width 115 height 29
type input "0"
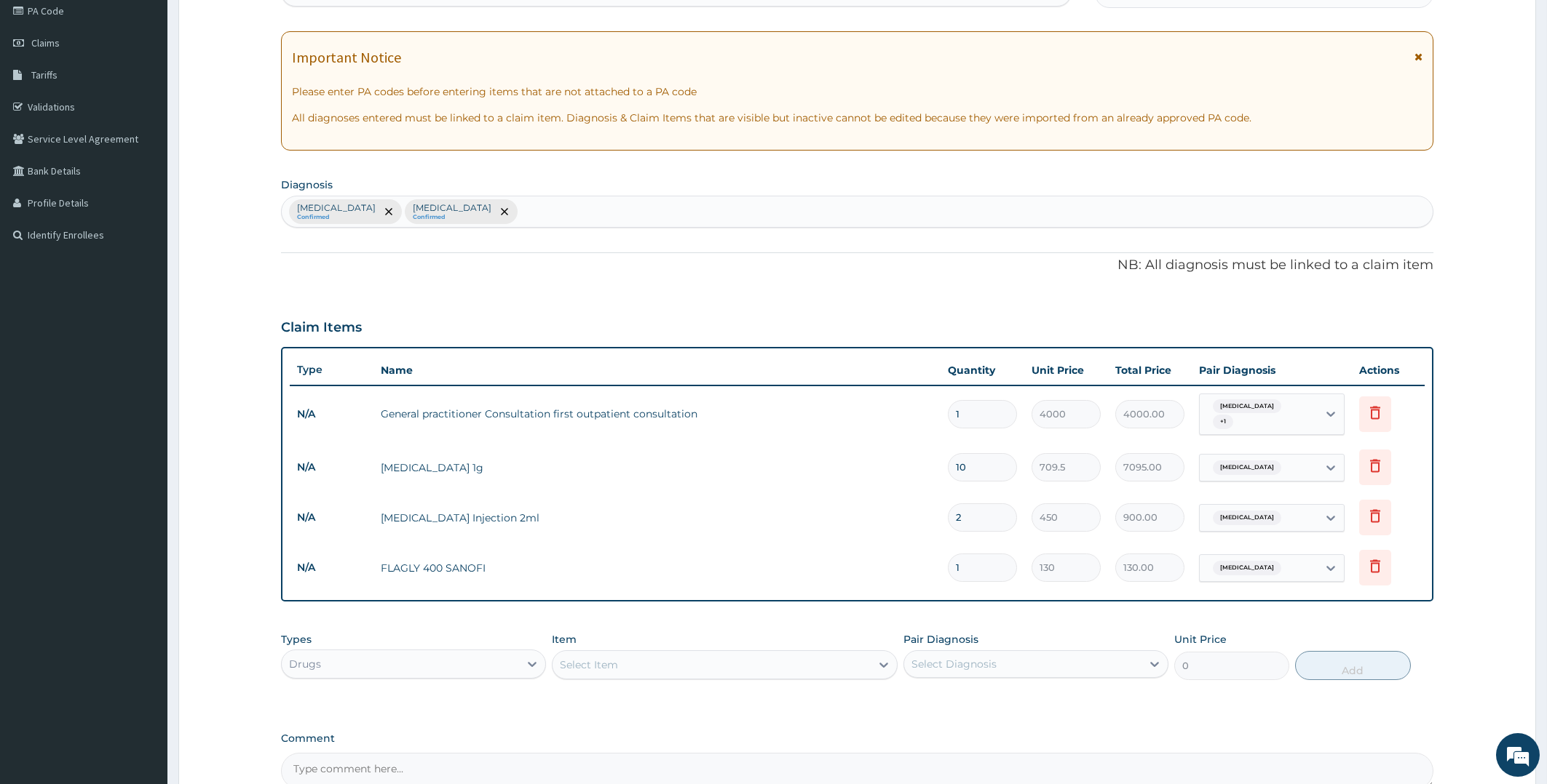
type input "15"
type input "1950.00"
type input "15"
click at [683, 653] on div "Select Item" at bounding box center [711, 665] width 318 height 23
type input "DICLO"
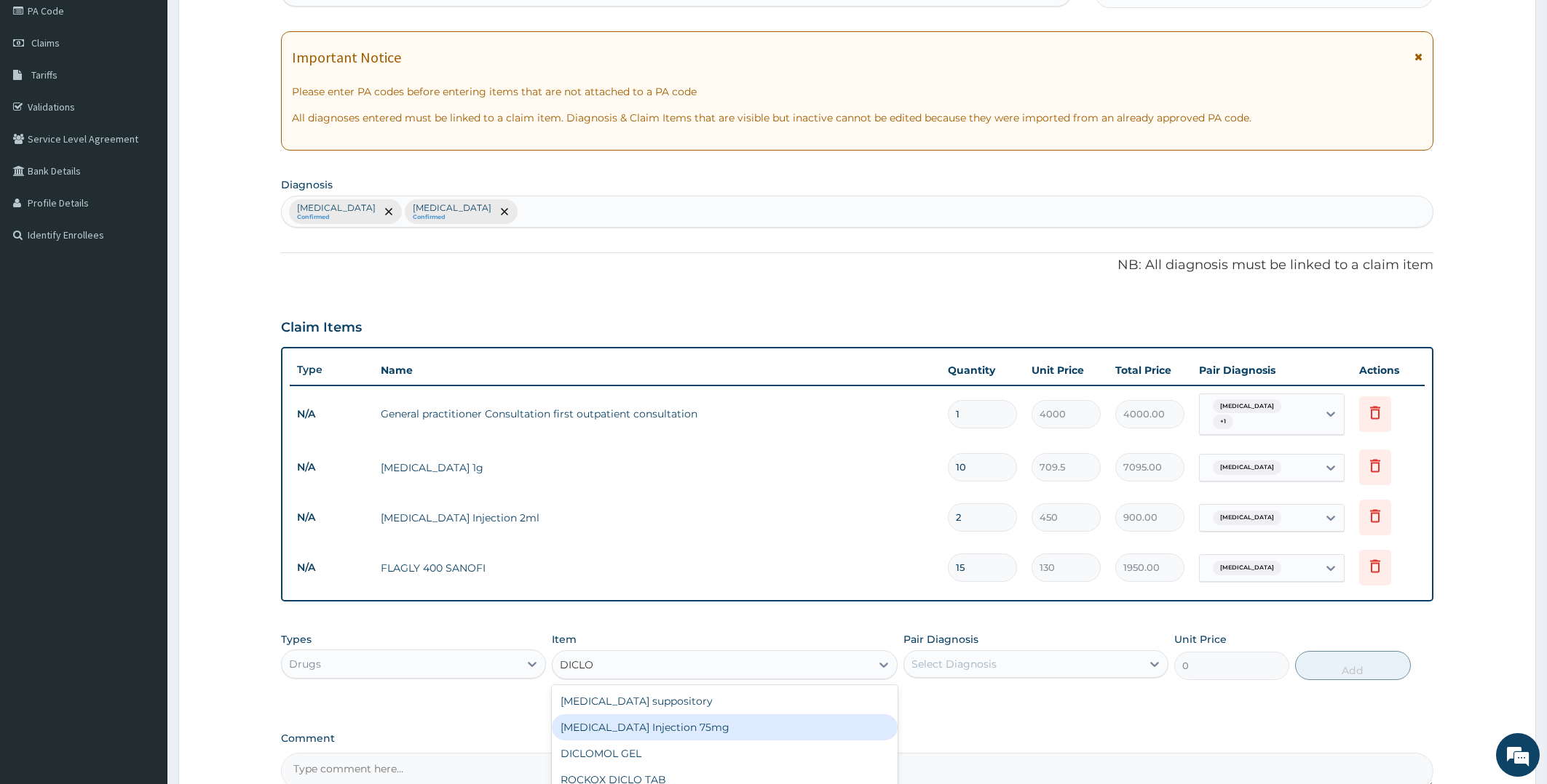
click at [713, 722] on div "Diclofenac Injection 75mg" at bounding box center [725, 727] width 346 height 26
type input "650"
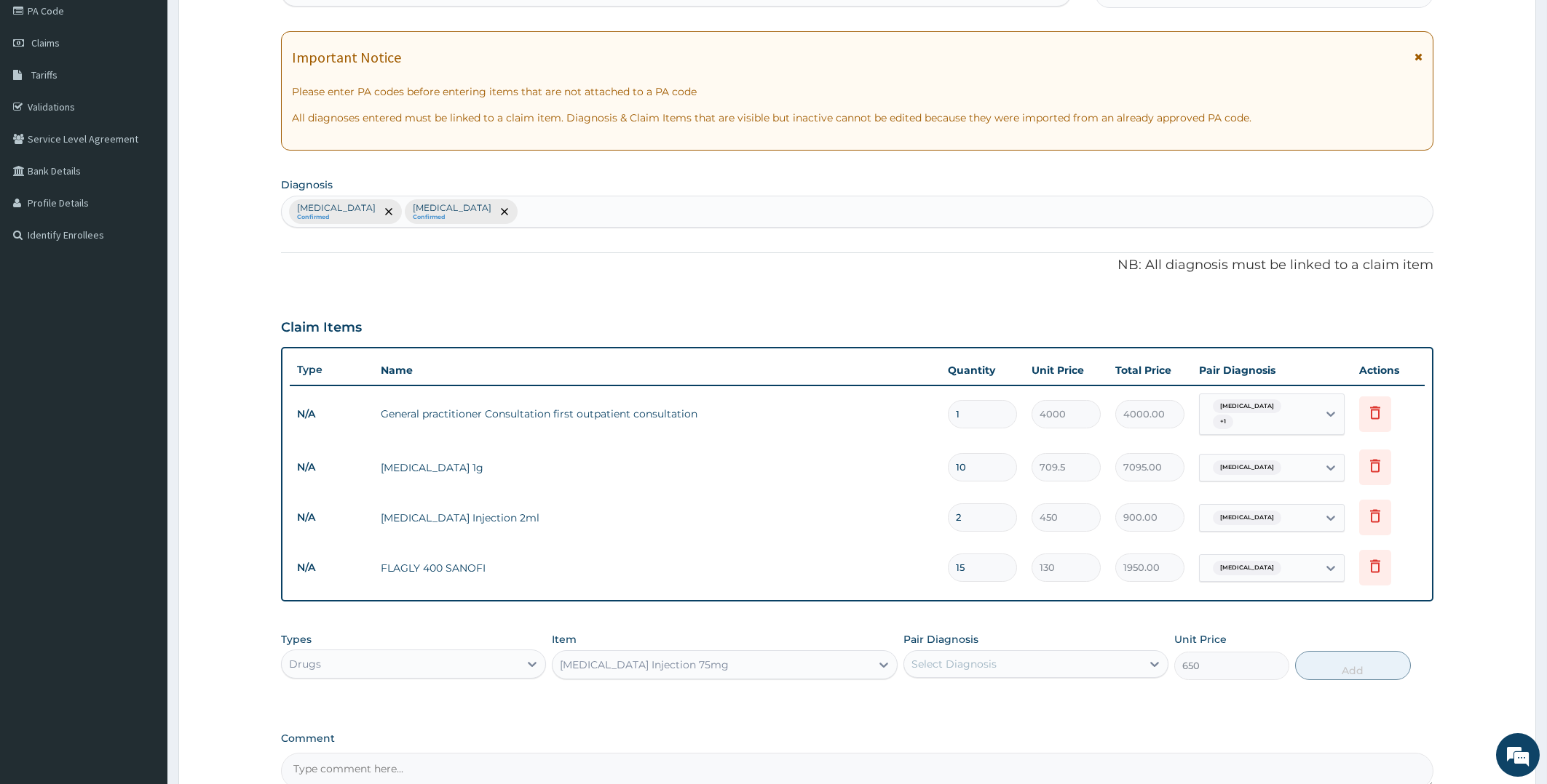
click at [991, 653] on div "Select Diagnosis" at bounding box center [1022, 664] width 237 height 23
click at [942, 693] on label "Malaria" at bounding box center [972, 699] width 91 height 14
checkbox input "true"
click at [1327, 661] on button "Add" at bounding box center [1352, 666] width 115 height 29
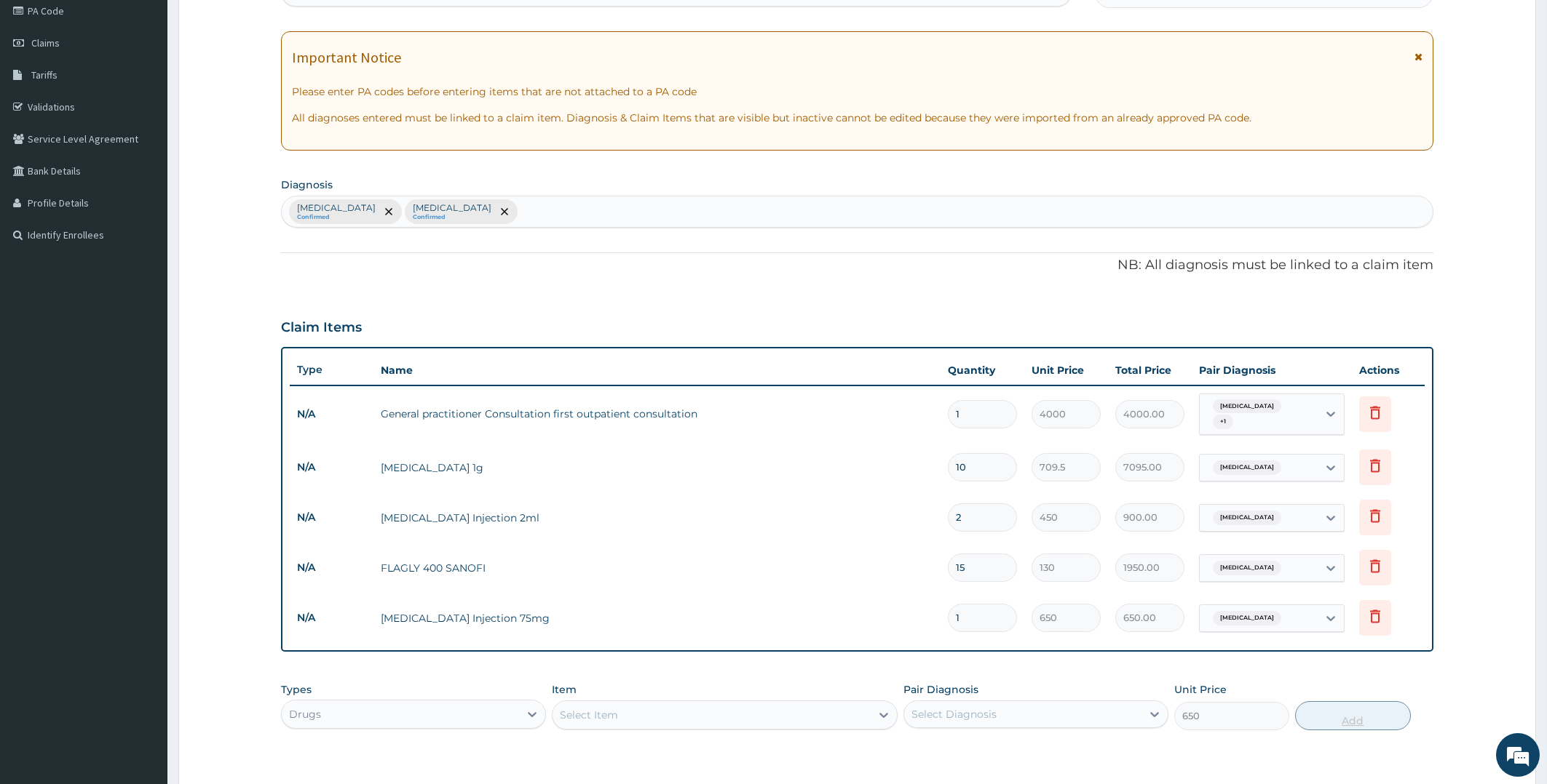
type input "0"
type input "0.00"
type input "2"
type input "1300.00"
type input "2"
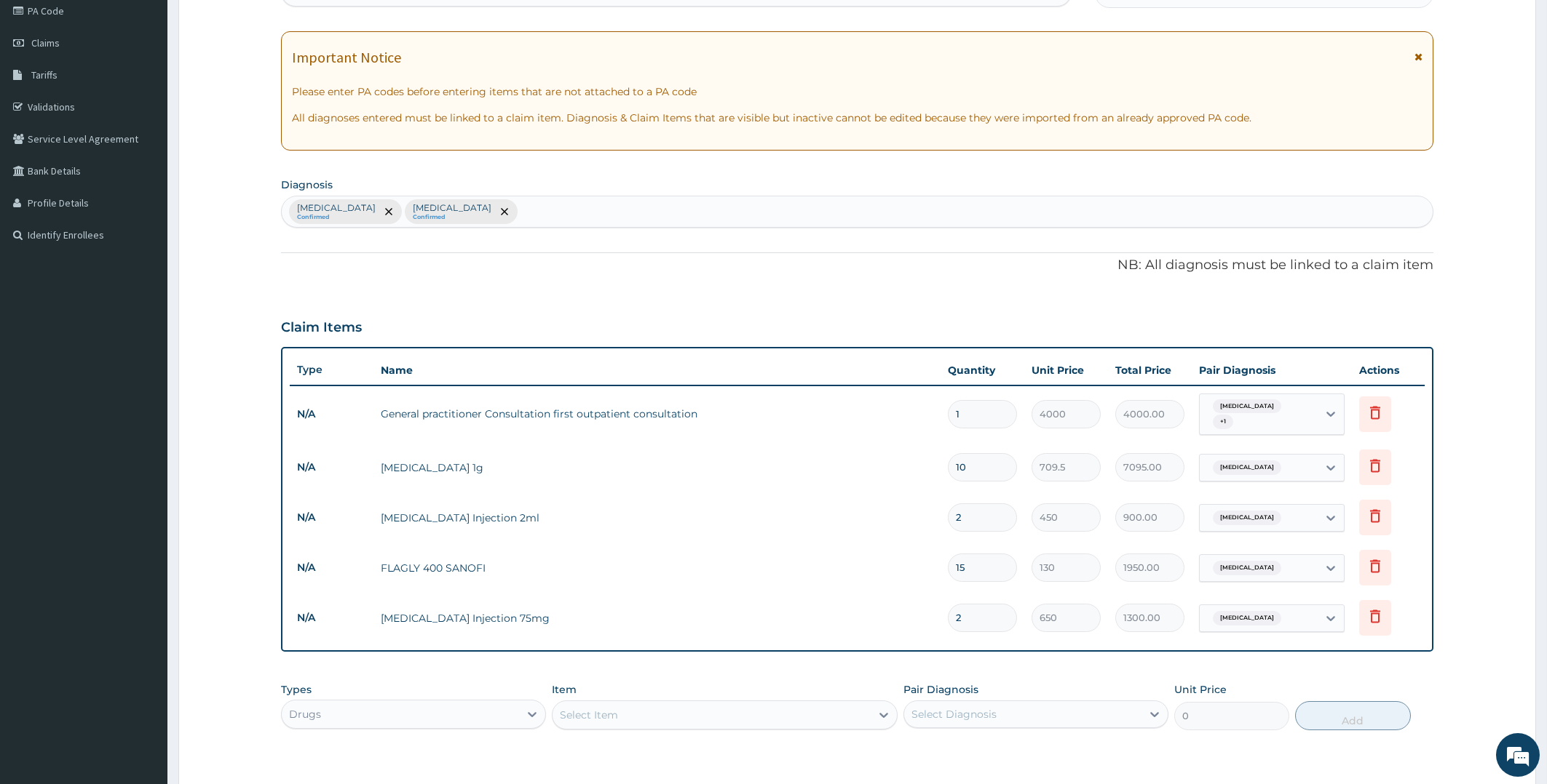
click at [668, 703] on div "Select Item" at bounding box center [711, 715] width 318 height 23
type input "ARTE"
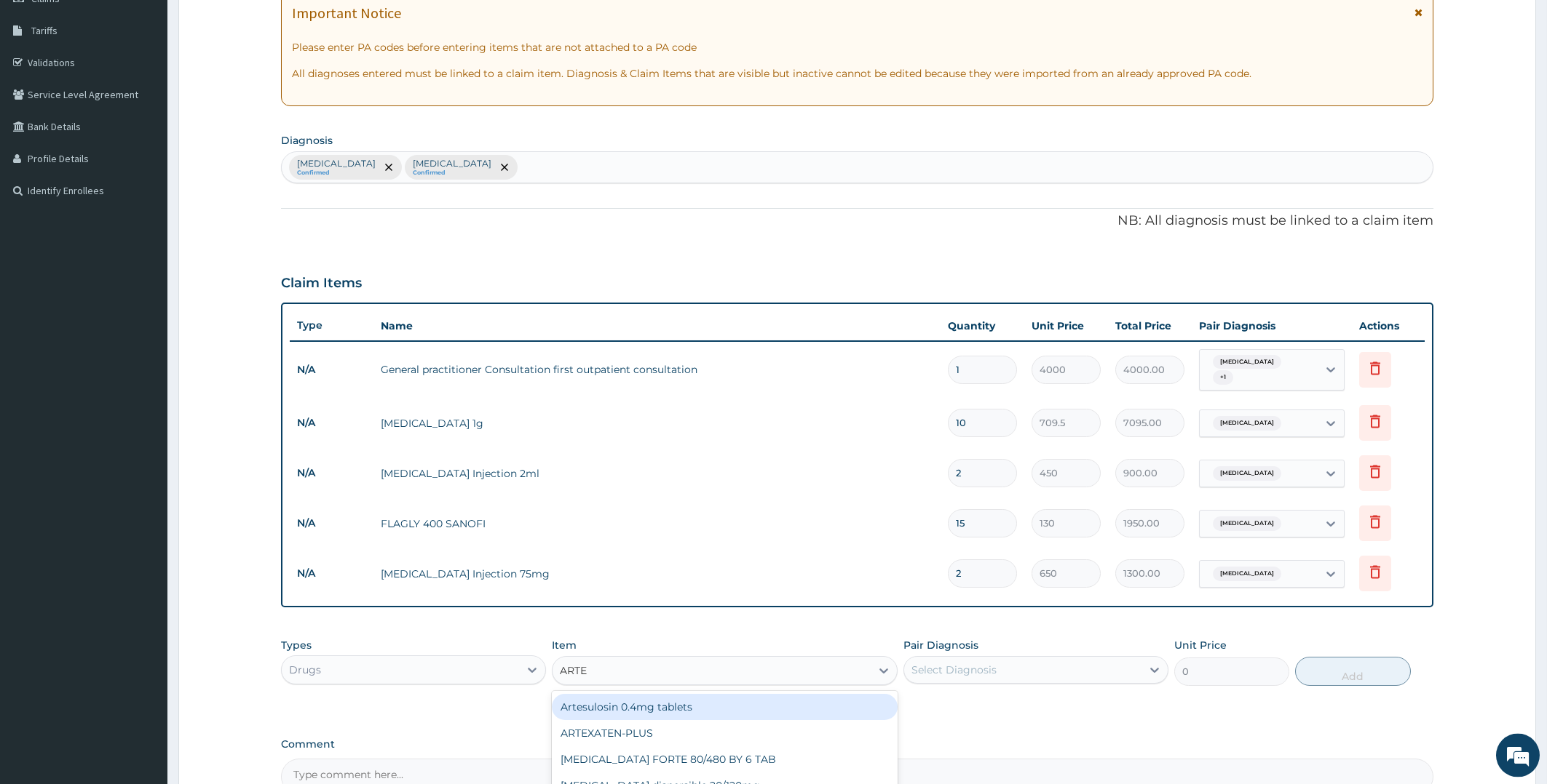
scroll to position [380, 0]
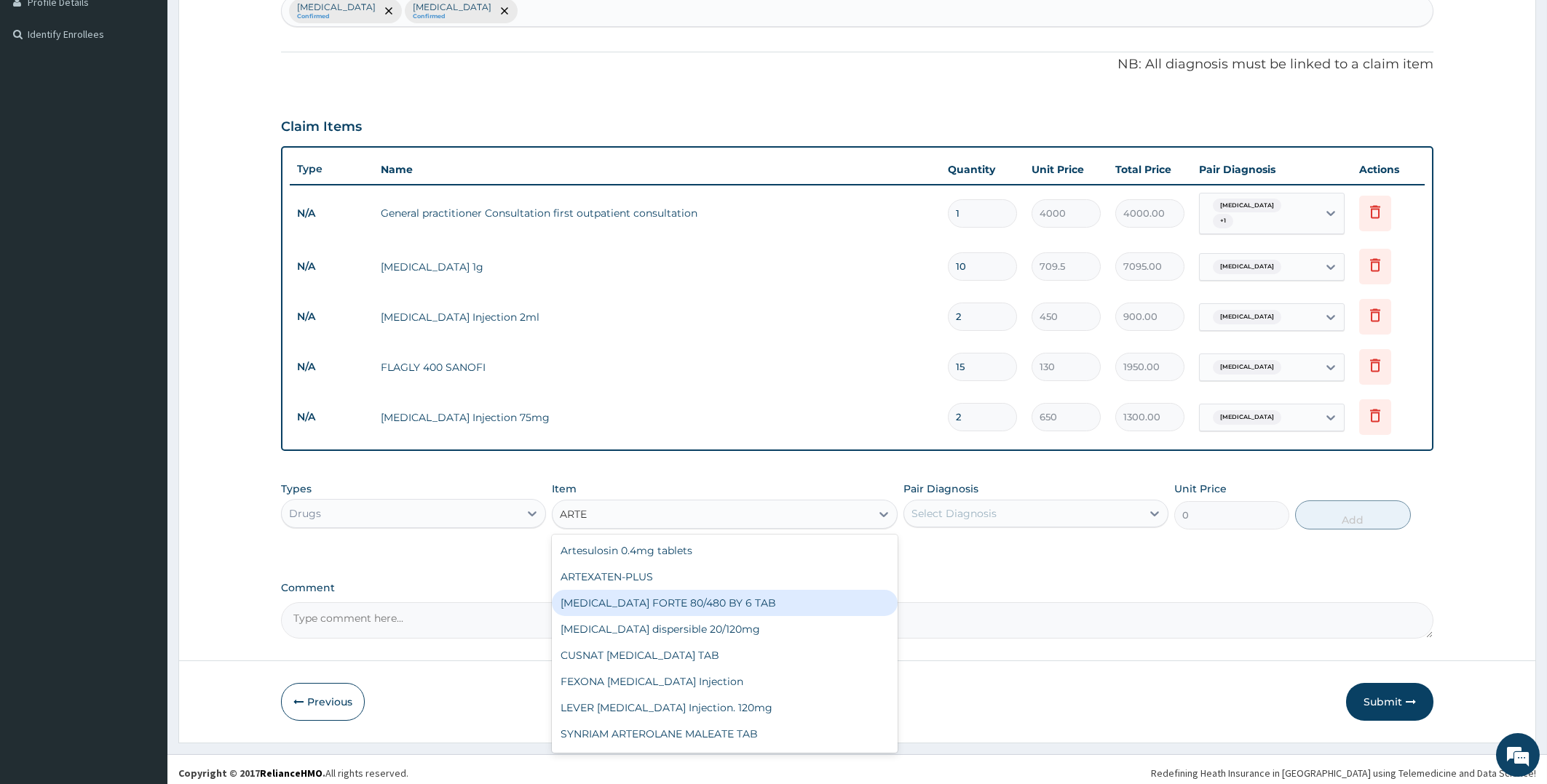
click at [680, 595] on div "COARTEM FORTE 80/480 BY 6 TAB" at bounding box center [725, 603] width 346 height 26
type input "1200"
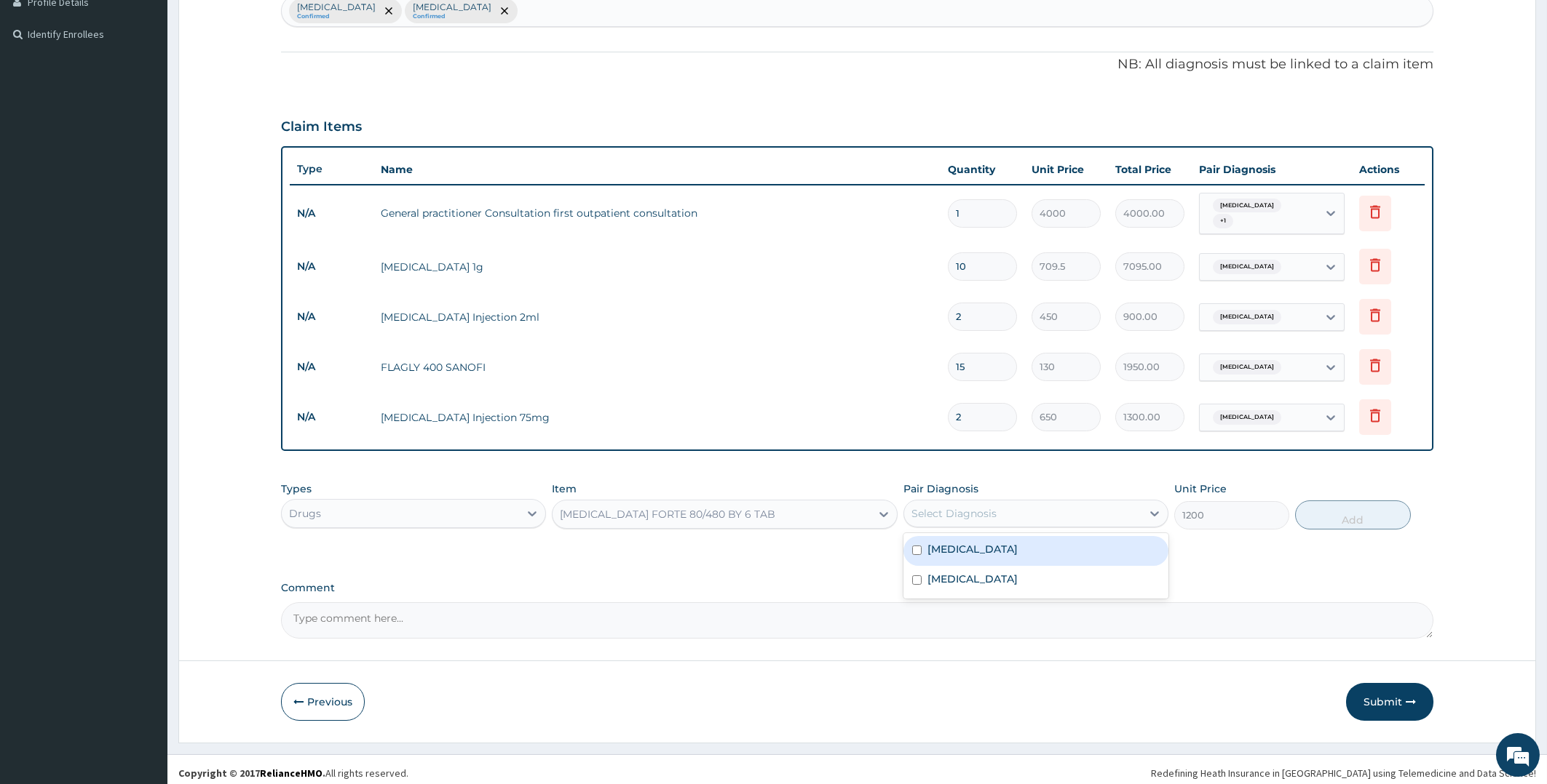
click at [911, 506] on div "Select Diagnosis" at bounding box center [1022, 513] width 237 height 23
click at [926, 543] on div "Malaria" at bounding box center [1035, 552] width 265 height 30
checkbox input "true"
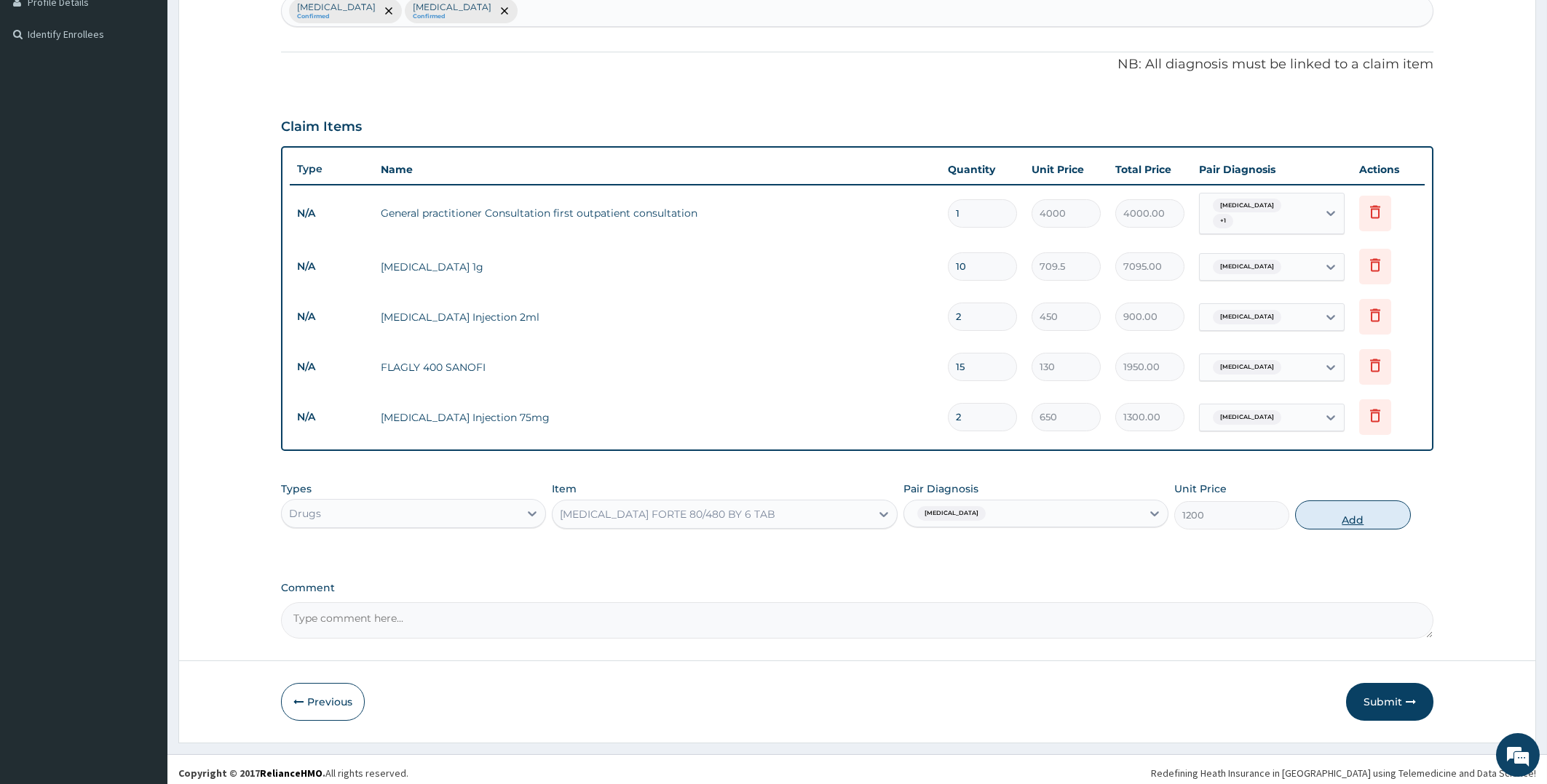
click at [1326, 511] on button "Add" at bounding box center [1352, 515] width 115 height 29
type input "0"
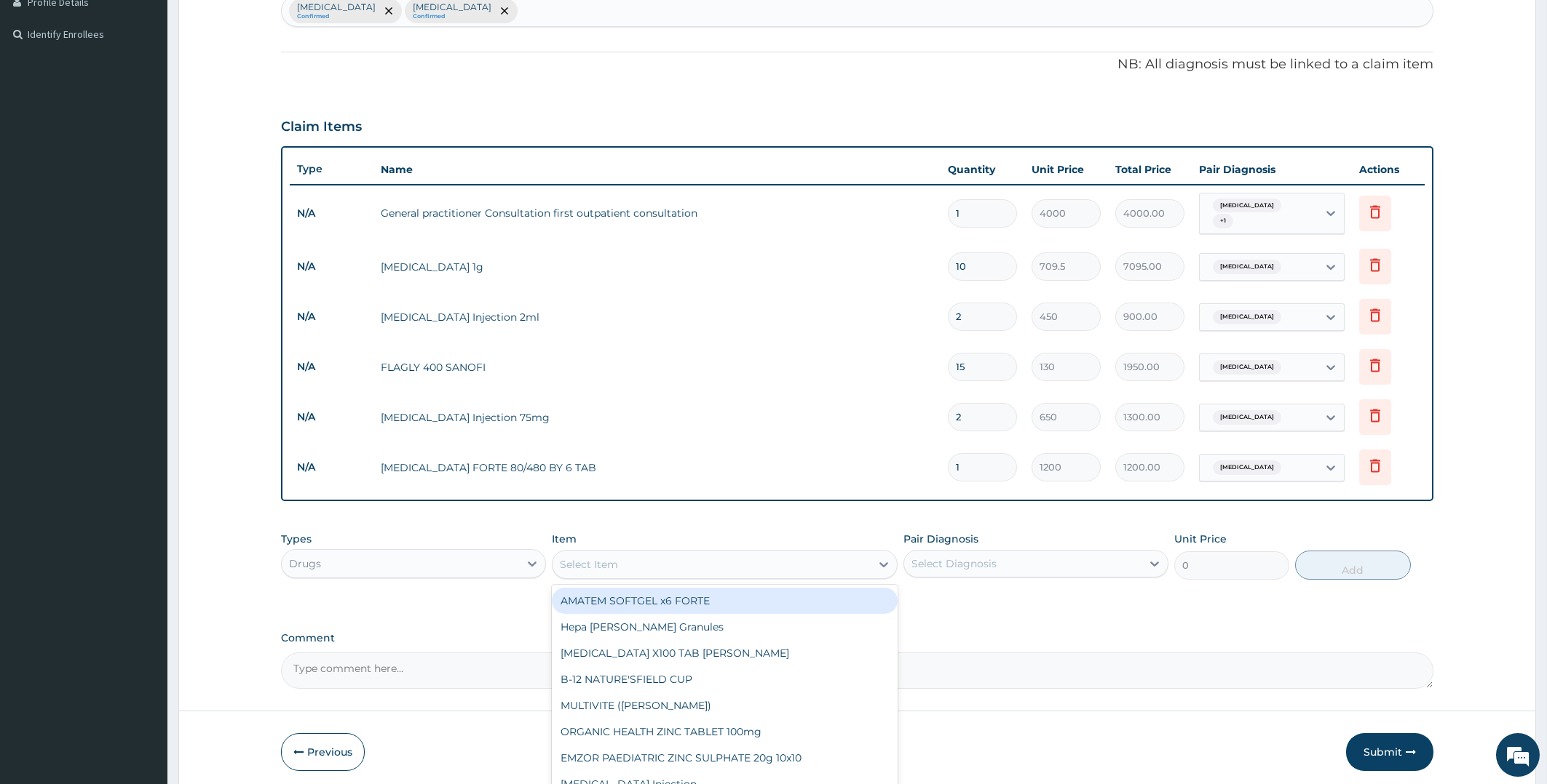
click at [610, 558] on div "Select Item" at bounding box center [588, 564] width 58 height 14
type input "PARACE"
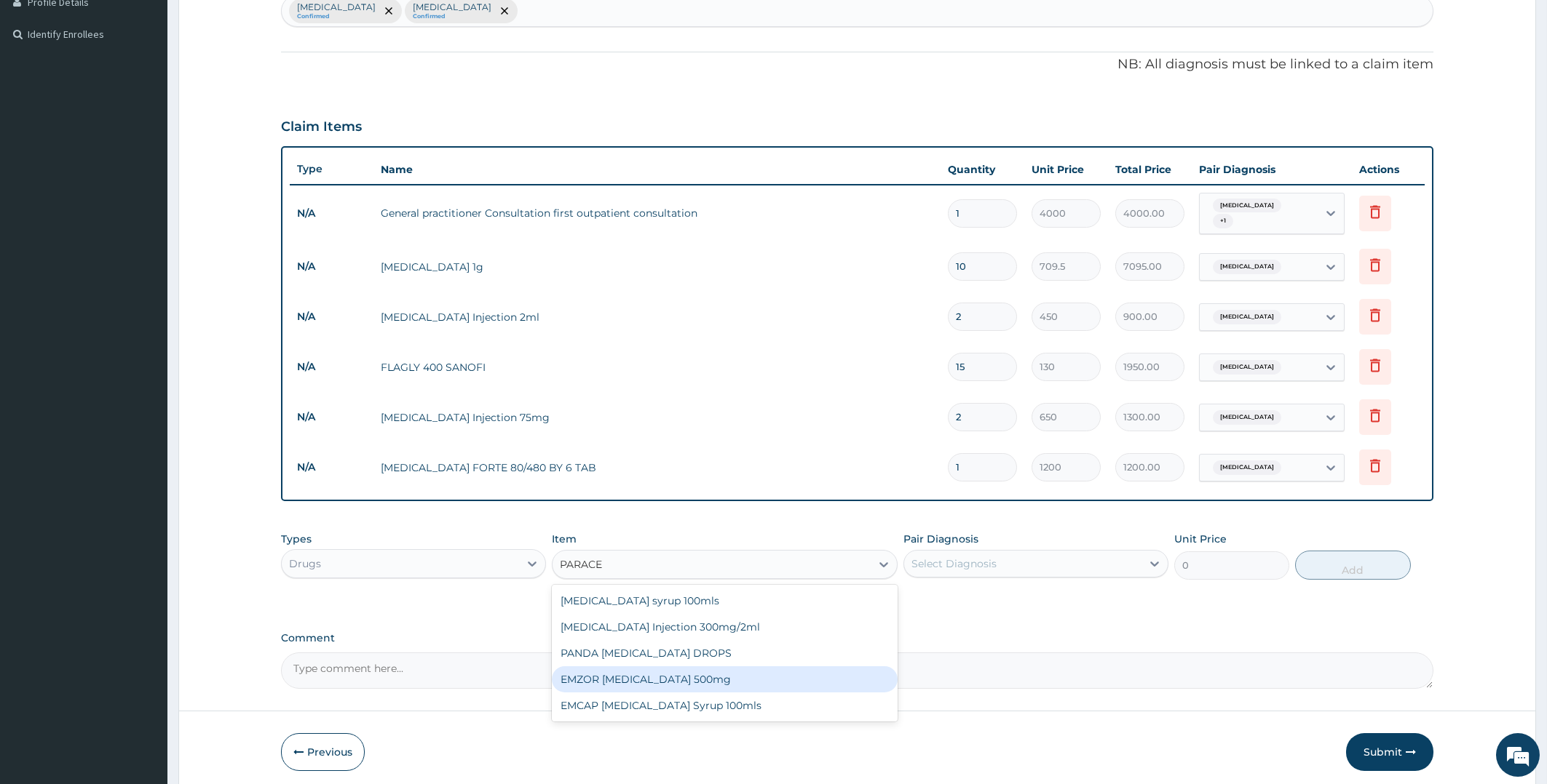
click at [696, 673] on div "EMZOR PARACETAMOL 500mg" at bounding box center [725, 679] width 346 height 26
type input "23.65"
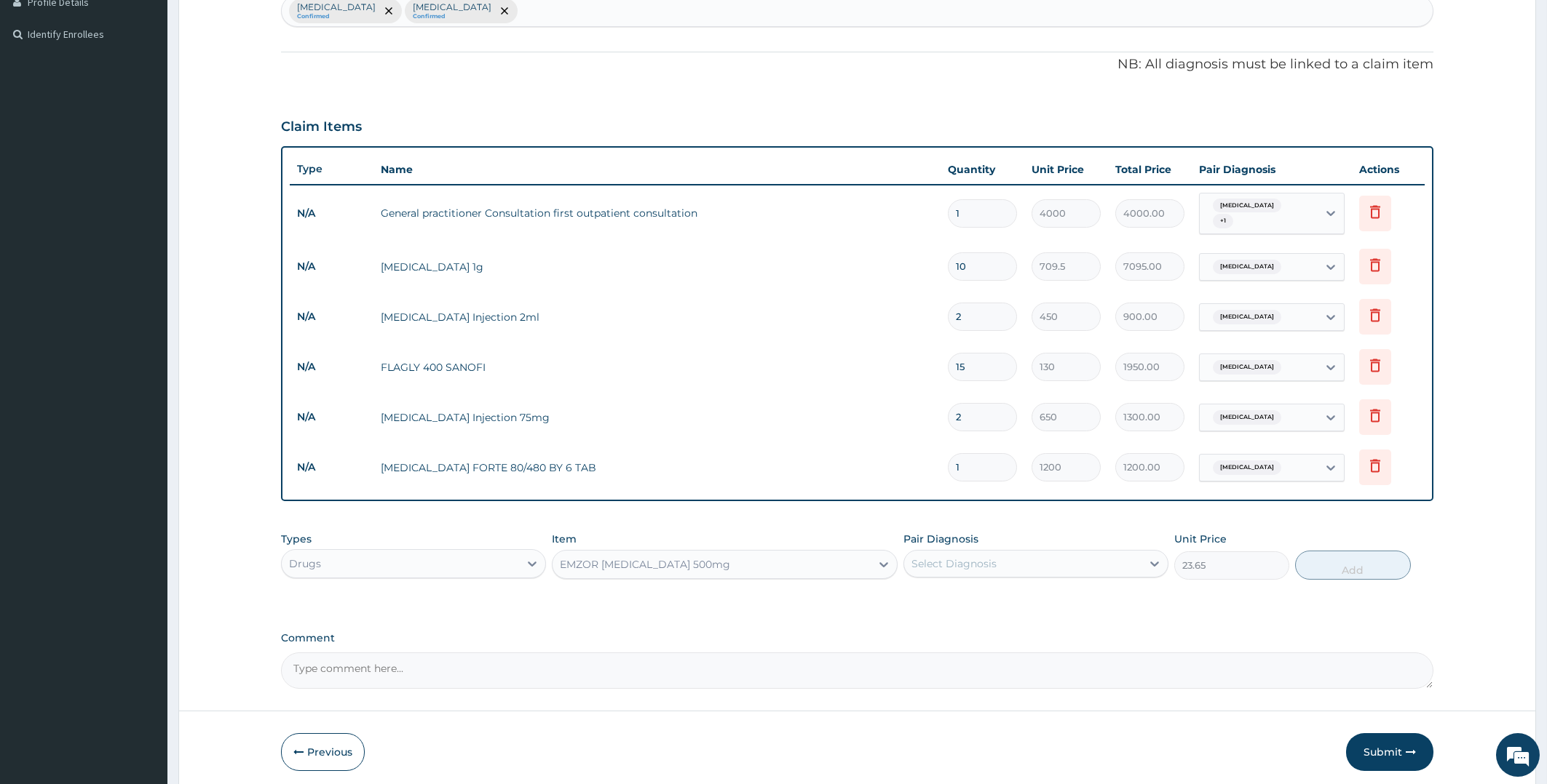
click at [983, 559] on div "Select Diagnosis" at bounding box center [954, 564] width 85 height 14
click at [945, 599] on div "Malaria" at bounding box center [1035, 601] width 265 height 30
checkbox input "true"
click at [1374, 564] on button "Add" at bounding box center [1352, 565] width 115 height 29
type input "0"
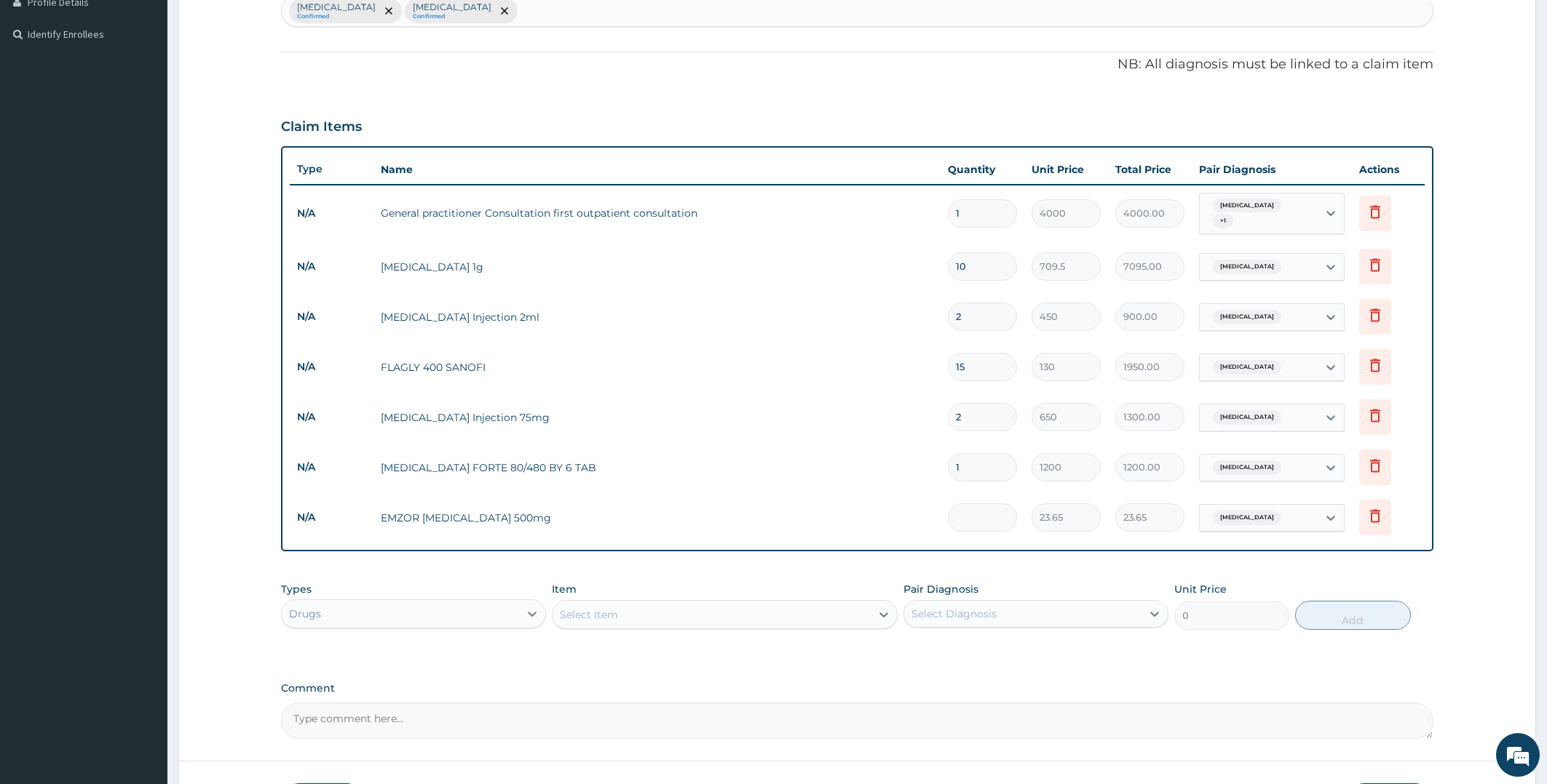
type input "0.00"
type input "2"
type input "47.30"
type input "20"
type input "473.00"
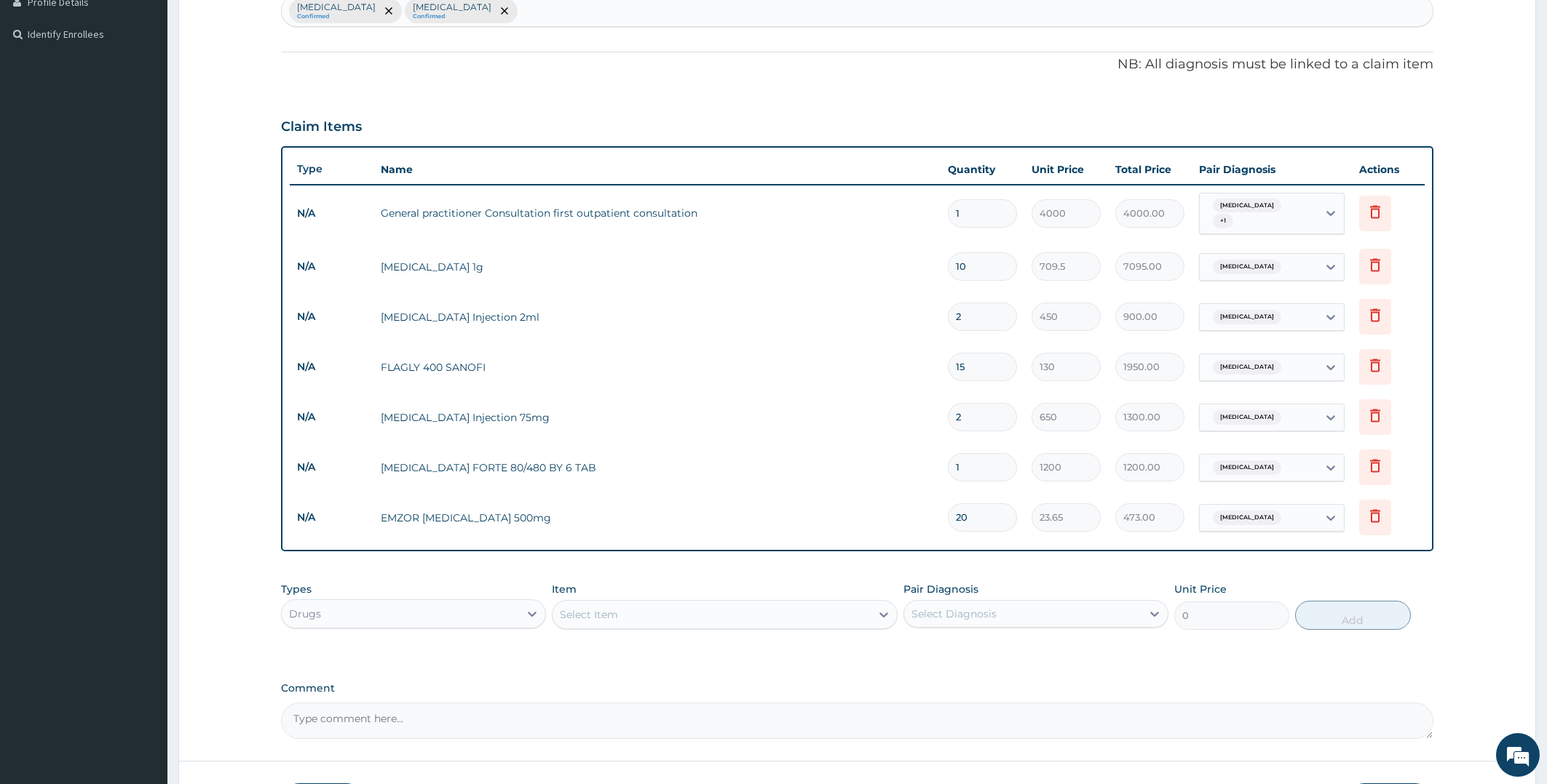
scroll to position [481, 0]
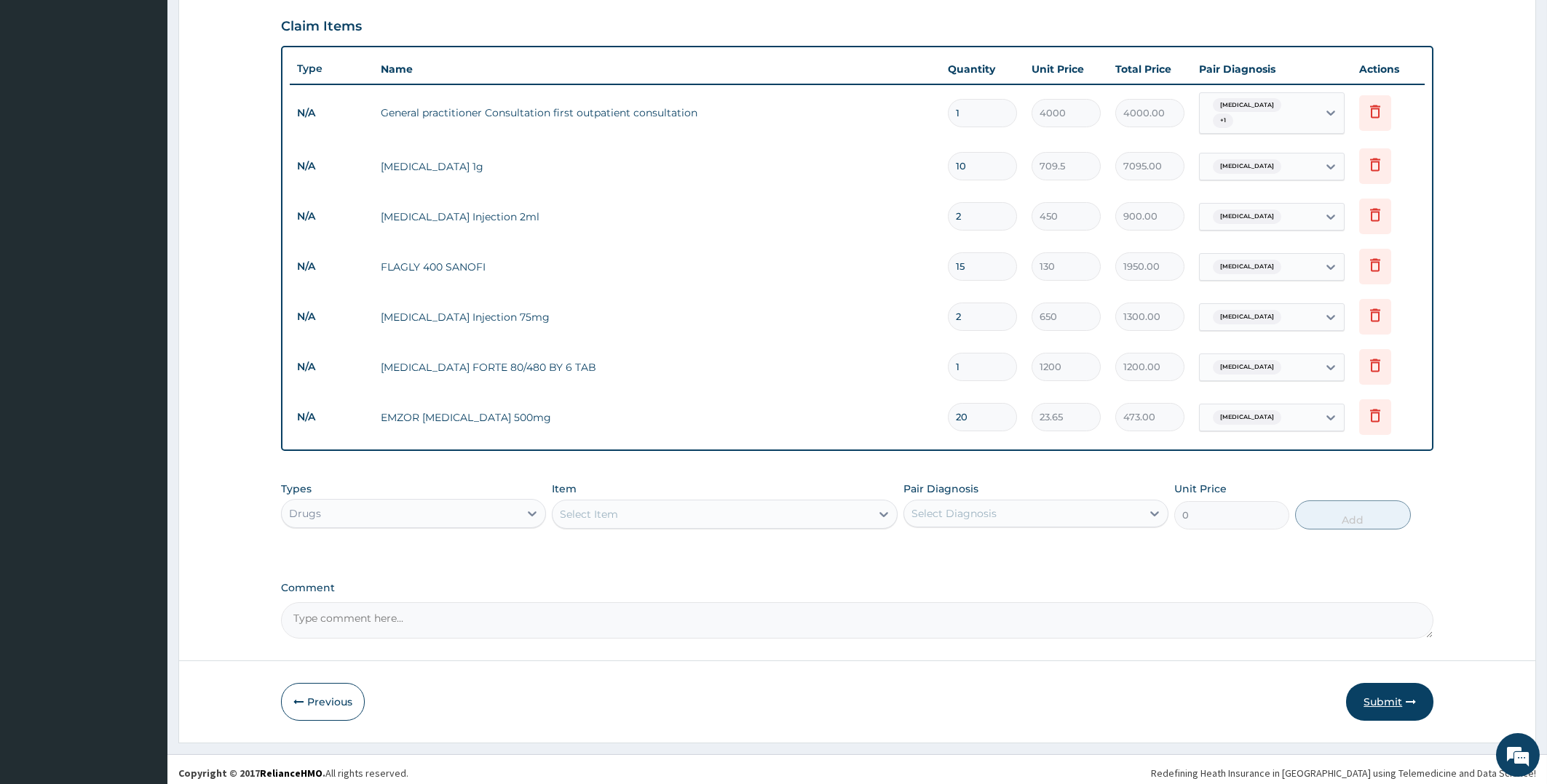
type input "20"
click at [1385, 692] on button "Submit" at bounding box center [1390, 702] width 88 height 38
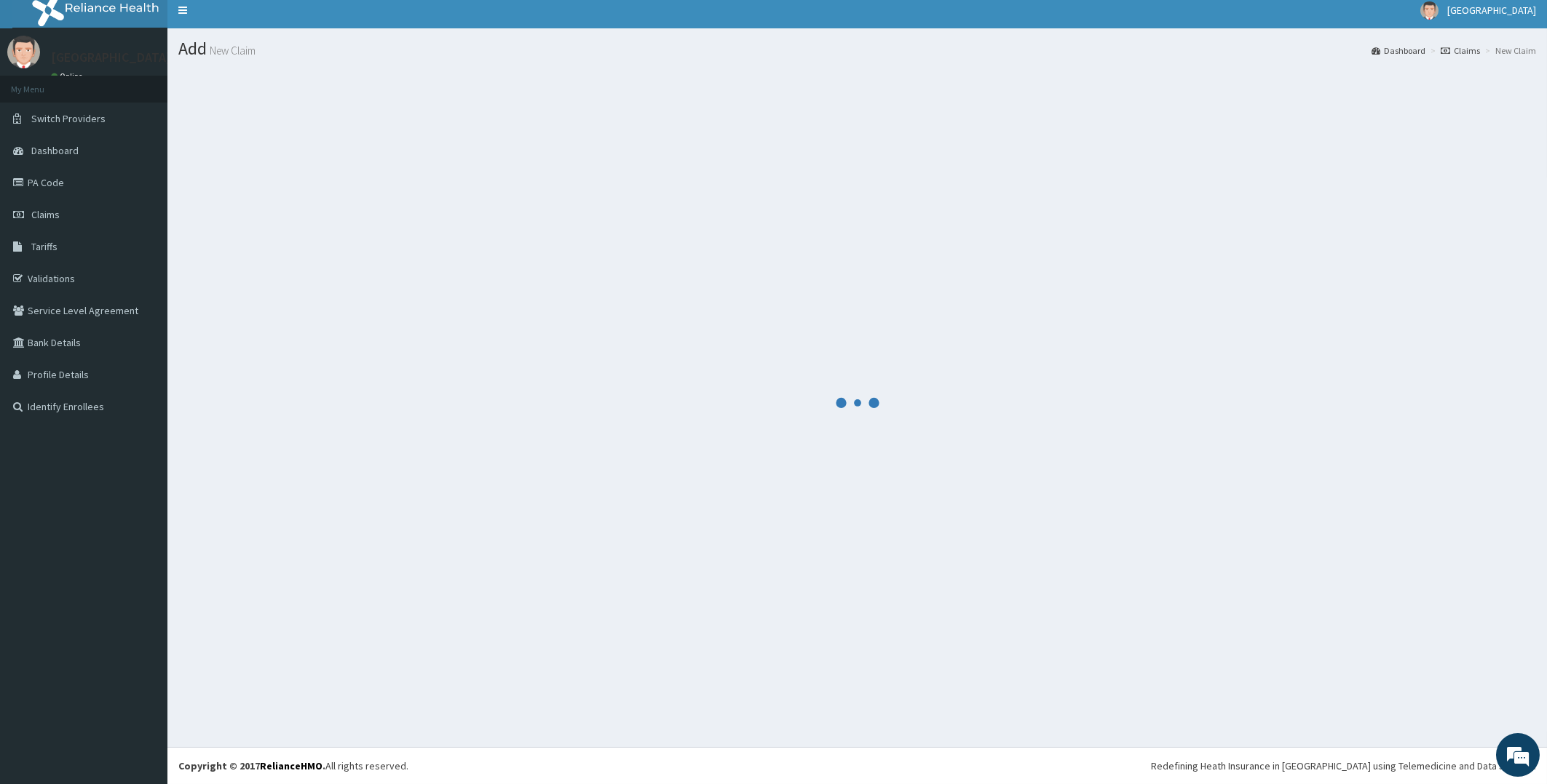
scroll to position [8, 0]
